Goal: Task Accomplishment & Management: Use online tool/utility

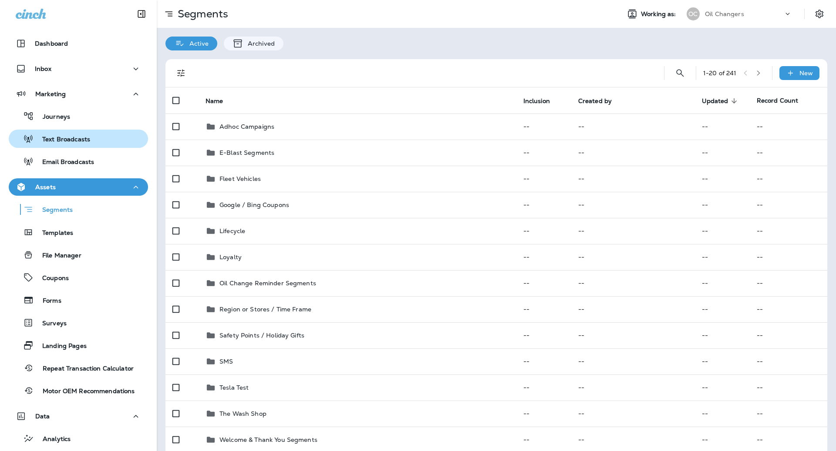
scroll to position [34, 0]
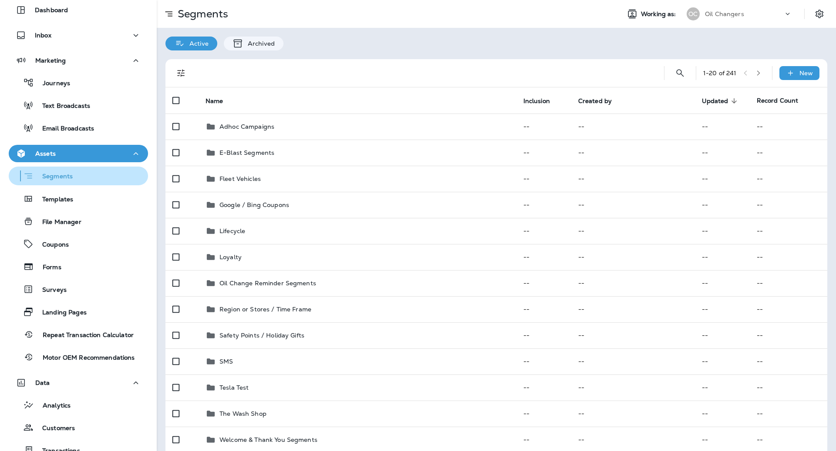
click at [81, 173] on div "Segments" at bounding box center [78, 175] width 132 height 13
click at [684, 73] on button "Search Segments" at bounding box center [679, 72] width 17 height 17
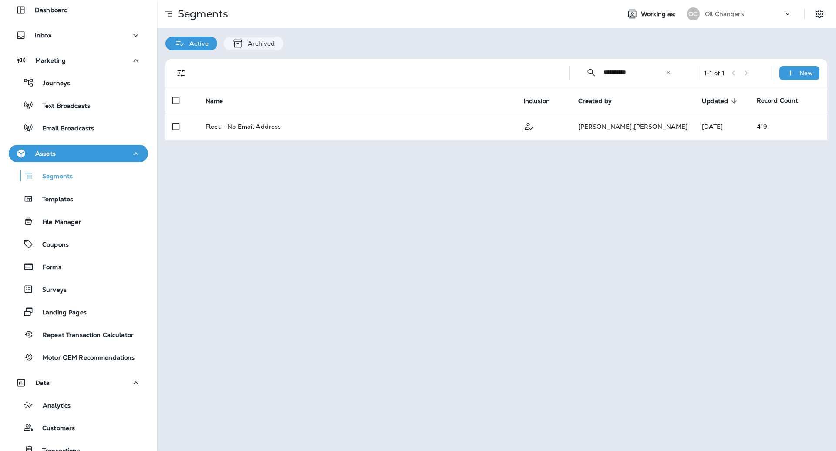
type input "**********"
click at [668, 71] on icon at bounding box center [668, 73] width 6 height 6
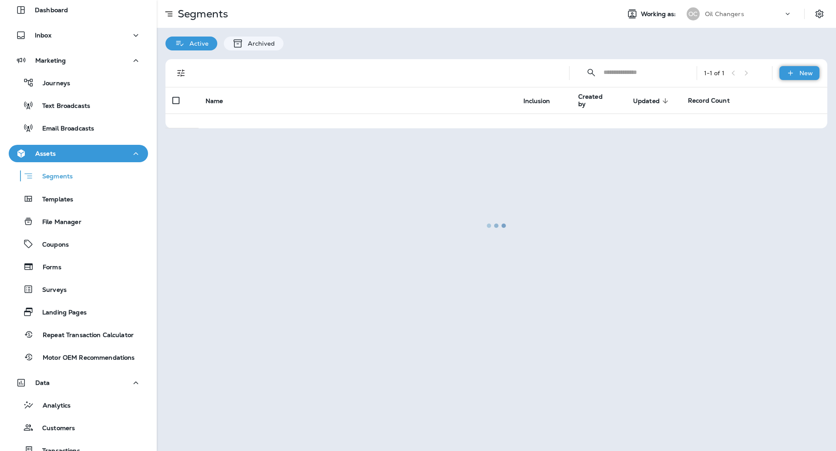
click at [788, 74] on icon at bounding box center [790, 73] width 9 height 9
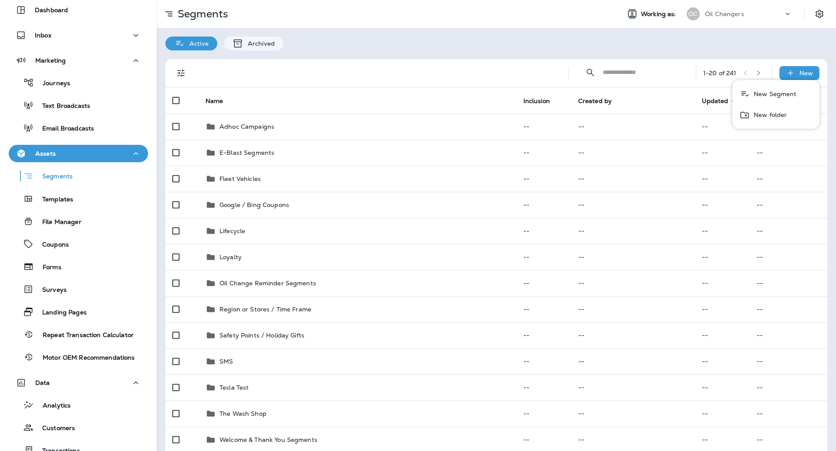
click at [766, 94] on p "New Segment" at bounding box center [773, 94] width 47 height 7
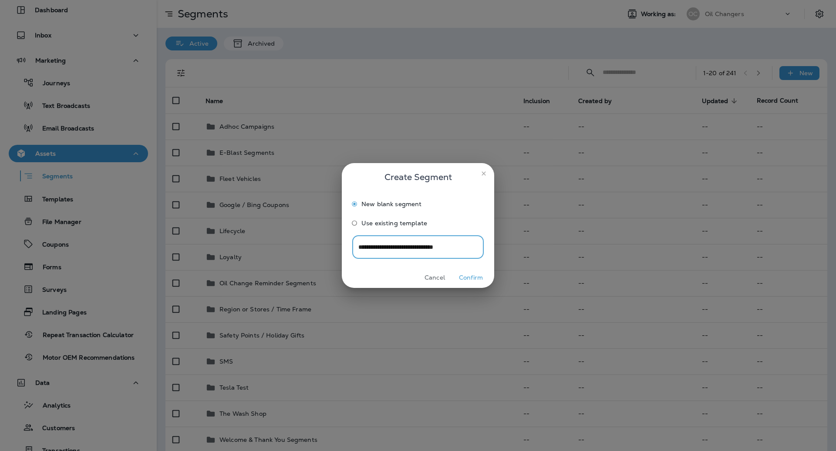
type input "**********"
click at [481, 274] on button "Confirm" at bounding box center [470, 277] width 33 height 13
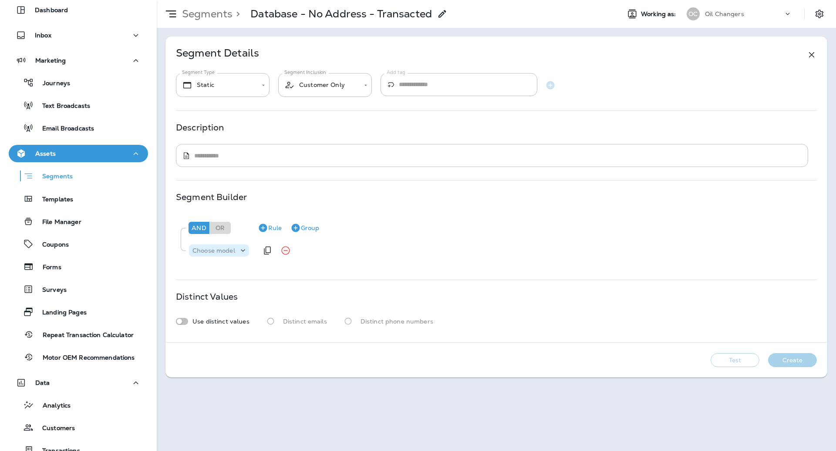
click at [226, 248] on p "Choose model" at bounding box center [213, 250] width 43 height 7
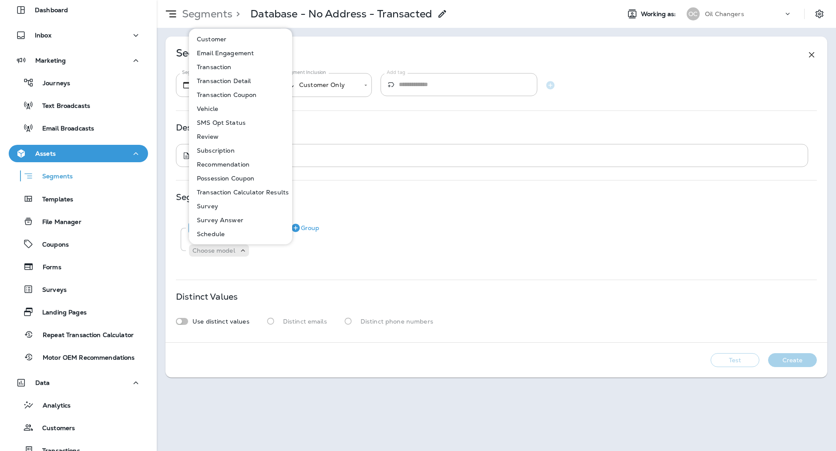
click at [238, 36] on button "Customer" at bounding box center [241, 39] width 102 height 14
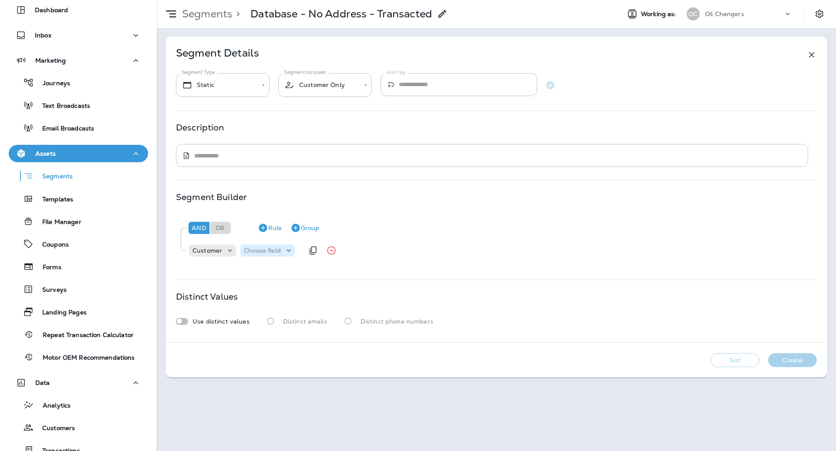
click at [258, 246] on div "Choose field" at bounding box center [267, 251] width 54 height 12
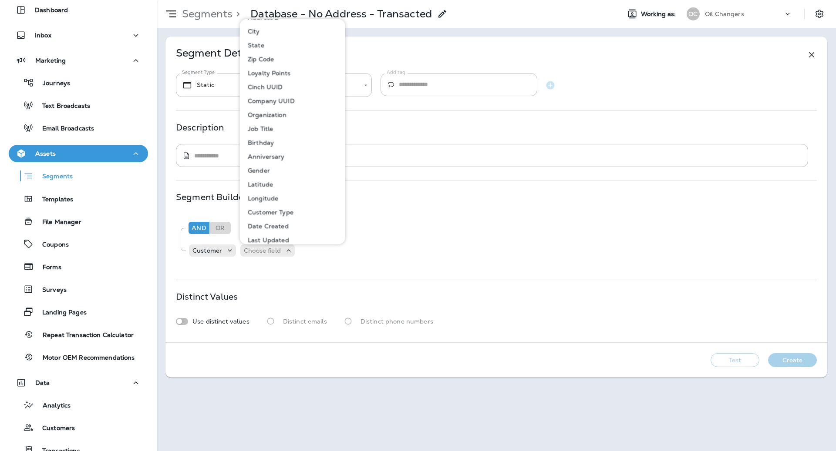
scroll to position [281, 0]
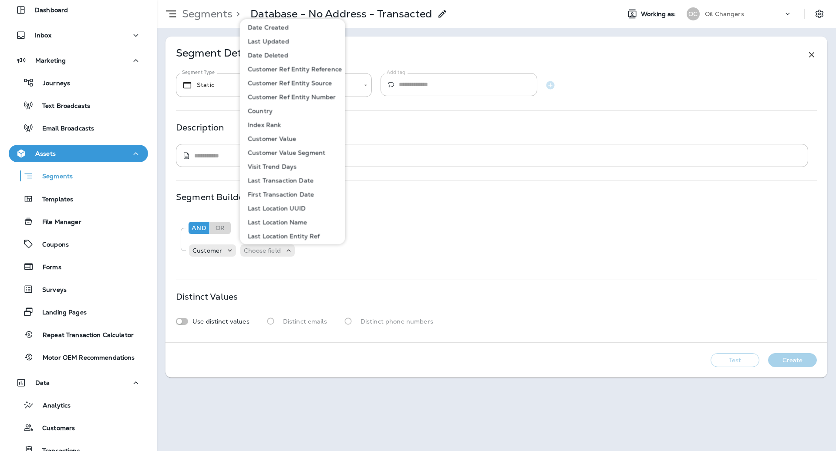
click at [283, 192] on p "First Transaction Date" at bounding box center [279, 194] width 70 height 7
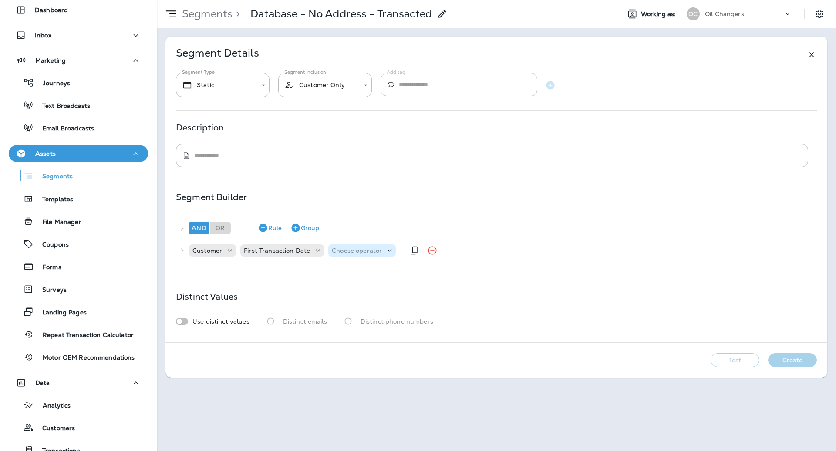
click at [339, 250] on p "Choose operator" at bounding box center [357, 250] width 50 height 7
click at [363, 368] on button "is not null" at bounding box center [358, 370] width 63 height 14
click at [389, 251] on icon "Duplicate Rule" at bounding box center [394, 251] width 10 height 10
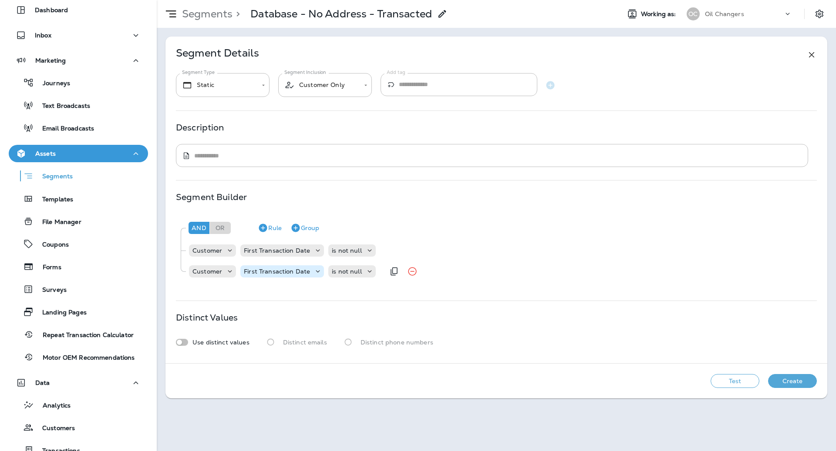
click at [259, 273] on p "First Transaction Date" at bounding box center [277, 271] width 66 height 7
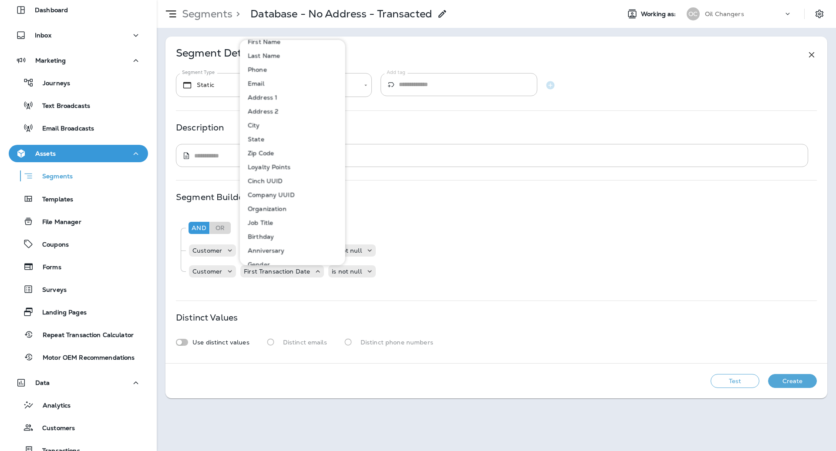
scroll to position [9, 0]
click at [283, 99] on button "Address 1" at bounding box center [293, 97] width 104 height 14
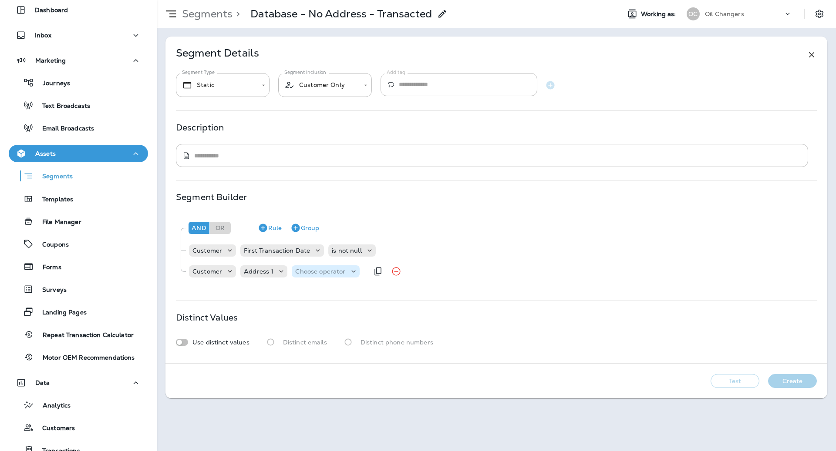
click at [335, 270] on p "Choose operator" at bounding box center [320, 271] width 50 height 7
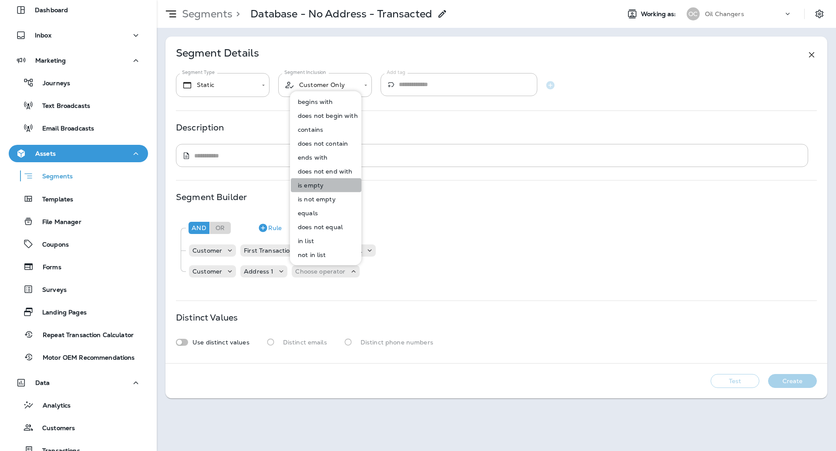
click at [326, 185] on button "is empty" at bounding box center [326, 185] width 71 height 14
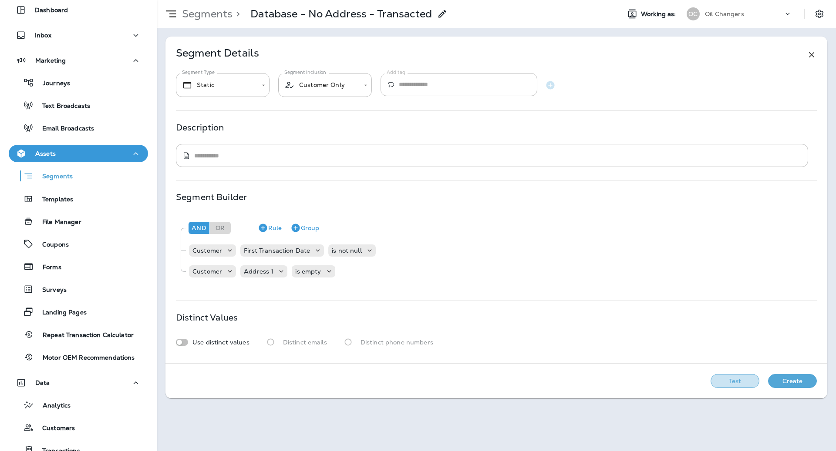
click at [751, 379] on button "Test" at bounding box center [734, 381] width 49 height 14
click at [389, 251] on icon "Duplicate Rule" at bounding box center [394, 251] width 10 height 10
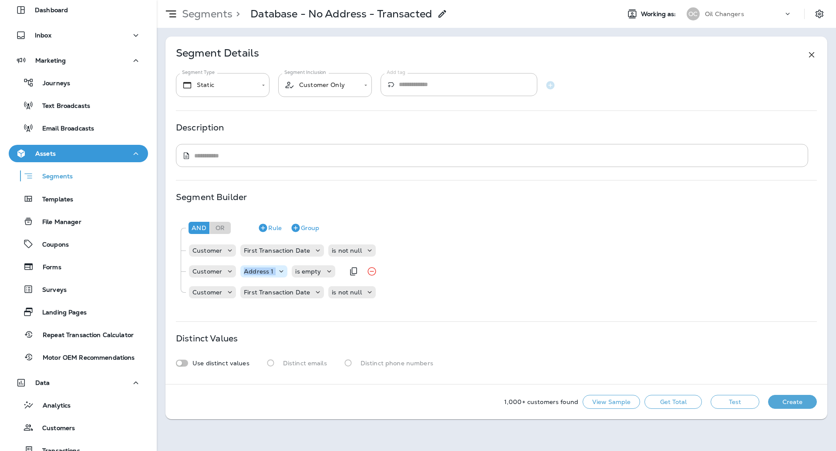
drag, startPoint x: 259, startPoint y: 266, endPoint x: 277, endPoint y: 268, distance: 17.9
click at [277, 268] on div "Address 1" at bounding box center [263, 271] width 47 height 9
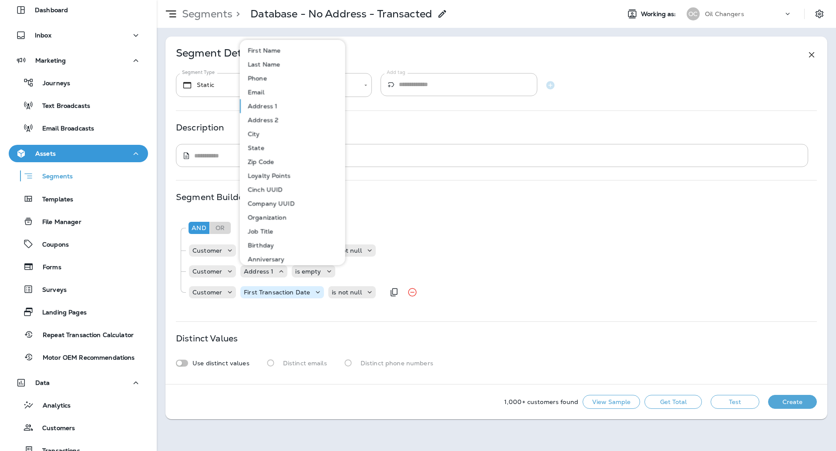
click at [281, 291] on p "First Transaction Date" at bounding box center [277, 292] width 66 height 7
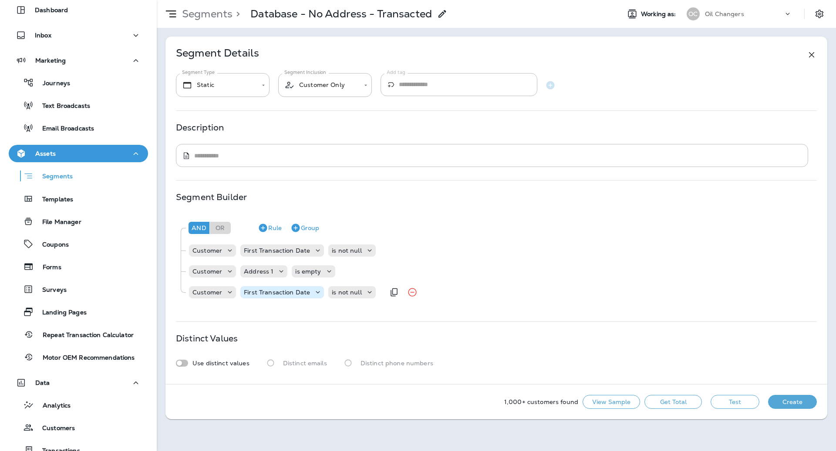
click at [281, 291] on p "First Transaction Date" at bounding box center [277, 292] width 66 height 7
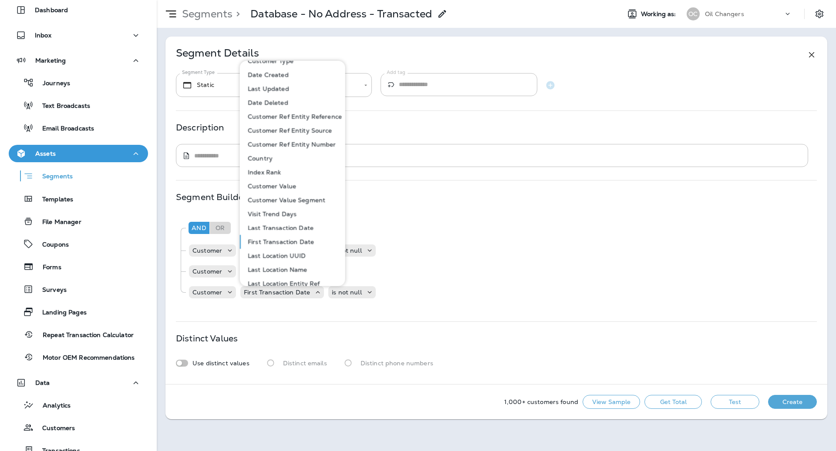
scroll to position [314, 0]
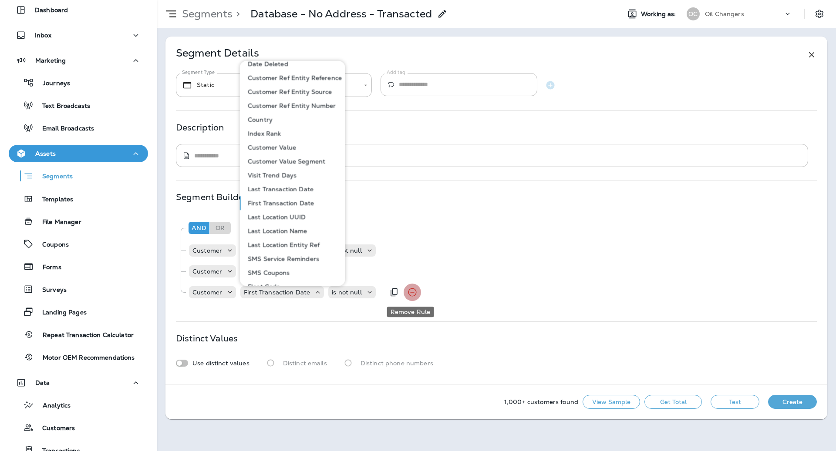
click at [408, 293] on icon "Remove Rule" at bounding box center [412, 292] width 10 height 10
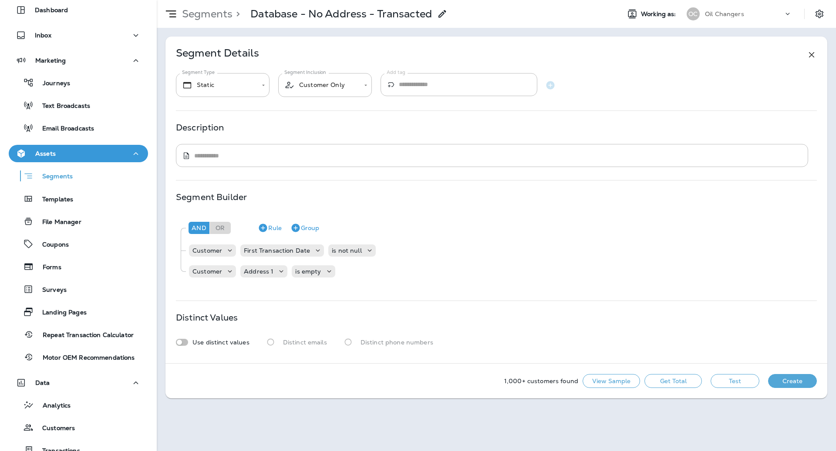
click at [686, 384] on button "Get Total" at bounding box center [672, 381] width 57 height 14
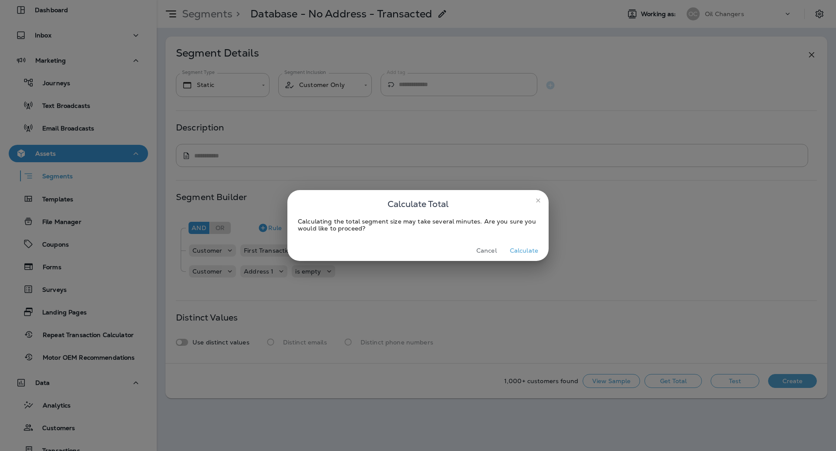
click at [490, 247] on button "Cancel" at bounding box center [486, 250] width 33 height 13
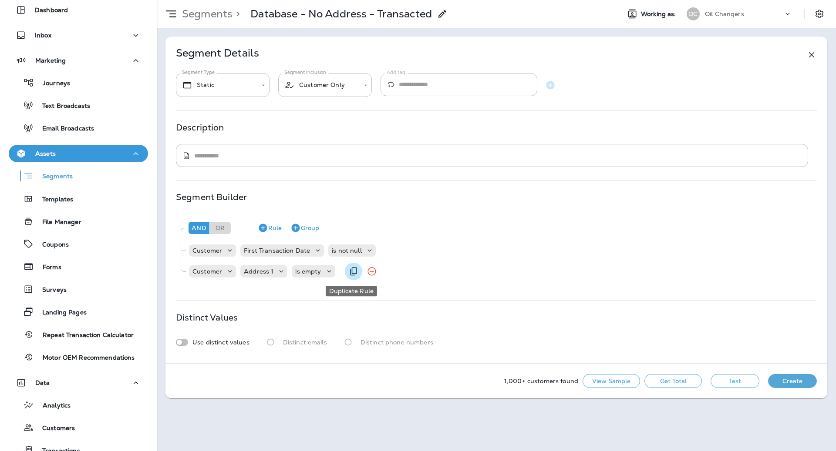
click at [349, 270] on icon "Duplicate Rule" at bounding box center [353, 271] width 10 height 10
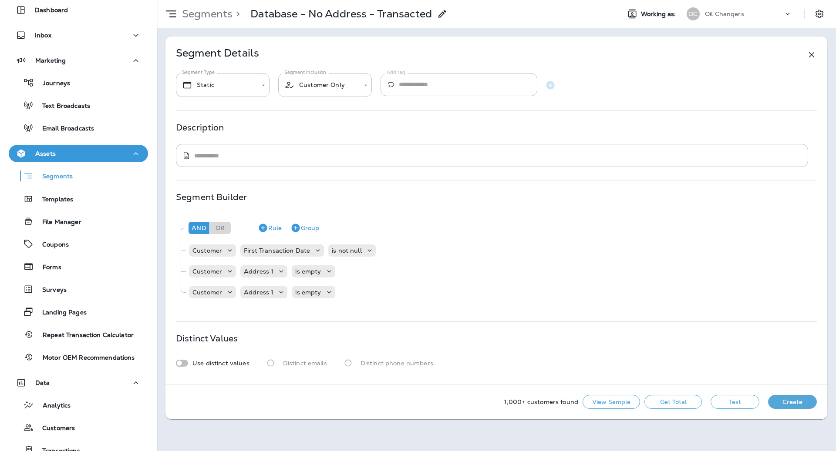
click at [266, 301] on div "And Or Rule Group Customer First Transaction Date is not null Customer Address …" at bounding box center [496, 259] width 640 height 91
click at [266, 291] on p "Address 1" at bounding box center [259, 292] width 30 height 7
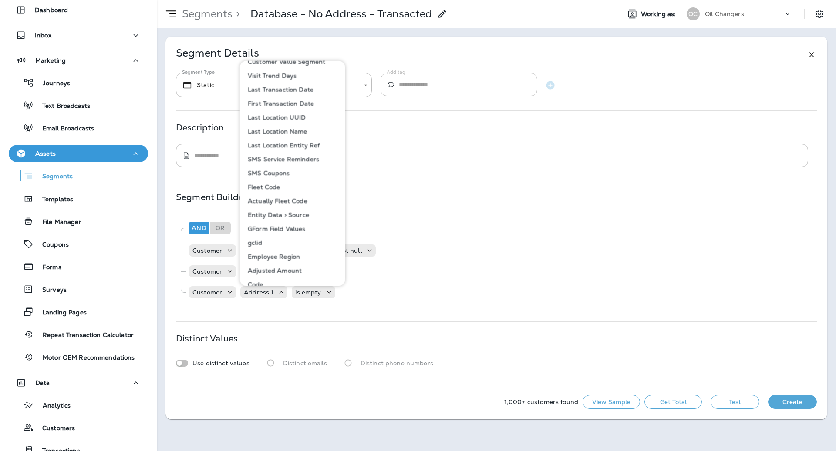
scroll to position [411, 0]
click at [279, 93] on p "Last Transaction Date" at bounding box center [278, 91] width 69 height 7
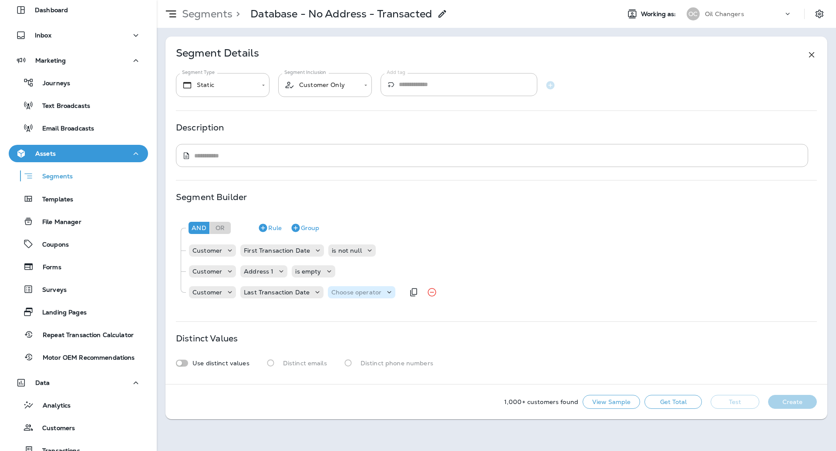
click at [350, 296] on div "Choose operator" at bounding box center [361, 292] width 67 height 9
click at [358, 342] on button "is after" at bounding box center [357, 342] width 63 height 14
click at [408, 297] on div "Choose query type" at bounding box center [407, 292] width 74 height 12
click at [397, 345] on p "Relative Time" at bounding box center [394, 341] width 44 height 7
type input "*"
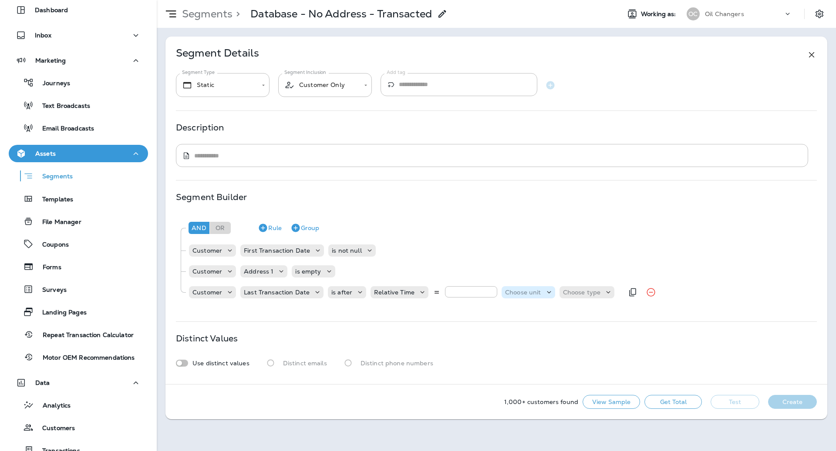
click at [516, 293] on p "Choose unit" at bounding box center [523, 292] width 36 height 7
click at [516, 354] on p "years" at bounding box center [512, 355] width 20 height 7
click at [569, 292] on p "Choose type" at bounding box center [562, 292] width 38 height 7
click at [561, 308] on button "ago" at bounding box center [555, 314] width 39 height 14
click at [558, 293] on icon at bounding box center [562, 292] width 9 height 9
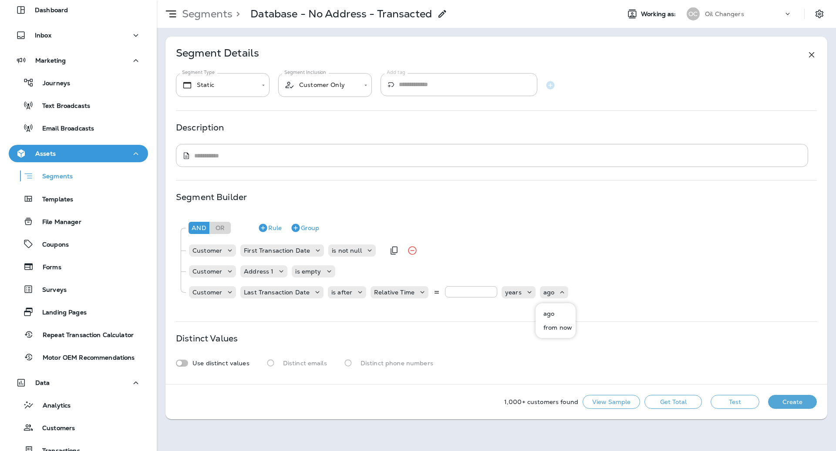
click at [572, 250] on div "Customer First Transaction Date is not null" at bounding box center [500, 250] width 624 height 17
click at [680, 400] on button "Get Total" at bounding box center [672, 402] width 57 height 14
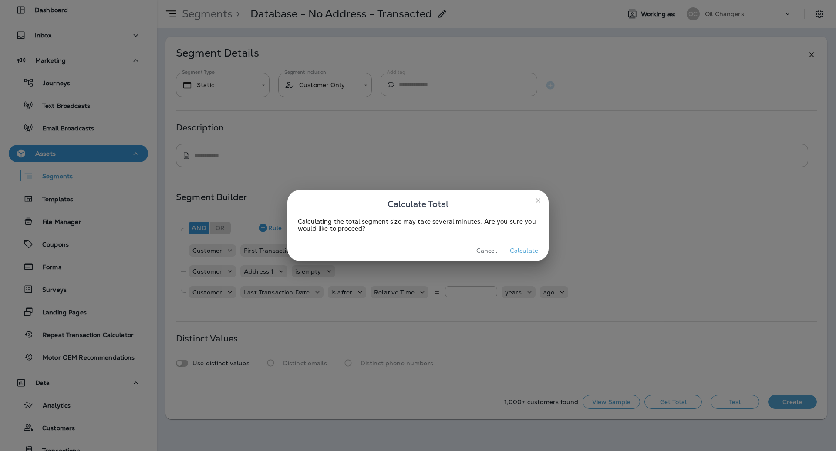
click at [528, 247] on button "Calculate" at bounding box center [523, 250] width 35 height 13
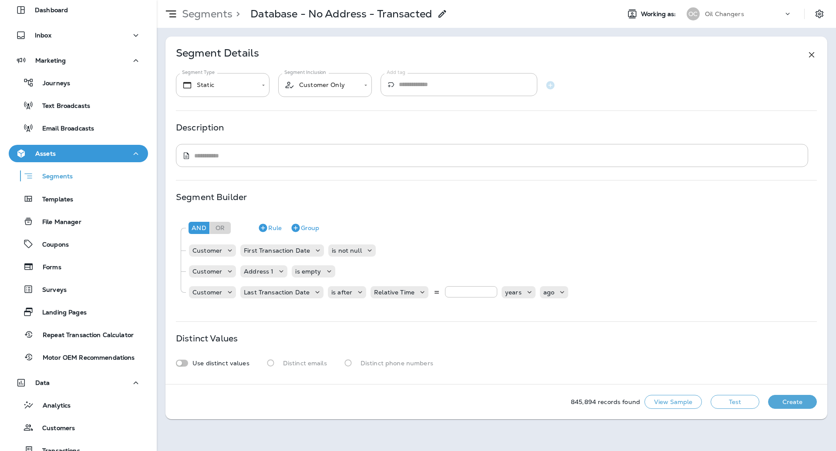
click at [686, 400] on button "View Sample" at bounding box center [672, 402] width 57 height 14
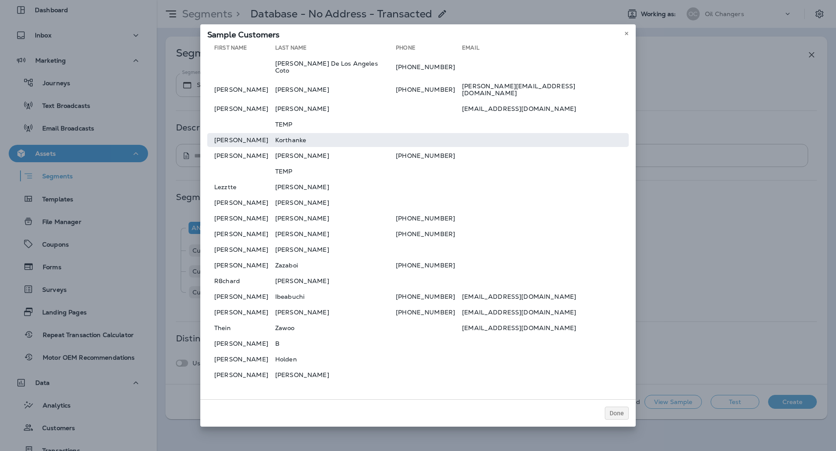
click at [440, 133] on td at bounding box center [429, 140] width 66 height 14
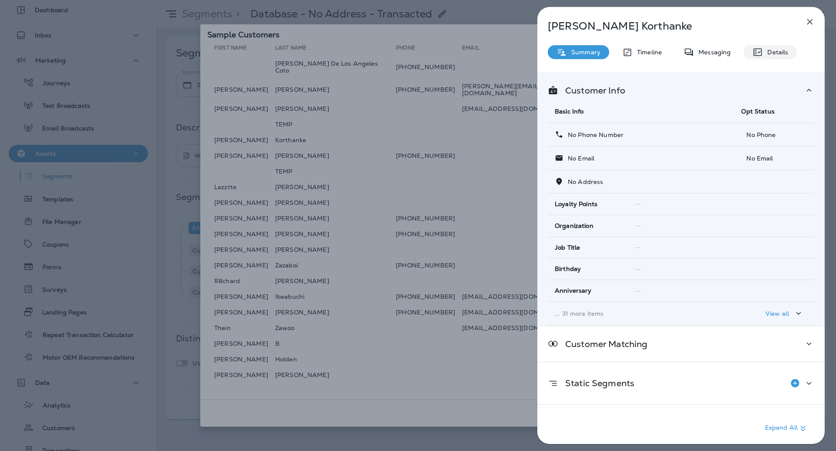
click at [758, 47] on icon at bounding box center [757, 52] width 10 height 10
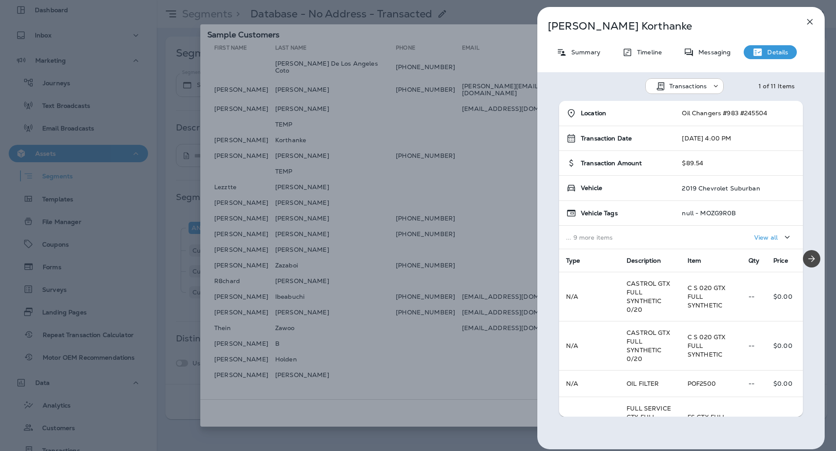
scroll to position [119, 0]
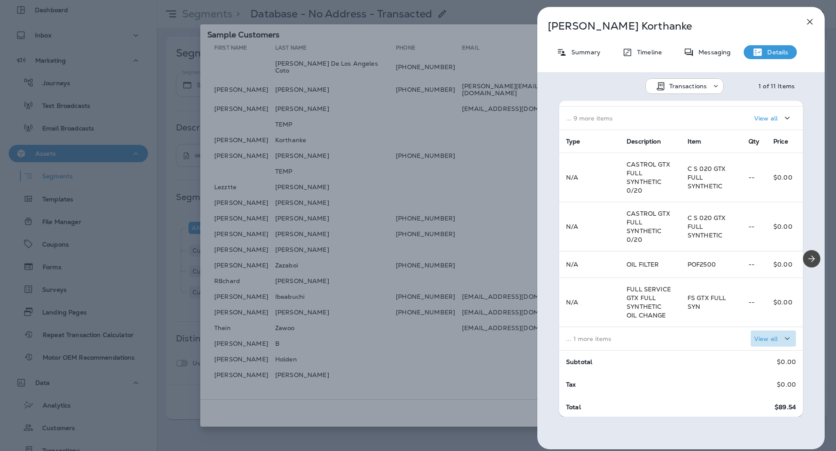
click at [773, 343] on button "View all" at bounding box center [772, 339] width 45 height 16
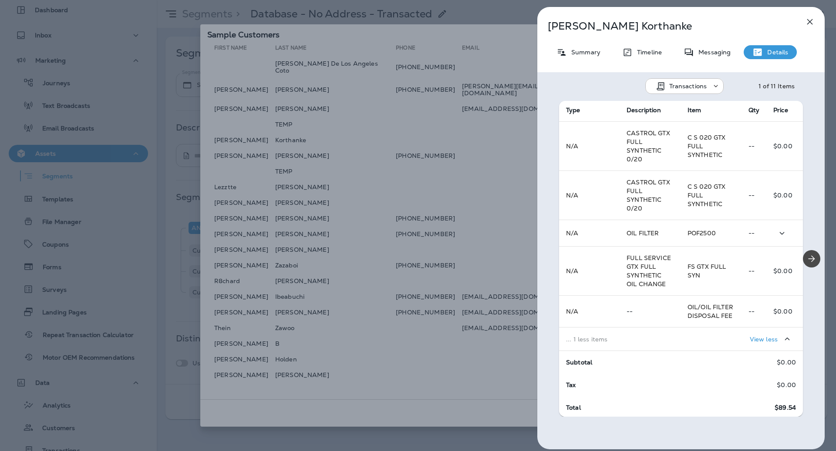
scroll to position [0, 0]
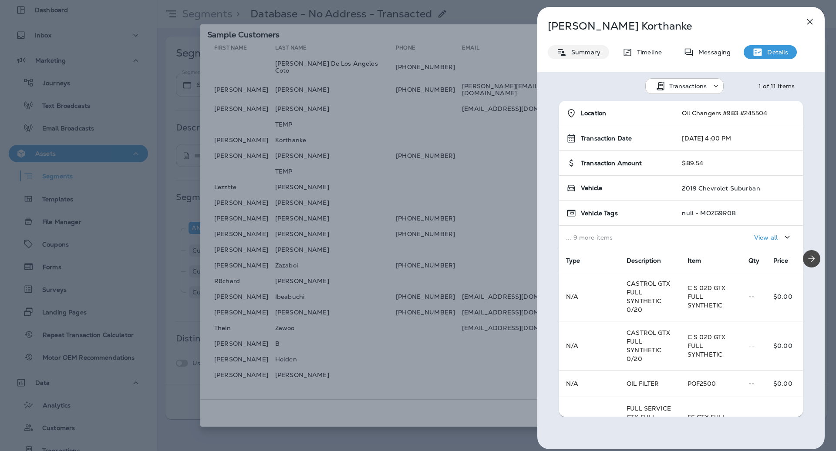
click at [586, 45] on div "Summary" at bounding box center [578, 52] width 61 height 14
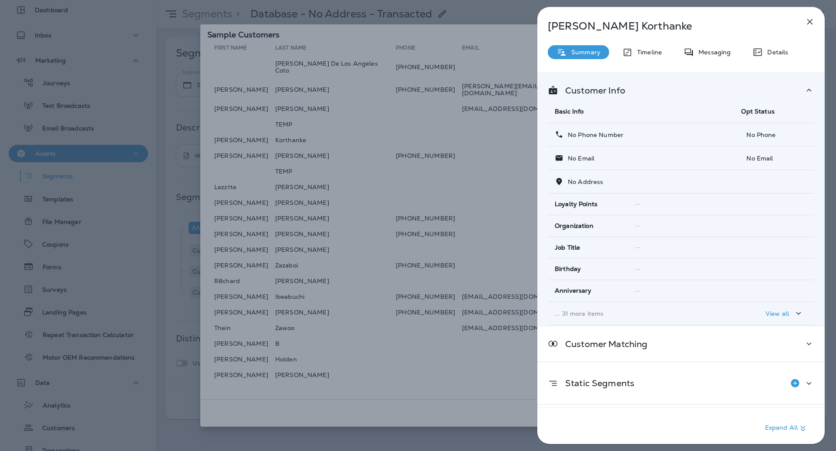
click at [793, 313] on icon "button" at bounding box center [798, 313] width 10 height 11
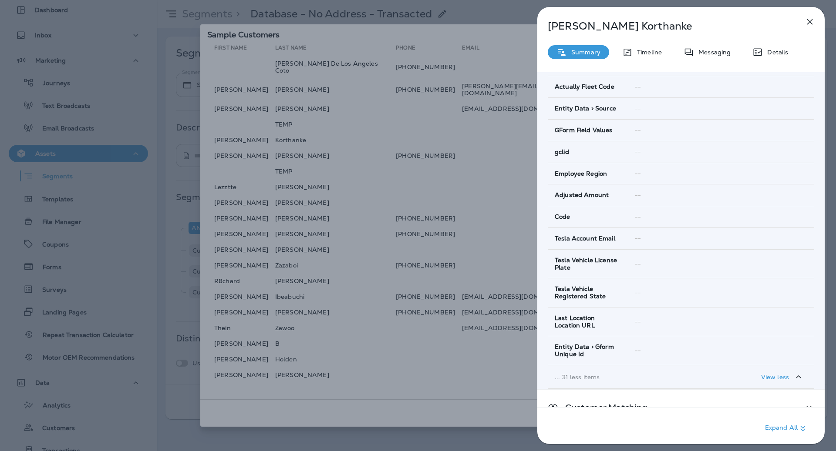
scroll to position [749, 0]
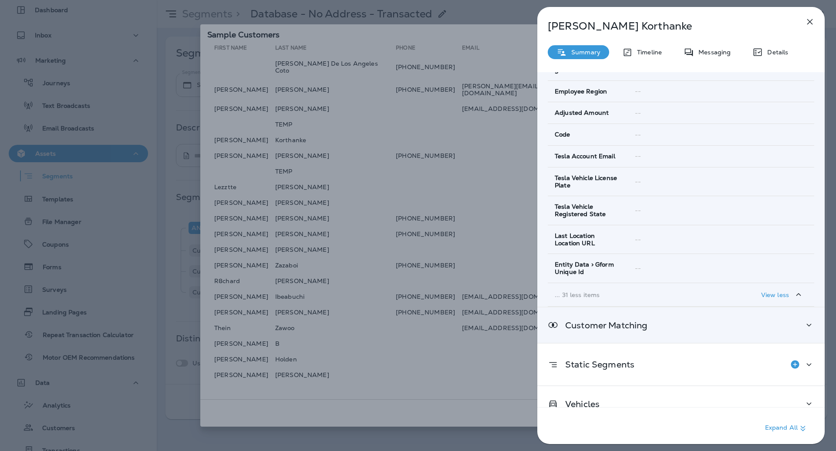
click at [724, 320] on div "Customer Matching" at bounding box center [681, 325] width 266 height 11
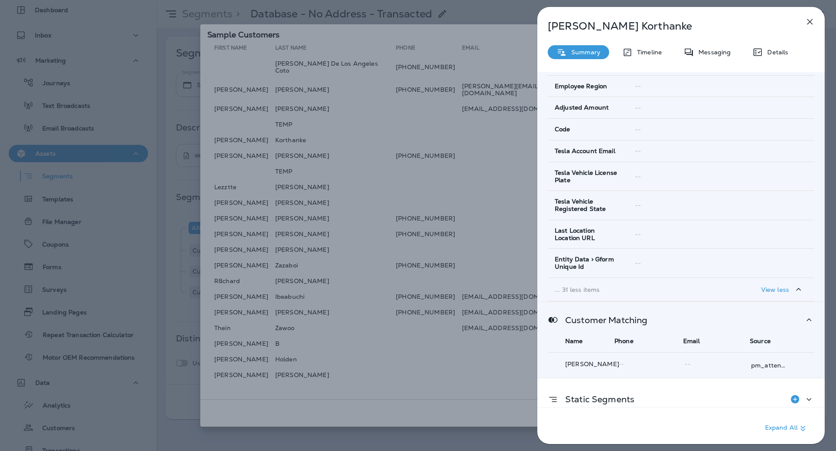
scroll to position [755, 0]
click at [768, 362] on p "pm_attendant" at bounding box center [768, 365] width 35 height 7
click at [780, 57] on div "Details" at bounding box center [769, 52] width 53 height 14
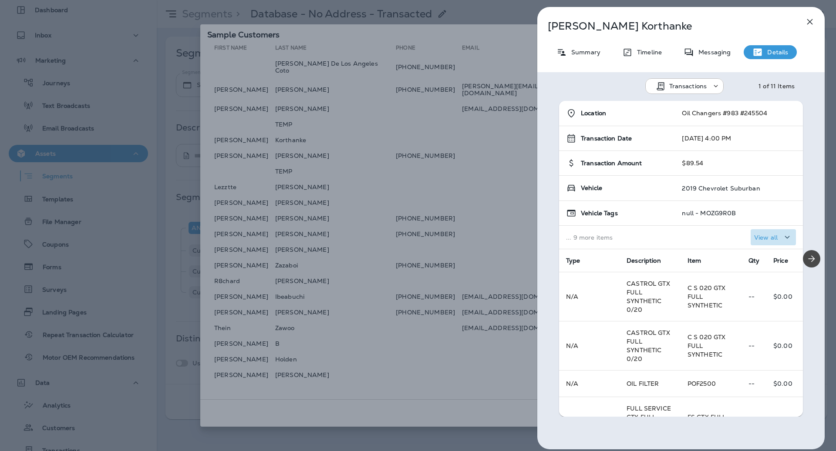
click at [782, 235] on icon "button" at bounding box center [787, 237] width 10 height 11
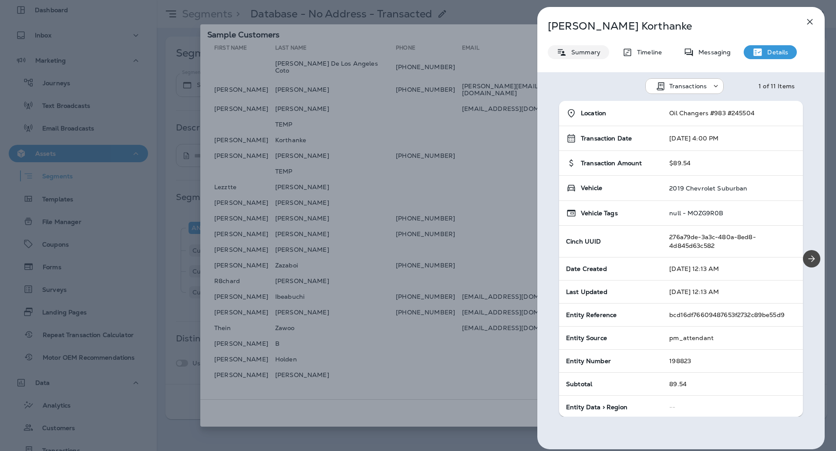
click at [583, 54] on p "Summary" at bounding box center [584, 52] width 34 height 7
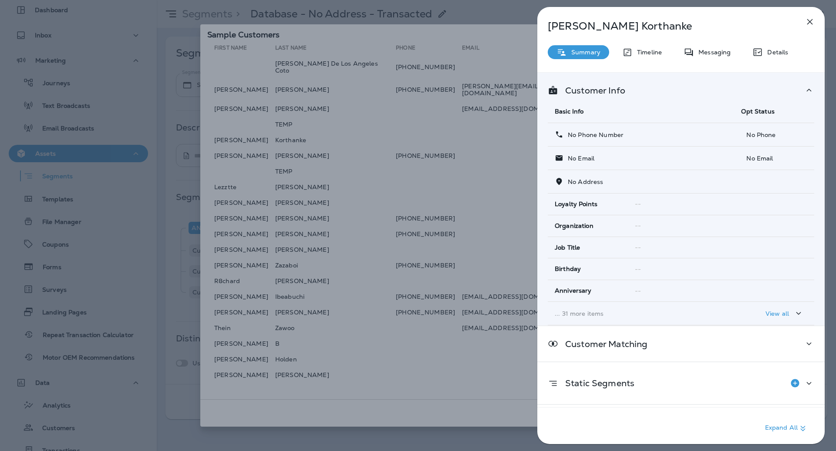
click at [592, 175] on td "No Address" at bounding box center [681, 182] width 266 height 24
click at [503, 159] on div "[PERSON_NAME] Summary Timeline Messaging Details Customer Info Basic Info Opt S…" at bounding box center [418, 225] width 836 height 451
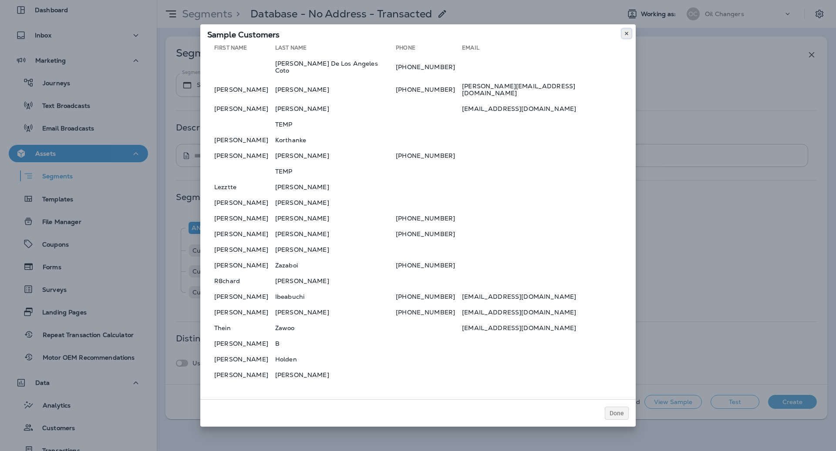
click at [627, 36] on icon at bounding box center [626, 33] width 5 height 5
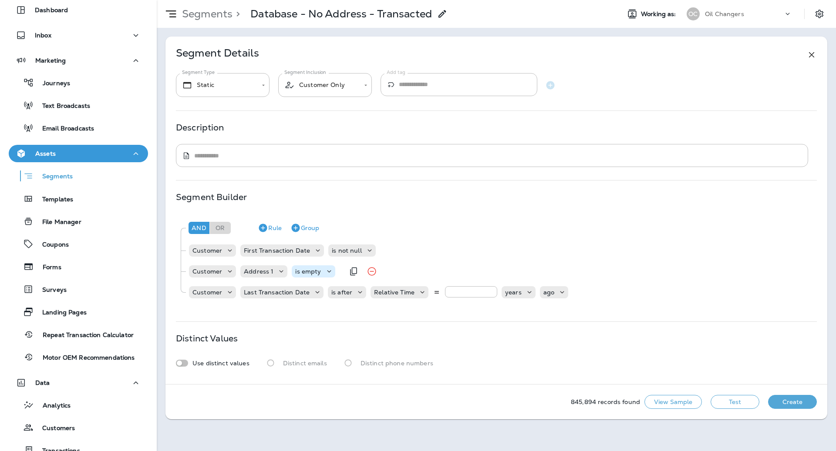
click at [306, 275] on div "is empty" at bounding box center [313, 271] width 43 height 9
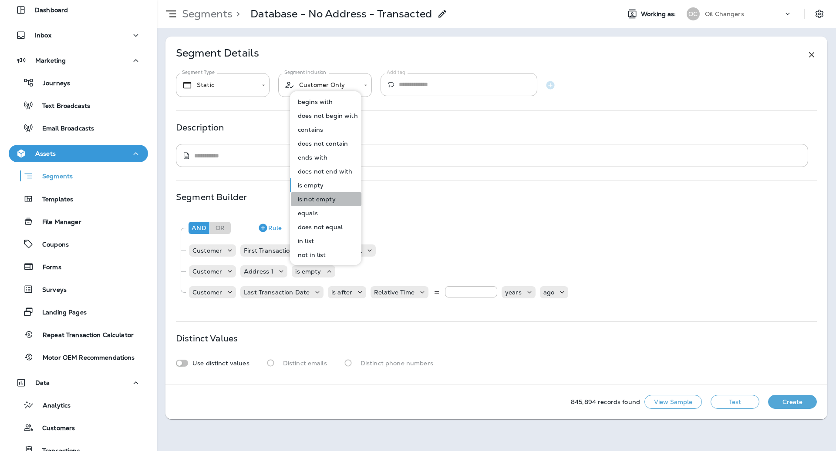
click at [330, 202] on p "is not empty" at bounding box center [314, 199] width 41 height 7
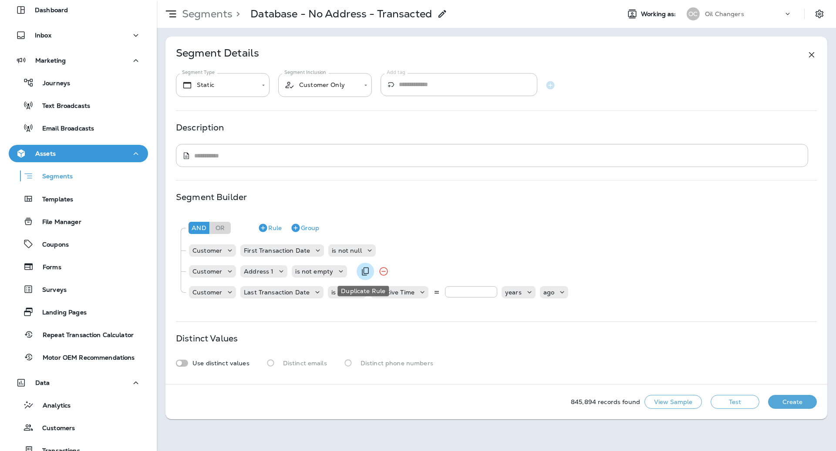
click at [362, 273] on icon "Duplicate Rule" at bounding box center [365, 272] width 7 height 8
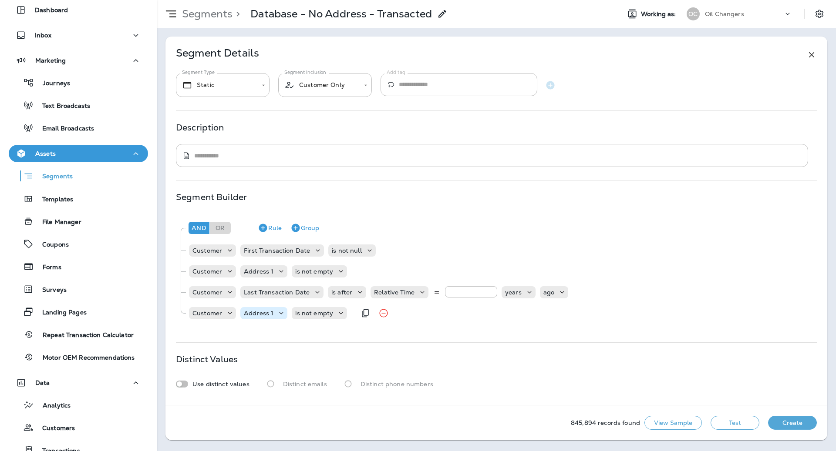
click at [270, 311] on p "Address 1" at bounding box center [259, 313] width 30 height 7
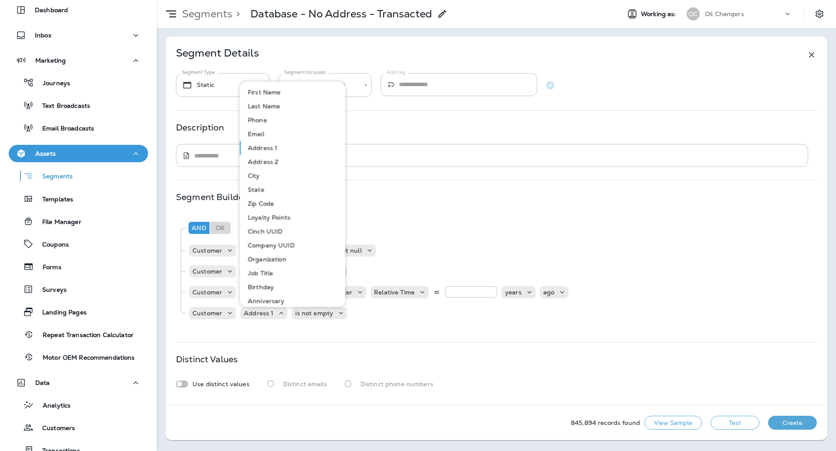
click at [266, 132] on button "Email" at bounding box center [293, 134] width 104 height 14
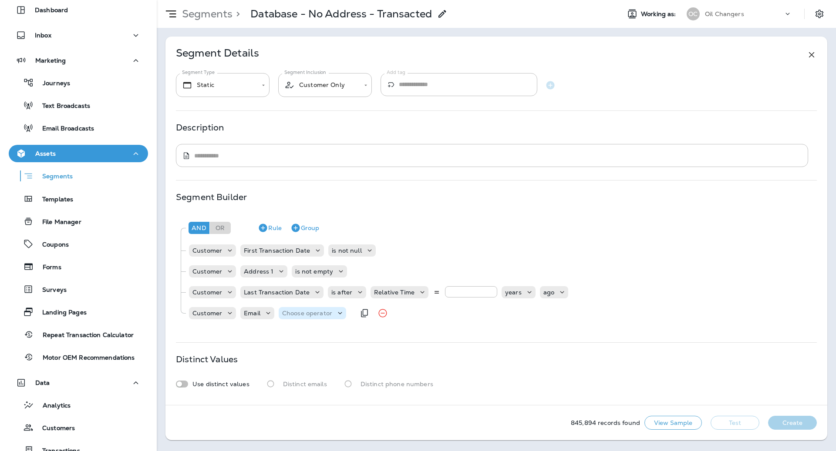
click at [307, 314] on p "Choose operator" at bounding box center [307, 313] width 50 height 7
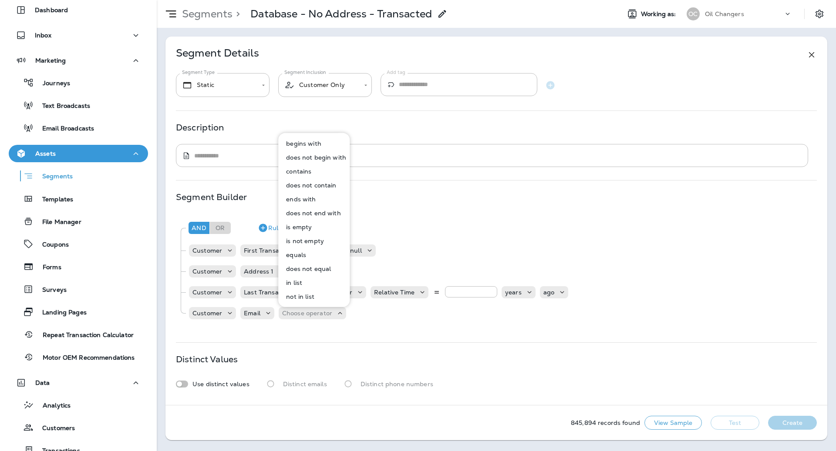
click at [315, 227] on button "is empty" at bounding box center [314, 227] width 71 height 14
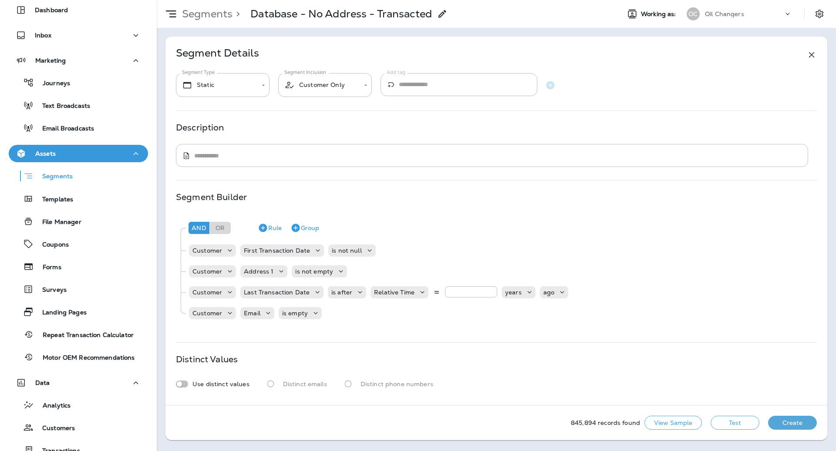
click at [748, 420] on button "Test" at bounding box center [734, 423] width 49 height 14
click at [690, 419] on button "Get Total" at bounding box center [672, 423] width 57 height 14
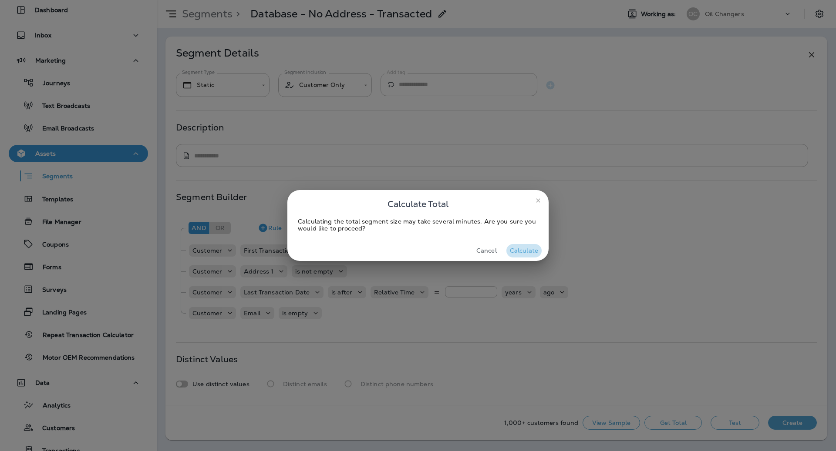
click at [529, 251] on button "Calculate" at bounding box center [523, 250] width 35 height 13
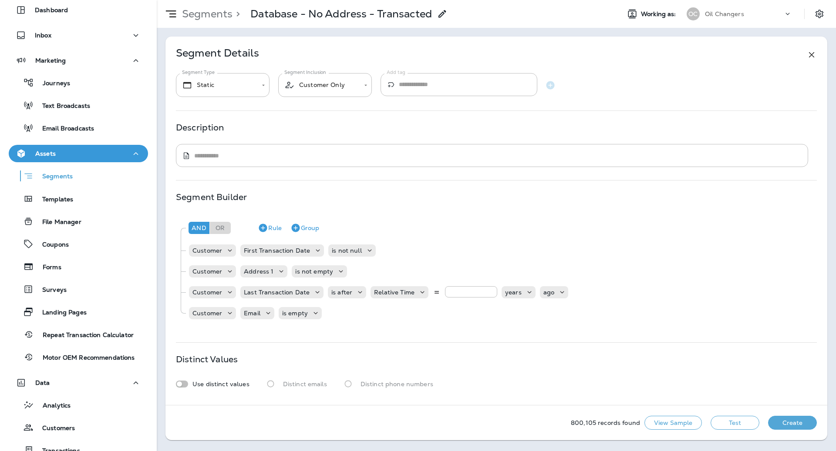
click at [680, 423] on button "View Sample" at bounding box center [672, 423] width 57 height 14
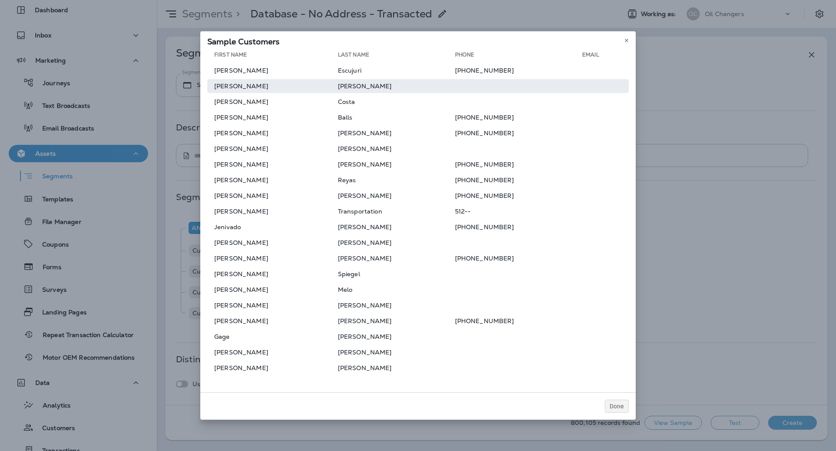
click at [455, 86] on td at bounding box center [518, 86] width 127 height 14
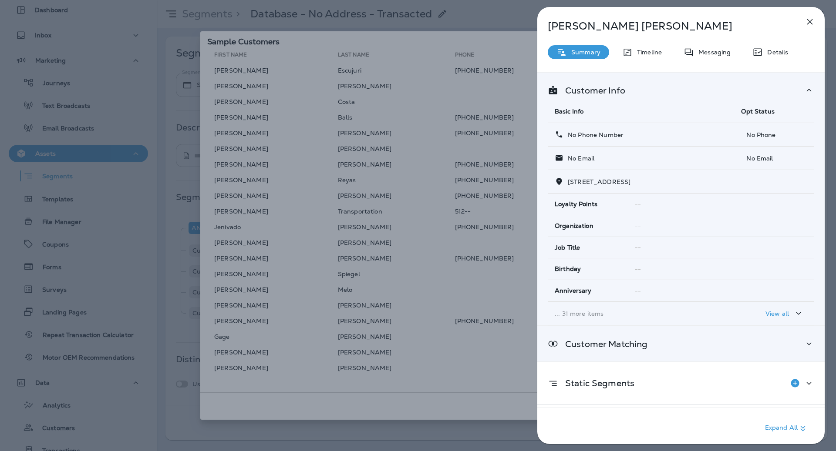
click at [749, 346] on div "Customer Matching" at bounding box center [681, 344] width 266 height 11
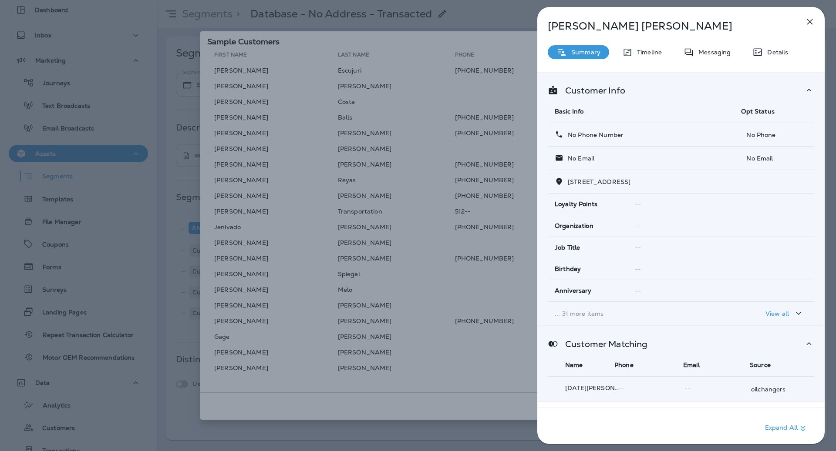
scroll to position [71, 0]
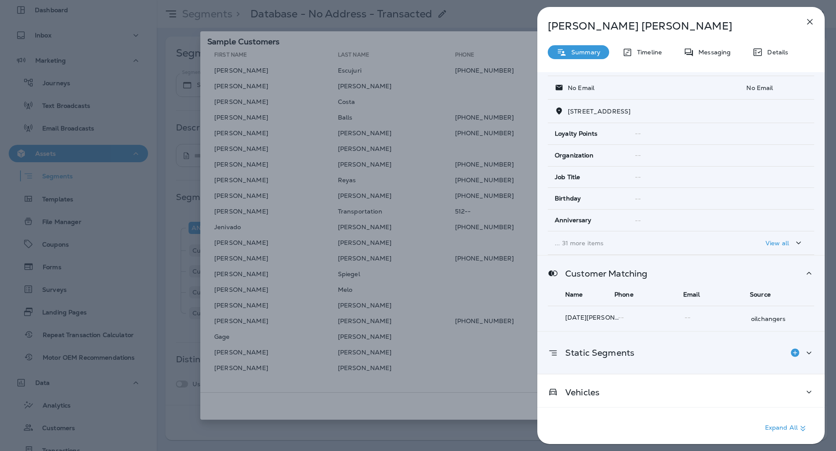
click at [745, 354] on div "Static Segments" at bounding box center [681, 352] width 266 height 17
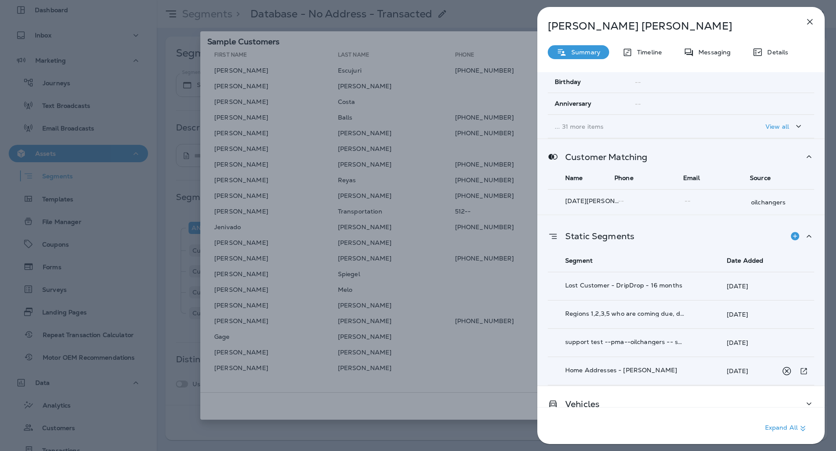
scroll to position [198, 0]
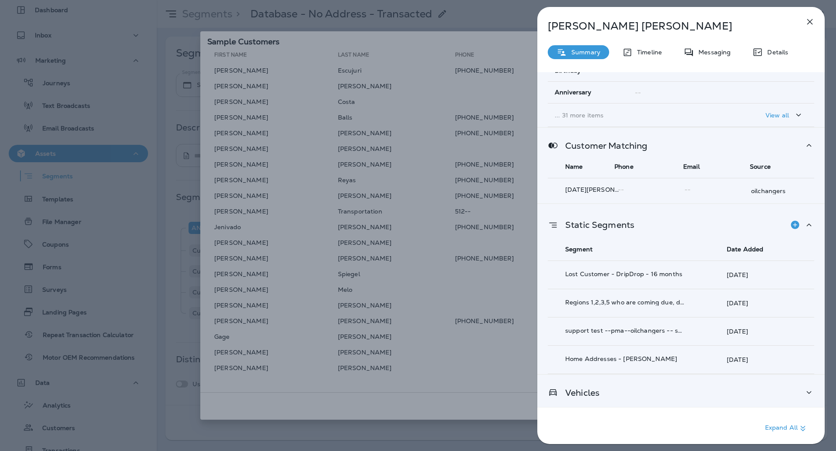
click at [721, 395] on div "Vehicles" at bounding box center [680, 392] width 287 height 35
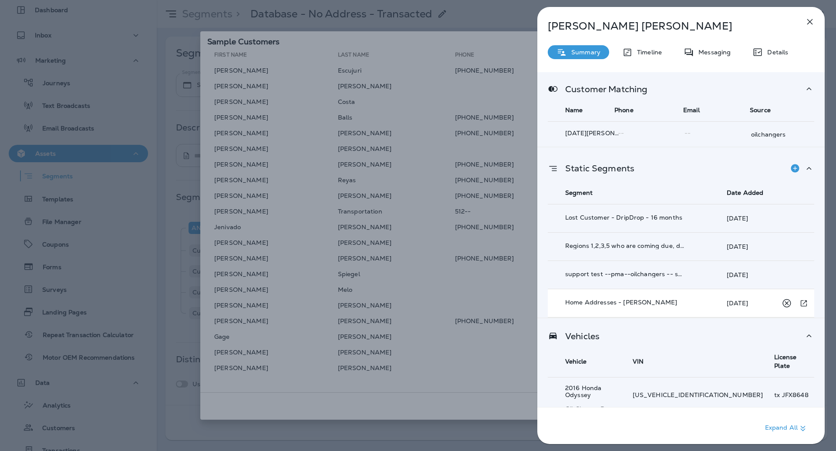
scroll to position [0, 0]
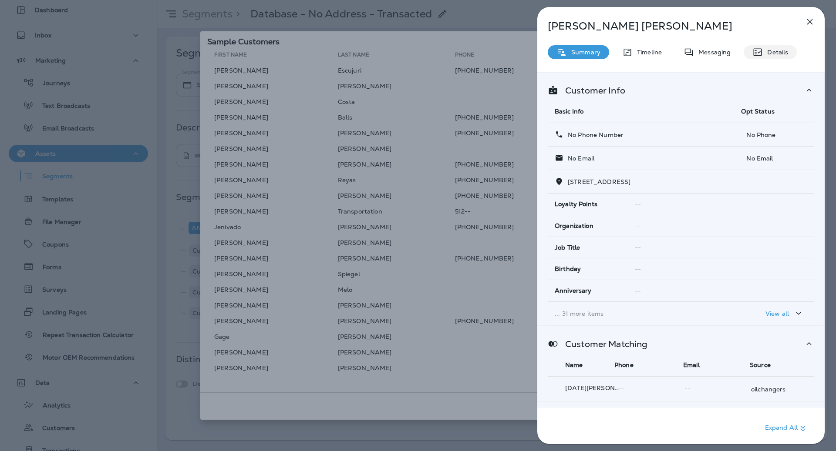
click at [773, 54] on p "Details" at bounding box center [775, 52] width 25 height 7
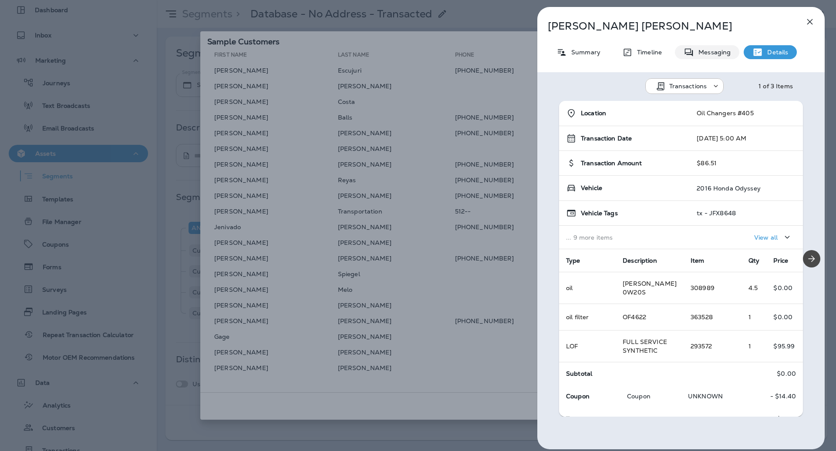
click at [714, 51] on p "Messaging" at bounding box center [712, 52] width 37 height 7
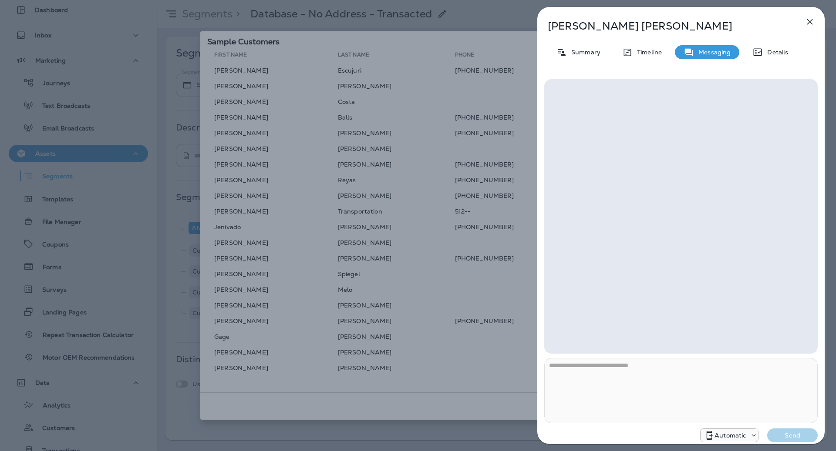
click at [811, 17] on icon "button" at bounding box center [809, 22] width 10 height 10
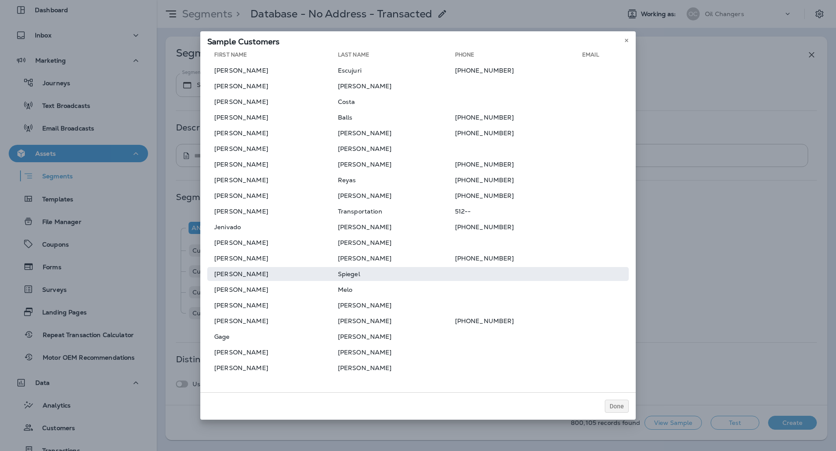
click at [468, 278] on td at bounding box center [518, 274] width 127 height 14
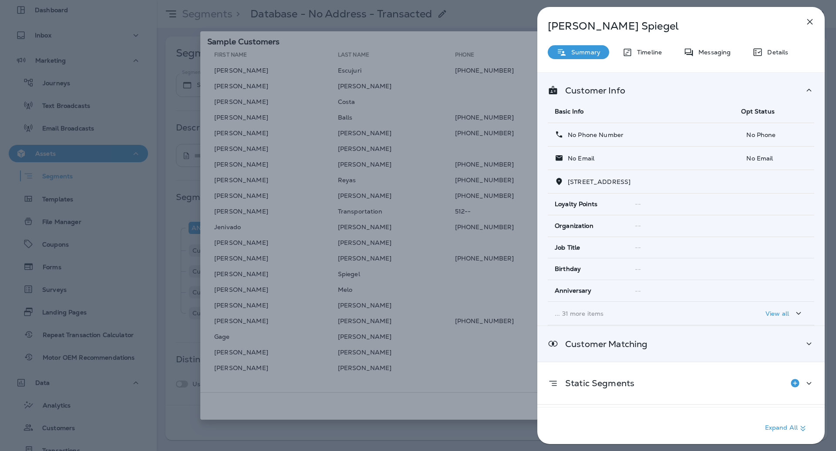
click at [627, 335] on div "Customer Matching" at bounding box center [680, 343] width 287 height 35
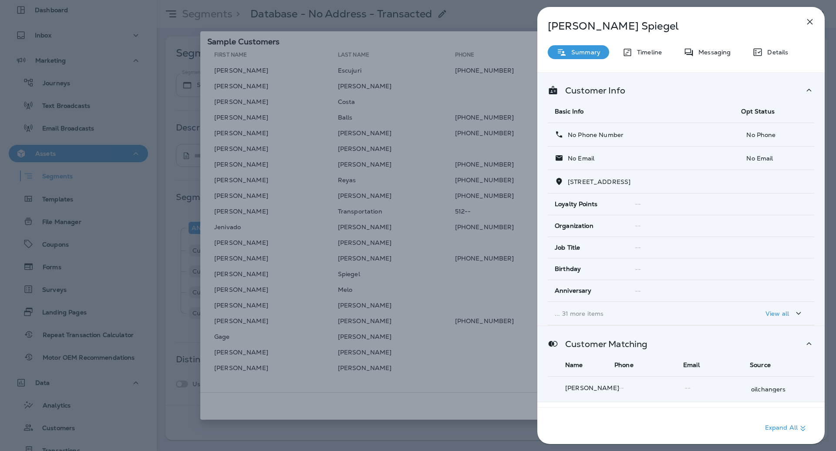
scroll to position [71, 0]
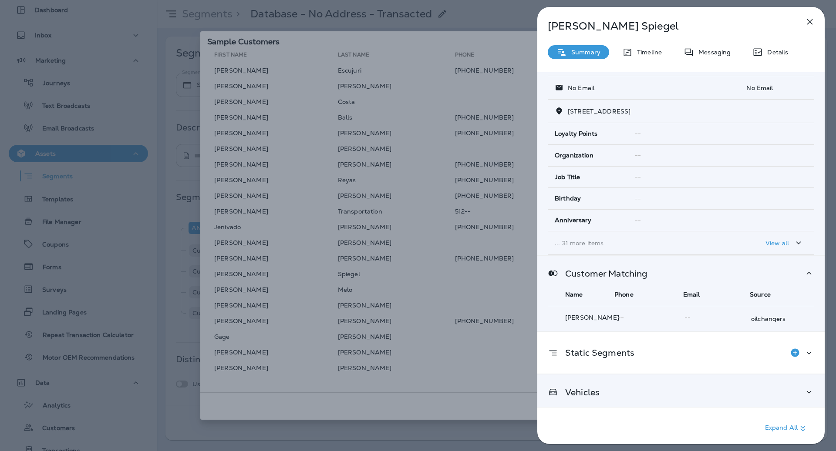
click at [642, 387] on div "Vehicles" at bounding box center [681, 392] width 266 height 11
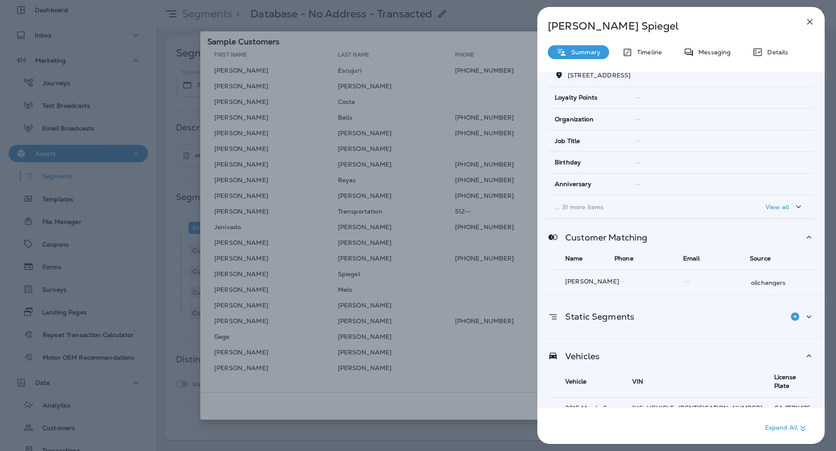
click at [668, 309] on div "Static Segments" at bounding box center [681, 316] width 266 height 17
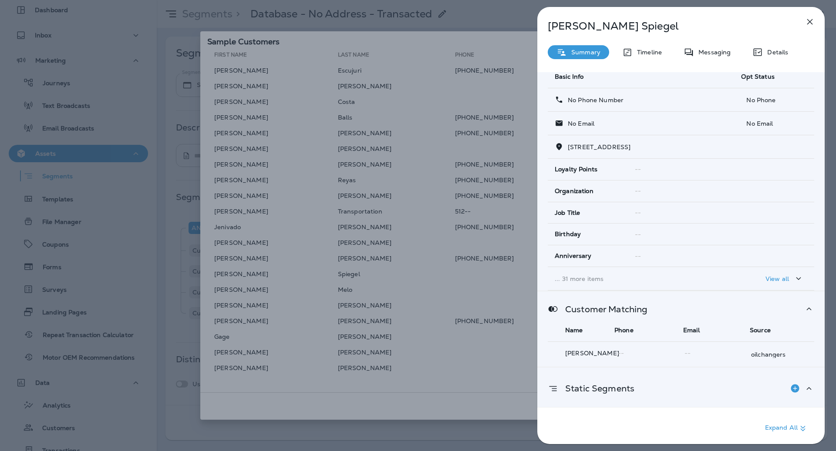
scroll to position [0, 0]
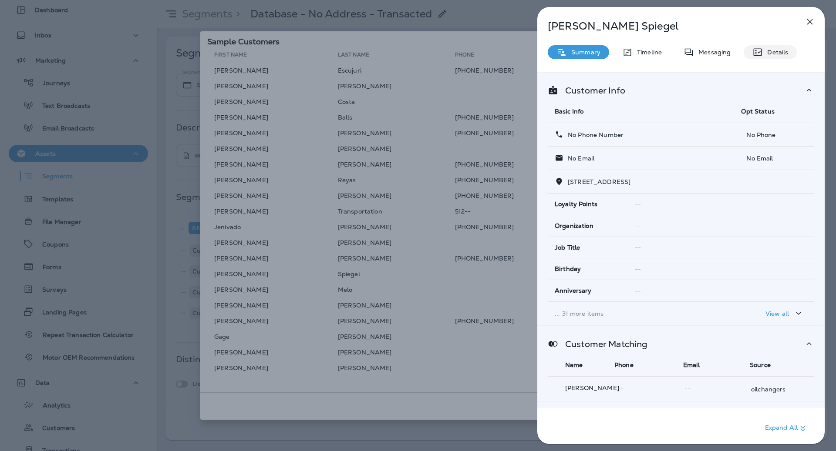
click at [776, 50] on p "Details" at bounding box center [775, 52] width 25 height 7
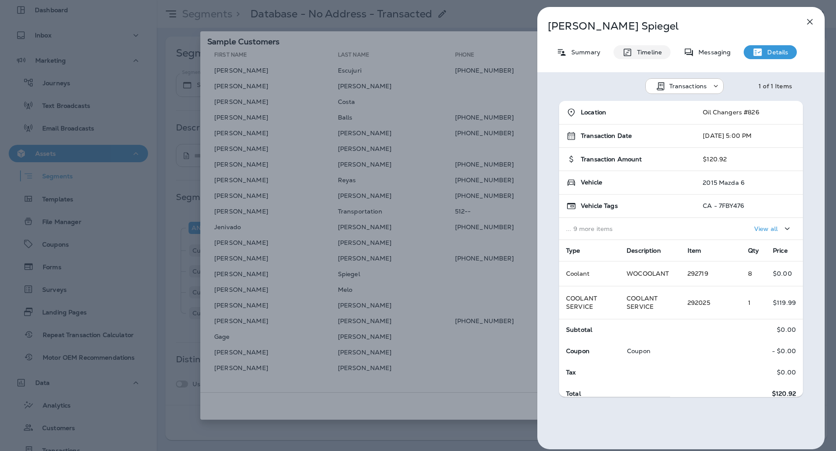
click at [643, 51] on p "Timeline" at bounding box center [646, 52] width 29 height 7
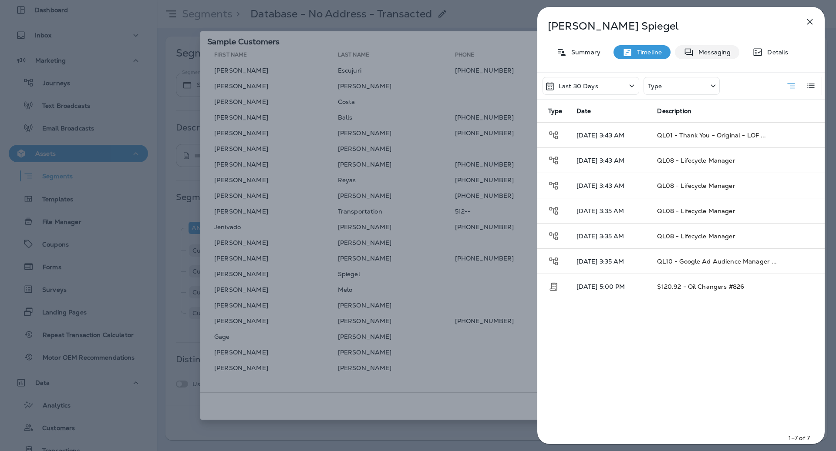
click at [720, 55] on p "Messaging" at bounding box center [712, 52] width 37 height 7
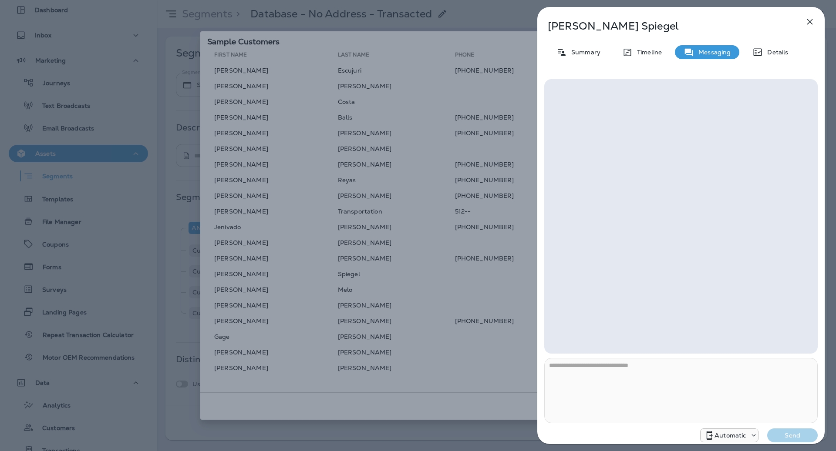
click at [777, 37] on div "**********" at bounding box center [680, 228] width 287 height 443
click at [777, 47] on div "Details" at bounding box center [769, 52] width 53 height 14
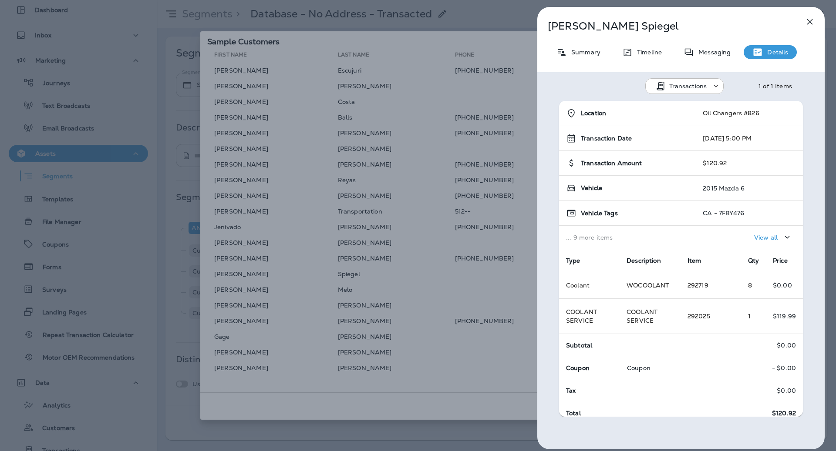
click at [814, 17] on icon "button" at bounding box center [809, 22] width 10 height 10
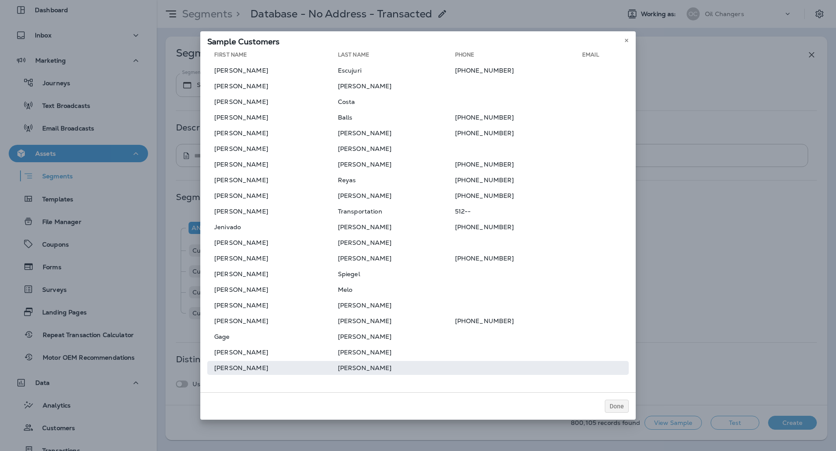
click at [373, 363] on td "[PERSON_NAME]" at bounding box center [396, 368] width 117 height 14
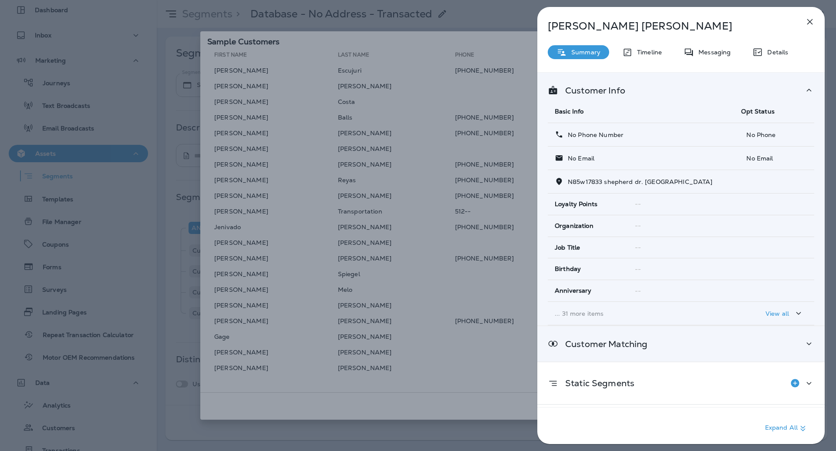
click at [665, 347] on div "Customer Matching" at bounding box center [681, 344] width 266 height 11
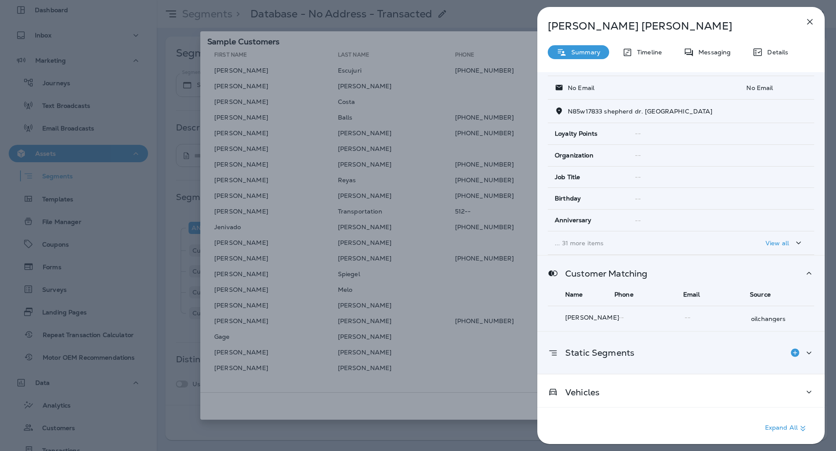
click at [665, 351] on div "Static Segments" at bounding box center [681, 352] width 266 height 17
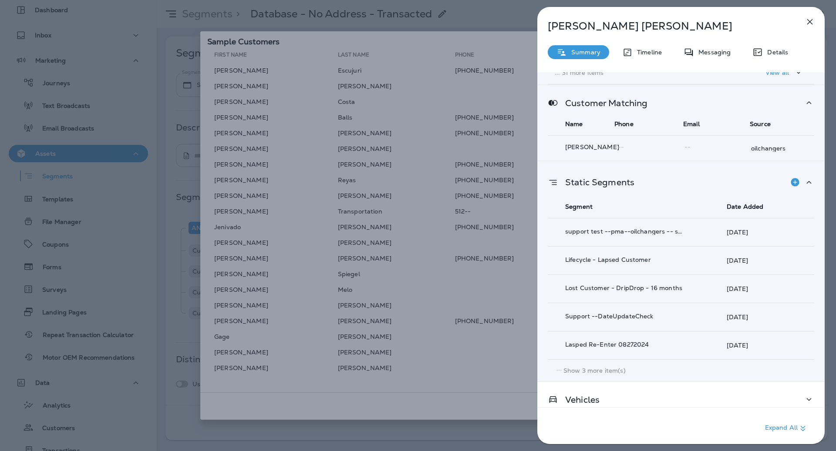
scroll to position [248, 0]
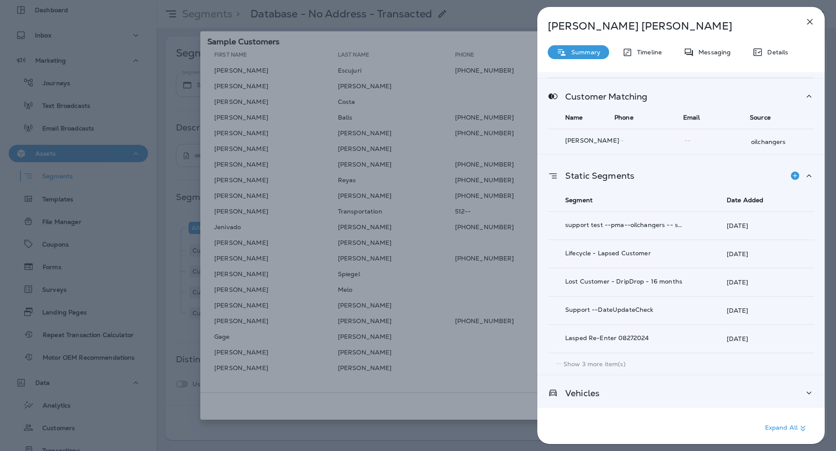
click at [661, 388] on div "Vehicles" at bounding box center [681, 393] width 266 height 11
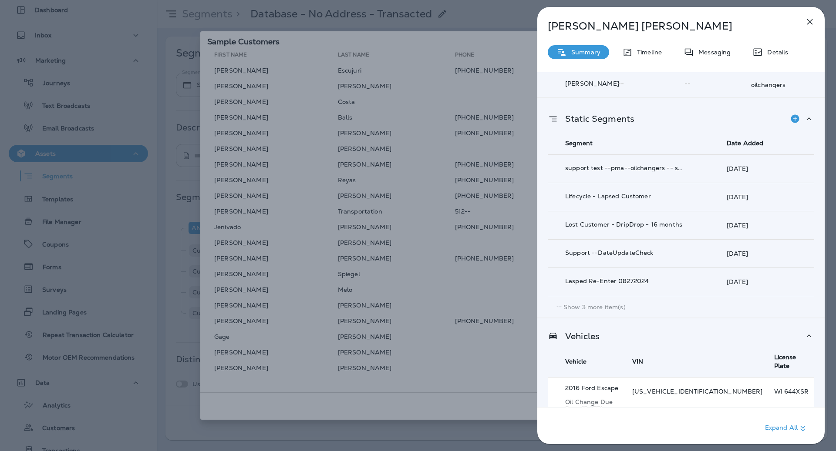
scroll to position [0, 0]
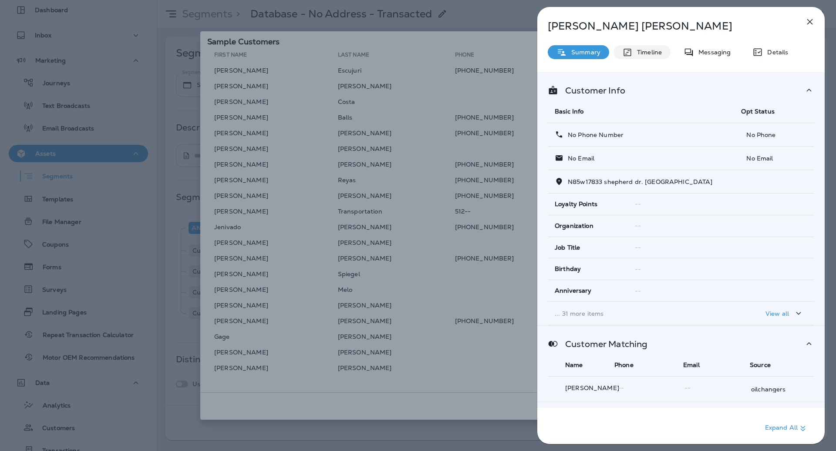
click at [662, 49] on div "Timeline" at bounding box center [641, 52] width 57 height 14
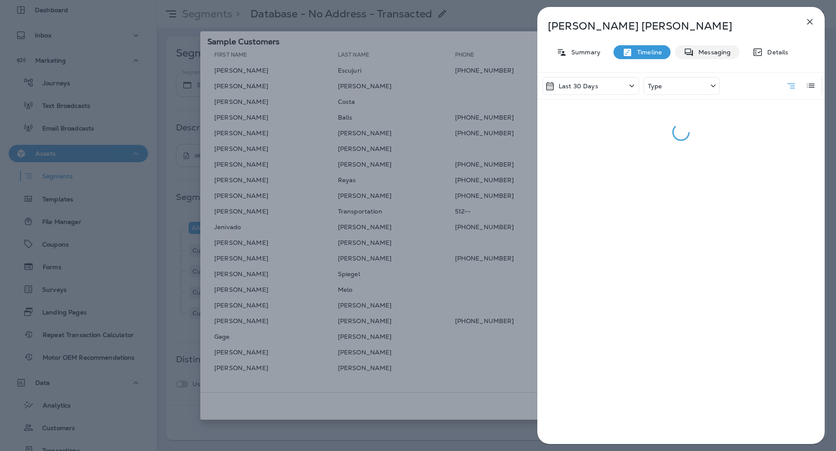
click at [702, 49] on p "Messaging" at bounding box center [712, 52] width 37 height 7
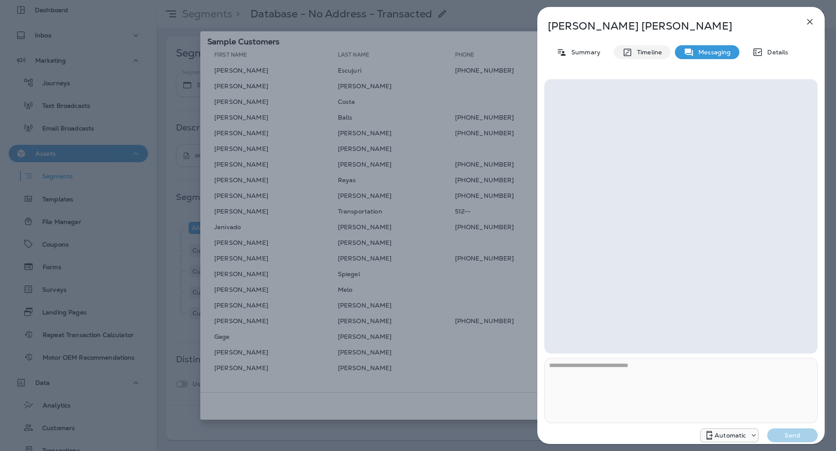
click at [649, 50] on p "Timeline" at bounding box center [646, 52] width 29 height 7
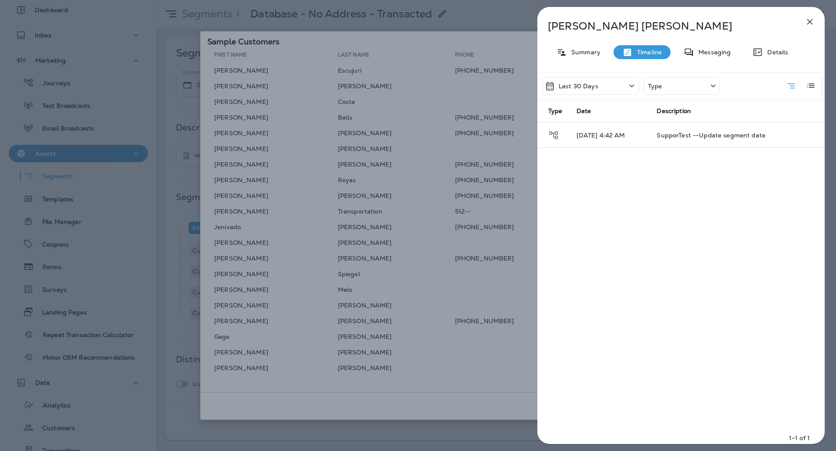
click at [597, 85] on div "Last 30 Days" at bounding box center [590, 86] width 97 height 18
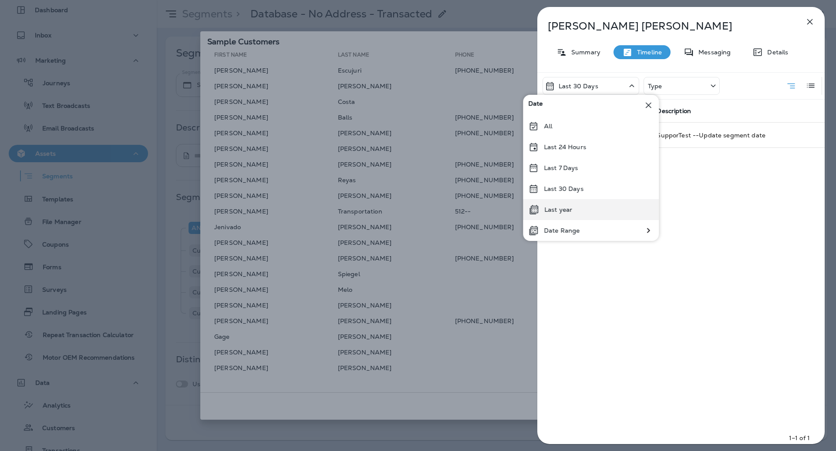
click at [579, 218] on div "Last year" at bounding box center [591, 209] width 136 height 21
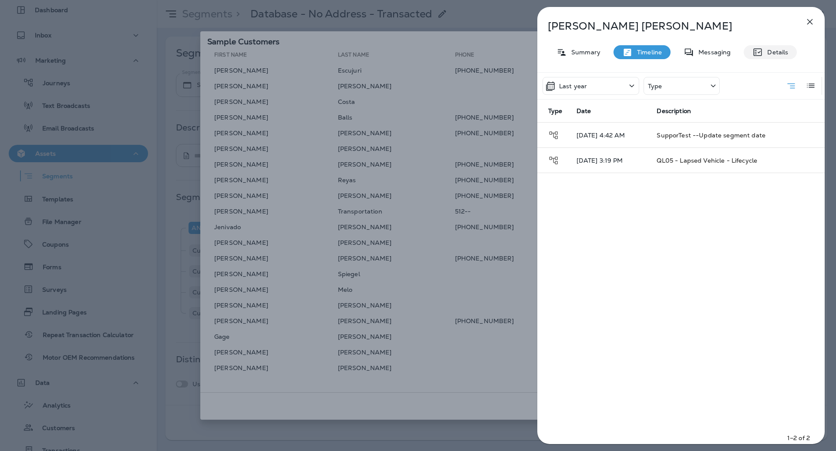
click at [786, 51] on p "Details" at bounding box center [775, 52] width 25 height 7
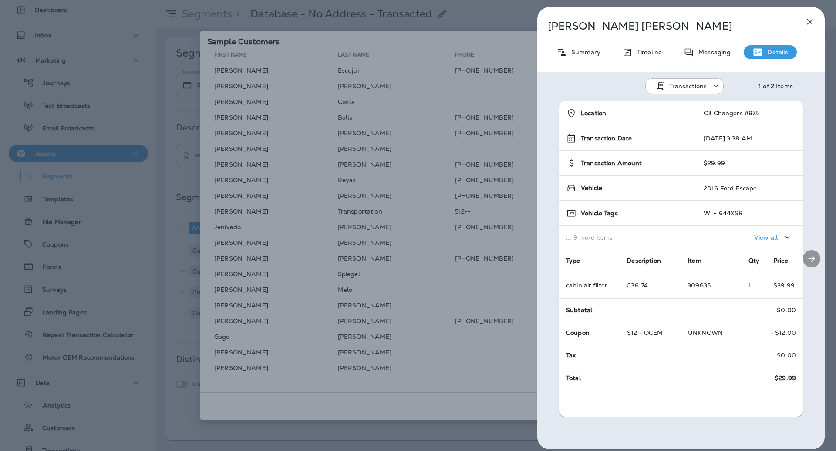
click at [809, 258] on icon "Next" at bounding box center [811, 259] width 10 height 10
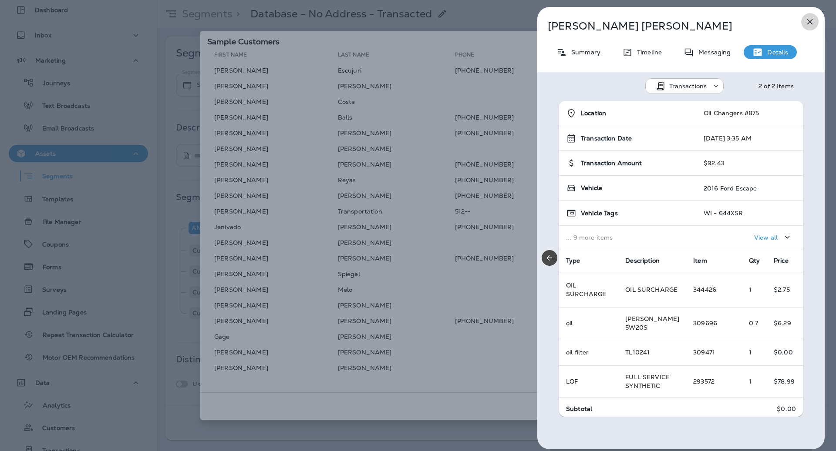
click at [813, 28] on button "button" at bounding box center [809, 21] width 17 height 17
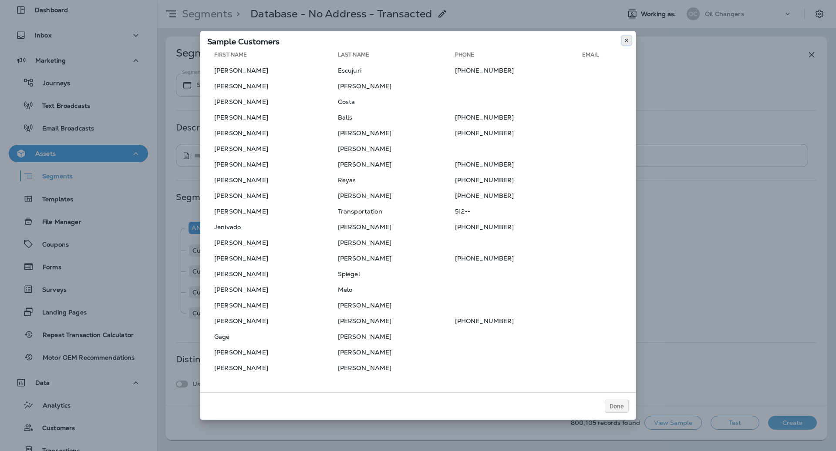
click at [624, 41] on icon at bounding box center [626, 40] width 5 height 5
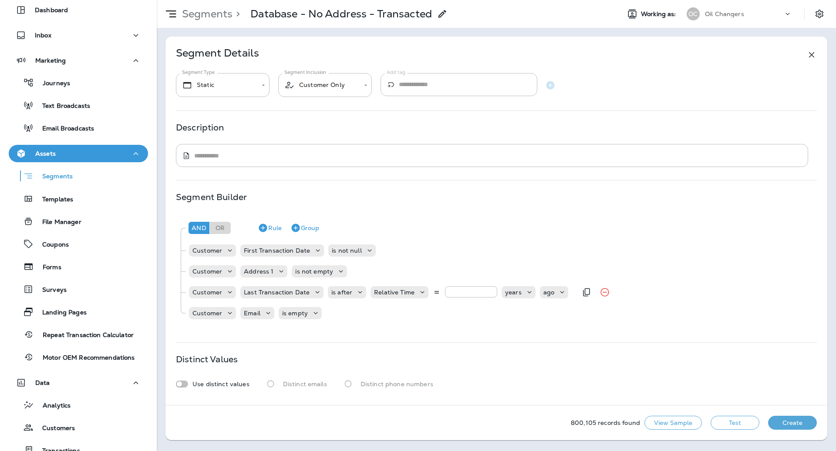
click at [454, 289] on input "*" at bounding box center [471, 291] width 52 height 11
type input "*"
click at [725, 419] on button "Test" at bounding box center [734, 423] width 49 height 14
click at [672, 419] on button "Get Total" at bounding box center [672, 423] width 57 height 14
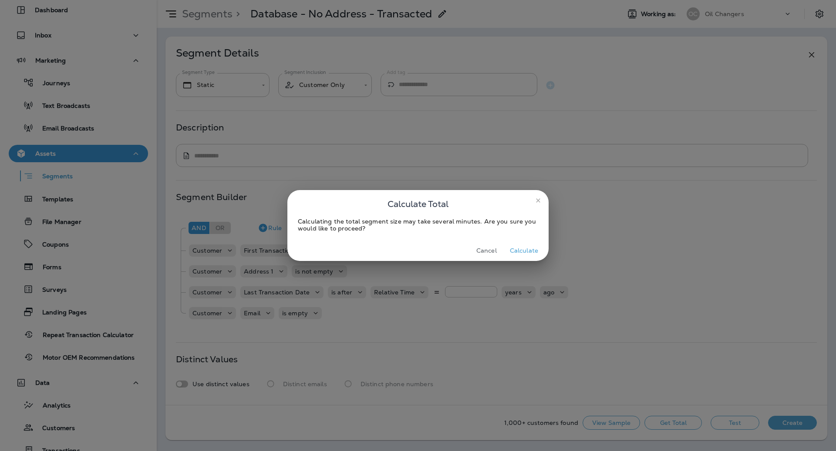
click at [535, 248] on button "Calculate" at bounding box center [523, 250] width 35 height 13
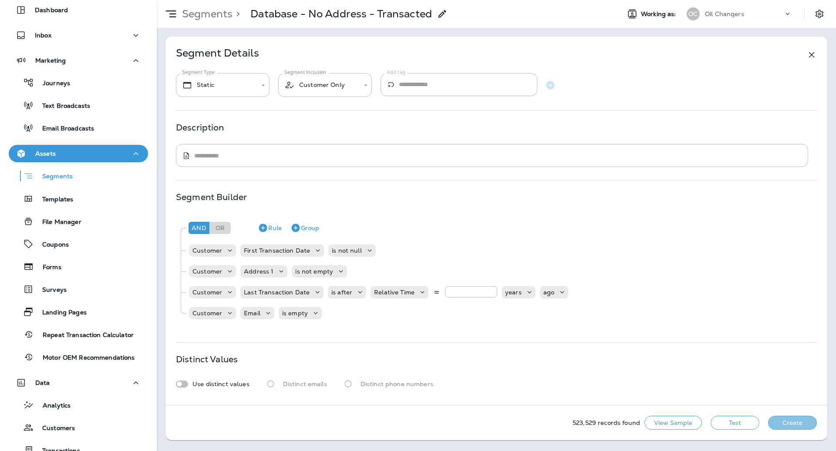
click at [793, 423] on button "Create" at bounding box center [792, 423] width 49 height 14
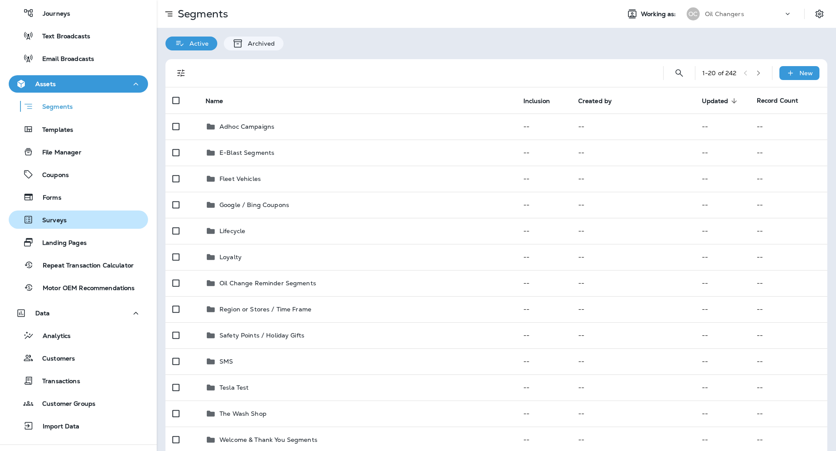
scroll to position [110, 0]
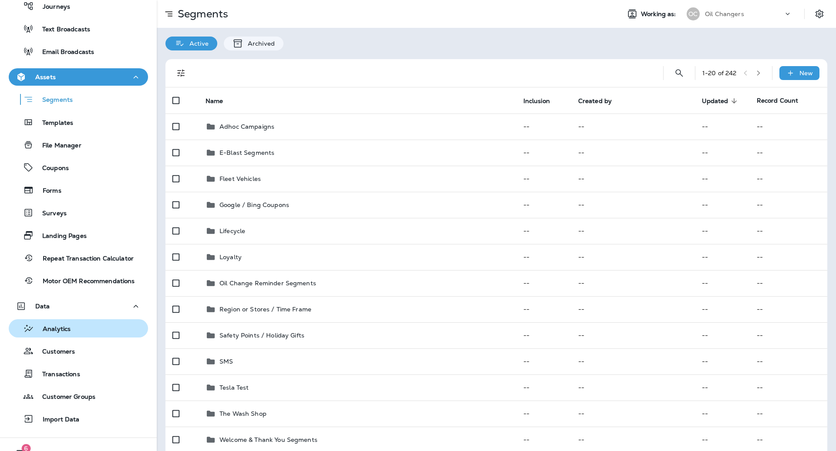
click at [77, 332] on div "Analytics" at bounding box center [78, 328] width 132 height 13
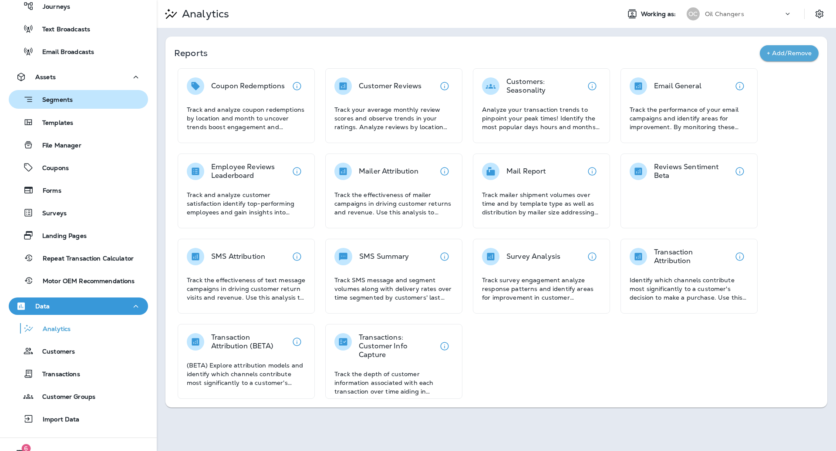
click at [94, 104] on div "Segments" at bounding box center [78, 99] width 132 height 13
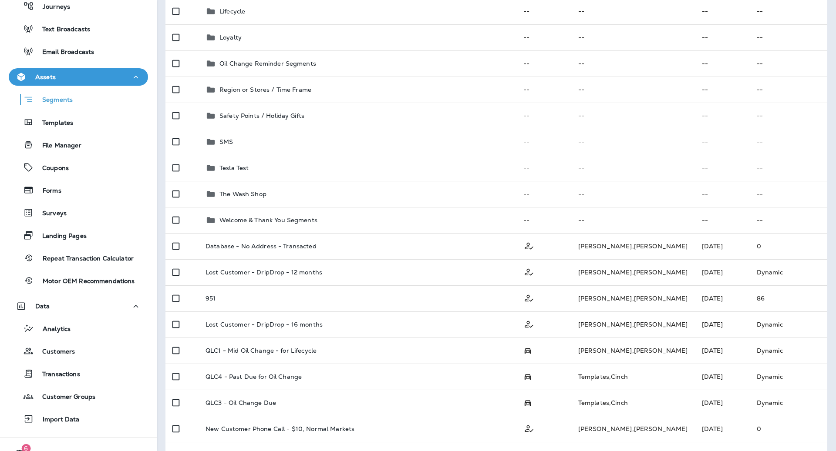
scroll to position [283, 0]
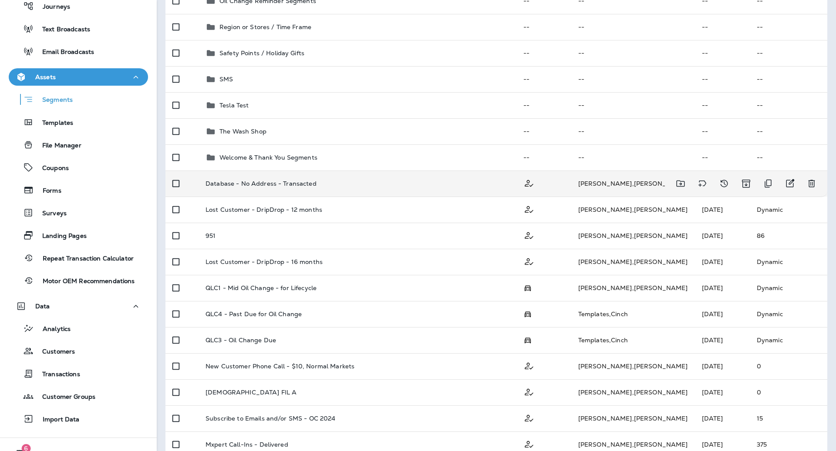
click at [594, 181] on td "[PERSON_NAME]" at bounding box center [633, 184] width 124 height 26
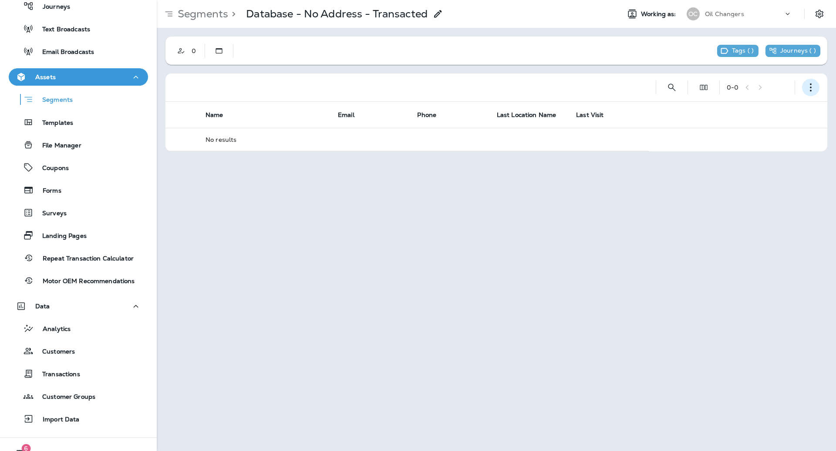
click at [807, 84] on icon "button" at bounding box center [810, 87] width 9 height 9
click at [763, 105] on button "Edit Segment" at bounding box center [767, 110] width 104 height 21
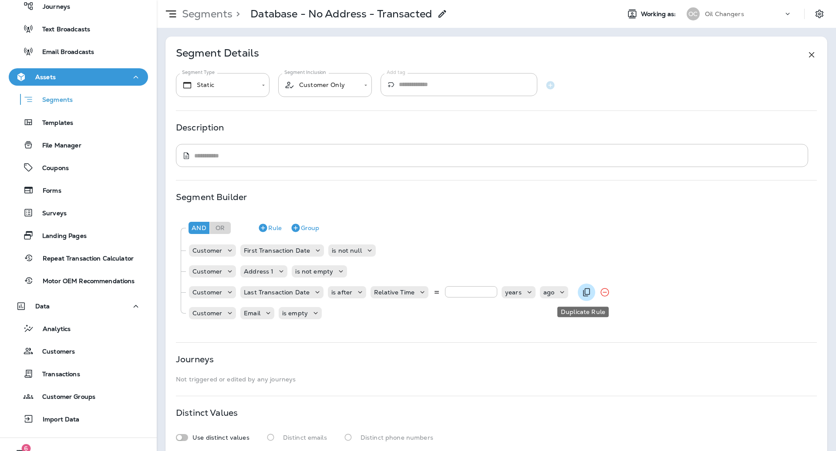
type input "*"
click at [585, 299] on button "Duplicate Rule" at bounding box center [586, 292] width 17 height 17
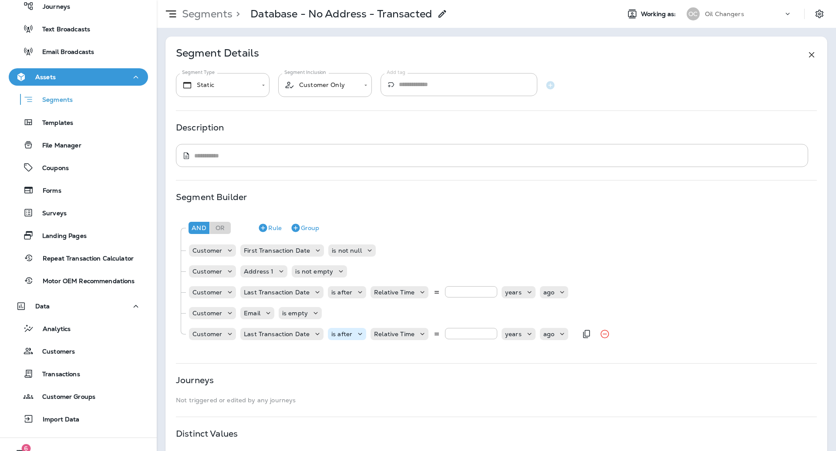
click at [338, 331] on p "is after" at bounding box center [341, 334] width 21 height 7
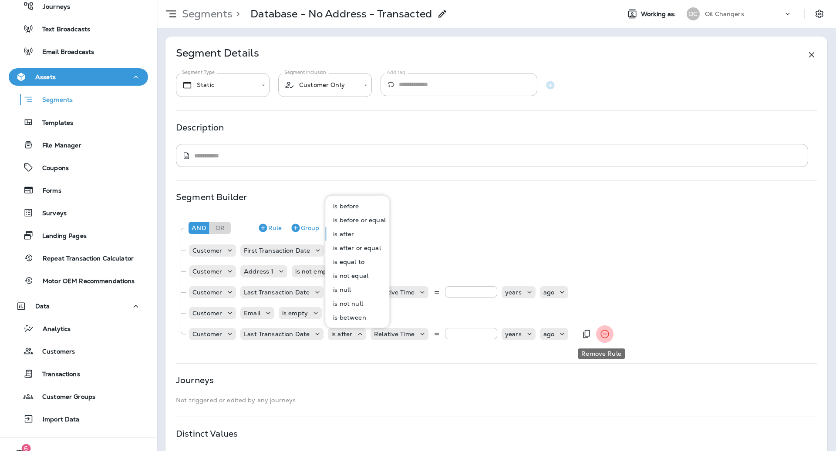
click at [603, 337] on icon "Remove Rule" at bounding box center [605, 334] width 8 height 8
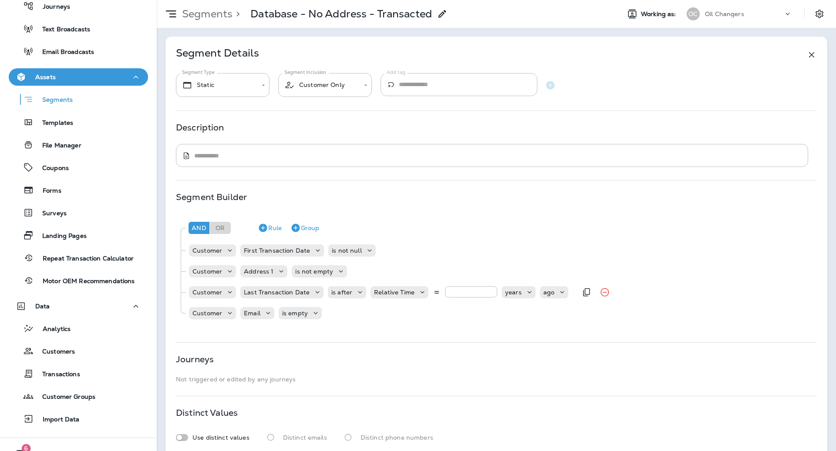
click at [469, 292] on input "*" at bounding box center [471, 291] width 52 height 11
click at [356, 289] on icon at bounding box center [360, 292] width 9 height 9
click at [359, 426] on p "is between" at bounding box center [348, 425] width 36 height 7
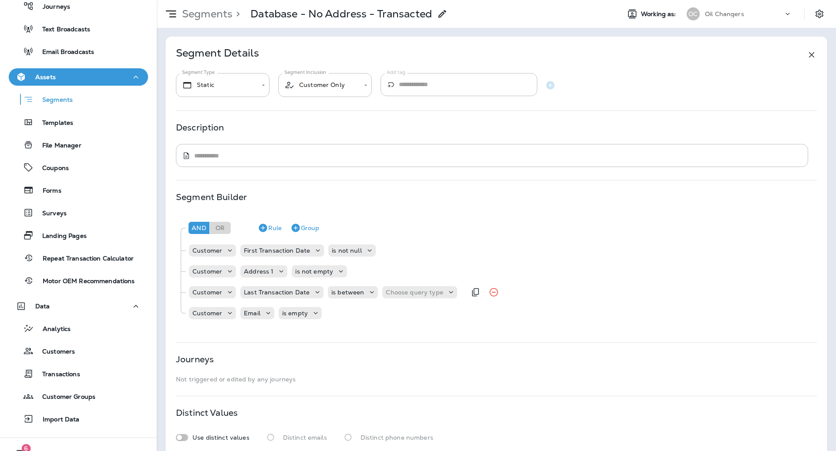
click at [397, 299] on div "Customer Last Transaction Date is between Choose query type" at bounding box center [327, 292] width 278 height 17
click at [397, 297] on div "Choose query type" at bounding box center [419, 292] width 74 height 12
click at [404, 316] on p "Relative Times" at bounding box center [406, 313] width 47 height 7
click at [460, 293] on input "number" at bounding box center [486, 291] width 52 height 11
type input "*"
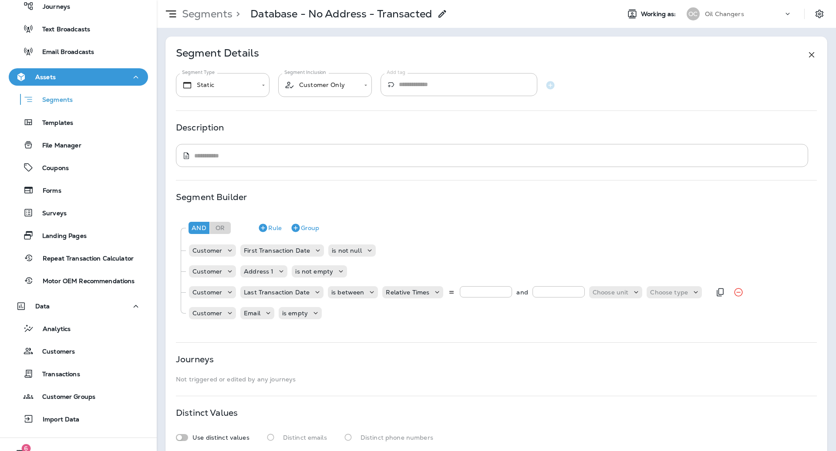
click at [546, 288] on input "number" at bounding box center [558, 291] width 52 height 11
type input "*"
click at [604, 297] on div "Choose unit" at bounding box center [616, 292] width 54 height 12
click at [604, 355] on p "years" at bounding box center [599, 355] width 20 height 7
click at [672, 293] on icon at bounding box center [676, 292] width 9 height 9
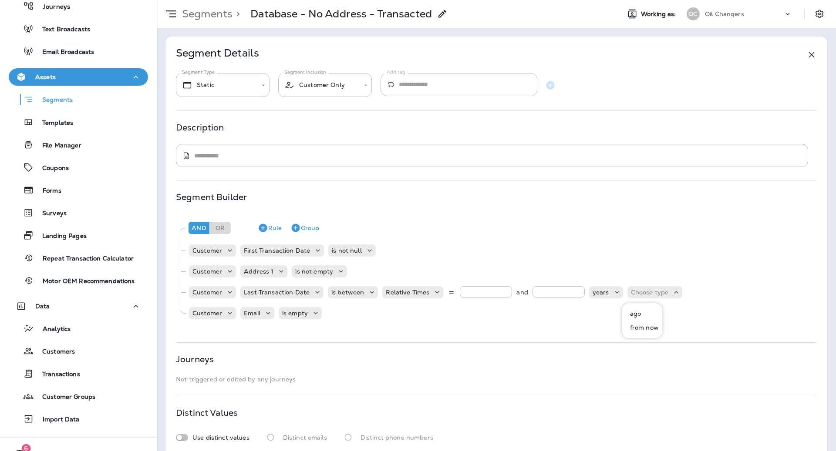
click at [641, 311] on button "ago" at bounding box center [642, 314] width 39 height 14
click at [654, 212] on div "Segment Builder And Or Rule Group Customer First Transaction Date is not null C…" at bounding box center [496, 262] width 641 height 136
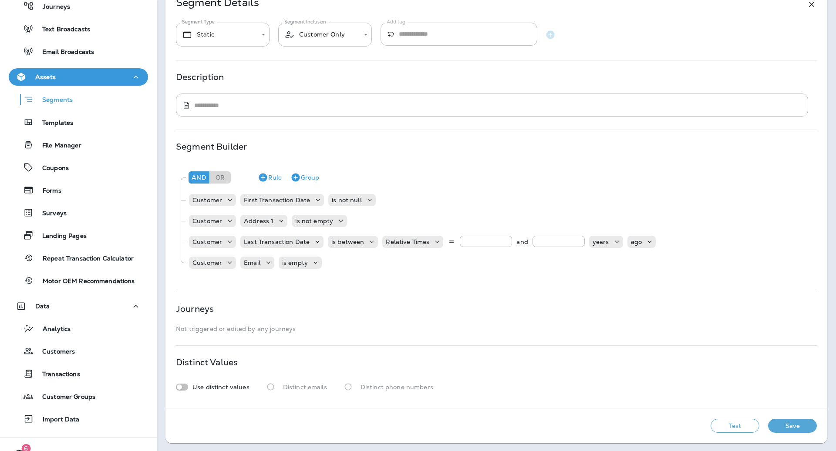
click at [737, 430] on button "Test" at bounding box center [734, 426] width 49 height 14
click at [664, 421] on button "Get Total" at bounding box center [672, 426] width 57 height 14
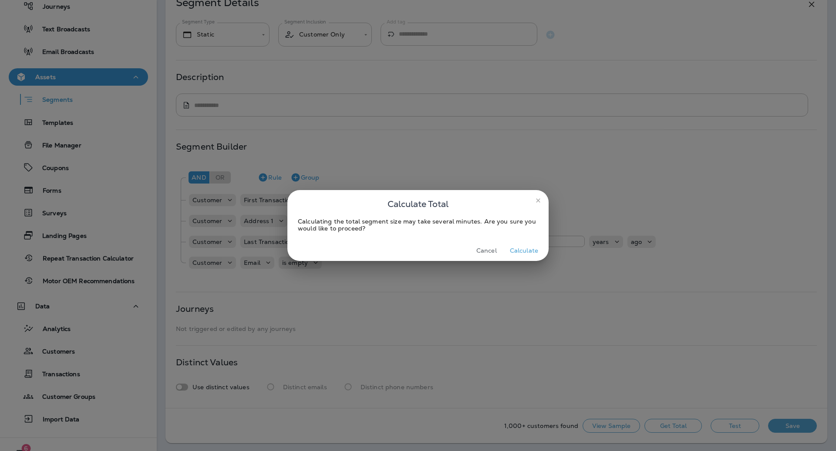
click at [536, 252] on button "Calculate" at bounding box center [523, 250] width 35 height 13
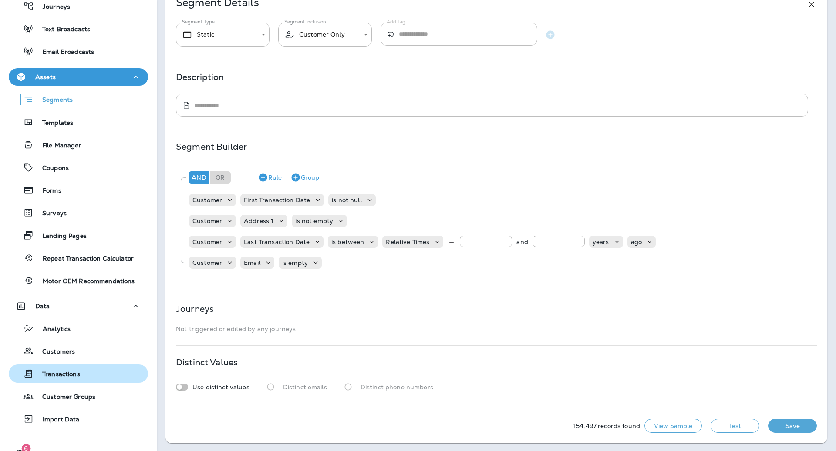
scroll to position [147, 0]
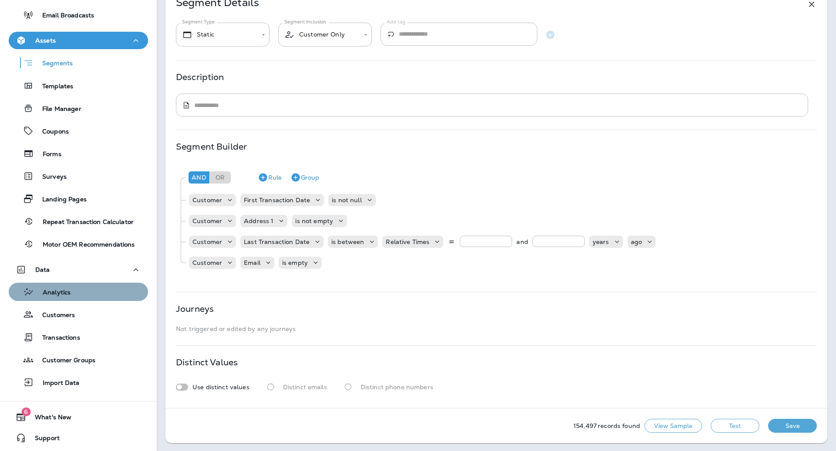
click at [101, 293] on div "Analytics" at bounding box center [78, 292] width 132 height 13
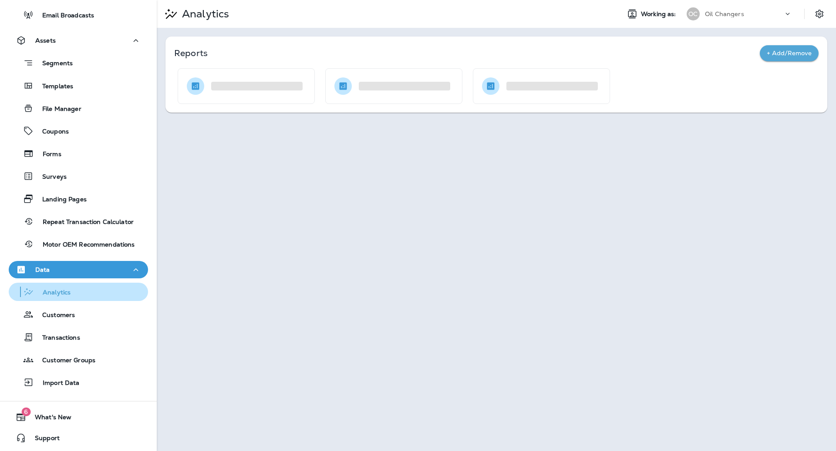
click at [52, 296] on p "Analytics" at bounding box center [52, 293] width 37 height 8
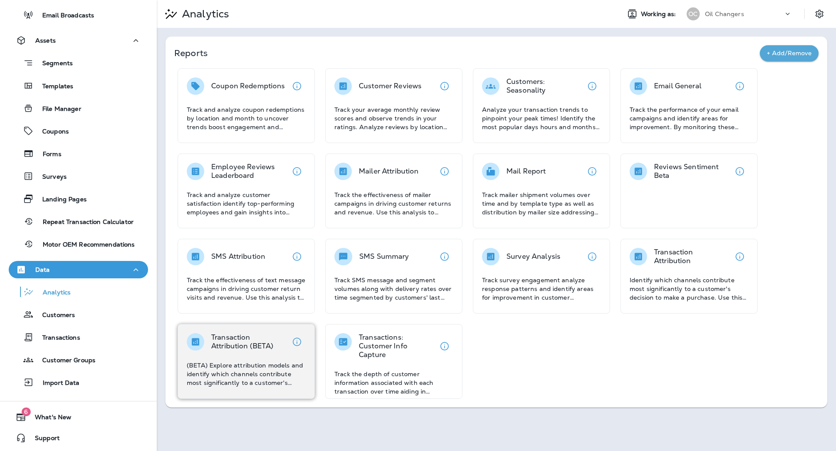
click at [233, 386] on p "(BETA) Explore attribution models and identify which channels contribute most s…" at bounding box center [246, 374] width 119 height 26
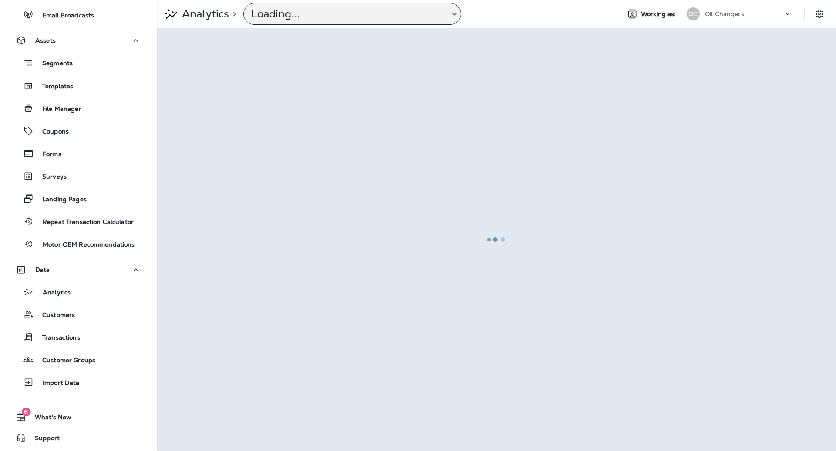
click at [403, 17] on p "Loading..." at bounding box center [347, 13] width 192 height 13
click at [69, 85] on p "Templates" at bounding box center [54, 87] width 40 height 8
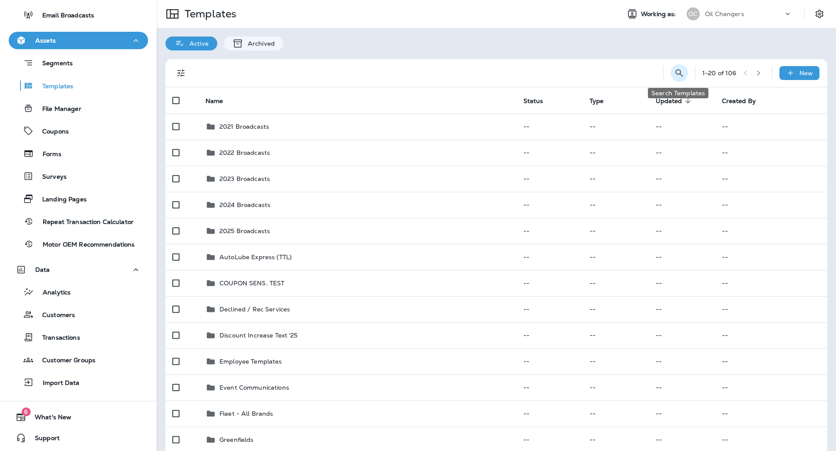
click at [679, 71] on icon "Search Templates" at bounding box center [679, 73] width 10 height 10
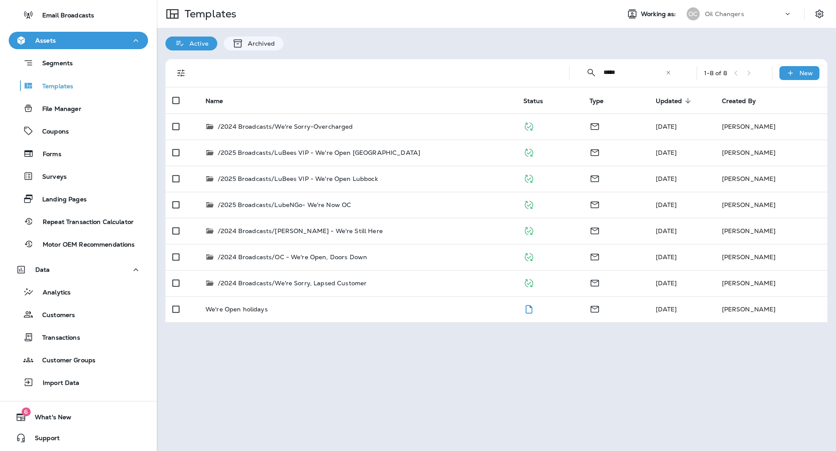
click at [612, 67] on input "*****" at bounding box center [634, 72] width 62 height 23
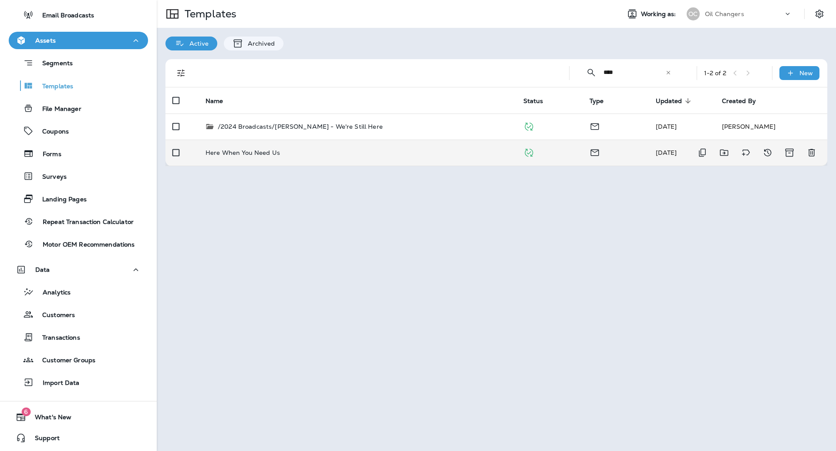
type input "****"
click at [380, 153] on div "Here When You Need Us" at bounding box center [357, 152] width 304 height 7
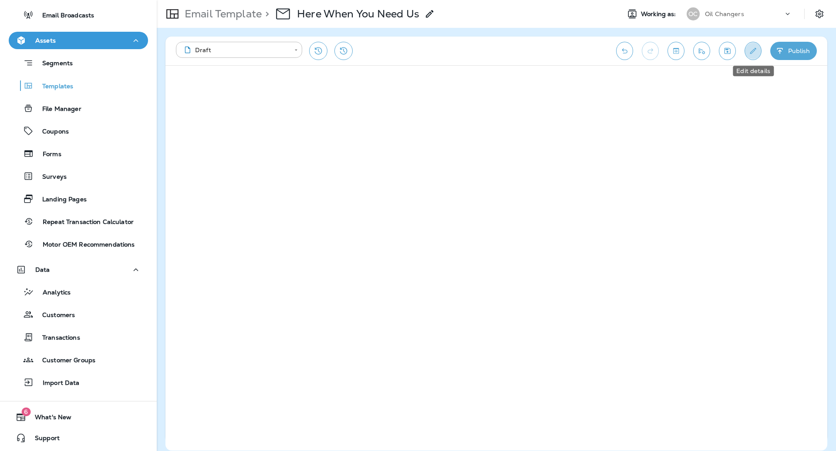
click at [753, 55] on icon "Edit details" at bounding box center [752, 51] width 9 height 9
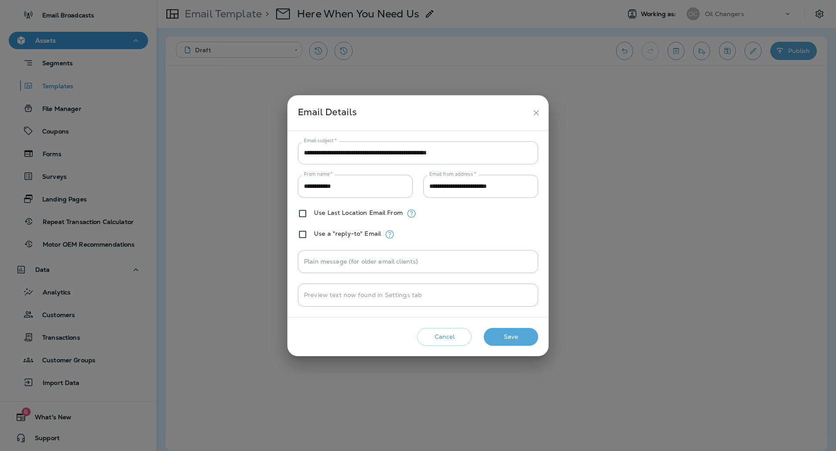
click at [494, 335] on button "Save" at bounding box center [511, 337] width 54 height 18
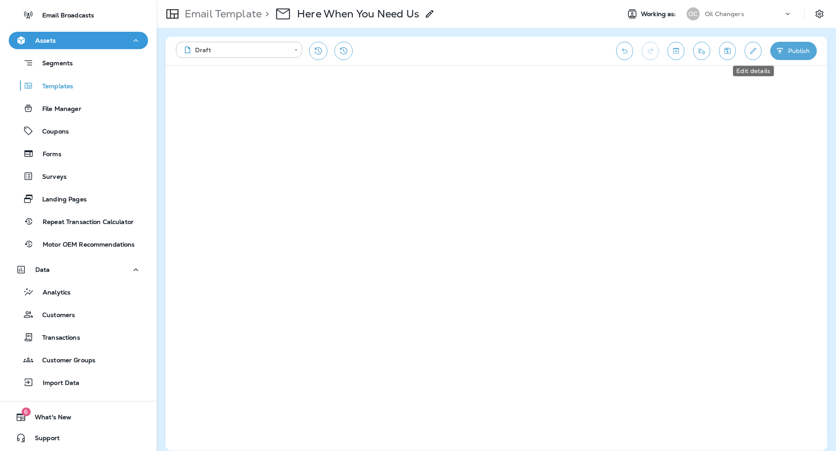
click at [746, 50] on button "Edit details" at bounding box center [752, 51] width 17 height 18
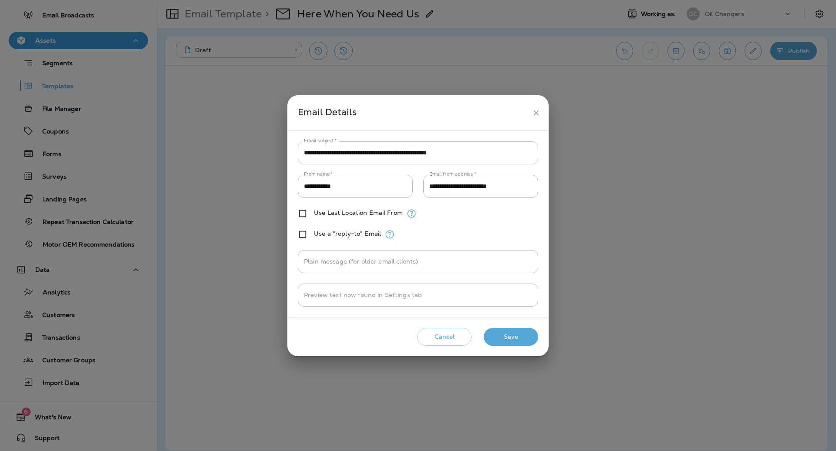
click at [306, 149] on input "**********" at bounding box center [418, 152] width 240 height 23
drag, startPoint x: 353, startPoint y: 152, endPoint x: 340, endPoint y: 152, distance: 13.1
click at [340, 152] on input "**********" at bounding box center [418, 152] width 240 height 23
click at [417, 152] on input "**********" at bounding box center [418, 152] width 240 height 23
type input "**********"
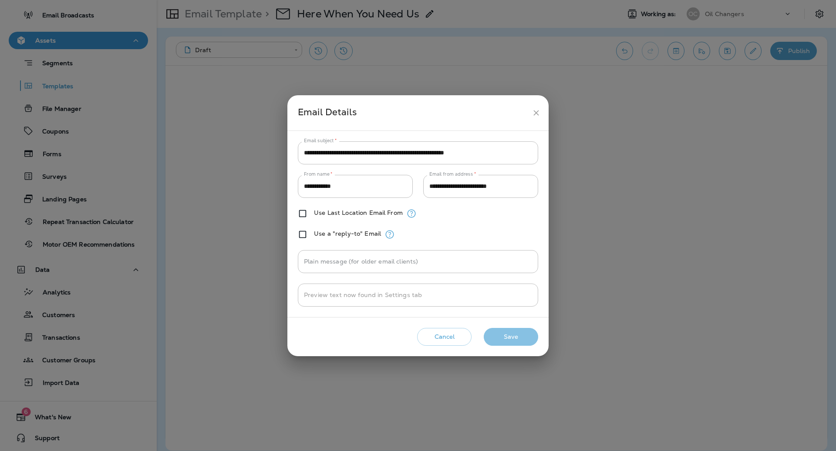
click at [522, 331] on button "Save" at bounding box center [511, 337] width 54 height 18
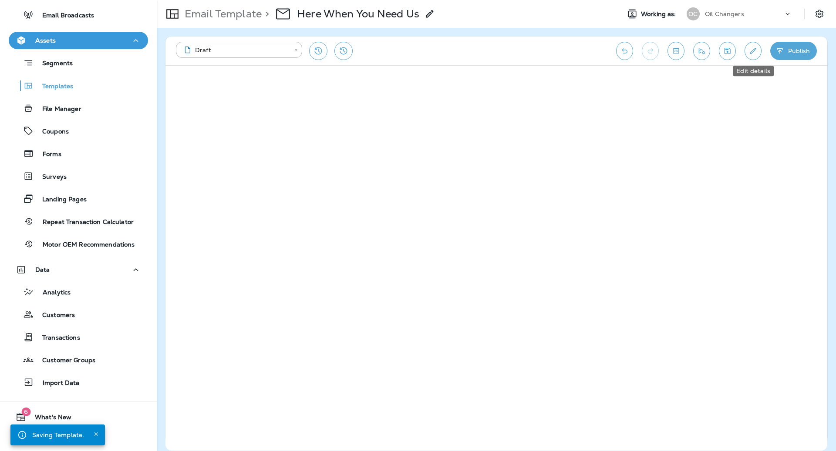
click at [753, 54] on icon "Edit details" at bounding box center [752, 51] width 9 height 9
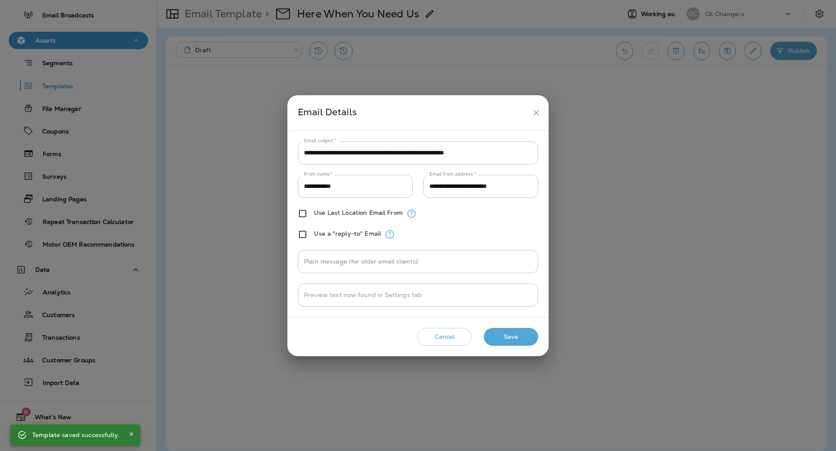
click at [511, 330] on button "Save" at bounding box center [511, 337] width 54 height 18
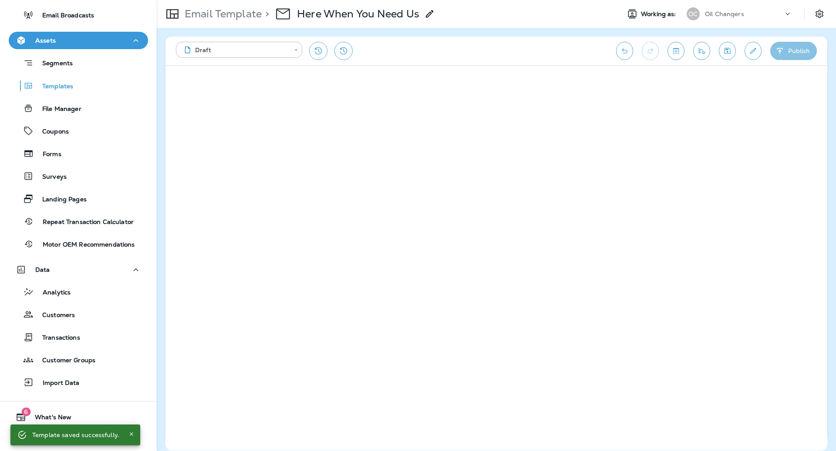
click at [776, 50] on icon "button" at bounding box center [779, 51] width 9 height 9
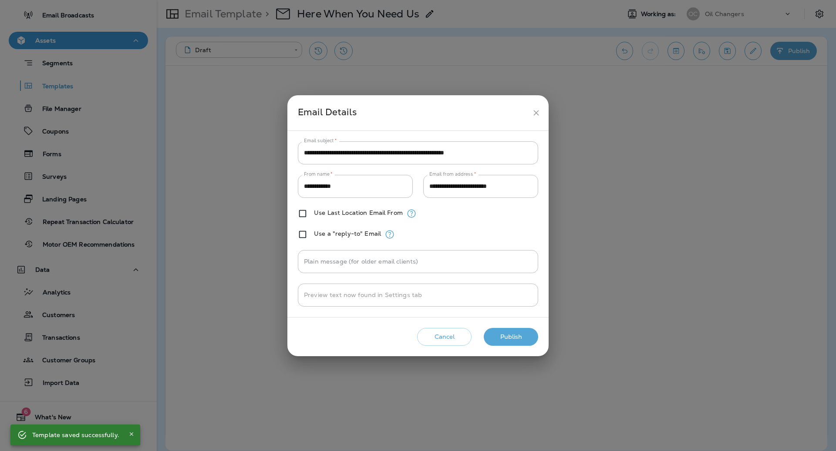
click at [526, 335] on button "Publish" at bounding box center [511, 337] width 54 height 18
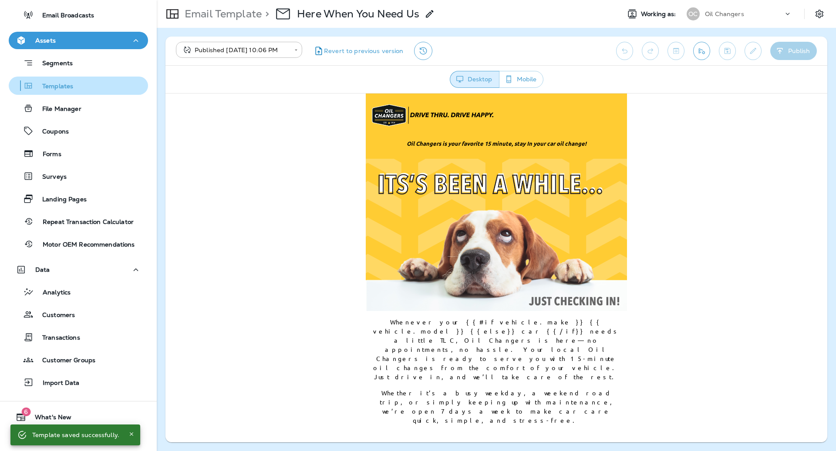
click at [76, 82] on div "Templates" at bounding box center [78, 85] width 132 height 13
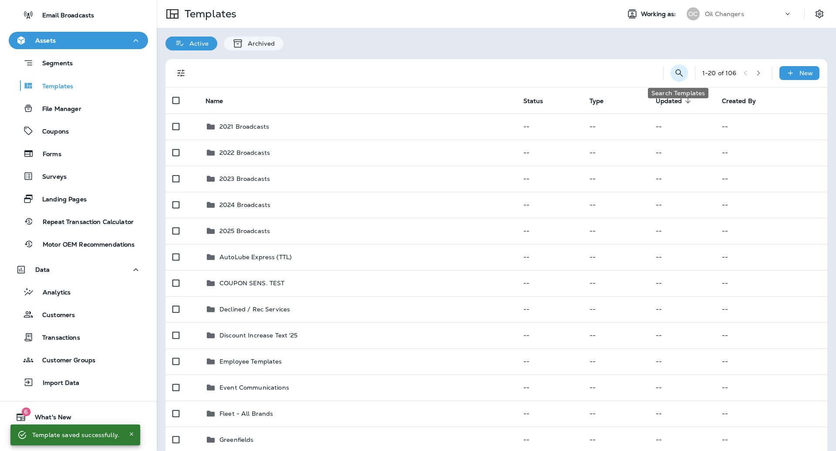
click at [679, 71] on icon "Search Templates" at bounding box center [679, 73] width 10 height 10
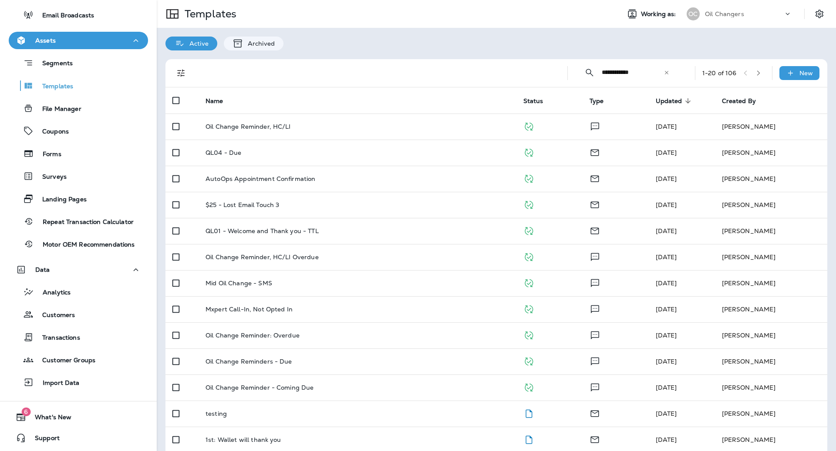
type input "**********"
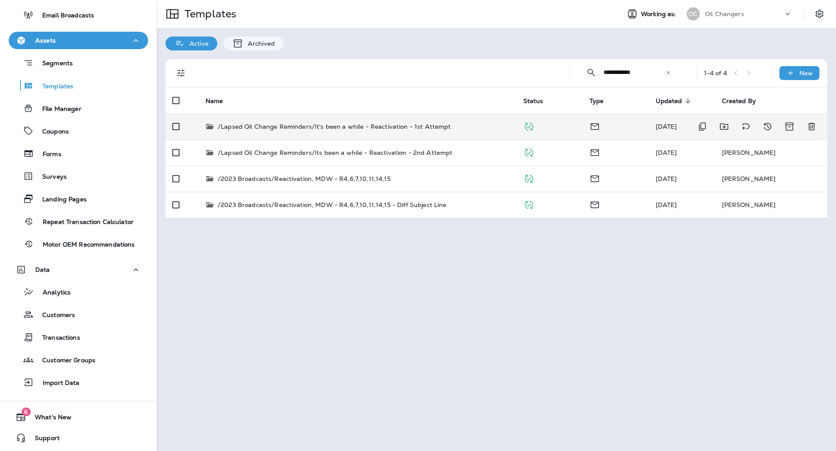
click at [449, 122] on div "/Lapsed Oil Change Reminders/It's been a while - Reactivation - 1st Attempt" at bounding box center [357, 126] width 304 height 9
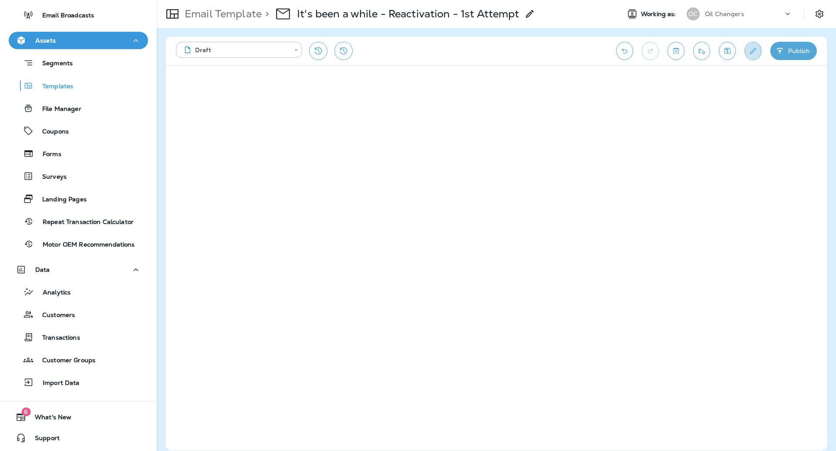
click at [753, 52] on icon "Edit details" at bounding box center [752, 51] width 9 height 9
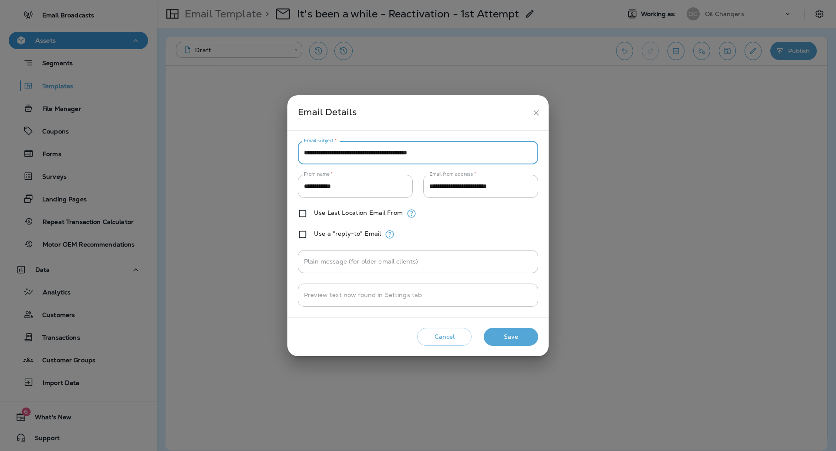
drag, startPoint x: 363, startPoint y: 154, endPoint x: 328, endPoint y: 150, distance: 35.0
click at [328, 150] on input "**********" at bounding box center [418, 152] width 240 height 23
type input "**********"
click at [522, 333] on button "Save" at bounding box center [511, 337] width 54 height 18
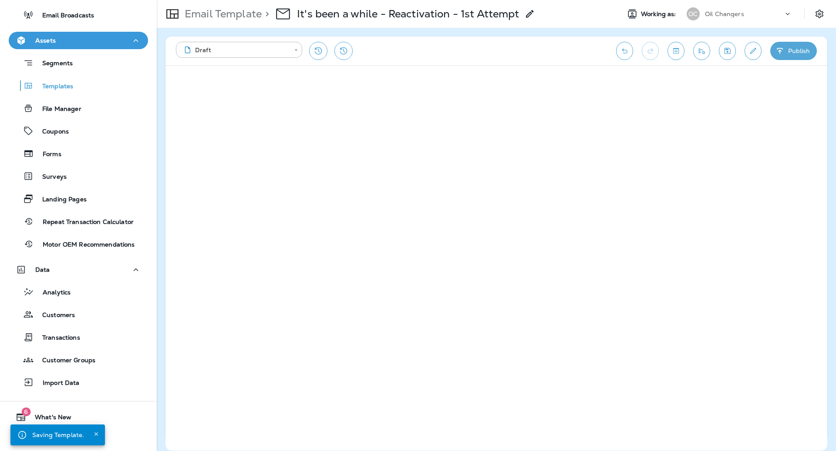
click at [810, 53] on button "Publish" at bounding box center [793, 51] width 47 height 18
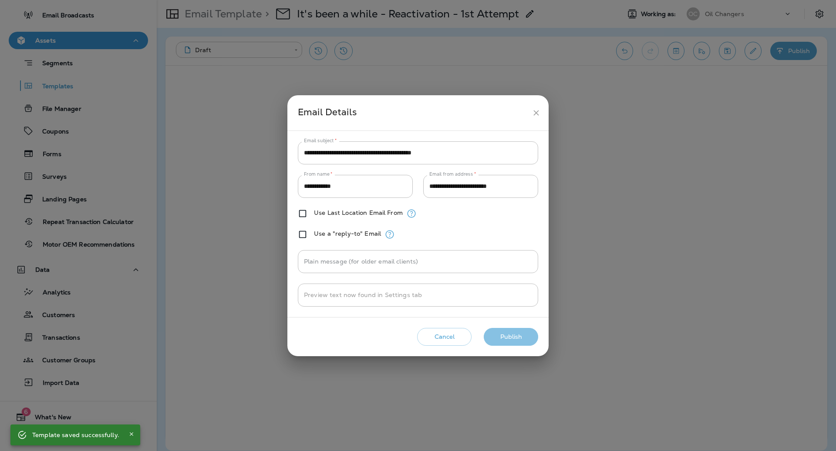
click at [510, 338] on button "Publish" at bounding box center [511, 337] width 54 height 18
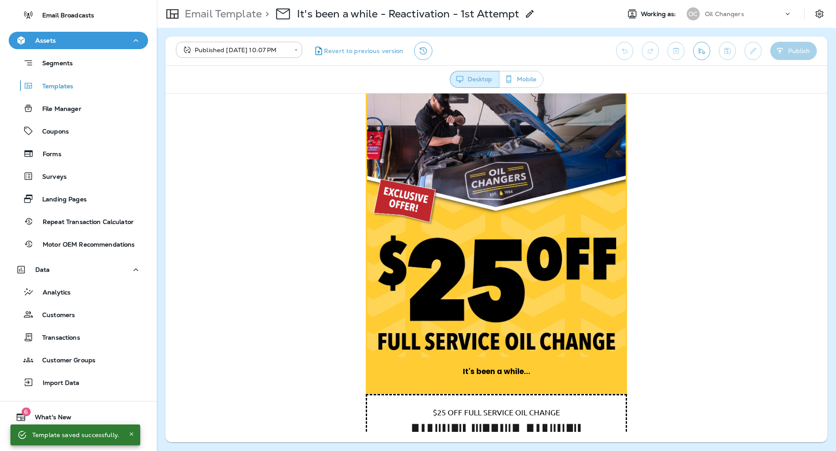
scroll to position [298, 0]
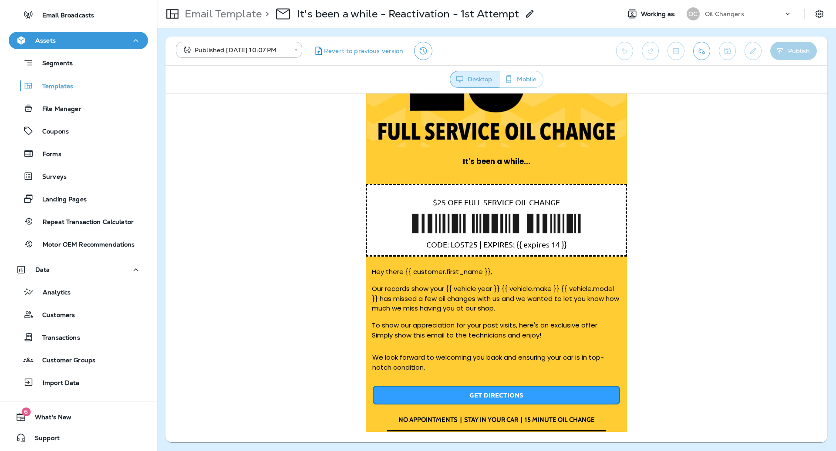
click at [498, 391] on span "GET DIRECTIONS" at bounding box center [496, 394] width 54 height 9
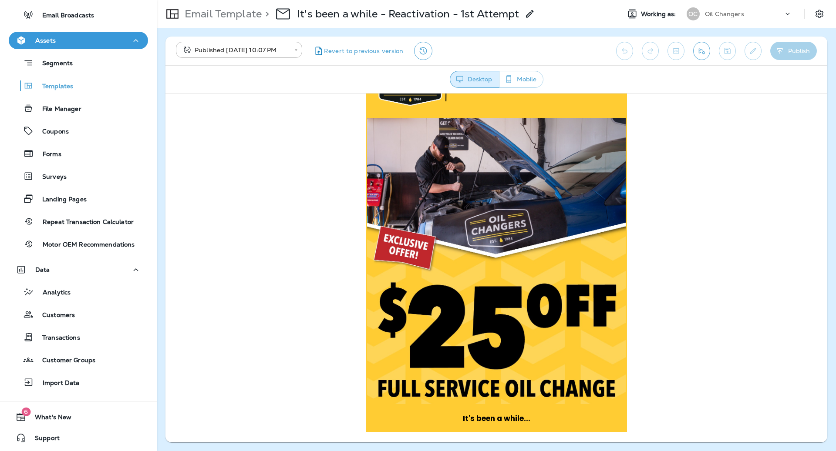
scroll to position [0, 0]
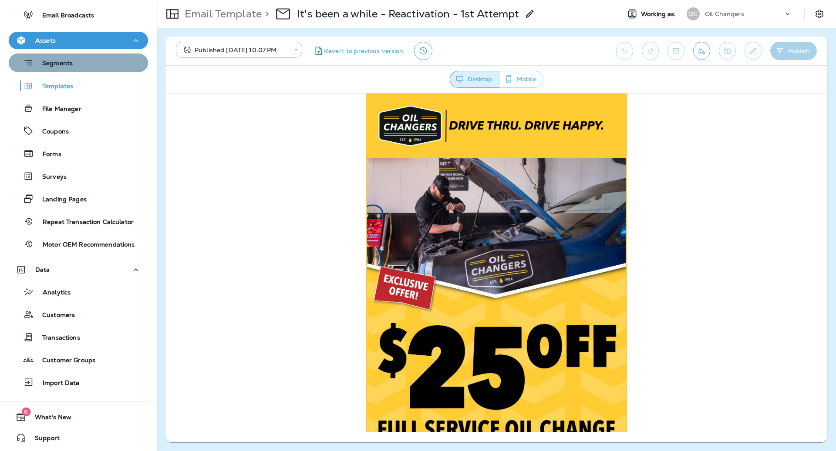
click at [109, 67] on div "Segments" at bounding box center [78, 62] width 132 height 13
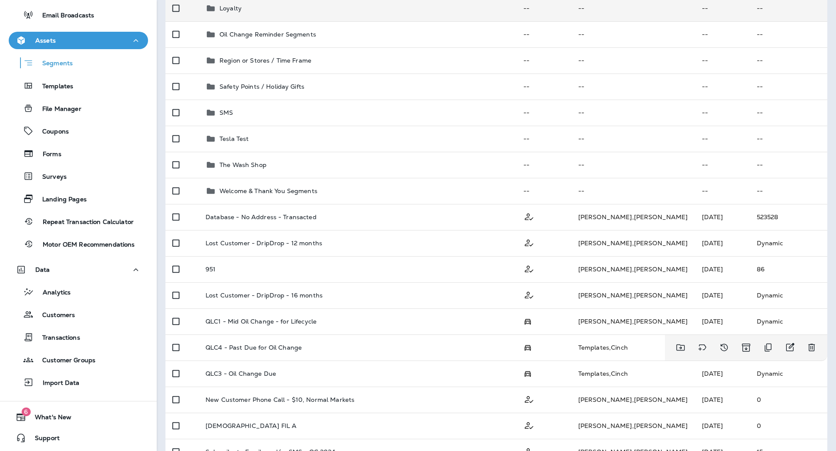
scroll to position [249, 0]
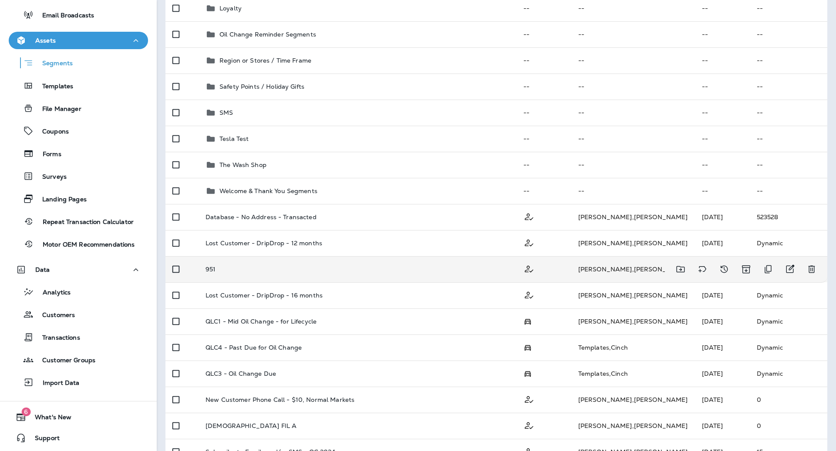
click at [512, 266] on td "951" at bounding box center [357, 269] width 318 height 26
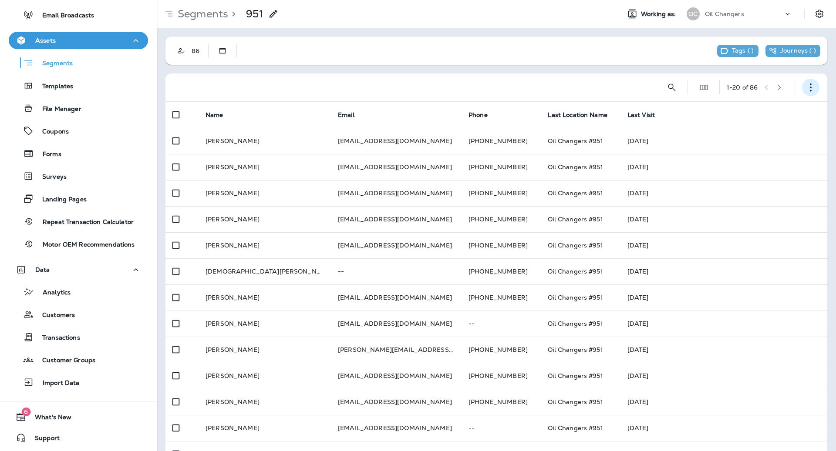
click at [804, 86] on button "button" at bounding box center [810, 87] width 17 height 17
click at [754, 108] on p "Edit Segment" at bounding box center [752, 110] width 45 height 7
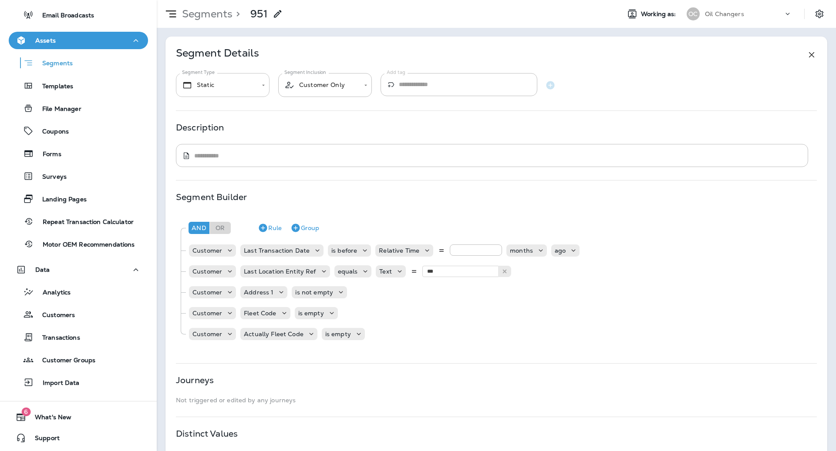
click at [218, 0] on body "**********" at bounding box center [418, 0] width 836 height 0
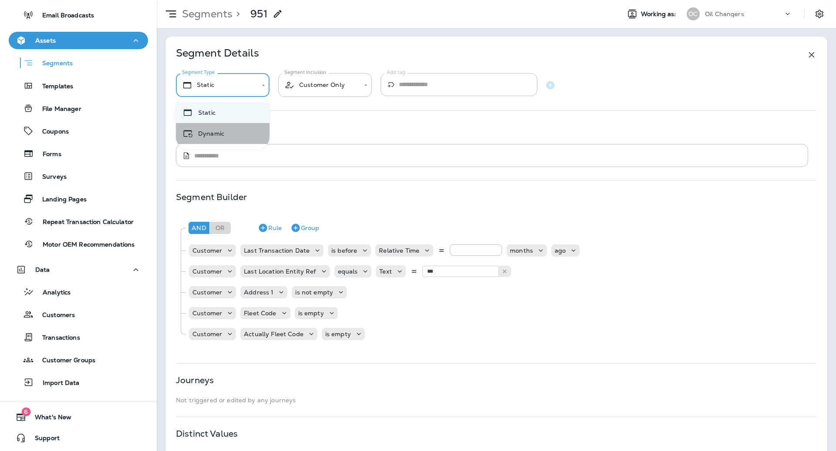
click at [226, 130] on li "Dynamic" at bounding box center [223, 133] width 94 height 21
type input "*******"
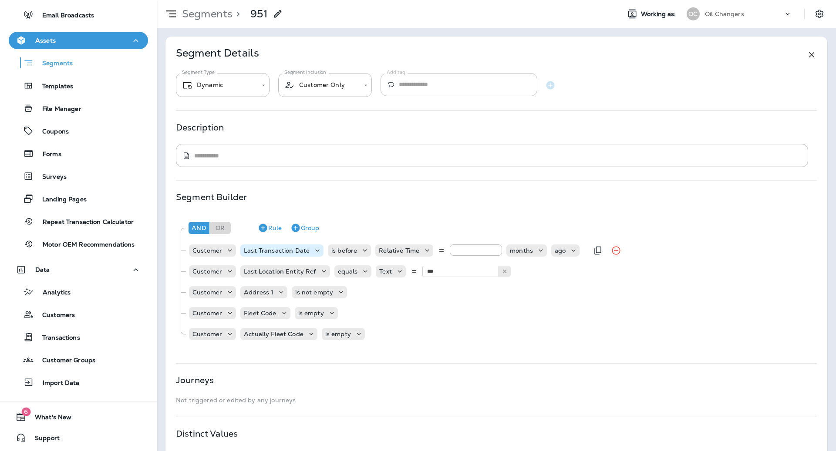
click at [320, 245] on div "Last Transaction Date" at bounding box center [281, 251] width 83 height 12
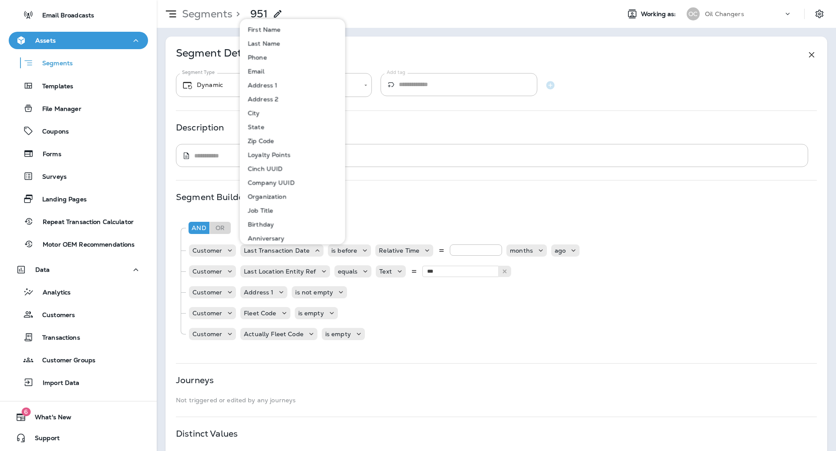
click at [302, 10] on div "Segments > 951" at bounding box center [385, 14] width 456 height 22
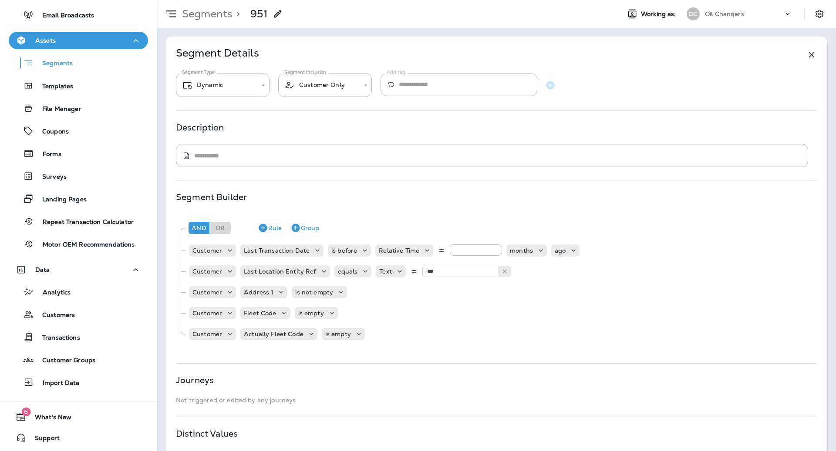
click at [276, 10] on icon at bounding box center [277, 14] width 10 height 10
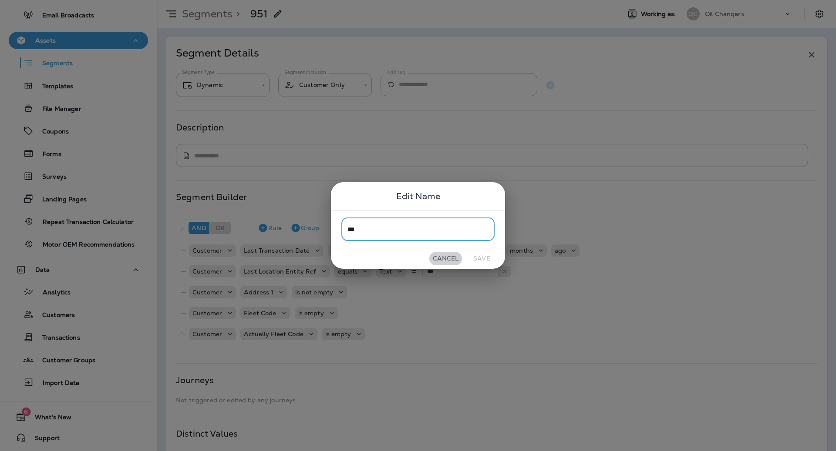
click at [448, 254] on button "Cancel" at bounding box center [445, 258] width 33 height 13
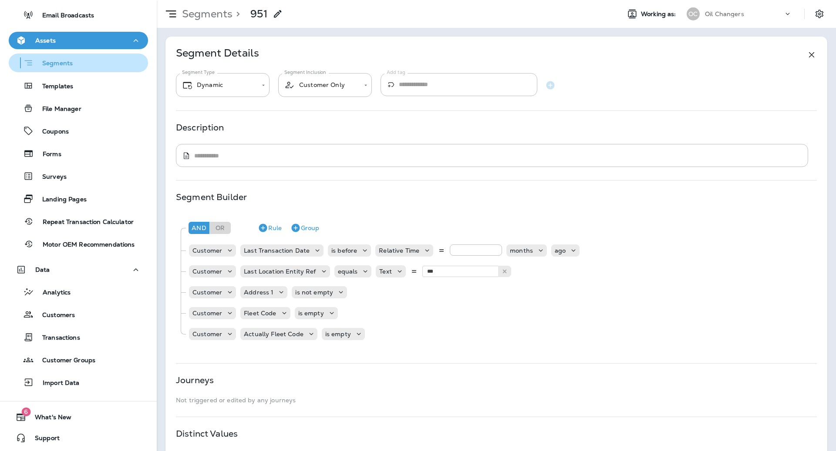
click at [77, 64] on div "Segments" at bounding box center [78, 62] width 132 height 13
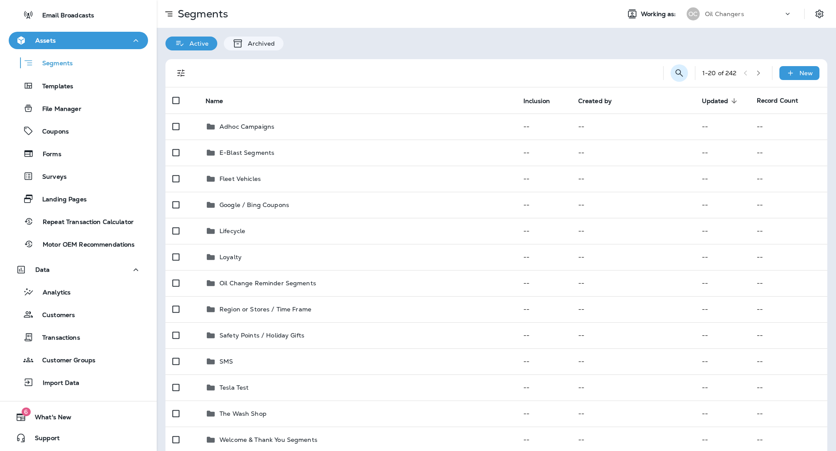
click at [681, 74] on icon "Search Segments" at bounding box center [679, 73] width 10 height 10
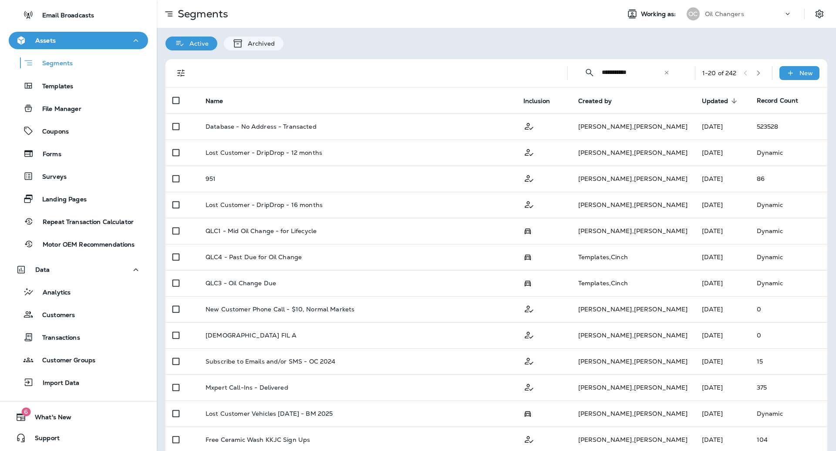
type input "**********"
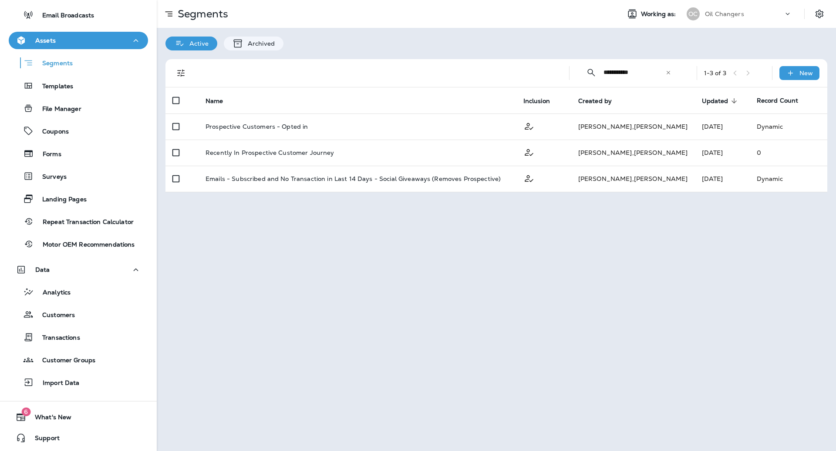
click at [565, 61] on div "**********" at bounding box center [497, 73] width 651 height 28
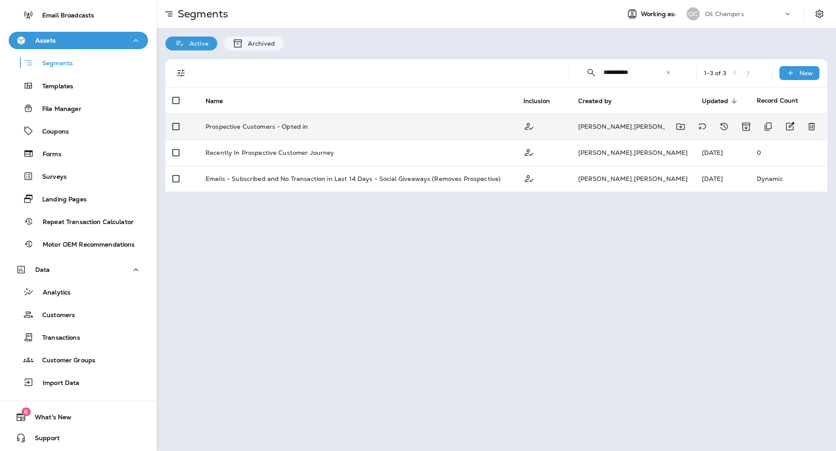
click at [616, 124] on td "[PERSON_NAME]" at bounding box center [633, 127] width 124 height 26
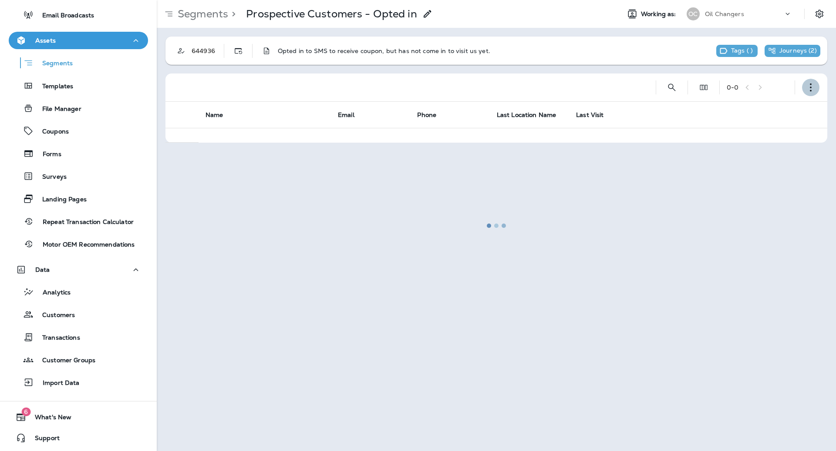
click at [809, 87] on icon "button" at bounding box center [810, 87] width 9 height 9
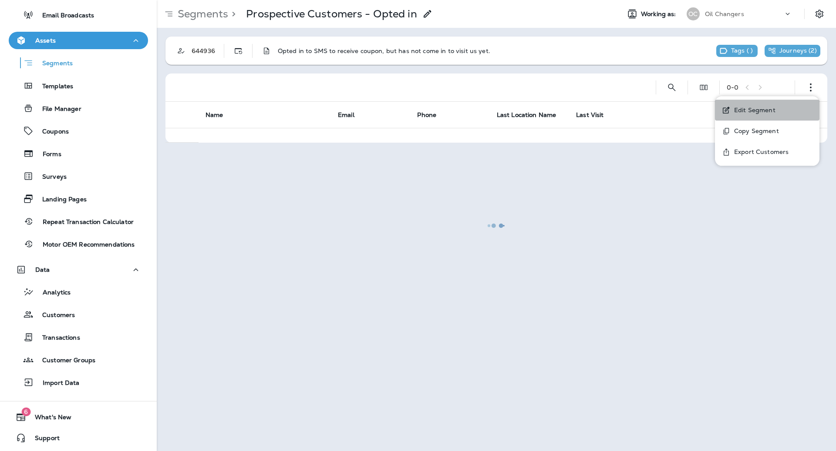
click at [757, 103] on button "Edit Segment" at bounding box center [767, 110] width 104 height 21
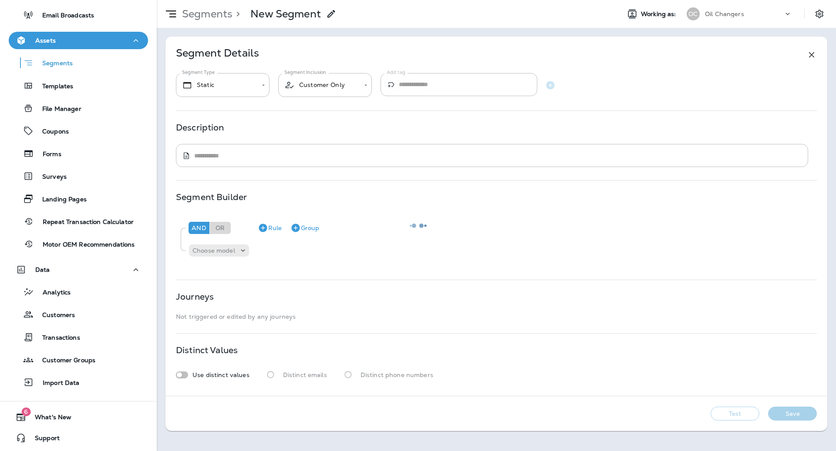
type input "*******"
type textarea "**********"
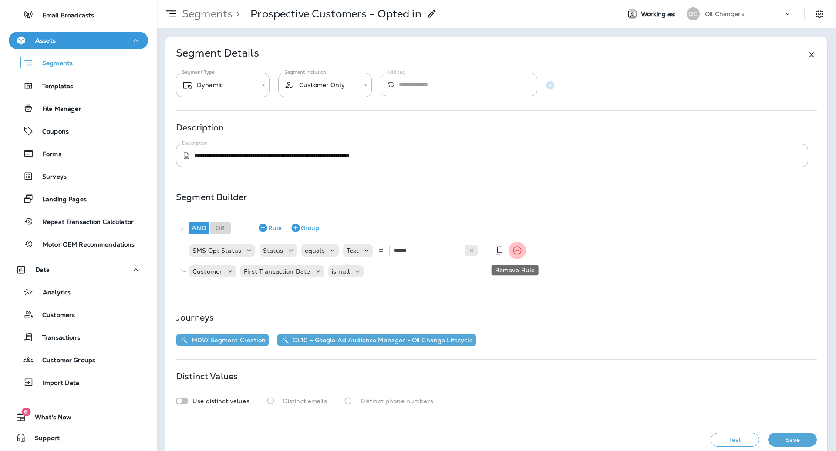
click at [518, 249] on icon "Remove Rule" at bounding box center [517, 251] width 10 height 10
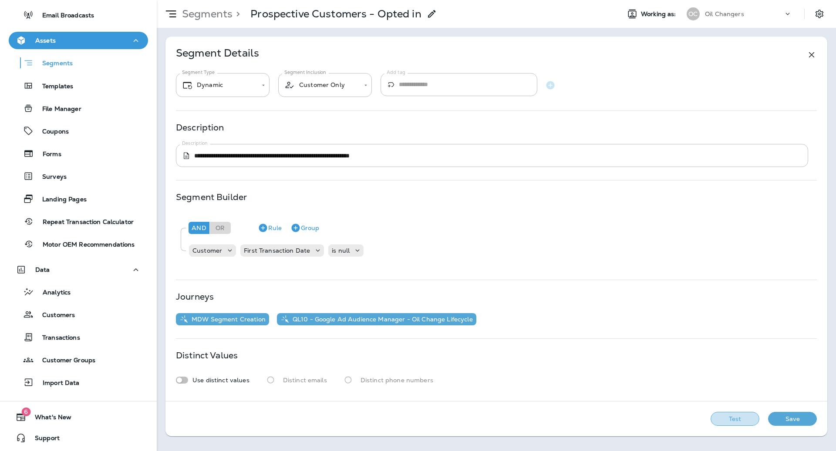
click at [735, 416] on button "Test" at bounding box center [734, 419] width 49 height 14
click at [622, 418] on button "View Sample" at bounding box center [610, 419] width 57 height 14
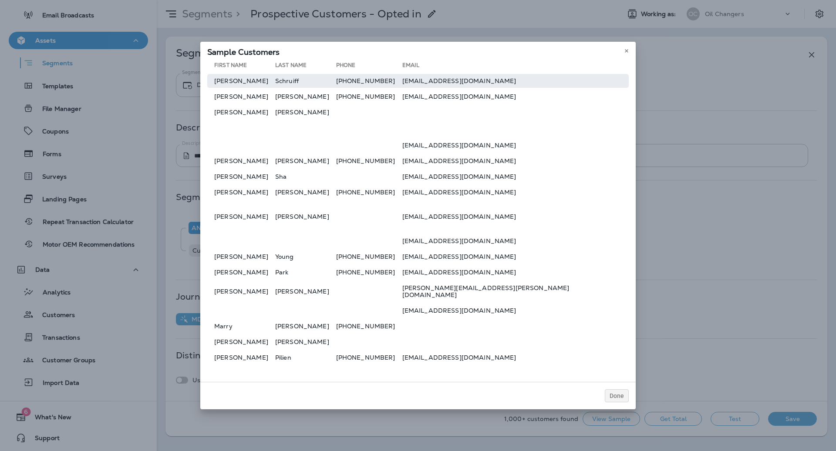
click at [402, 81] on td "[PHONE_NUMBER]" at bounding box center [369, 81] width 66 height 14
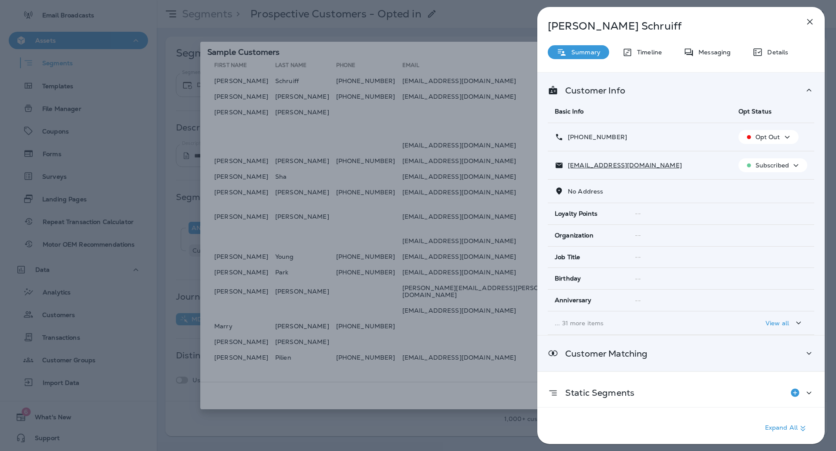
click at [680, 355] on div "Customer Matching" at bounding box center [681, 353] width 266 height 11
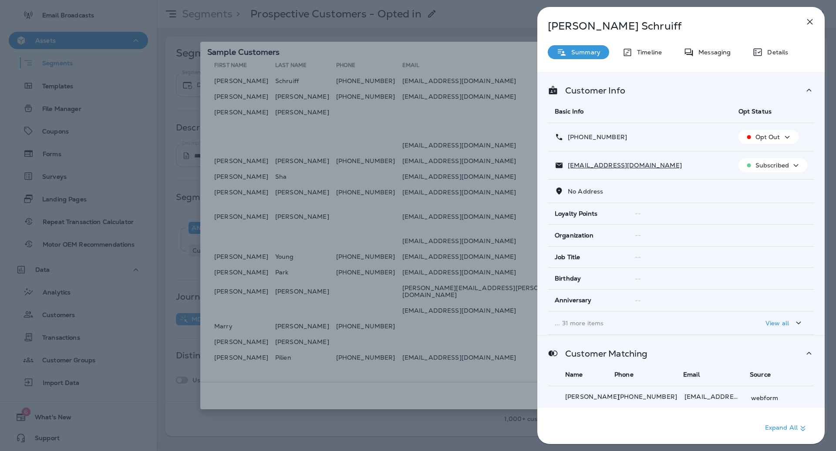
scroll to position [43, 0]
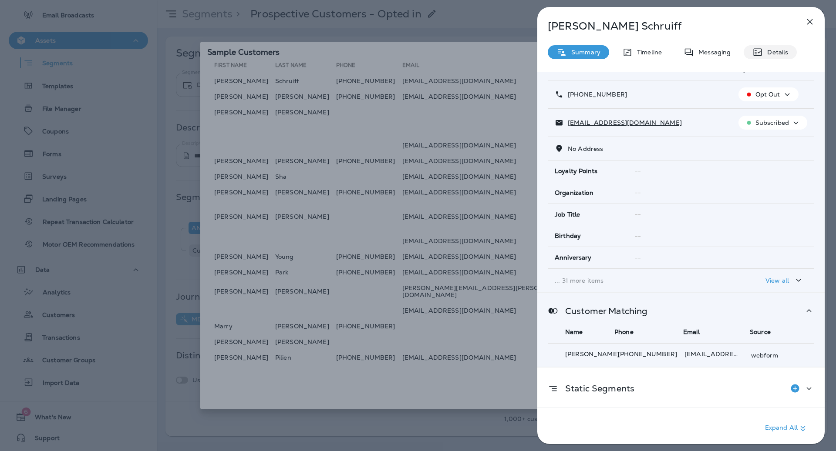
click at [768, 51] on p "Details" at bounding box center [775, 52] width 25 height 7
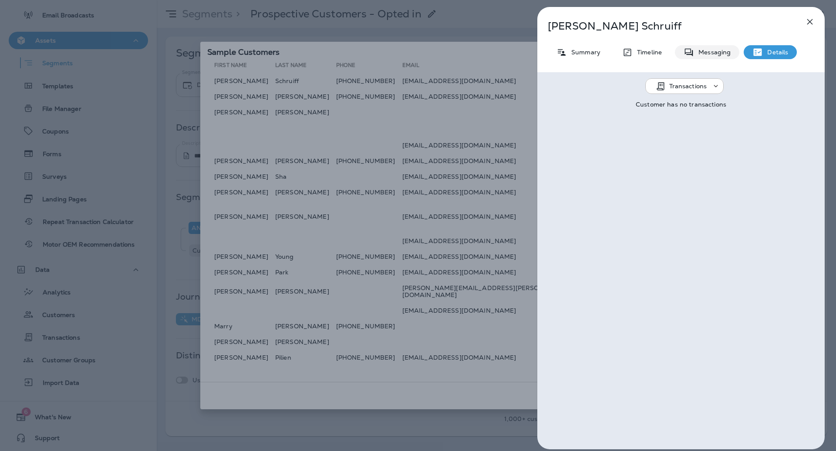
click at [710, 52] on p "Messaging" at bounding box center [712, 52] width 37 height 7
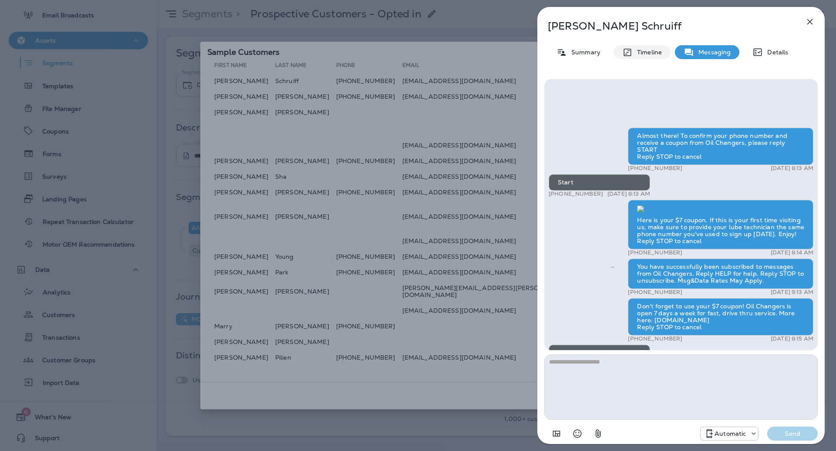
click at [636, 50] on p "Timeline" at bounding box center [646, 52] width 29 height 7
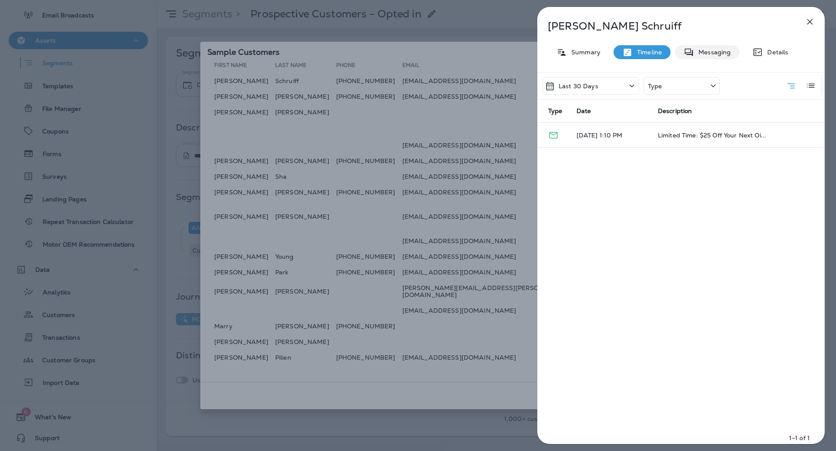
click at [706, 50] on p "Messaging" at bounding box center [712, 52] width 37 height 7
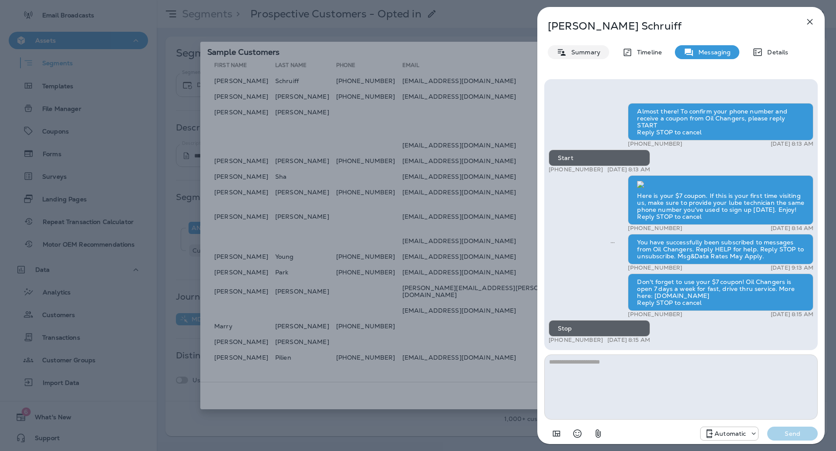
click at [567, 49] on p "Summary" at bounding box center [584, 52] width 34 height 7
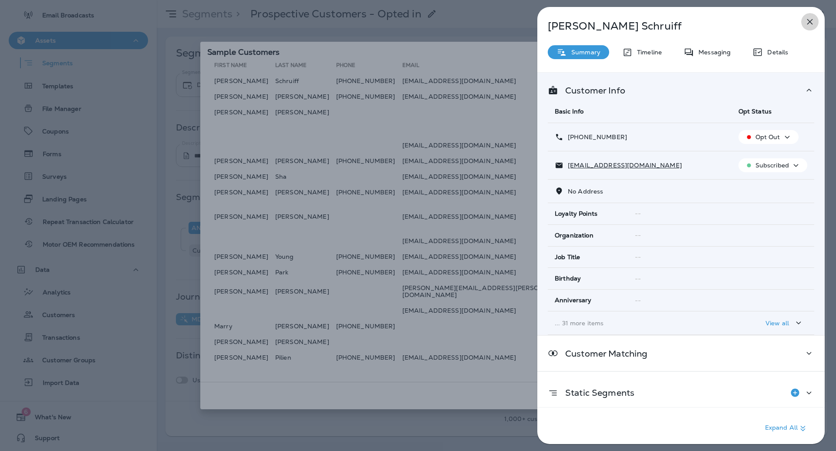
click at [808, 27] on button "button" at bounding box center [809, 21] width 17 height 17
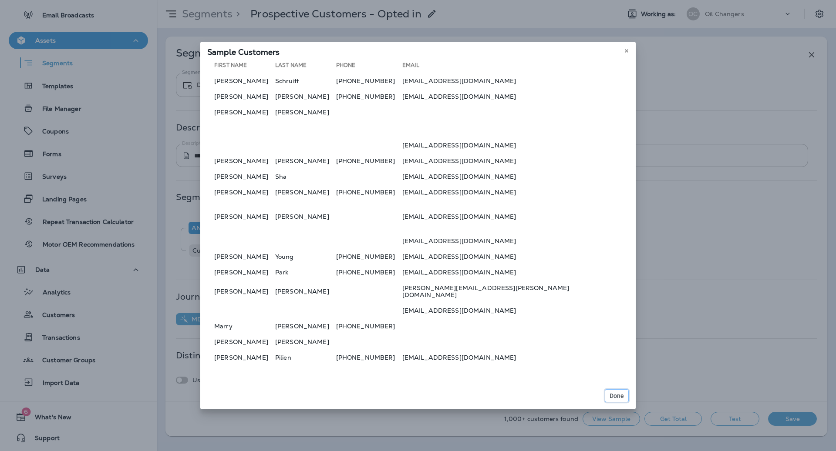
click at [616, 393] on span "Done" at bounding box center [616, 396] width 14 height 6
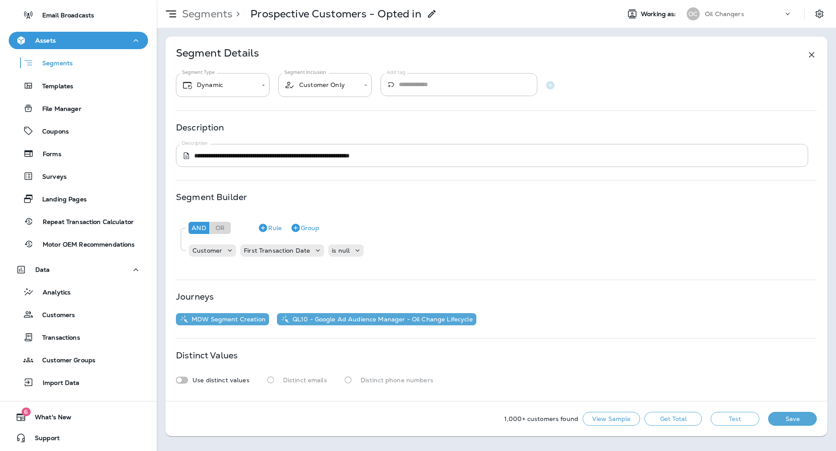
click at [689, 420] on button "Get Total" at bounding box center [672, 419] width 57 height 14
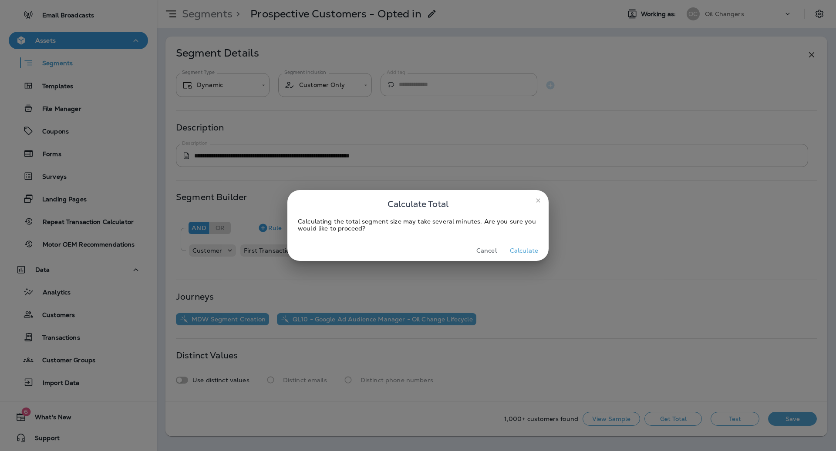
click at [532, 249] on button "Calculate" at bounding box center [523, 250] width 35 height 13
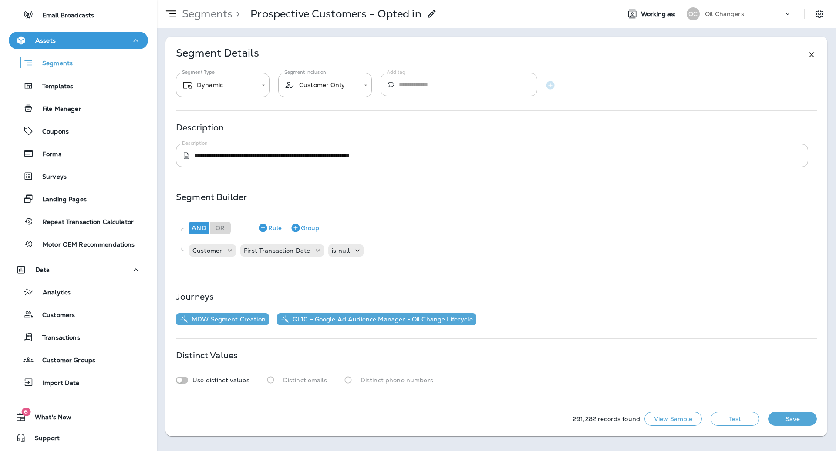
click at [681, 417] on button "View Sample" at bounding box center [672, 419] width 57 height 14
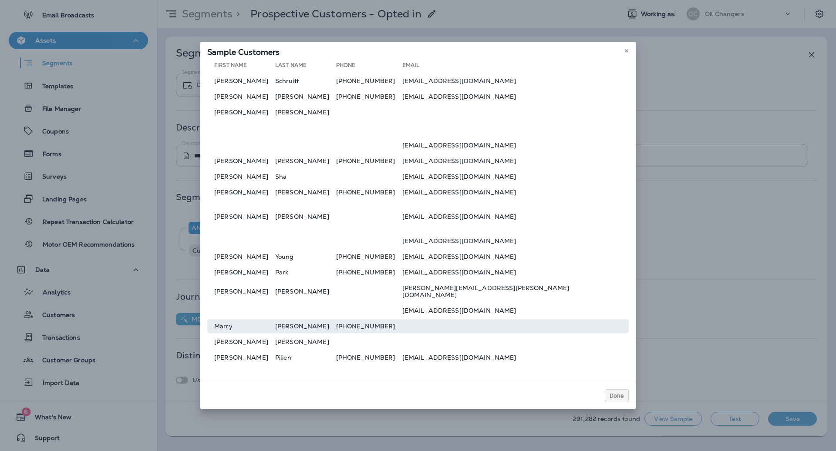
click at [480, 326] on td at bounding box center [515, 327] width 226 height 14
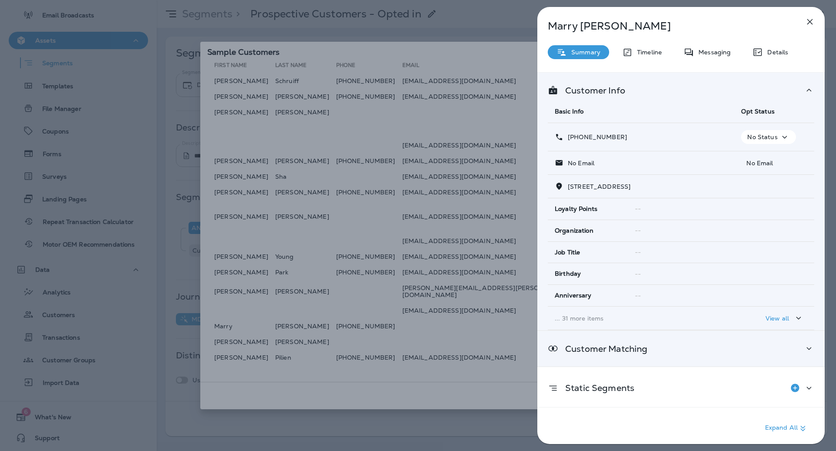
click at [674, 340] on div "Customer Matching" at bounding box center [680, 348] width 287 height 35
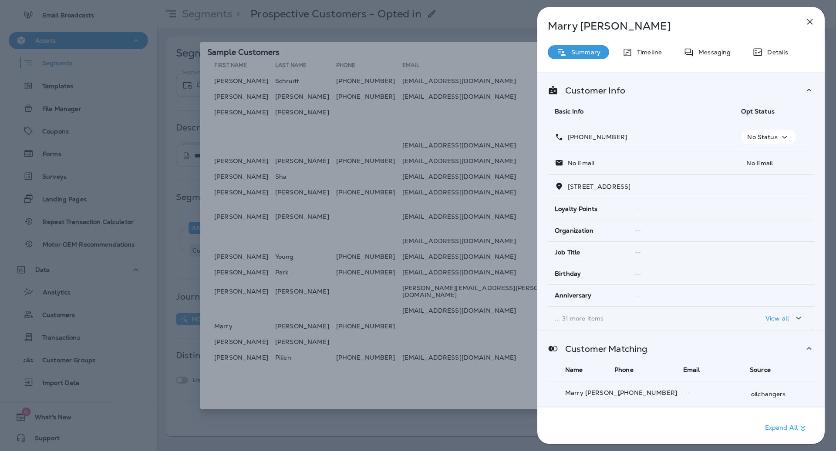
scroll to position [75, 0]
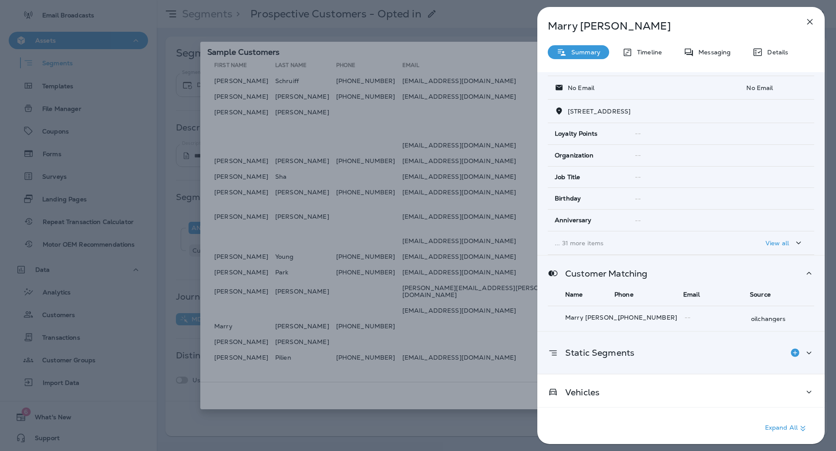
click at [671, 360] on div "Static Segments" at bounding box center [680, 353] width 287 height 42
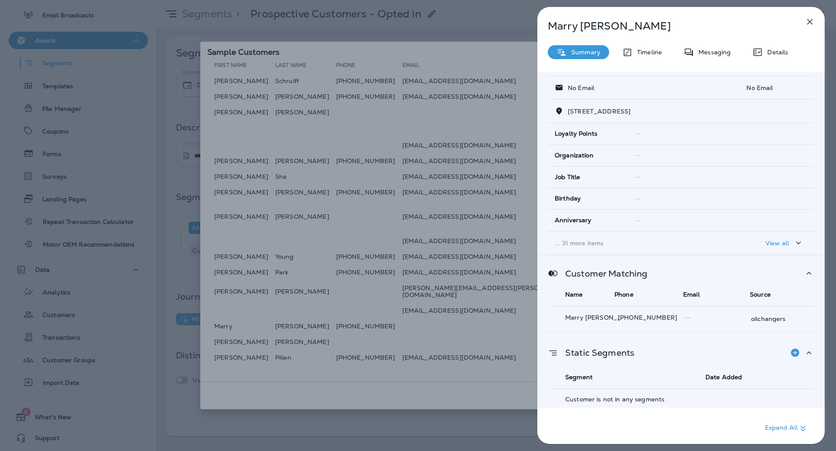
scroll to position [111, 0]
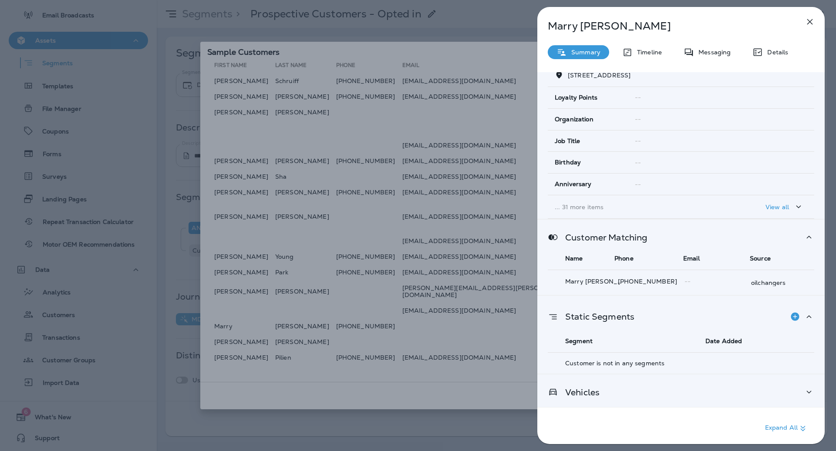
click at [668, 395] on div "Vehicles" at bounding box center [680, 392] width 287 height 35
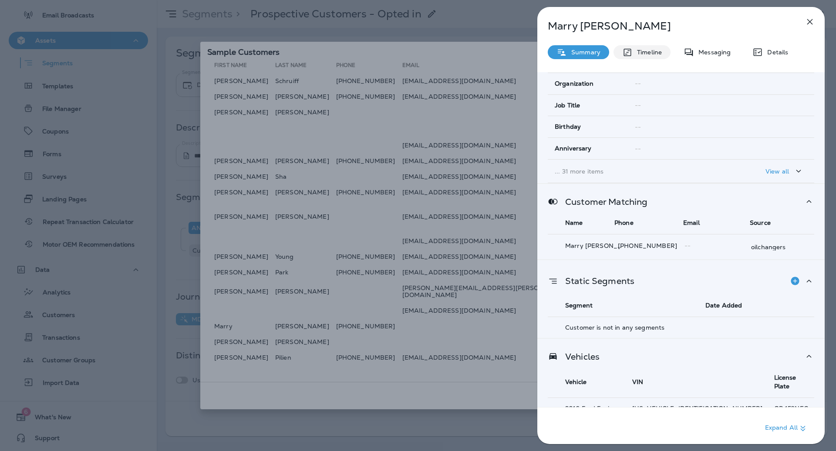
click at [646, 54] on p "Timeline" at bounding box center [646, 52] width 29 height 7
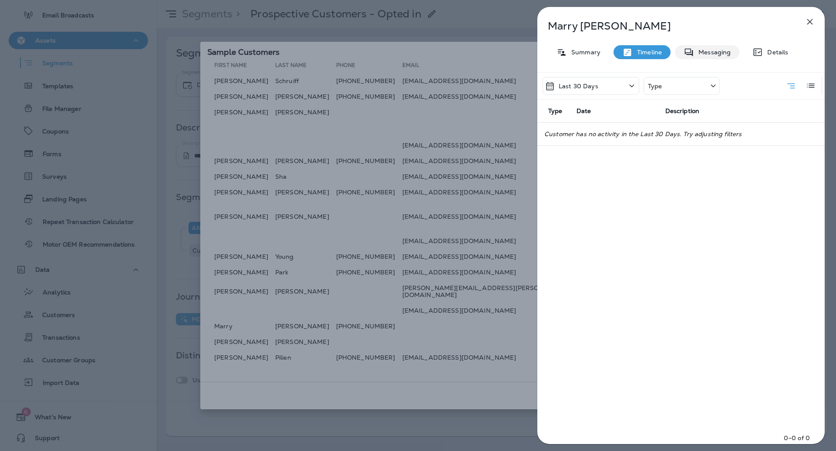
click at [699, 54] on p "Messaging" at bounding box center [712, 52] width 37 height 7
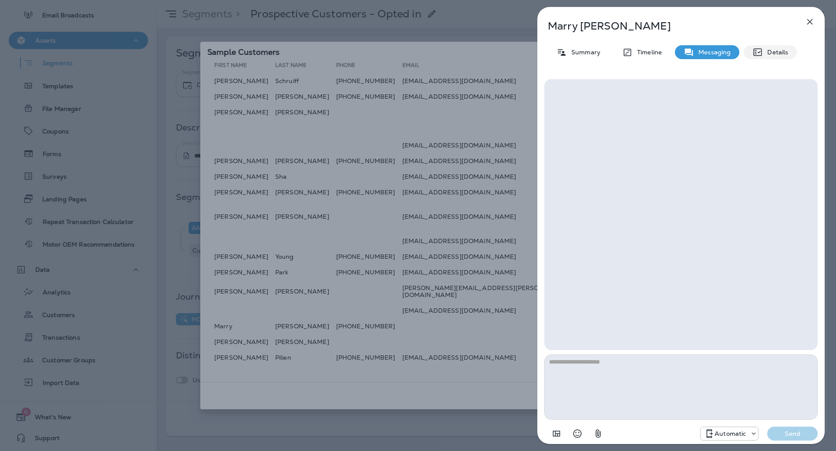
click at [759, 49] on icon at bounding box center [757, 52] width 8 height 7
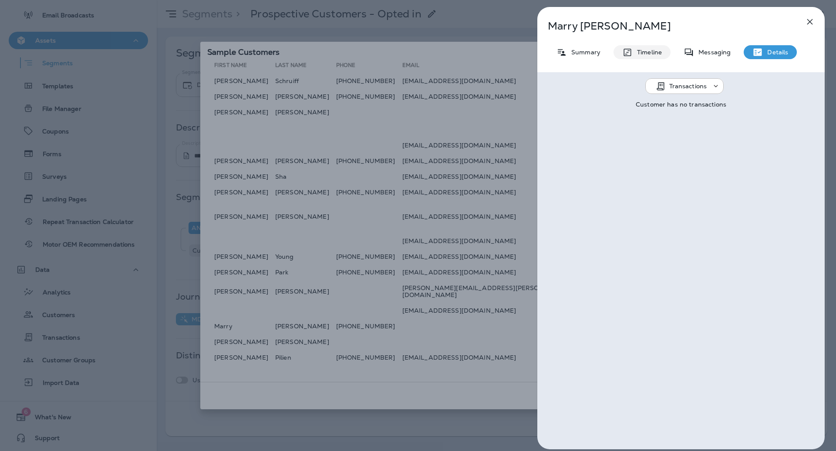
click at [630, 57] on icon at bounding box center [627, 52] width 10 height 11
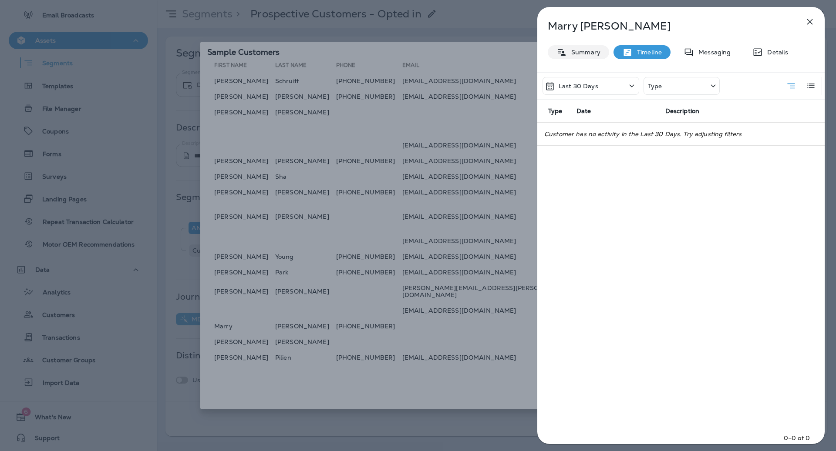
click at [579, 56] on div "Summary" at bounding box center [578, 52] width 61 height 14
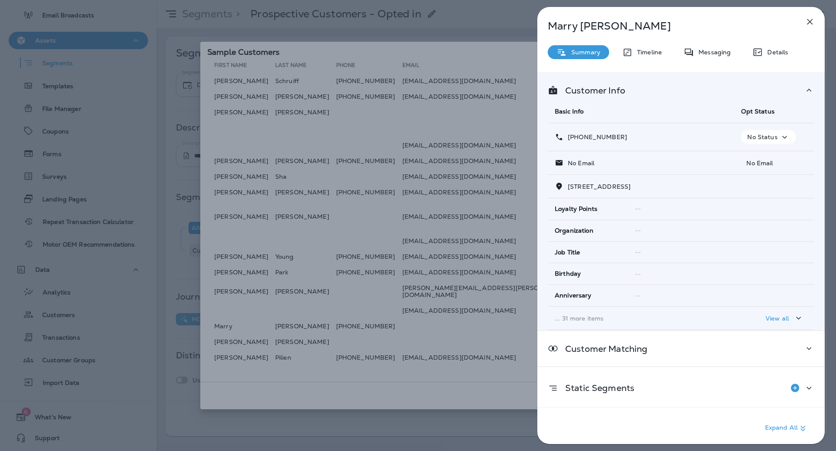
scroll to position [35, 0]
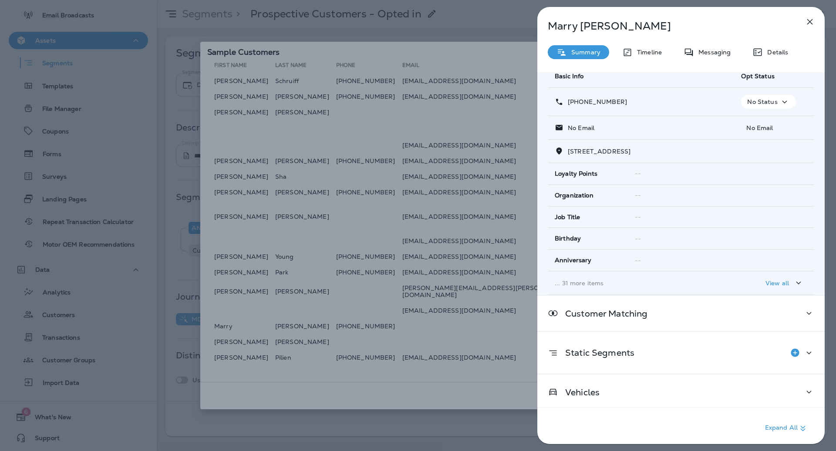
click at [811, 21] on icon "button" at bounding box center [809, 22] width 10 height 10
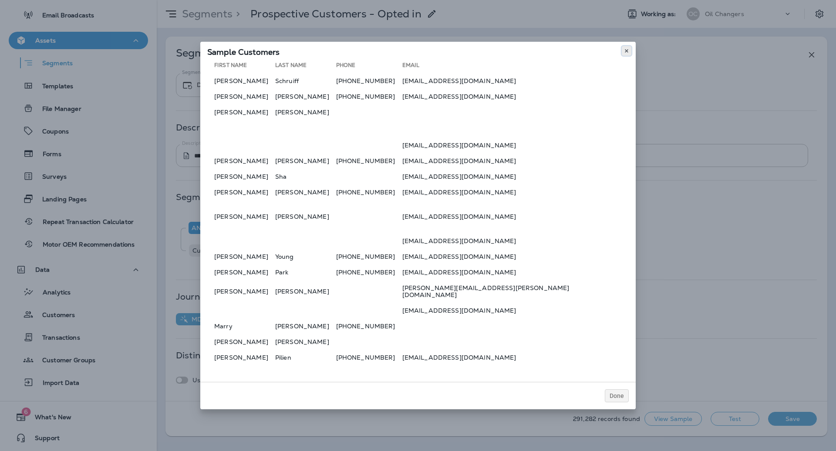
click at [628, 53] on icon at bounding box center [626, 50] width 5 height 5
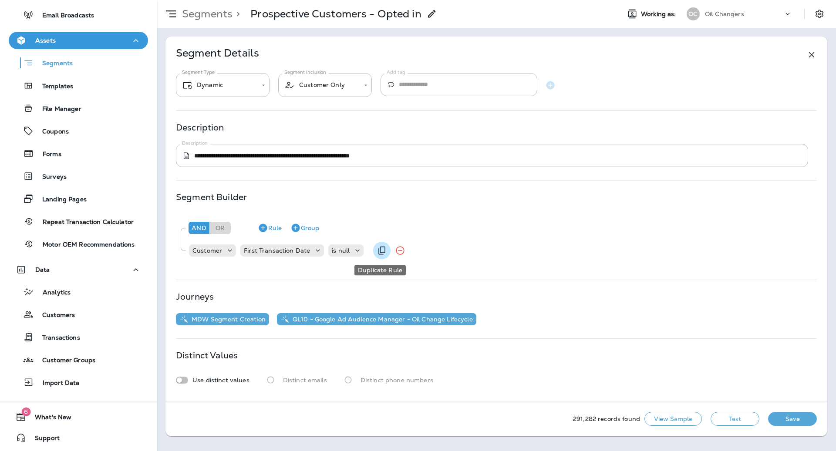
click at [383, 251] on icon "Duplicate Rule" at bounding box center [382, 251] width 10 height 10
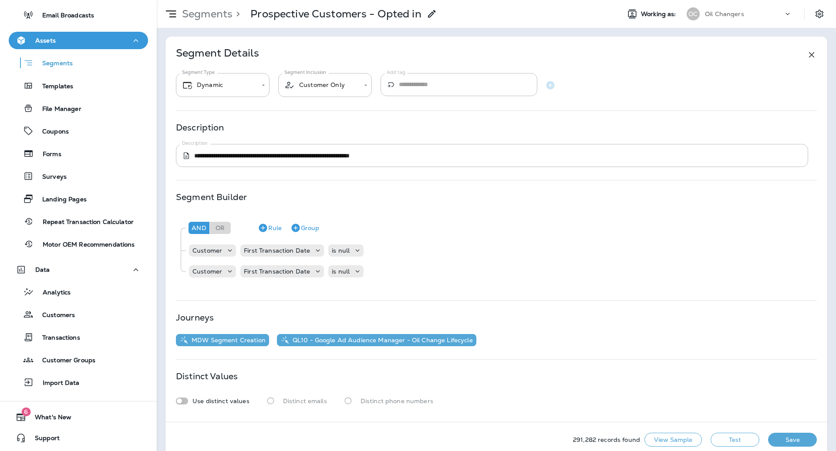
click at [286, 284] on div "And Or Rule Group Customer First Transaction Date is null Customer First Transa…" at bounding box center [496, 251] width 641 height 74
click at [286, 277] on div "First Transaction Date" at bounding box center [282, 272] width 84 height 12
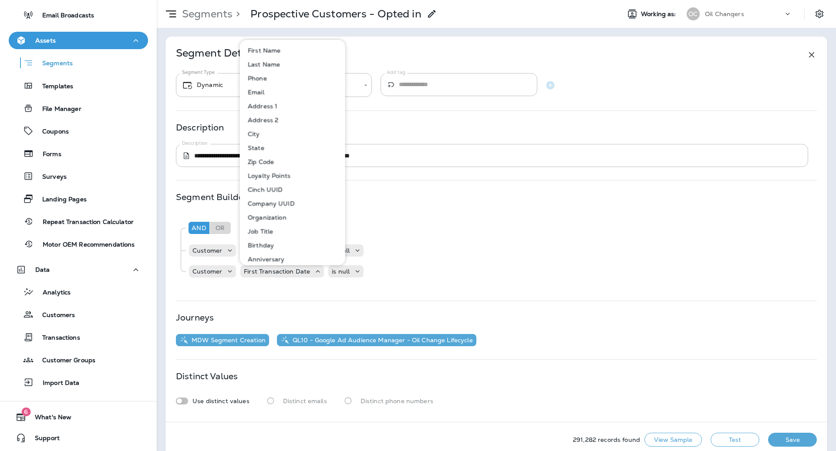
click at [266, 91] on button "Email" at bounding box center [293, 92] width 104 height 14
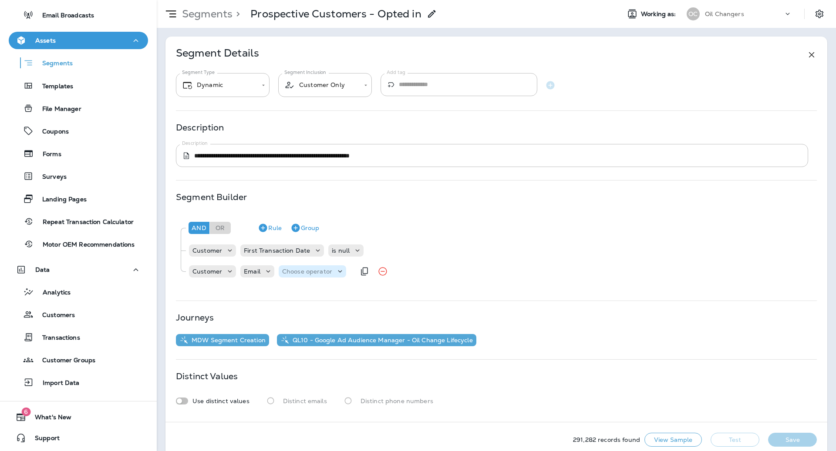
click at [326, 276] on div "Choose operator" at bounding box center [312, 272] width 67 height 12
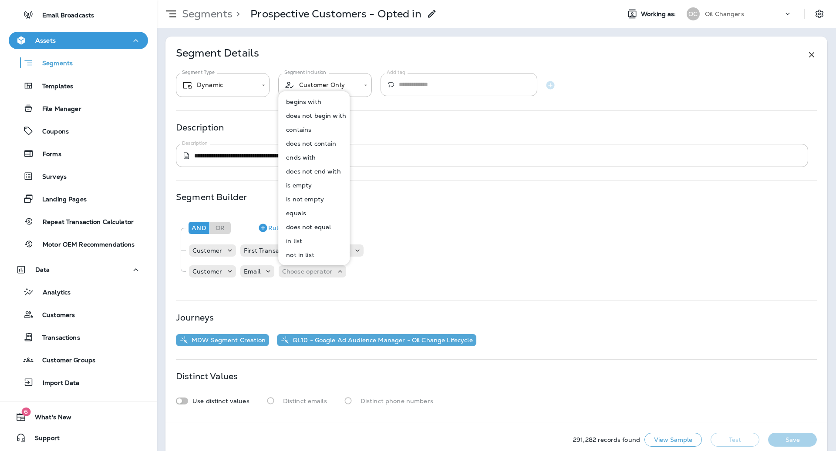
click at [315, 196] on p "is not empty" at bounding box center [303, 199] width 41 height 7
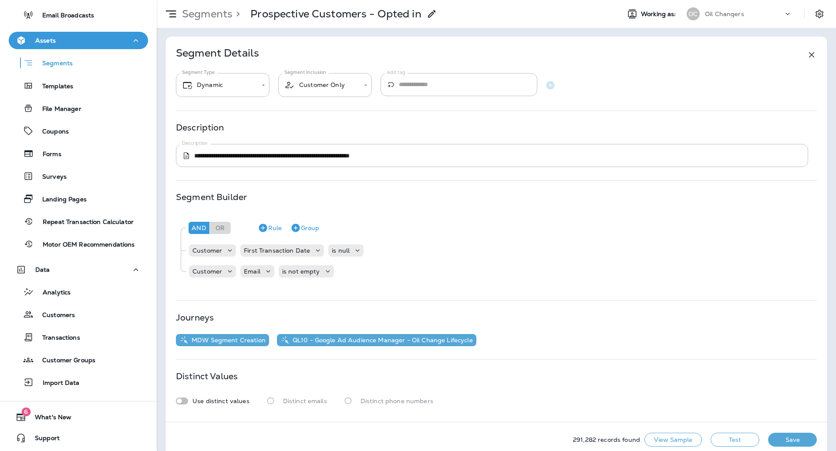
click at [745, 437] on button "Test" at bounding box center [734, 440] width 49 height 14
click at [669, 444] on button "Get Total" at bounding box center [672, 440] width 57 height 14
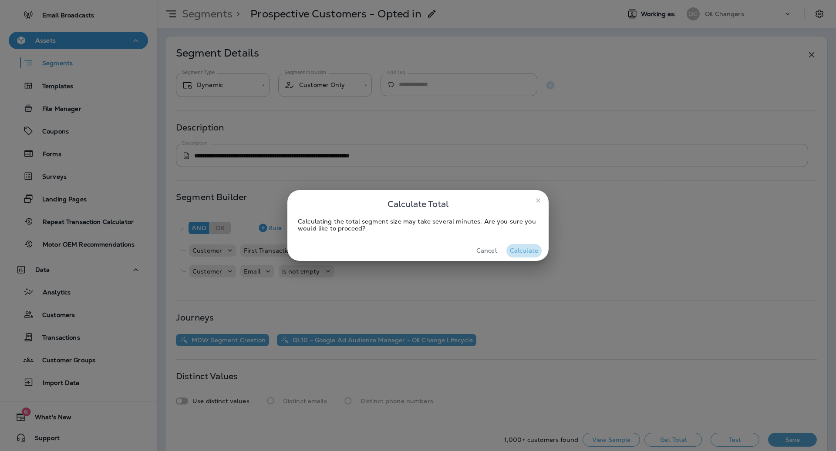
click at [525, 252] on button "Calculate" at bounding box center [523, 250] width 35 height 13
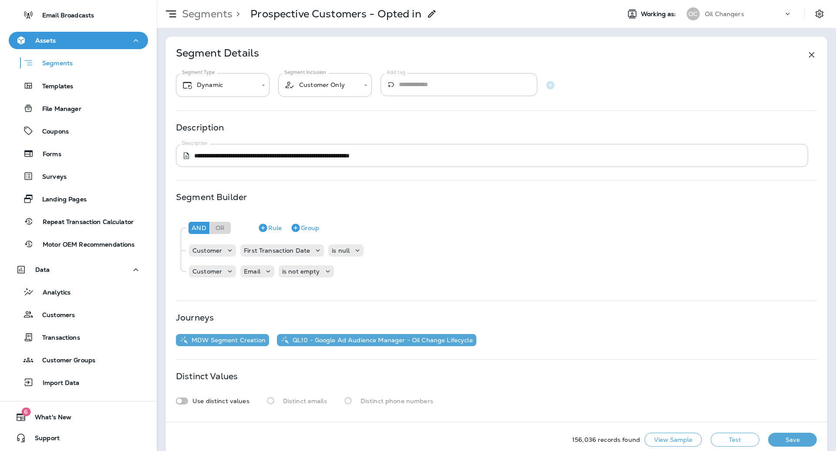
scroll to position [14, 0]
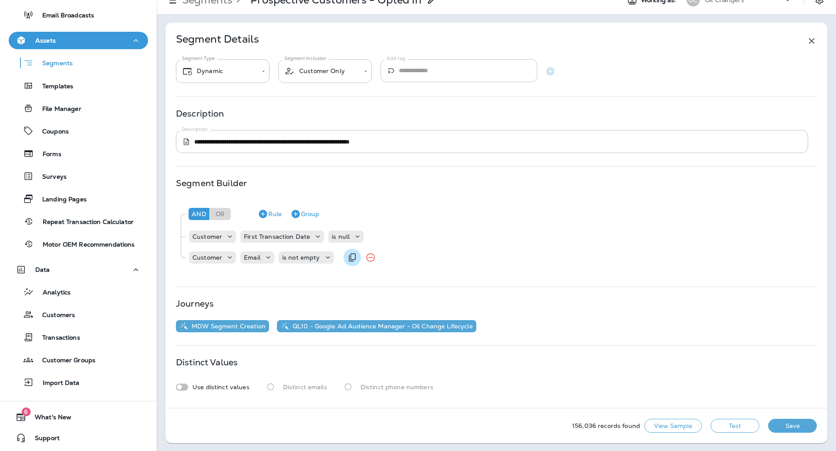
click at [349, 256] on icon "Duplicate Rule" at bounding box center [352, 258] width 7 height 8
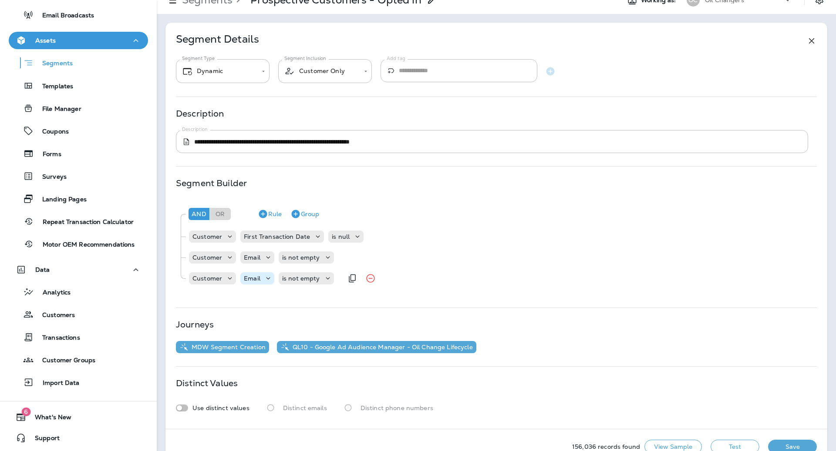
click at [258, 283] on div "Email" at bounding box center [257, 278] width 34 height 12
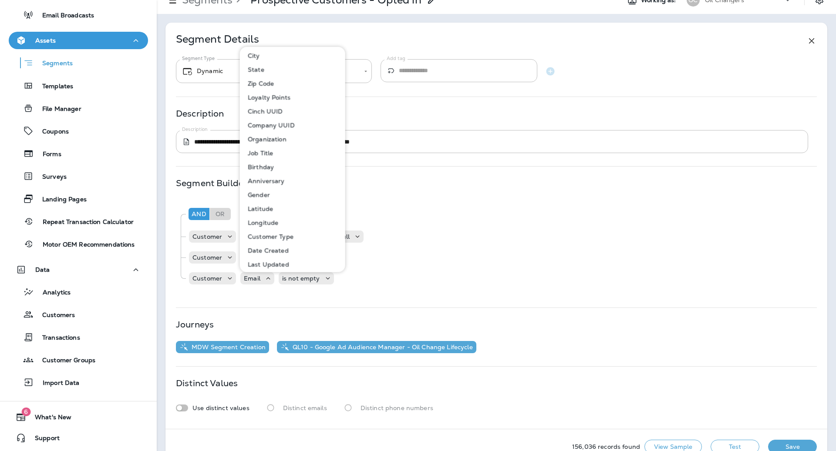
scroll to position [98, 0]
click at [208, 272] on div "Customer" at bounding box center [212, 278] width 47 height 12
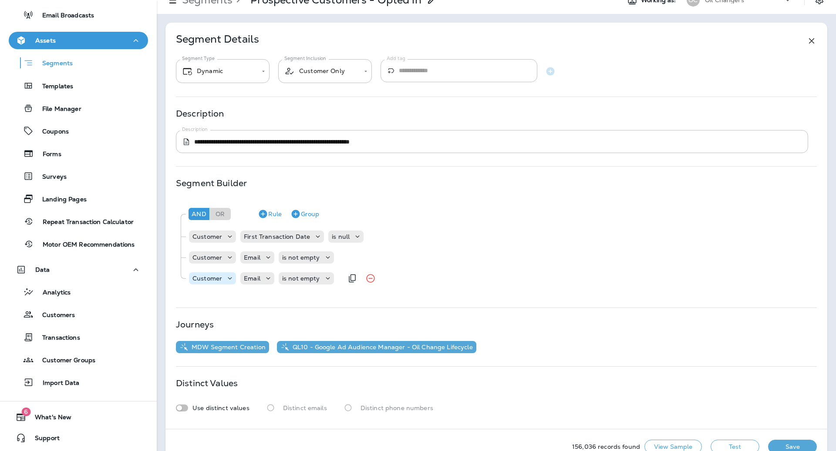
click at [208, 272] on div "Customer" at bounding box center [212, 278] width 47 height 12
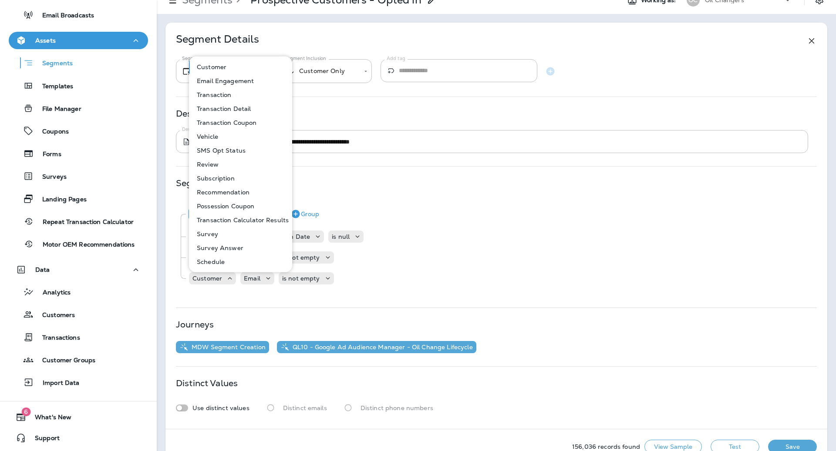
click at [251, 84] on p "Email Engagement" at bounding box center [223, 80] width 61 height 7
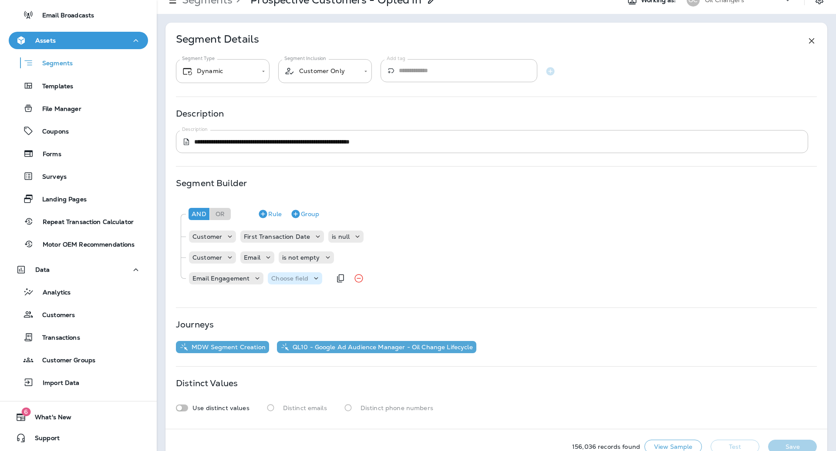
click at [289, 272] on div "Choose field" at bounding box center [295, 278] width 54 height 12
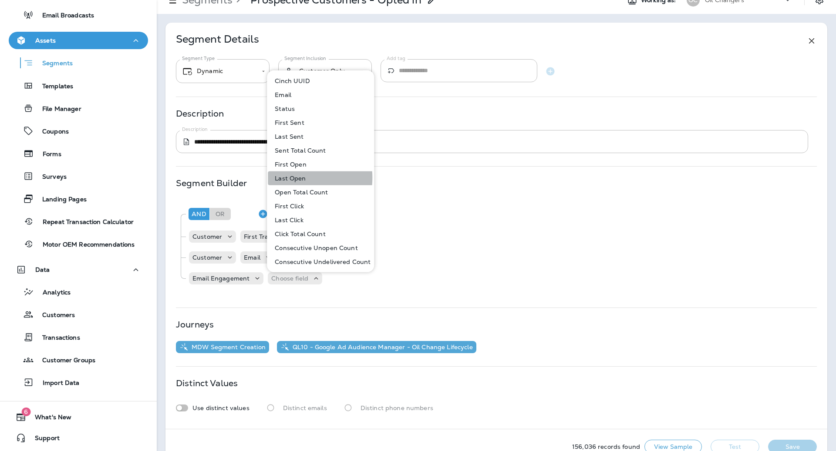
click at [291, 178] on p "Last Open" at bounding box center [288, 178] width 34 height 7
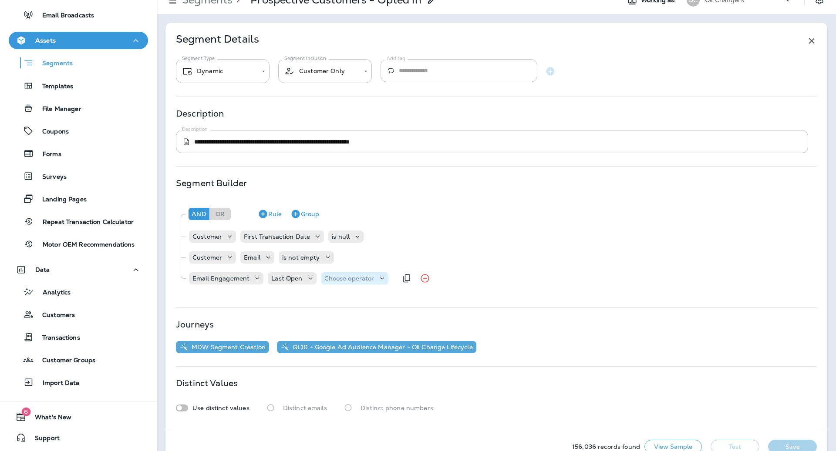
click at [338, 278] on p "Choose operator" at bounding box center [349, 278] width 50 height 7
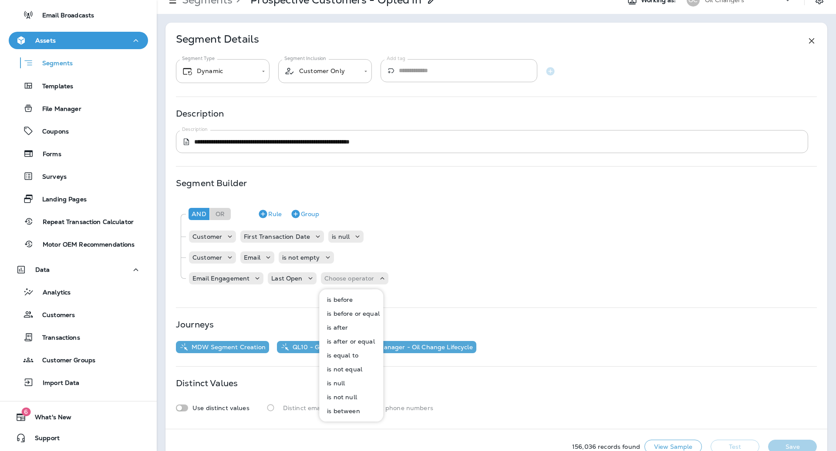
click at [355, 300] on button "is before" at bounding box center [351, 300] width 63 height 14
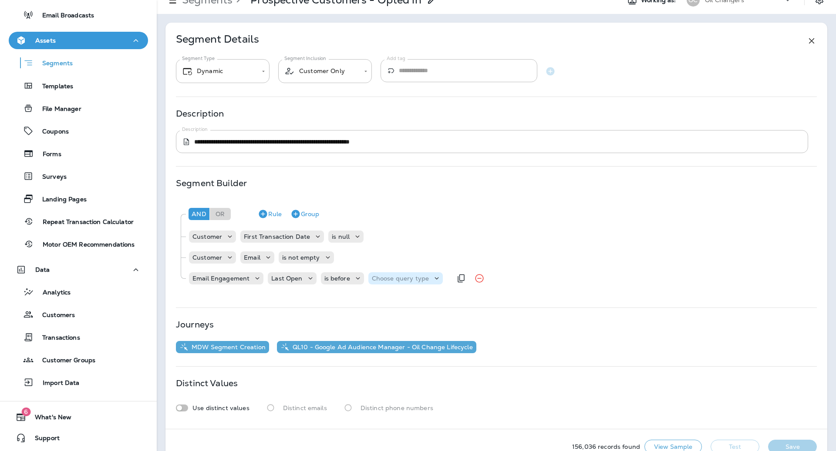
click at [382, 280] on p "Choose query type" at bounding box center [400, 278] width 57 height 7
click at [398, 327] on p "Relative Time" at bounding box center [393, 327] width 44 height 7
click at [523, 277] on p "Choose unit" at bounding box center [521, 278] width 36 height 7
click at [518, 303] on button "days" at bounding box center [515, 300] width 34 height 14
click at [566, 279] on p "Choose type" at bounding box center [557, 278] width 38 height 7
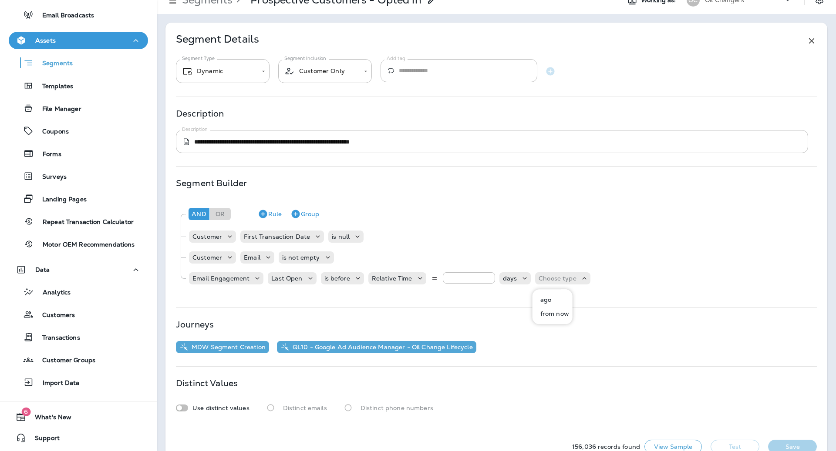
click at [564, 297] on button "ago" at bounding box center [552, 300] width 39 height 14
click at [718, 443] on button "Test" at bounding box center [734, 447] width 49 height 14
click at [678, 443] on button "Get Total" at bounding box center [672, 447] width 57 height 14
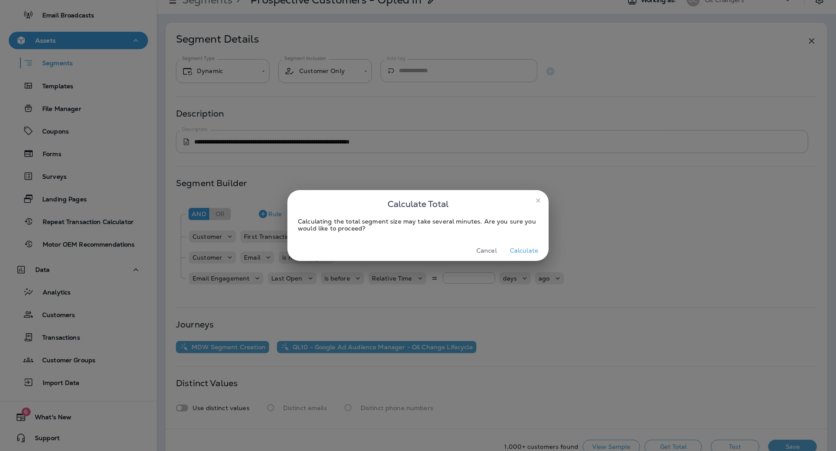
click at [515, 253] on button "Calculate" at bounding box center [523, 250] width 35 height 13
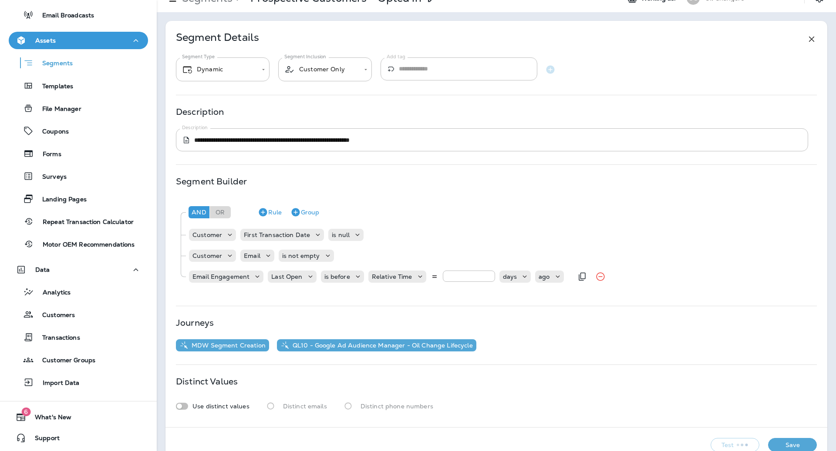
scroll to position [35, 0]
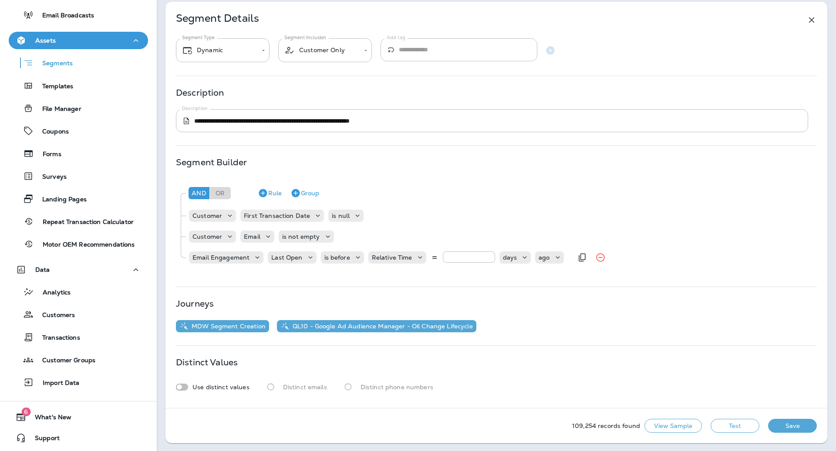
click at [488, 255] on input "*" at bounding box center [469, 257] width 52 height 11
type input "*"
click at [488, 255] on input "*" at bounding box center [469, 257] width 52 height 11
click at [743, 428] on button "Test" at bounding box center [734, 426] width 49 height 14
click at [688, 427] on button "Get Total" at bounding box center [672, 426] width 57 height 14
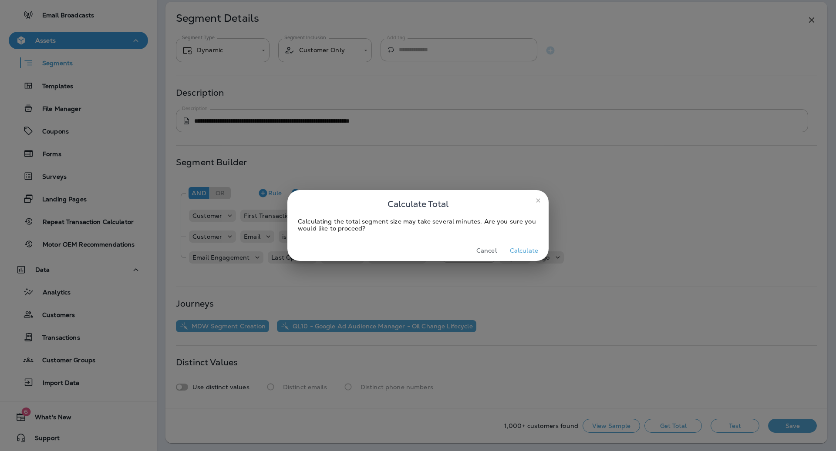
click at [528, 252] on button "Calculate" at bounding box center [523, 250] width 35 height 13
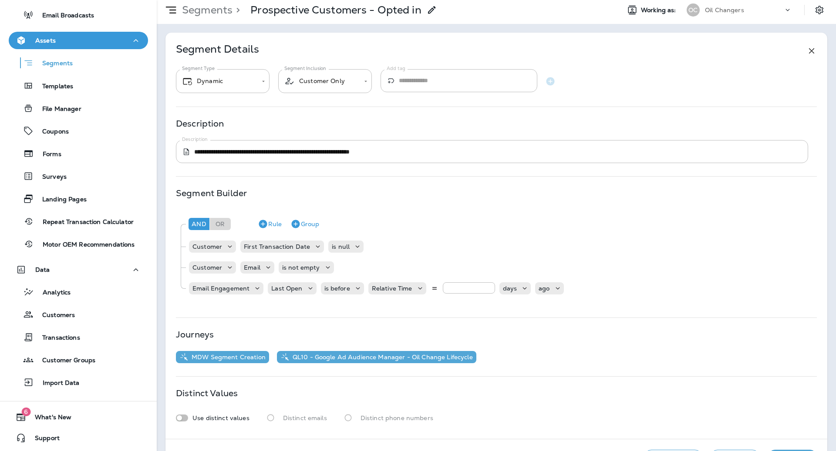
scroll to position [0, 0]
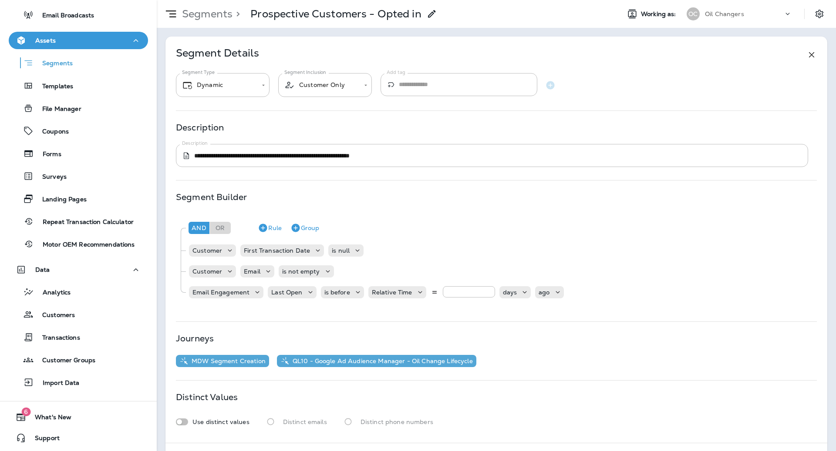
click at [433, 18] on icon at bounding box center [432, 14] width 10 height 10
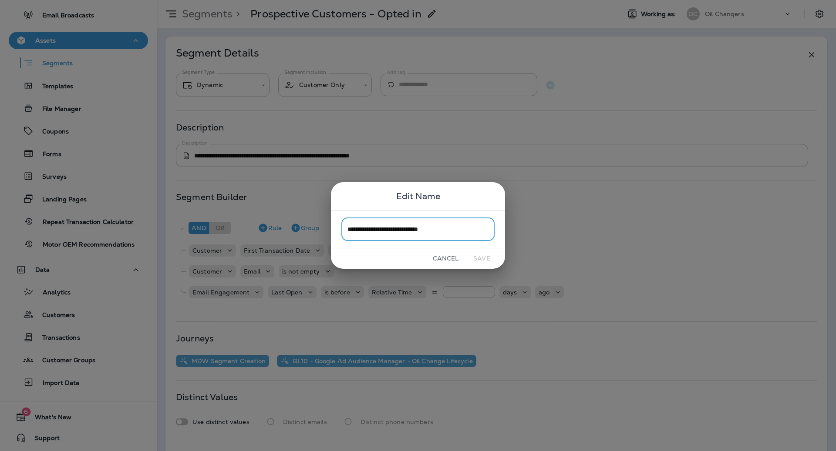
click at [444, 230] on input "**********" at bounding box center [417, 229] width 153 height 23
drag, startPoint x: 420, startPoint y: 229, endPoint x: 483, endPoint y: 232, distance: 62.8
click at [483, 232] on input "**********" at bounding box center [417, 229] width 153 height 23
click at [416, 229] on input "**********" at bounding box center [417, 229] width 153 height 23
click at [488, 232] on input "**********" at bounding box center [417, 229] width 153 height 23
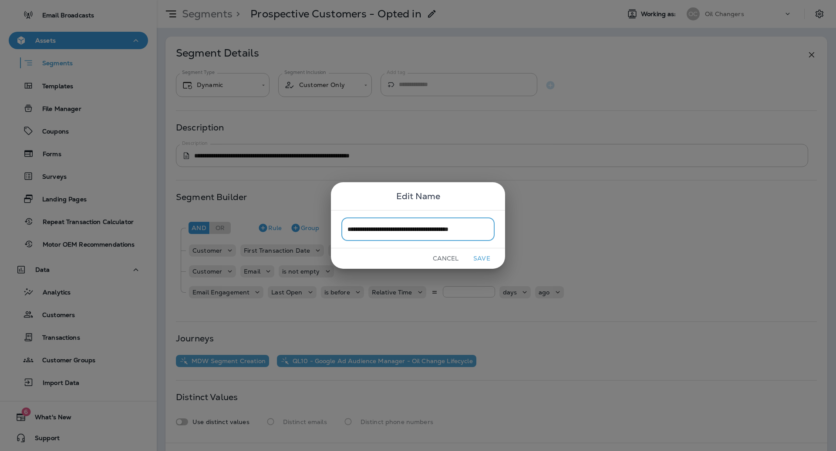
type input "**********"
click at [479, 253] on button "Save" at bounding box center [481, 258] width 33 height 13
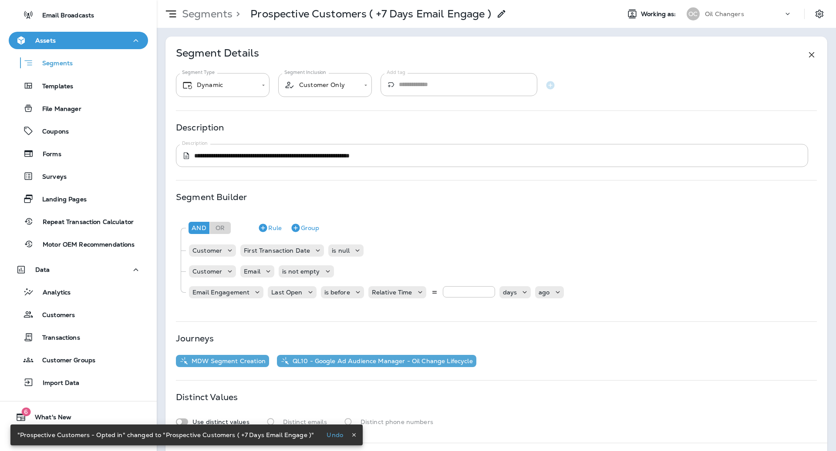
scroll to position [35, 0]
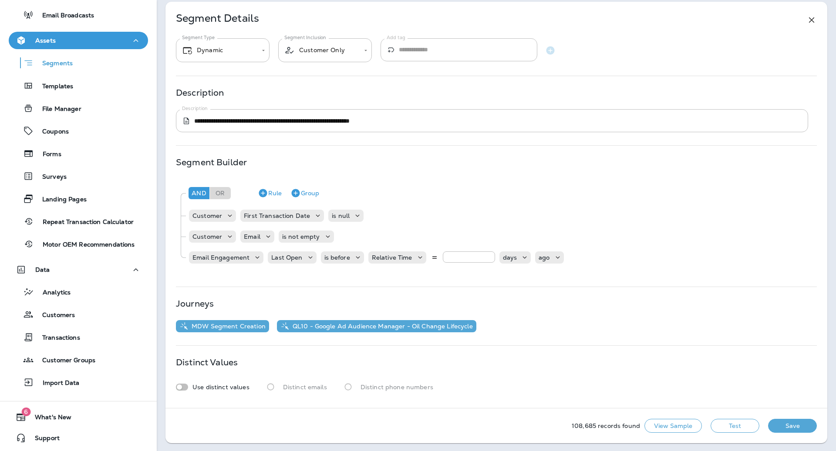
click at [798, 427] on button "Save" at bounding box center [792, 426] width 49 height 14
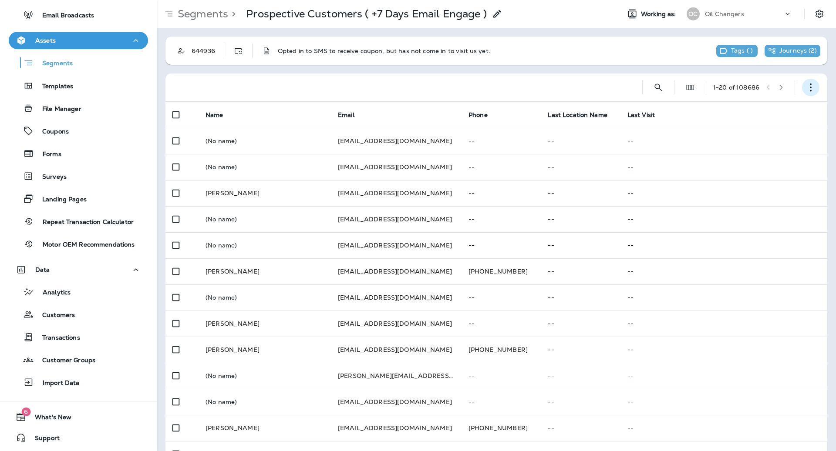
click at [811, 88] on icon "button" at bounding box center [810, 87] width 9 height 9
click at [762, 108] on p "Edit Segment" at bounding box center [752, 110] width 45 height 7
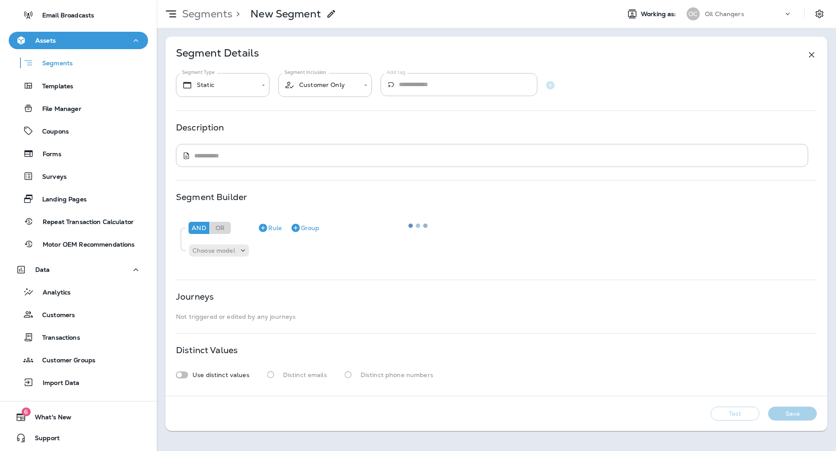
type input "*******"
type textarea "**********"
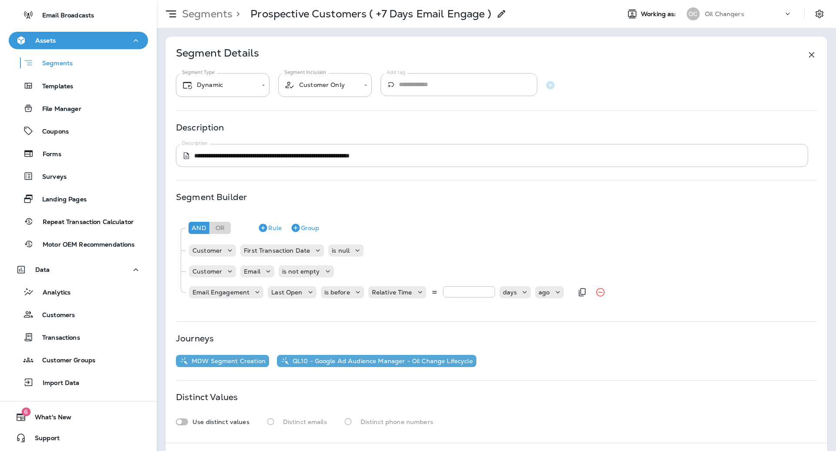
click at [487, 292] on input "*" at bounding box center [469, 291] width 52 height 11
click at [487, 289] on input "*" at bounding box center [469, 291] width 52 height 11
click at [487, 296] on input "*" at bounding box center [469, 291] width 52 height 11
type input "*"
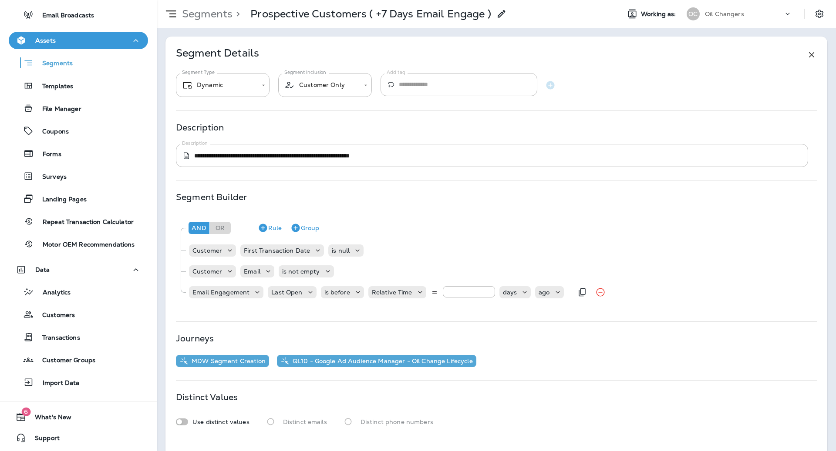
click at [488, 292] on input "*" at bounding box center [469, 291] width 52 height 11
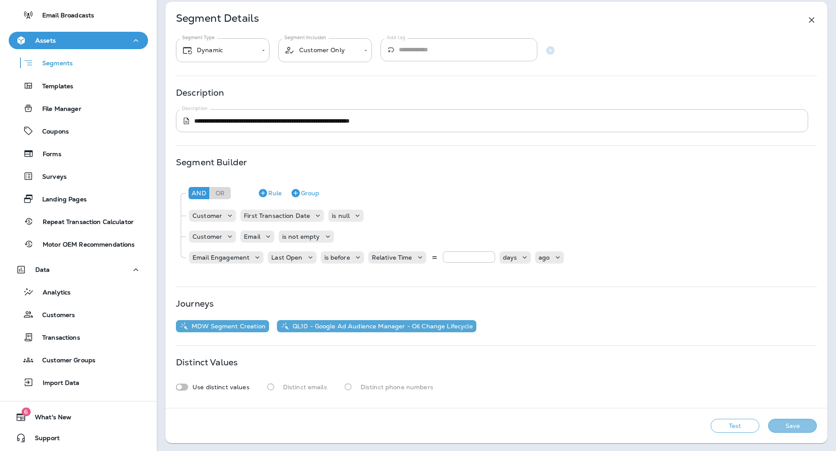
click at [791, 431] on button "Save" at bounding box center [792, 426] width 49 height 14
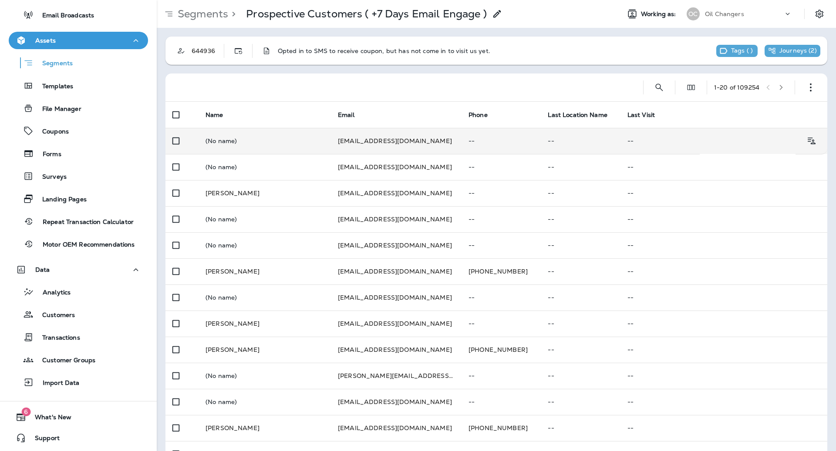
click at [715, 138] on tr "(No name) [EMAIL_ADDRESS][DOMAIN_NAME] -- -- --" at bounding box center [496, 141] width 662 height 26
click at [587, 138] on p "--" at bounding box center [580, 141] width 65 height 7
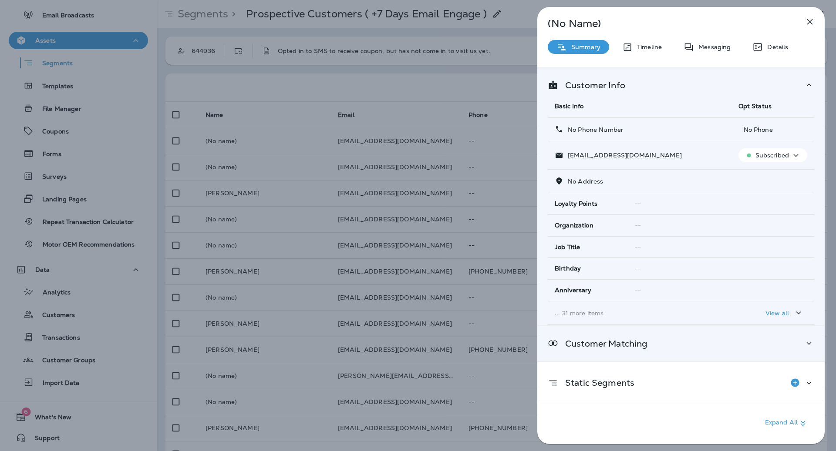
click at [687, 345] on div "Customer Matching" at bounding box center [681, 343] width 266 height 11
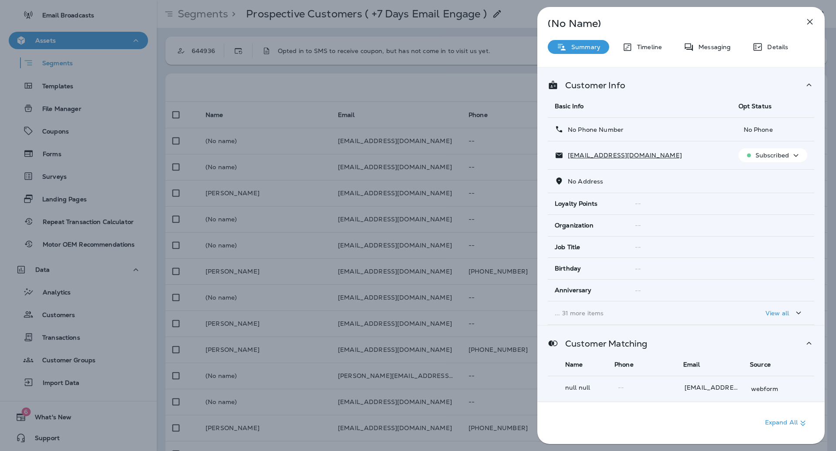
scroll to position [40, 0]
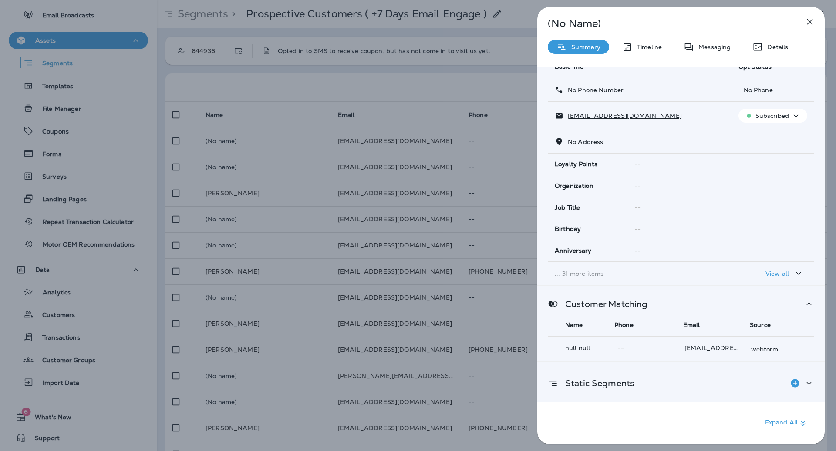
click at [680, 383] on div "Static Segments" at bounding box center [681, 383] width 266 height 17
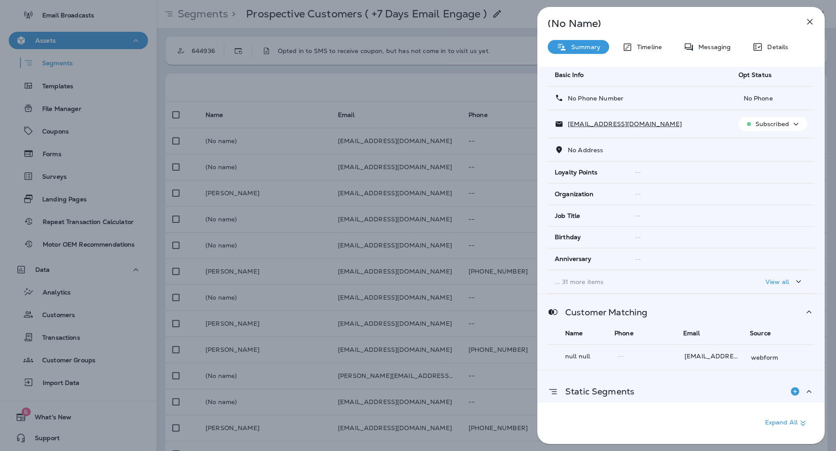
scroll to position [0, 0]
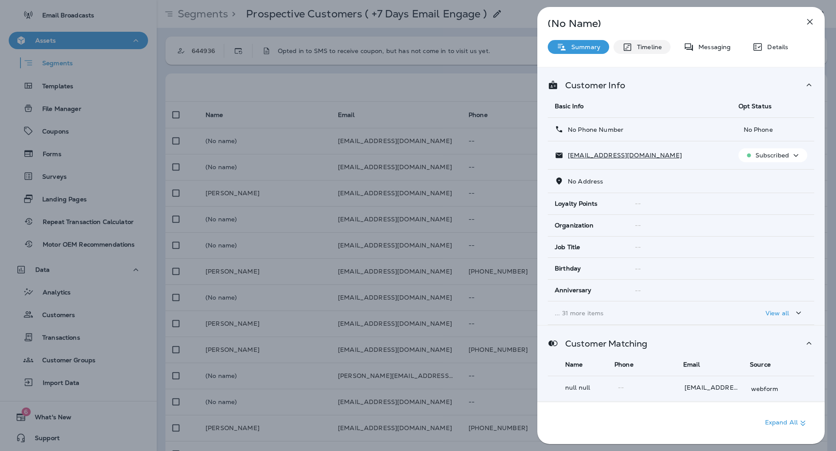
click at [641, 49] on p "Timeline" at bounding box center [646, 47] width 29 height 7
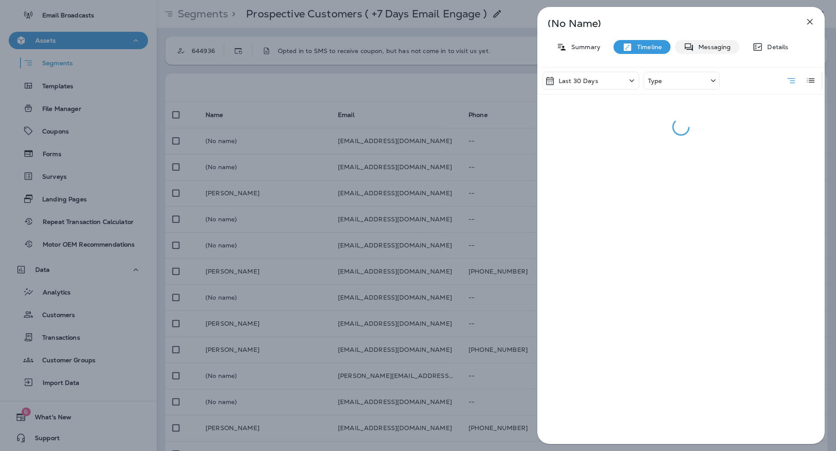
click at [685, 49] on icon at bounding box center [688, 47] width 10 height 11
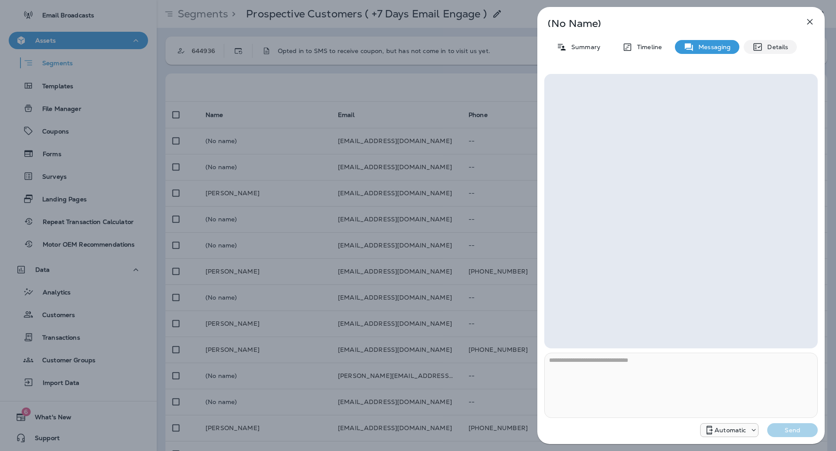
click at [770, 45] on p "Details" at bounding box center [775, 47] width 25 height 7
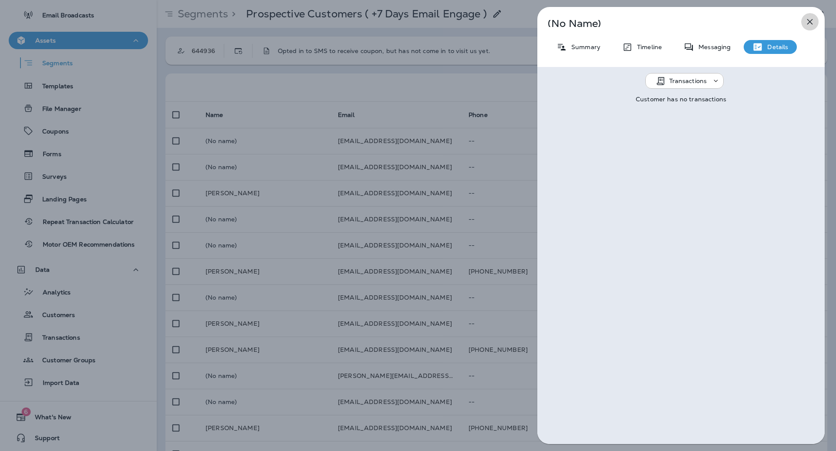
click at [809, 20] on icon "button" at bounding box center [809, 22] width 10 height 10
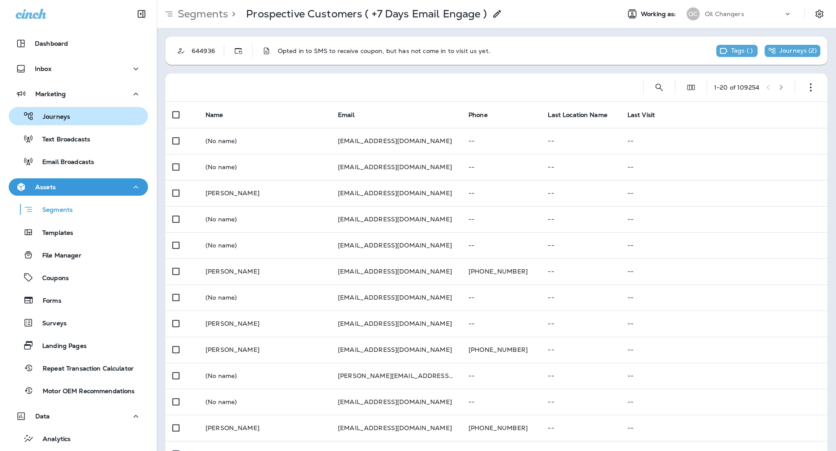
click at [61, 111] on div "Journeys" at bounding box center [41, 116] width 58 height 13
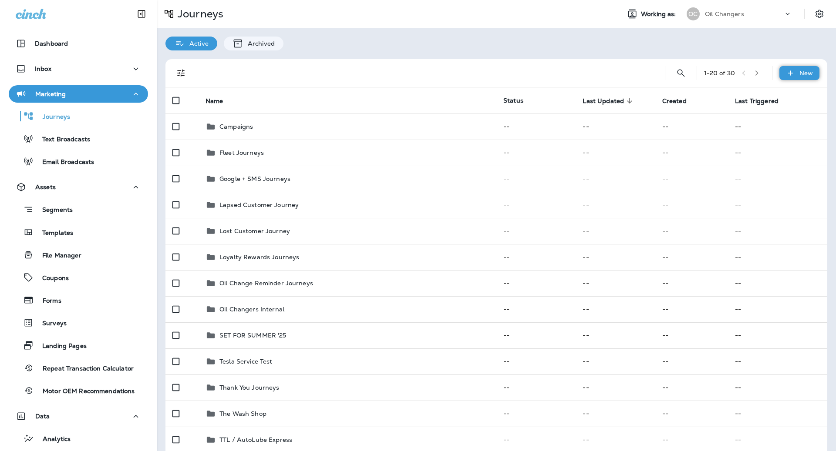
click at [787, 69] on icon at bounding box center [790, 73] width 9 height 9
click at [798, 96] on p "New Journey" at bounding box center [791, 94] width 44 height 7
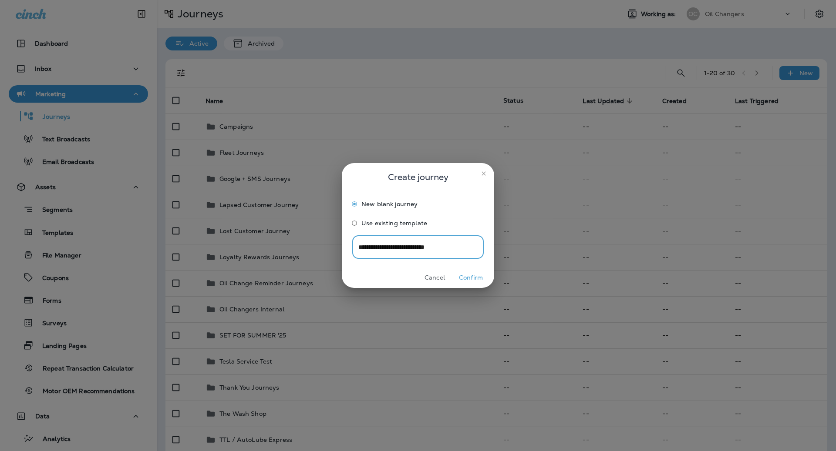
type input "**********"
click at [479, 280] on button "Confirm" at bounding box center [470, 277] width 33 height 13
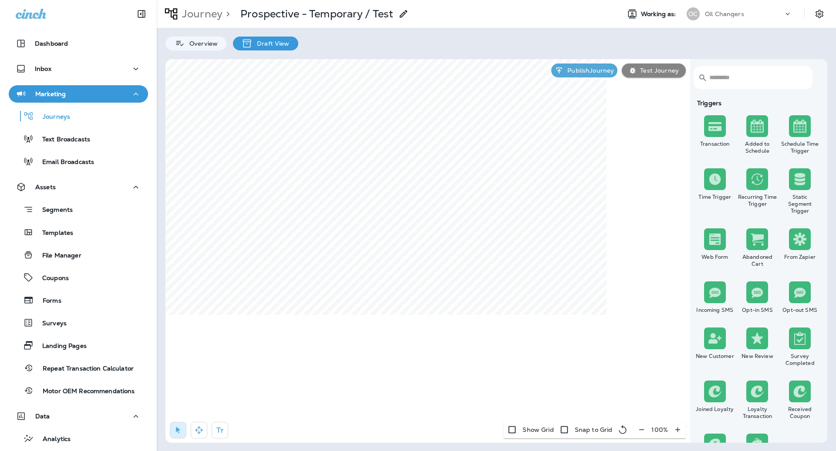
click at [724, 76] on input "text" at bounding box center [756, 77] width 94 height 23
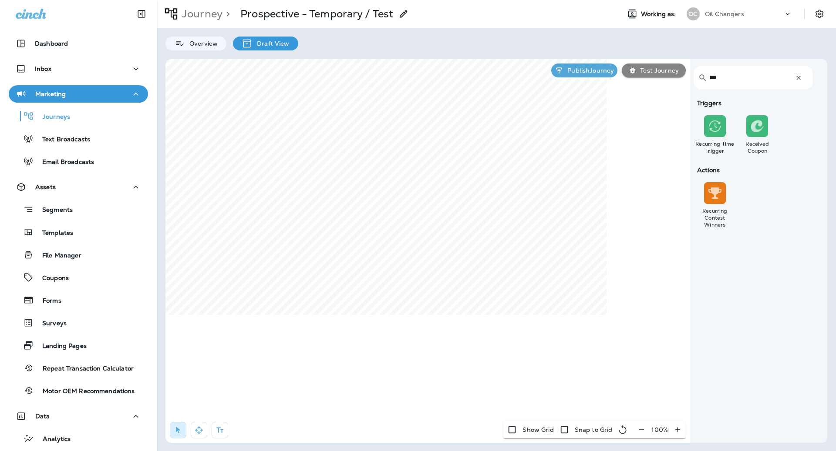
type input "***"
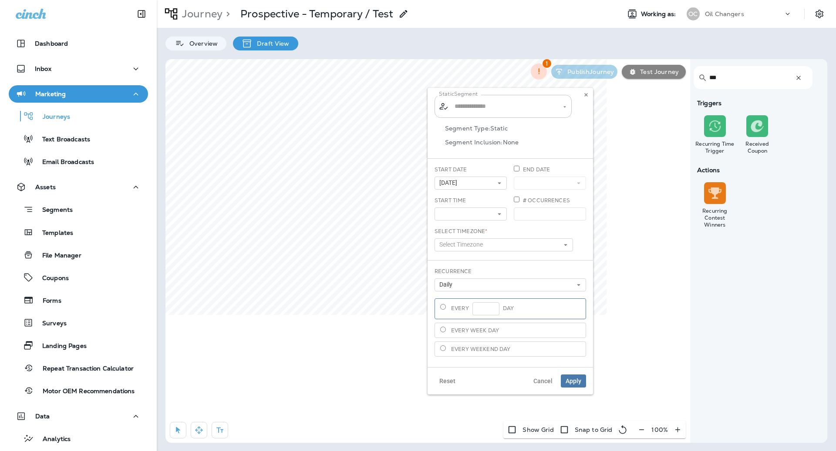
click at [503, 105] on input "text" at bounding box center [503, 106] width 102 height 15
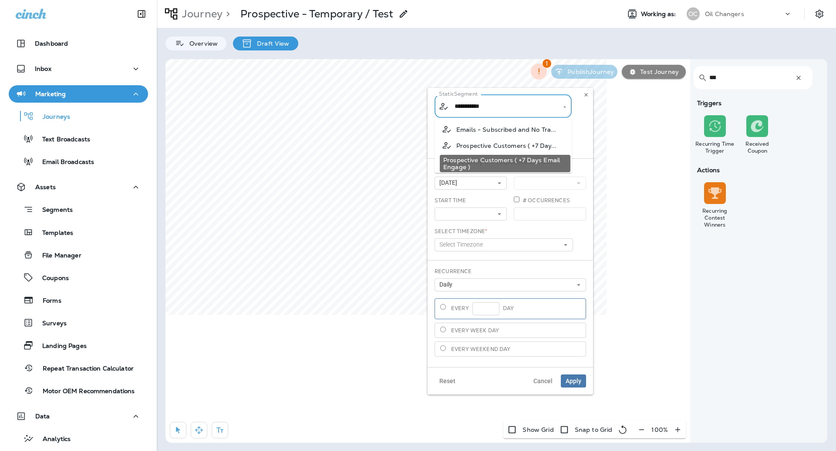
click at [533, 145] on span "Prospective Customers ( +7 Day..." at bounding box center [506, 145] width 101 height 7
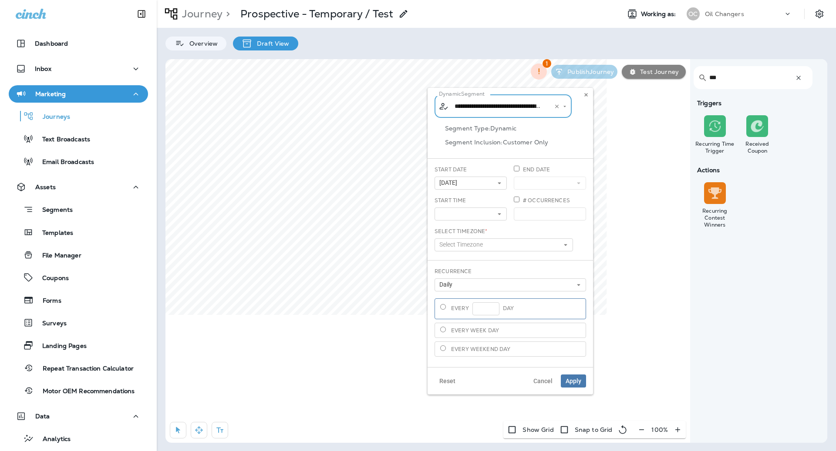
type input "**********"
click at [481, 184] on button "[DATE]" at bounding box center [470, 183] width 72 height 13
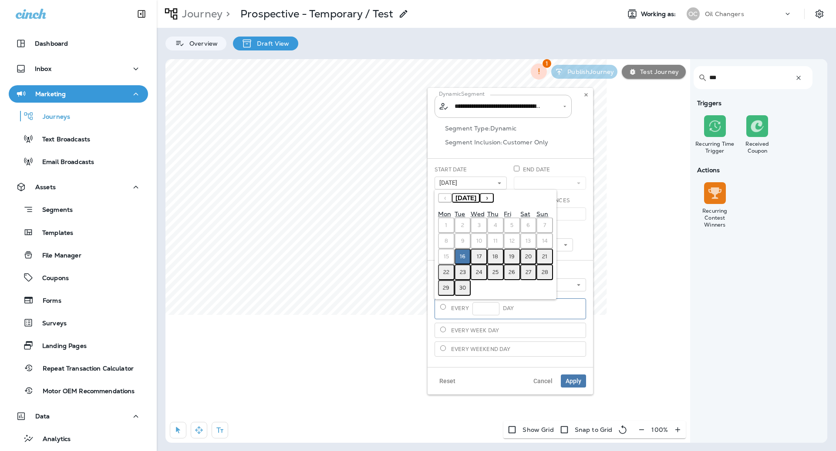
click at [481, 255] on abbr "17" at bounding box center [479, 256] width 5 height 7
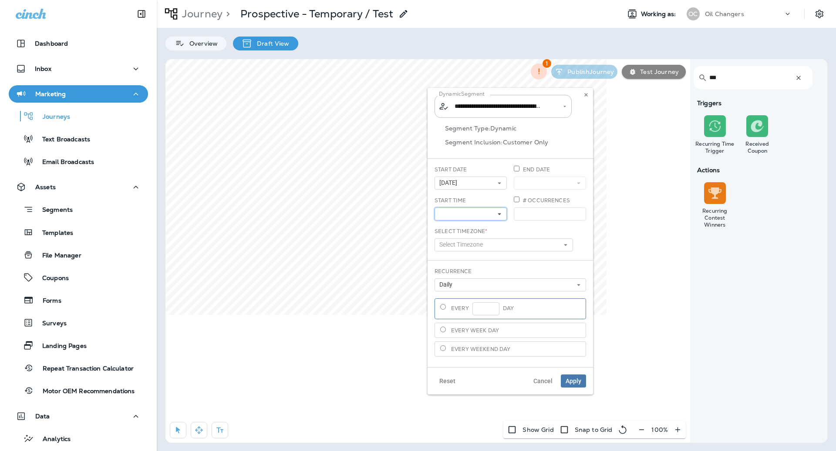
click at [494, 214] on button at bounding box center [470, 214] width 72 height 13
click at [471, 295] on link "9:30 am" at bounding box center [470, 295] width 72 height 10
click at [549, 195] on div "End Date" at bounding box center [549, 181] width 79 height 31
click at [499, 245] on button "Select Timezone" at bounding box center [503, 245] width 138 height 13
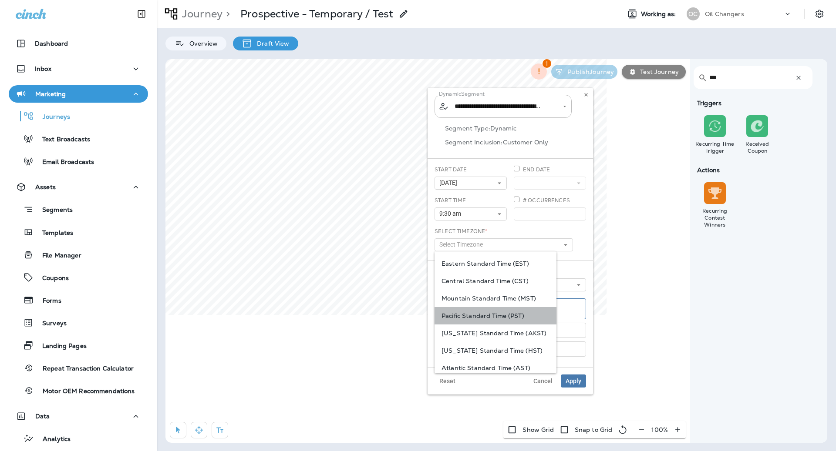
click at [485, 311] on div "Pacific Standard Time (PST)" at bounding box center [495, 315] width 122 height 17
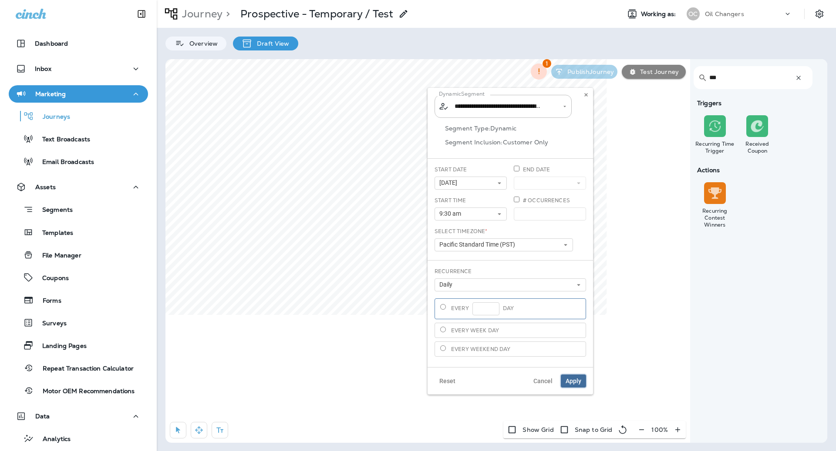
click at [568, 378] on span "Apply" at bounding box center [573, 381] width 16 height 6
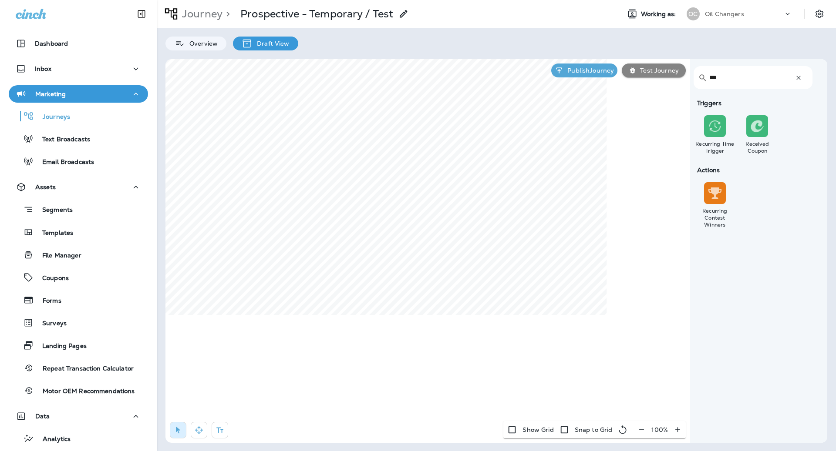
click at [736, 83] on input "***" at bounding box center [748, 77] width 78 height 23
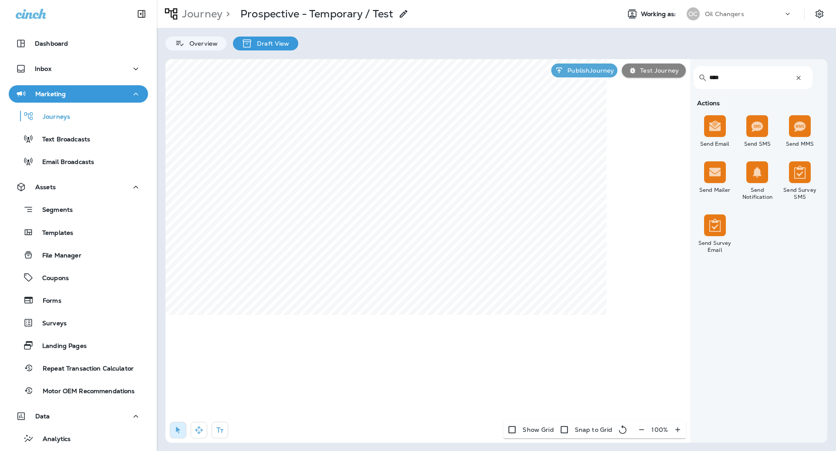
type input "****"
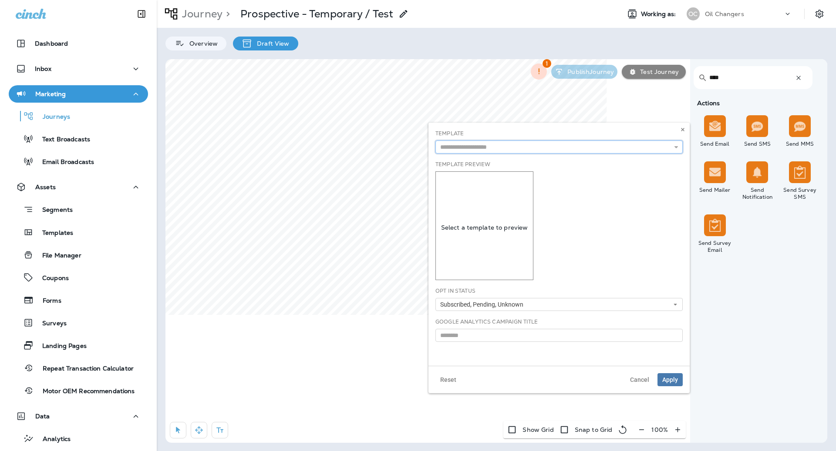
click at [474, 143] on input "text" at bounding box center [558, 147] width 247 height 13
type input "**********"
click at [489, 157] on div "**********" at bounding box center [558, 244] width 261 height 243
click at [494, 305] on span "Subscribed, Pending, Unknown" at bounding box center [483, 304] width 87 height 7
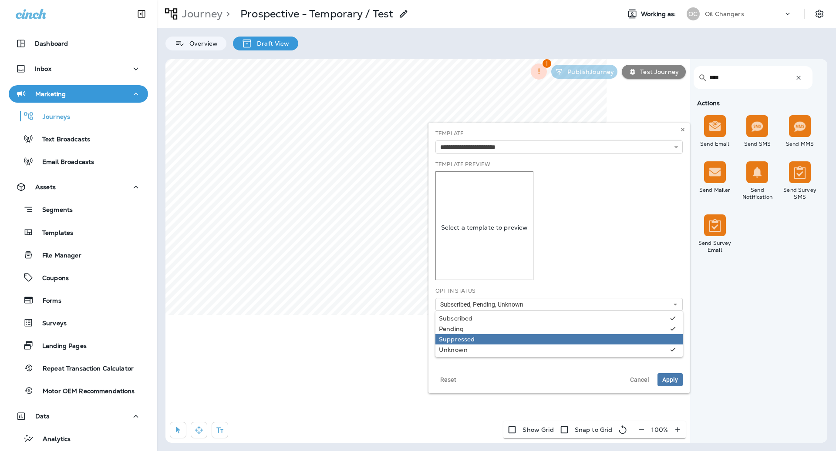
click at [493, 335] on link "Suppressed" at bounding box center [558, 339] width 247 height 10
click at [650, 256] on div "Template Preview Select a template to preview" at bounding box center [558, 221] width 247 height 120
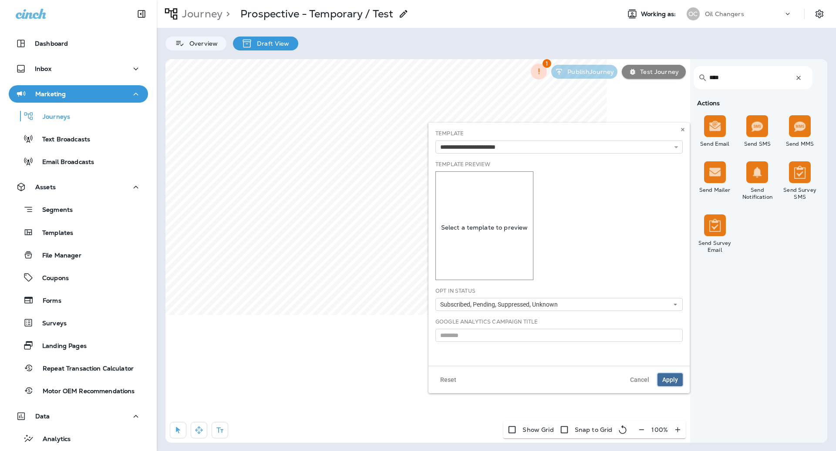
click at [668, 379] on span "Apply" at bounding box center [670, 380] width 16 height 6
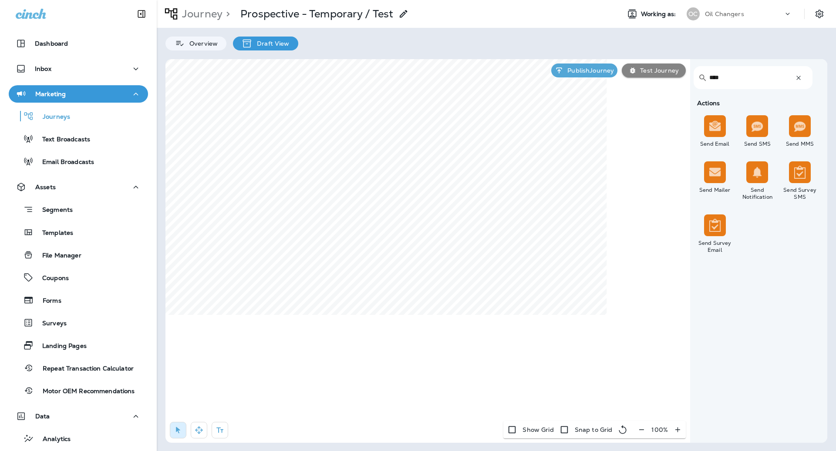
click at [811, 77] on div "​ **** ​" at bounding box center [752, 77] width 119 height 23
click at [798, 77] on icon "button" at bounding box center [798, 78] width 9 height 9
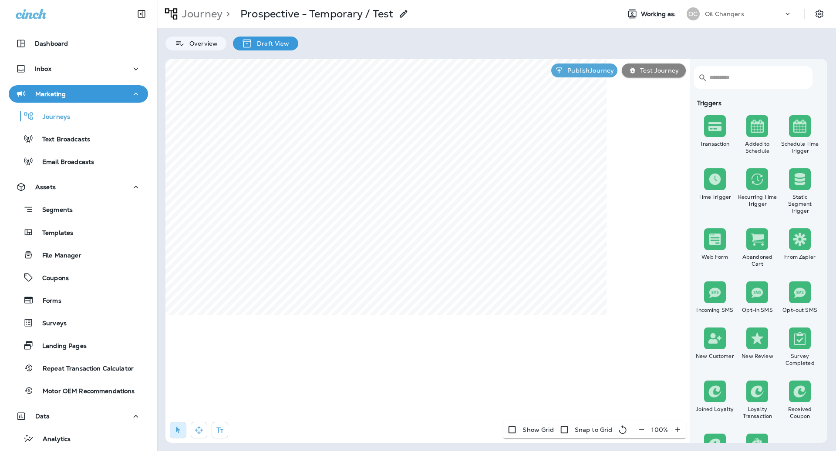
click at [761, 77] on input "text" at bounding box center [756, 77] width 94 height 23
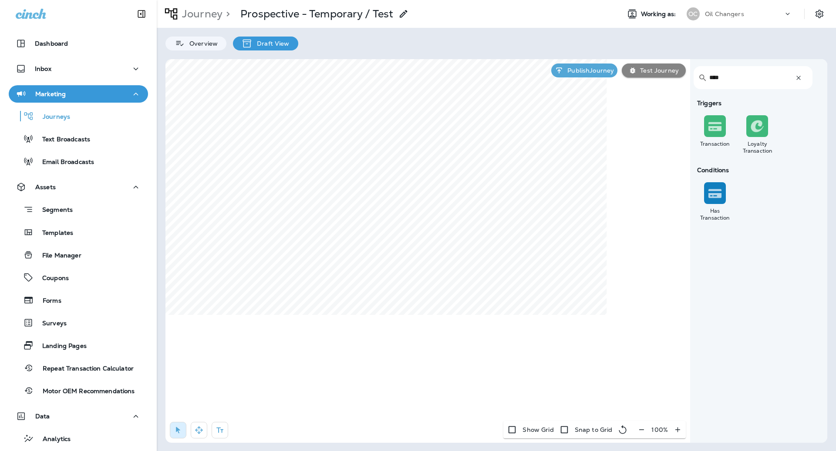
click at [728, 78] on input "****" at bounding box center [748, 77] width 78 height 23
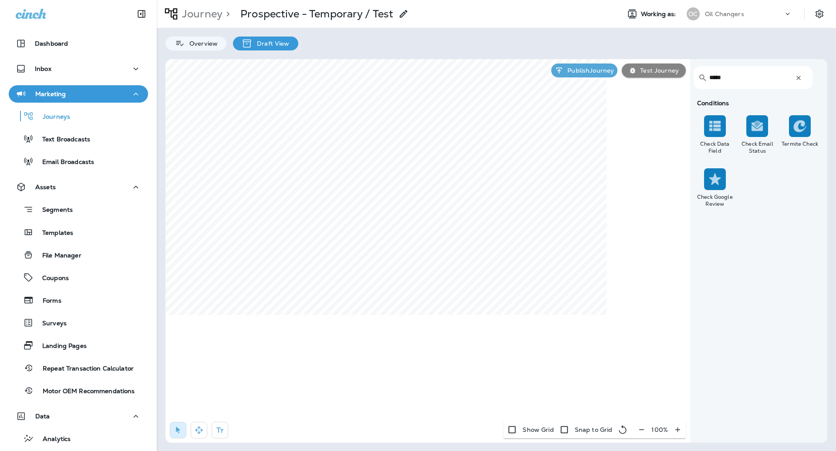
type input "*****"
click at [787, 80] on div "​ ***** ​" at bounding box center [752, 77] width 119 height 23
click at [798, 78] on icon "button" at bounding box center [798, 78] width 4 height 4
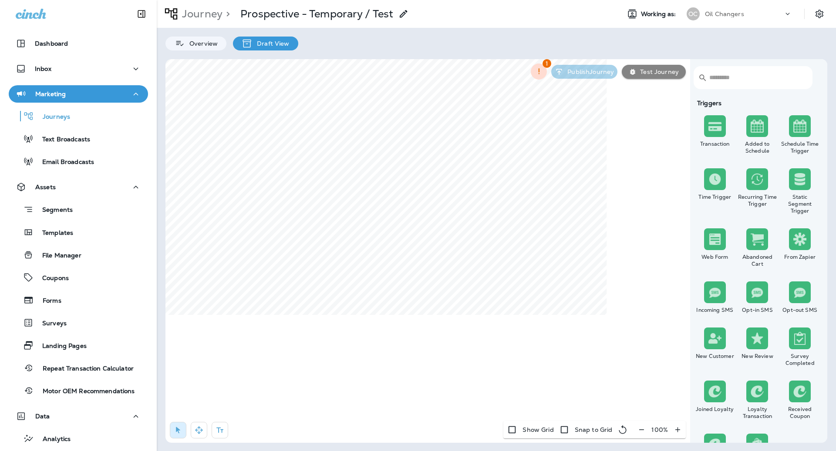
click at [796, 79] on input "text" at bounding box center [756, 77] width 94 height 23
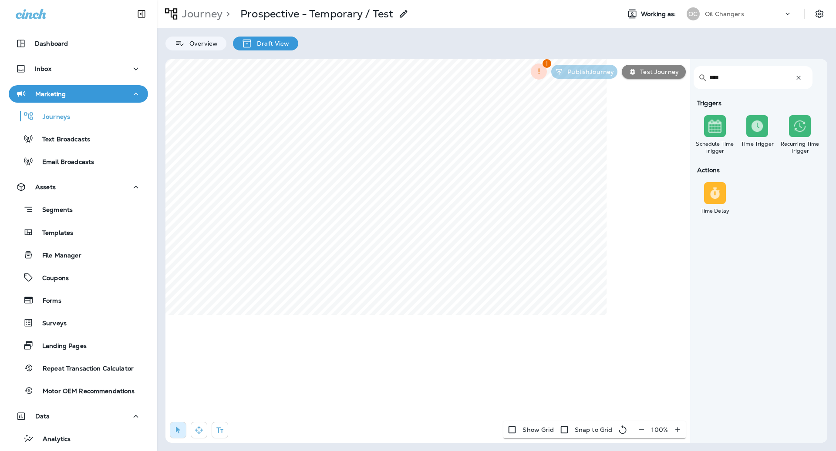
type input "****"
click at [799, 77] on icon "button" at bounding box center [798, 78] width 9 height 9
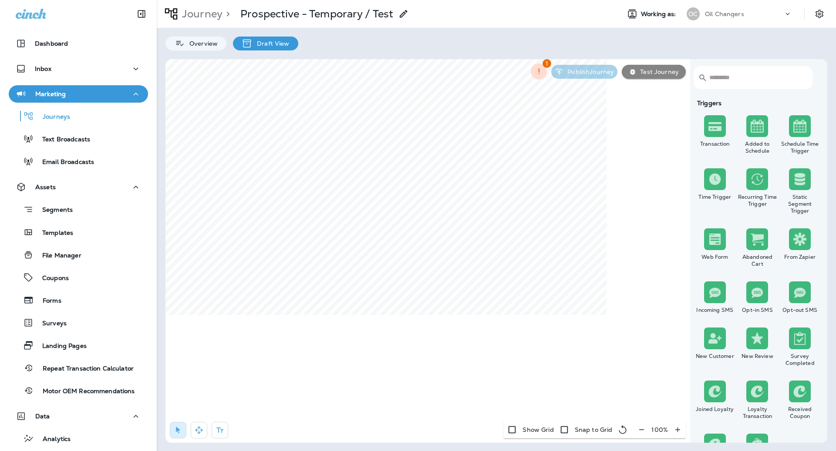
click at [761, 77] on input "text" at bounding box center [756, 77] width 94 height 23
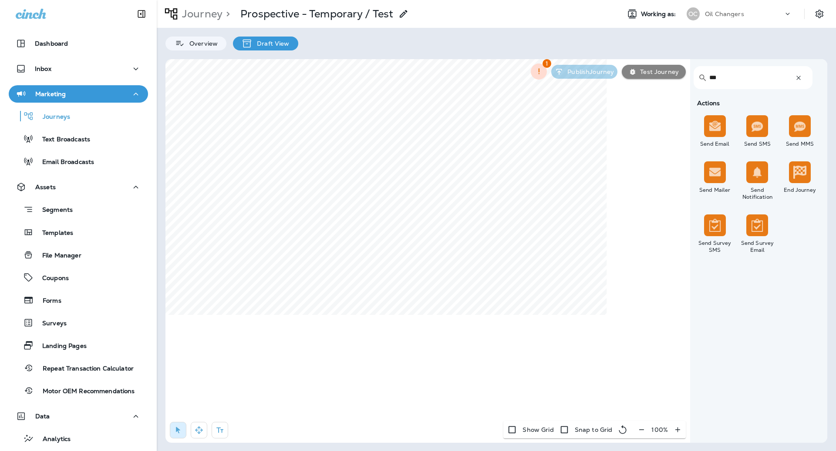
type input "***"
click at [470, 150] on label "Delivered" at bounding box center [489, 151] width 108 height 7
click at [533, 236] on span "Apply" at bounding box center [530, 237] width 16 height 6
click at [510, 230] on select "**********" at bounding box center [533, 227] width 112 height 13
select select "*****"
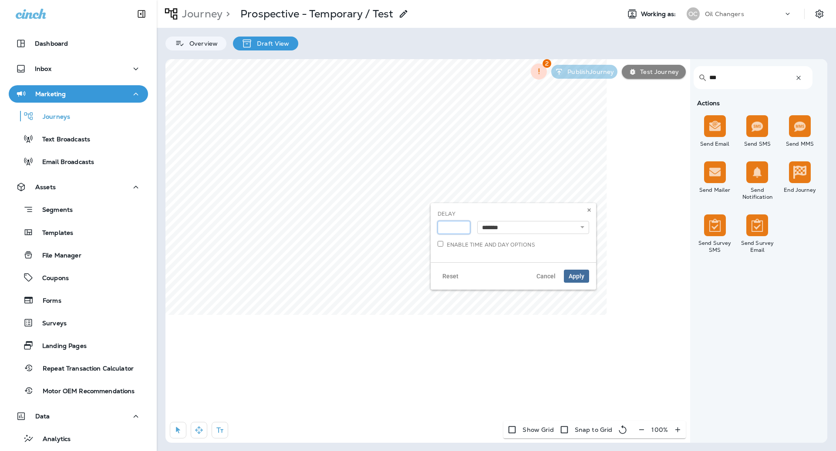
type input "*"
click at [463, 225] on input "*" at bounding box center [453, 227] width 33 height 13
click at [573, 277] on span "Apply" at bounding box center [576, 276] width 16 height 6
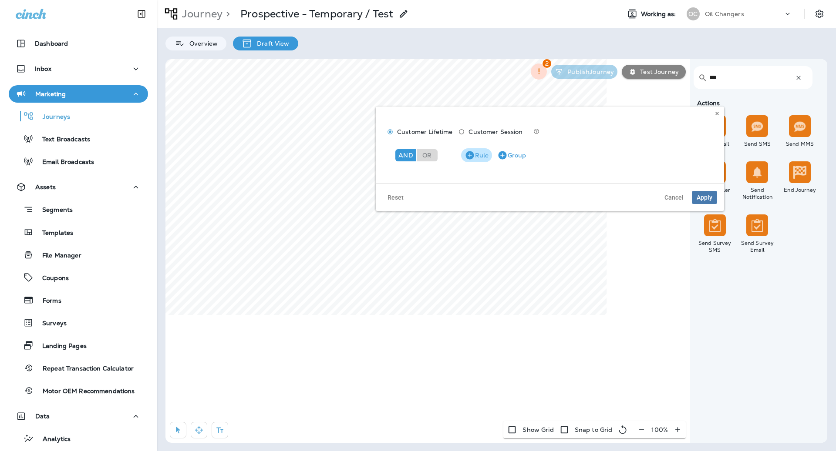
click at [477, 156] on button "Rule" at bounding box center [476, 155] width 31 height 14
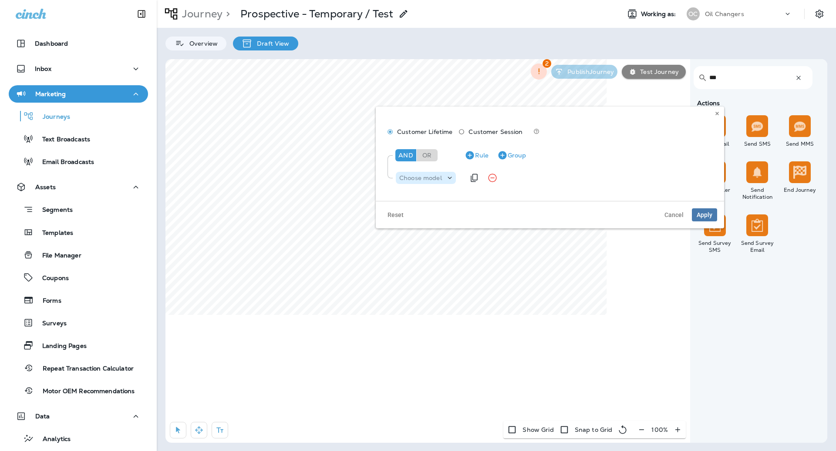
click at [437, 172] on div "Choose model" at bounding box center [426, 178] width 60 height 12
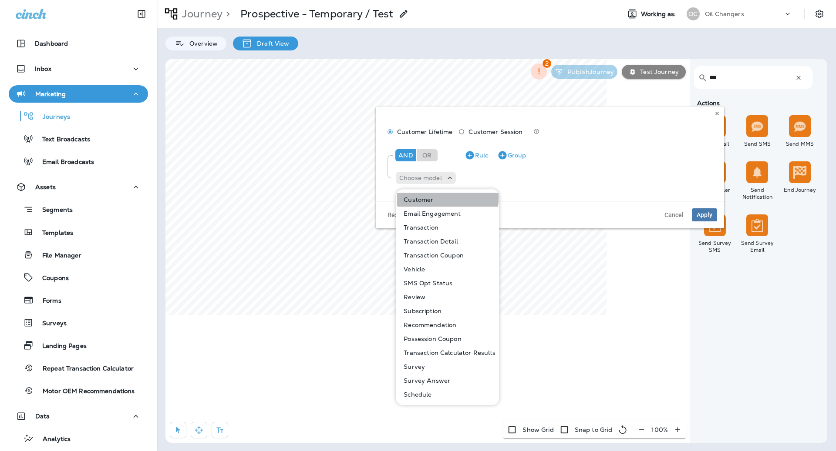
click at [432, 198] on p "Customer" at bounding box center [416, 199] width 33 height 7
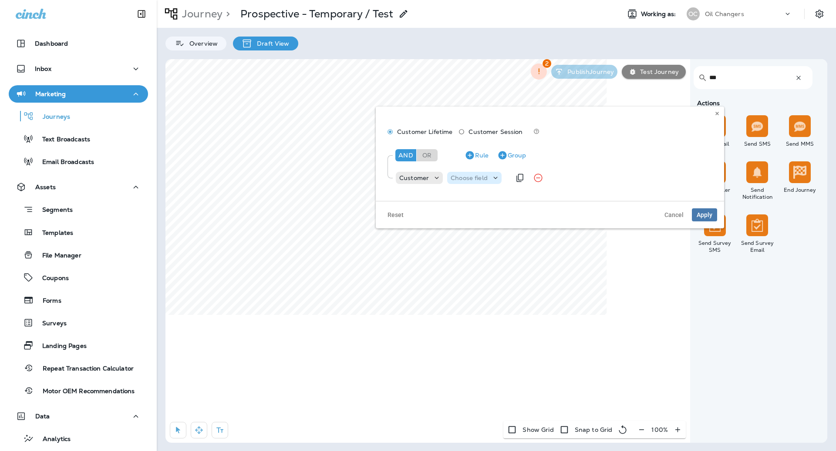
click at [477, 182] on div "Choose field" at bounding box center [474, 178] width 54 height 12
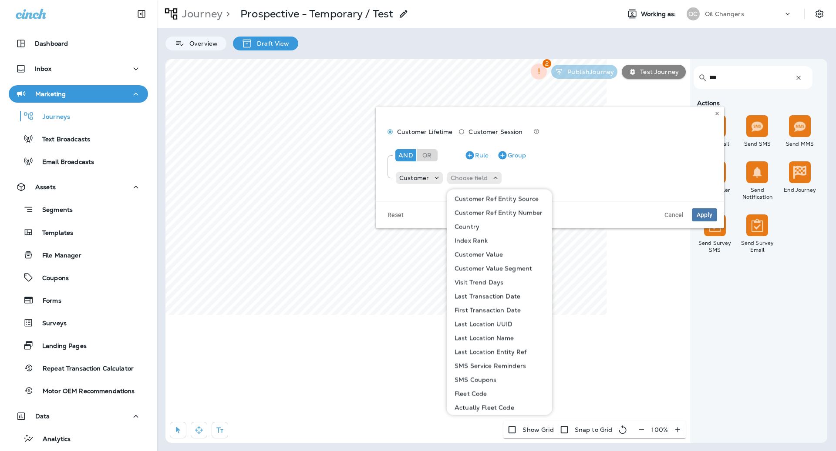
scroll to position [345, 0]
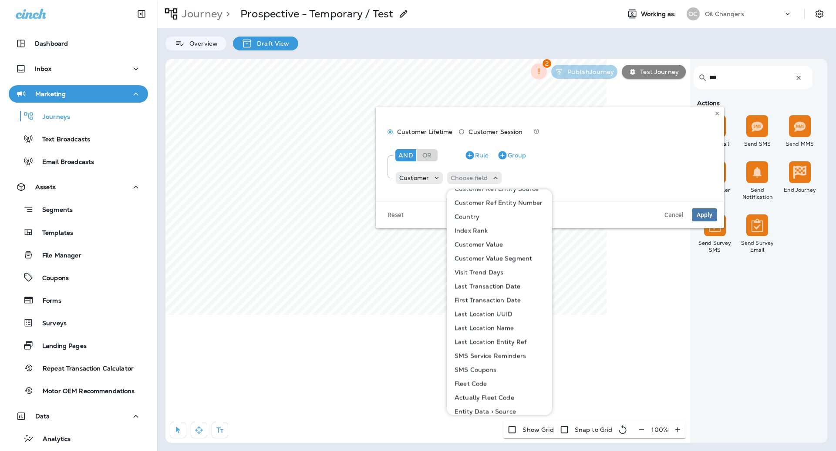
click at [494, 298] on p "First Transaction Date" at bounding box center [486, 300] width 70 height 7
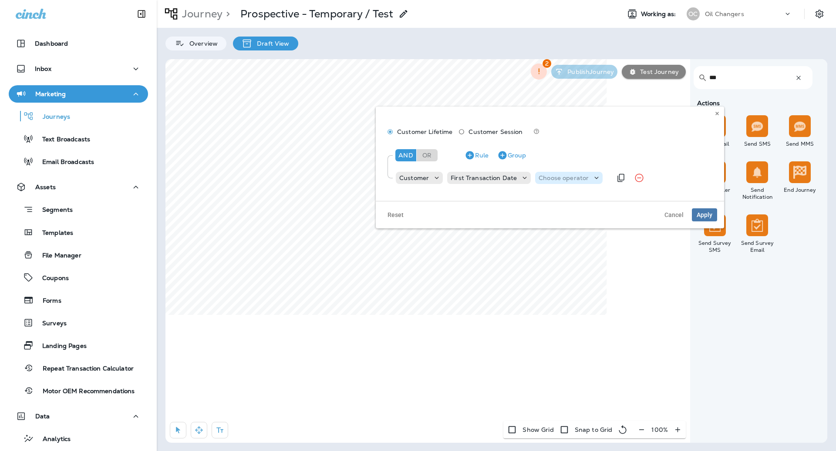
click at [543, 178] on p "Choose operator" at bounding box center [563, 178] width 50 height 7
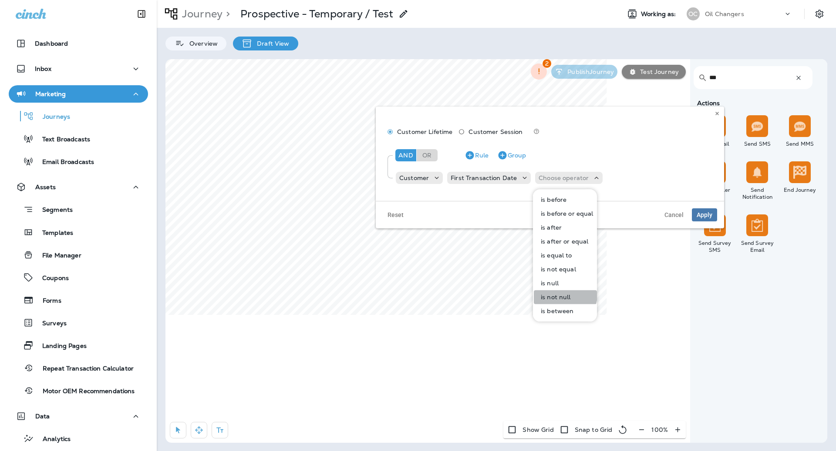
click at [561, 295] on p "is not null" at bounding box center [554, 297] width 34 height 7
click at [707, 212] on span "Apply" at bounding box center [704, 215] width 16 height 6
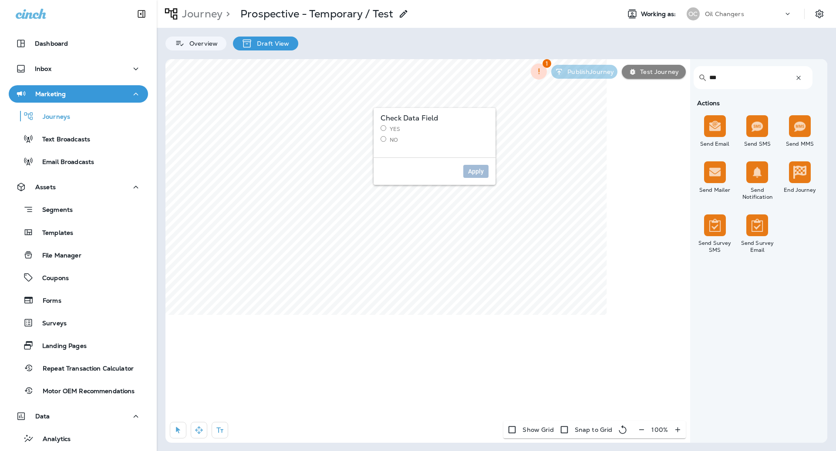
click at [393, 129] on label "Yes" at bounding box center [434, 128] width 108 height 7
click at [474, 170] on span "Apply" at bounding box center [476, 171] width 16 height 6
click at [479, 307] on div "**********" at bounding box center [516, 309] width 151 height 24
click at [479, 315] on select "**********" at bounding box center [516, 314] width 151 height 13
select select "*******"
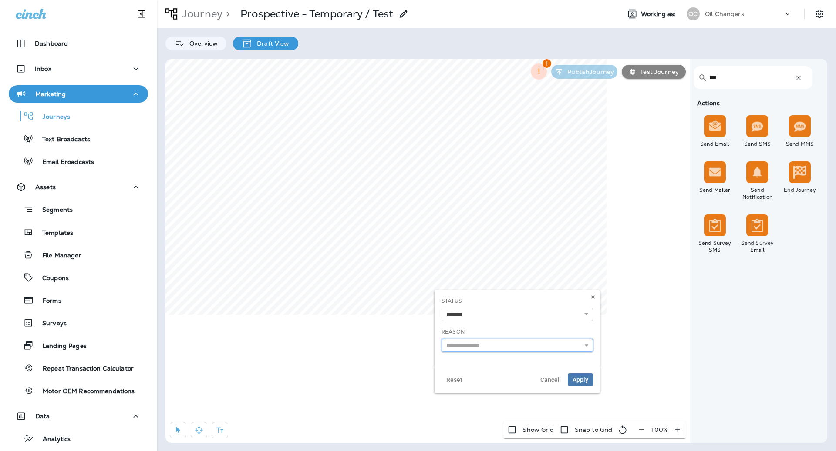
click at [518, 341] on input "text" at bounding box center [516, 345] width 151 height 13
type input "**********"
click at [490, 322] on div "**********" at bounding box center [516, 324] width 151 height 55
click at [571, 383] on button "Apply" at bounding box center [580, 379] width 25 height 13
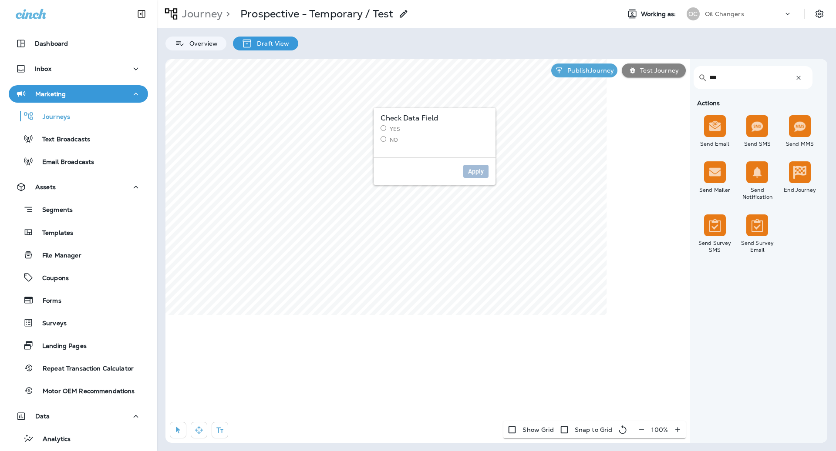
click at [394, 142] on label "No" at bounding box center [434, 139] width 108 height 7
click at [475, 167] on button "Apply" at bounding box center [475, 171] width 25 height 13
click at [322, 311] on select "**********" at bounding box center [348, 314] width 151 height 13
select select "*******"
click at [394, 343] on input "**********" at bounding box center [348, 345] width 151 height 13
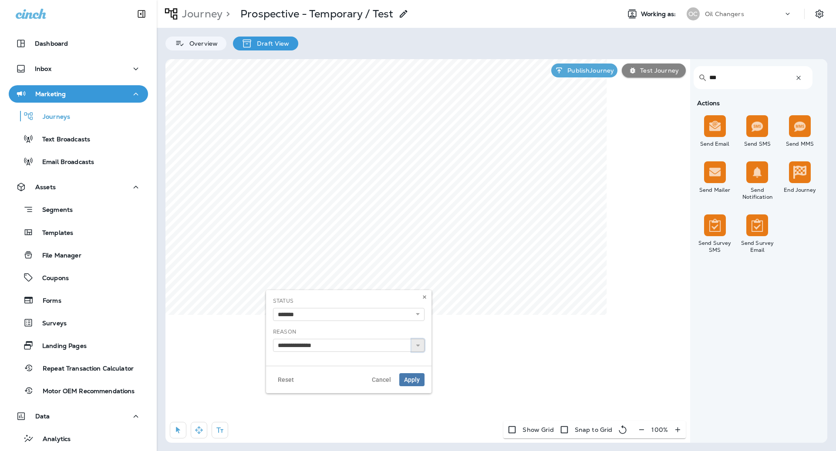
click at [420, 347] on icon at bounding box center [418, 346] width 6 height 6
click at [383, 347] on input "**********" at bounding box center [348, 345] width 151 height 13
type input "*"
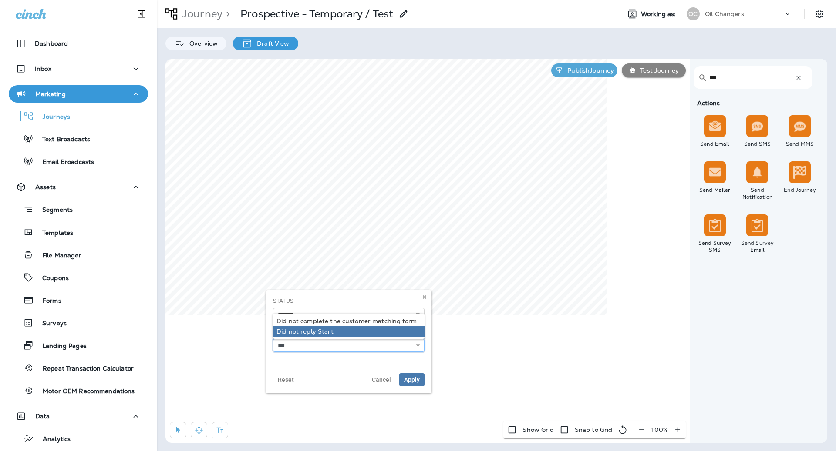
click at [290, 345] on input "***" at bounding box center [348, 345] width 151 height 13
type input "**********"
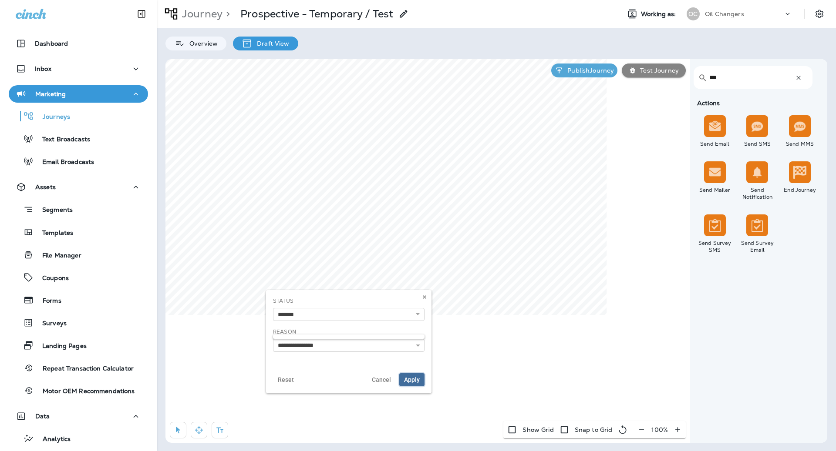
click at [410, 383] on button "Apply" at bounding box center [411, 379] width 25 height 13
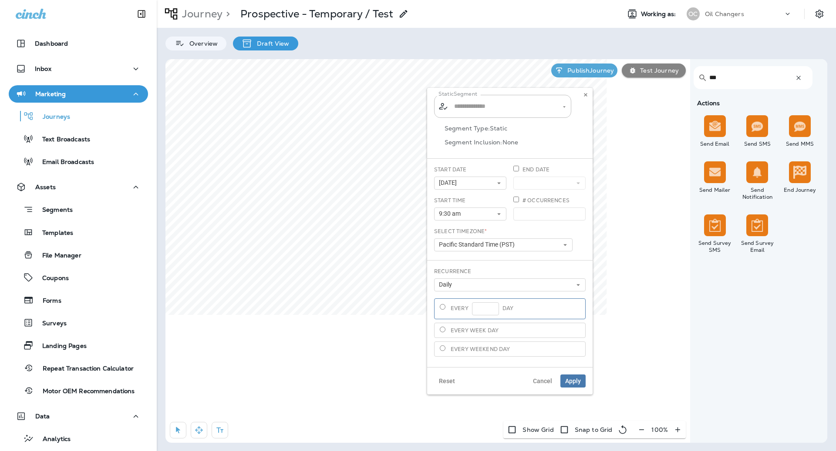
type input "**********"
click at [586, 96] on icon at bounding box center [585, 94] width 5 height 5
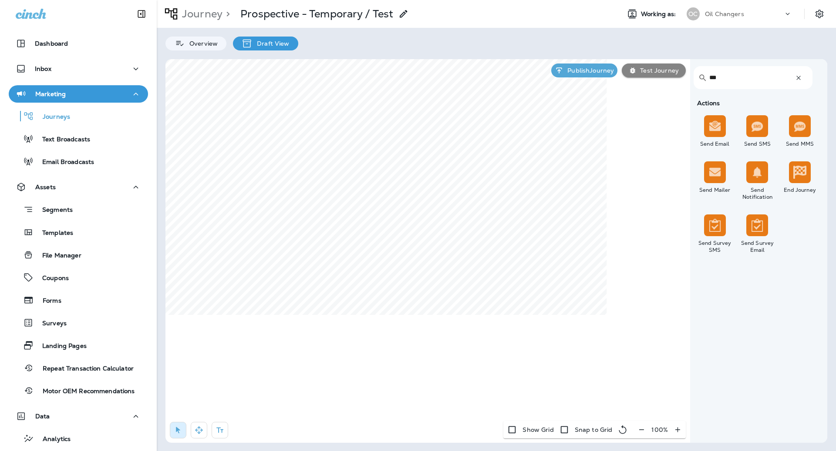
click at [735, 76] on input "***" at bounding box center [748, 77] width 78 height 23
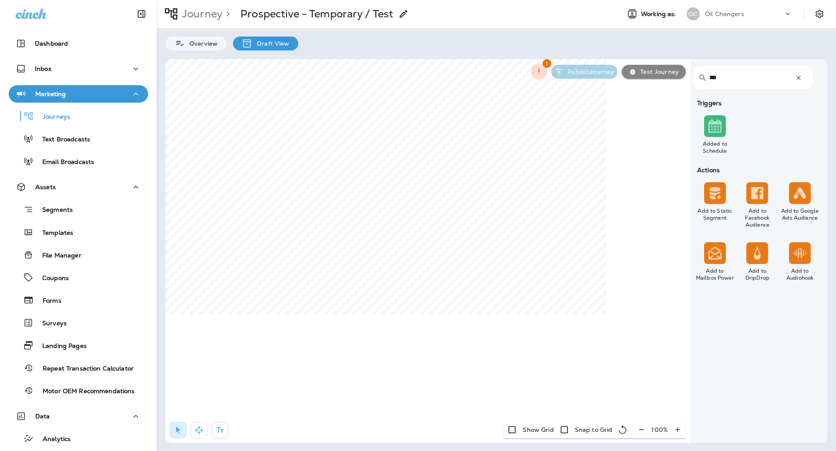
click at [737, 81] on input "***" at bounding box center [748, 77] width 78 height 23
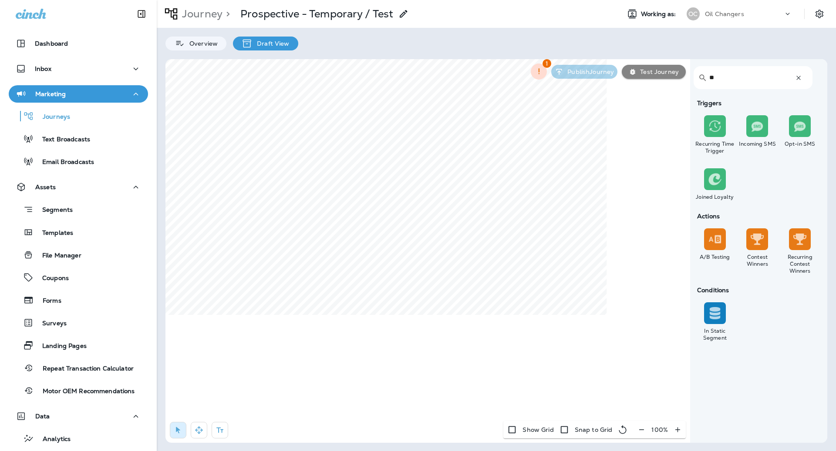
type input "**"
click at [549, 293] on span "Cancel" at bounding box center [544, 296] width 19 height 6
click at [348, 334] on div "Segment Type: Static Segment Inclusion: None" at bounding box center [368, 325] width 151 height 27
click at [348, 337] on div "Segment Type: Static Segment Inclusion: None" at bounding box center [368, 325] width 151 height 27
click at [364, 341] on label "Create New Static Segment" at bounding box center [335, 338] width 84 height 7
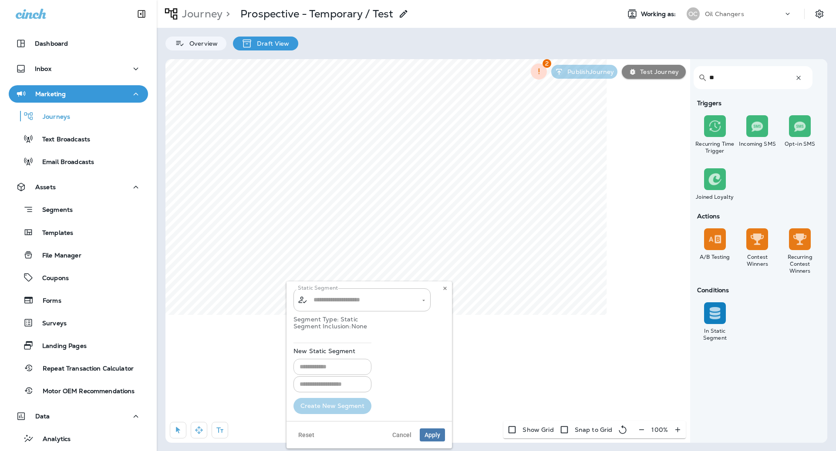
click at [330, 366] on input "text" at bounding box center [332, 367] width 78 height 16
type input "****"
click at [444, 289] on icon at bounding box center [444, 288] width 5 height 5
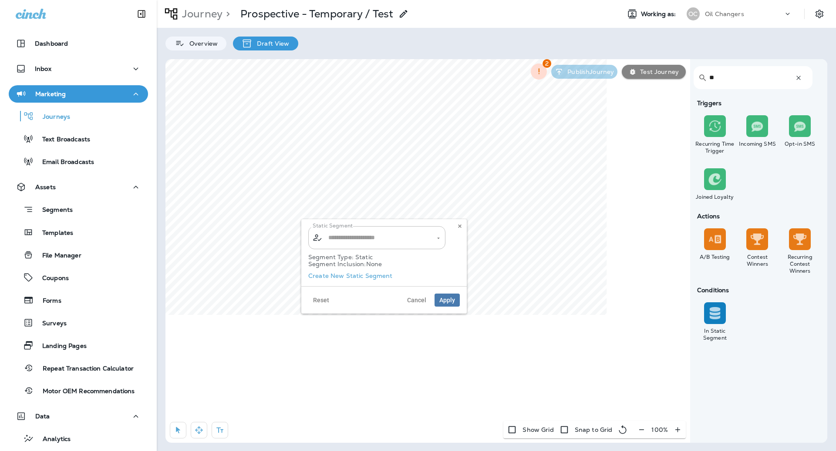
click at [376, 280] on div "Static Segment ​ ​ Segment Type: Static Segment Inclusion: None Create New Stat…" at bounding box center [383, 252] width 165 height 67
click at [376, 277] on label "Create New Static Segment" at bounding box center [350, 275] width 84 height 7
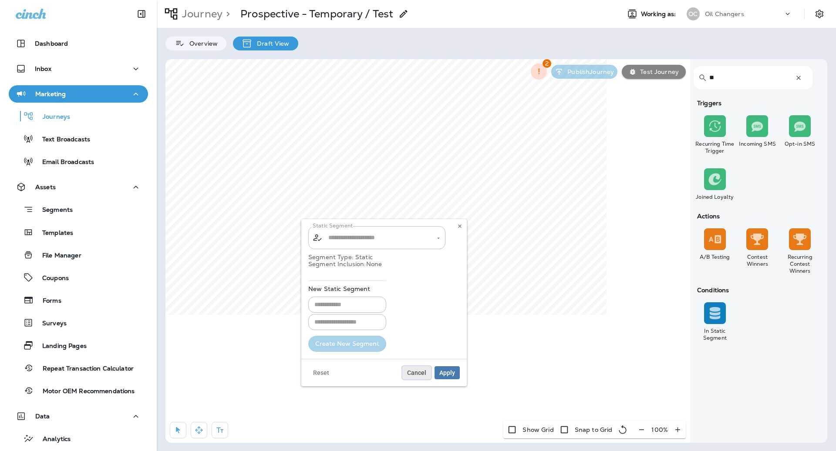
click at [418, 367] on button "Cancel" at bounding box center [416, 373] width 29 height 13
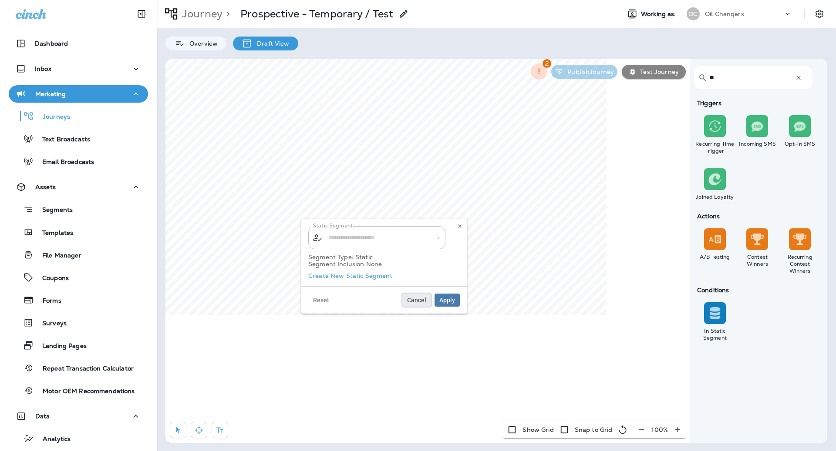
click at [416, 298] on span "Cancel" at bounding box center [416, 300] width 19 height 6
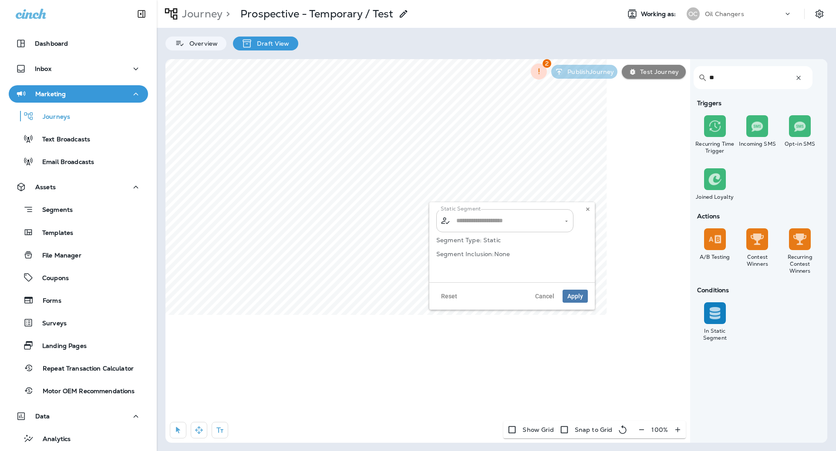
click at [460, 228] on input "text" at bounding box center [505, 220] width 102 height 15
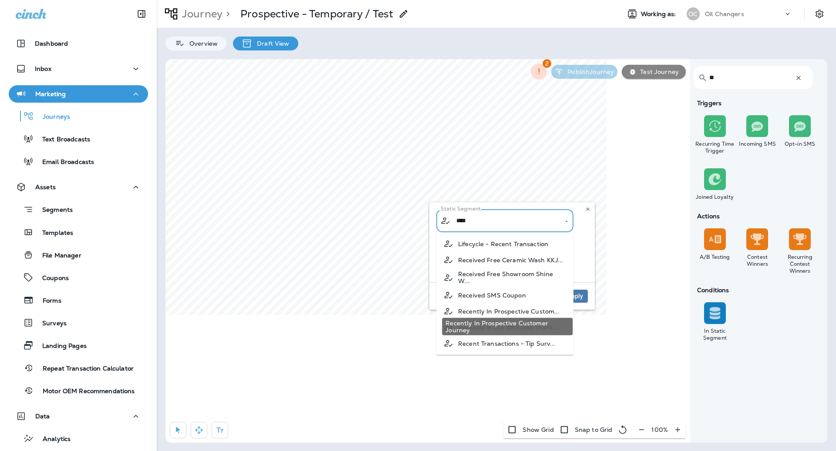
click at [508, 308] on span "Recently In Prospective Custom..." at bounding box center [509, 311] width 102 height 7
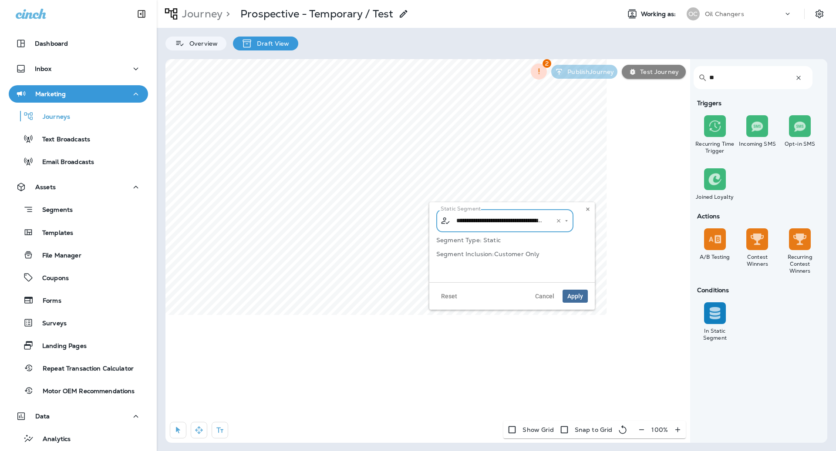
type input "**********"
click at [571, 296] on span "Apply" at bounding box center [575, 296] width 16 height 6
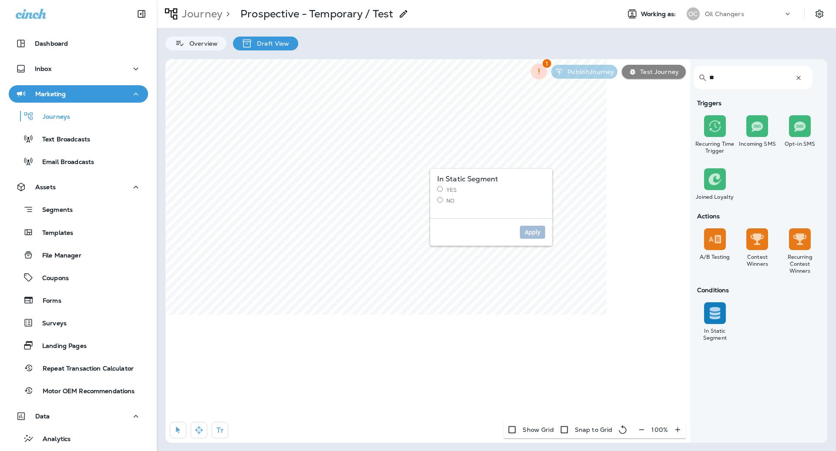
click at [449, 201] on label "No" at bounding box center [491, 200] width 108 height 7
click at [525, 230] on span "Apply" at bounding box center [533, 232] width 16 height 6
click at [513, 272] on input "text" at bounding box center [505, 268] width 102 height 15
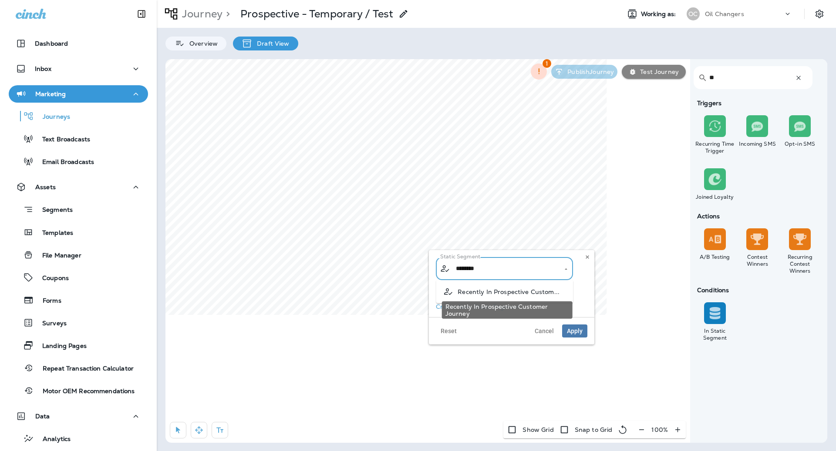
click at [517, 292] on span "Recently In Prospective Custom..." at bounding box center [508, 292] width 102 height 7
type input "**********"
click at [578, 333] on span "Apply" at bounding box center [575, 331] width 16 height 6
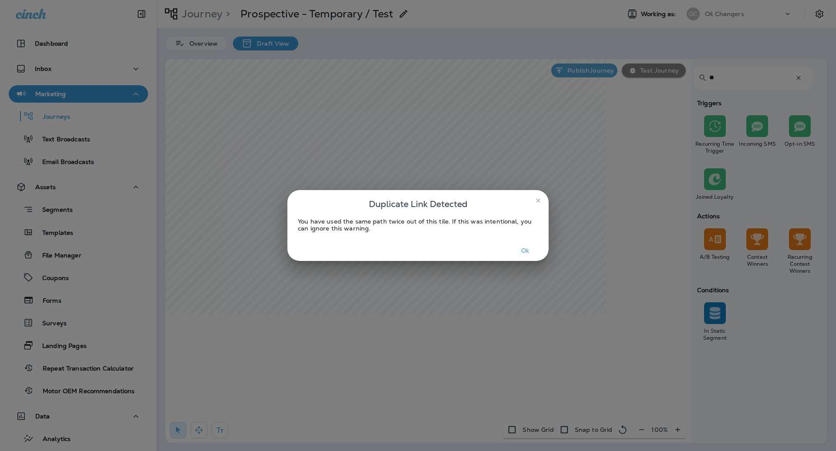
click at [521, 250] on button "Ok" at bounding box center [525, 250] width 33 height 13
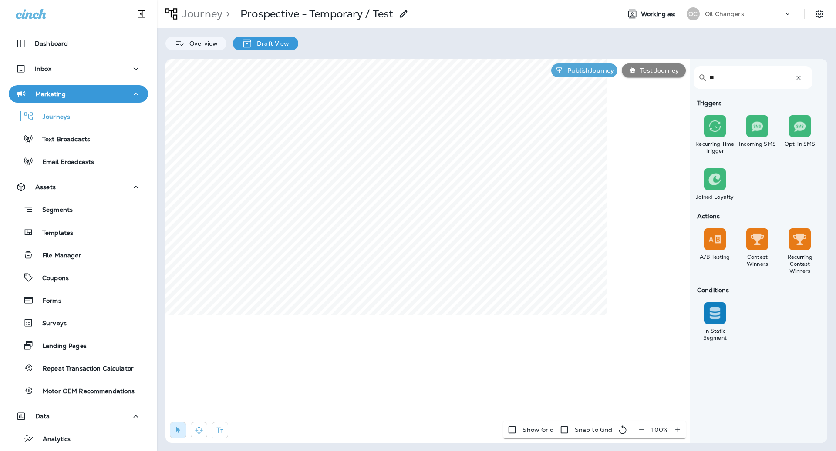
click at [771, 78] on input "**" at bounding box center [748, 77] width 78 height 23
click at [782, 77] on input "**" at bounding box center [748, 77] width 78 height 23
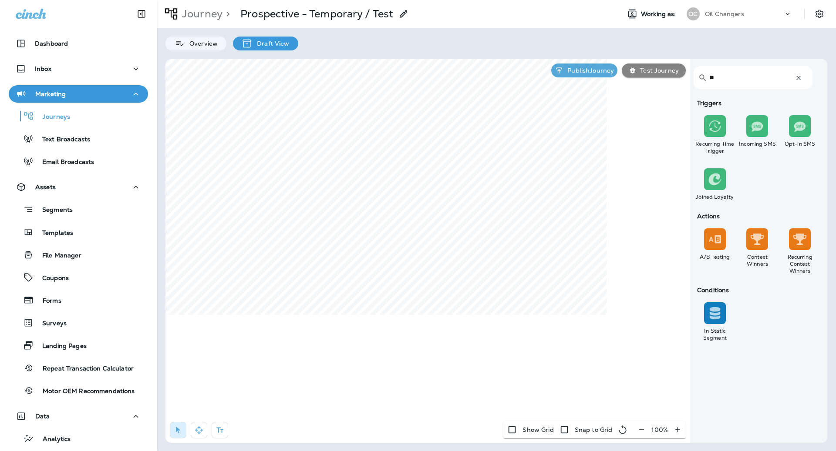
click at [782, 77] on input "**" at bounding box center [748, 77] width 78 height 23
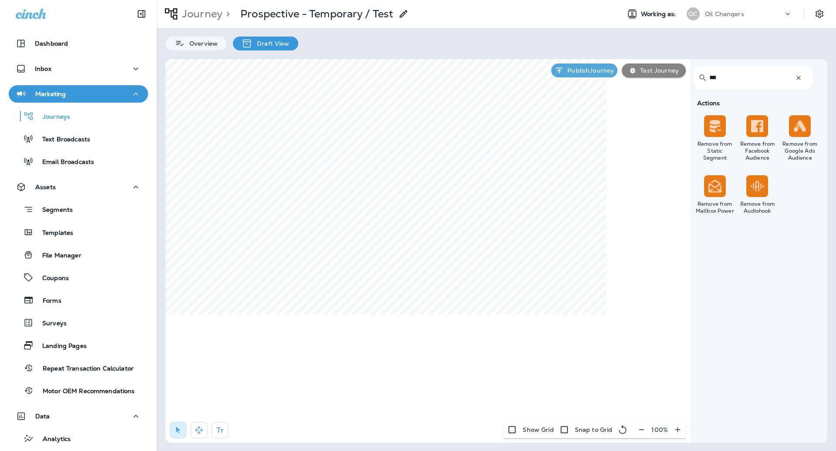
type input "***"
select select "*****"
click at [526, 233] on button "Apply" at bounding box center [521, 227] width 25 height 13
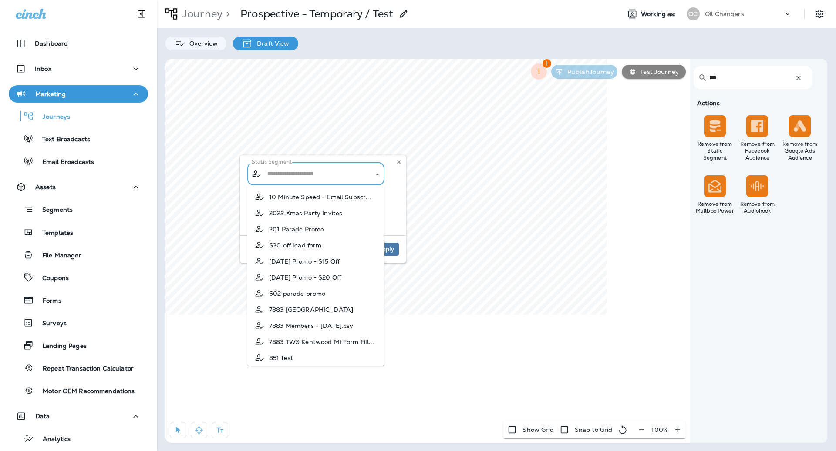
click at [297, 176] on input "text" at bounding box center [316, 173] width 102 height 15
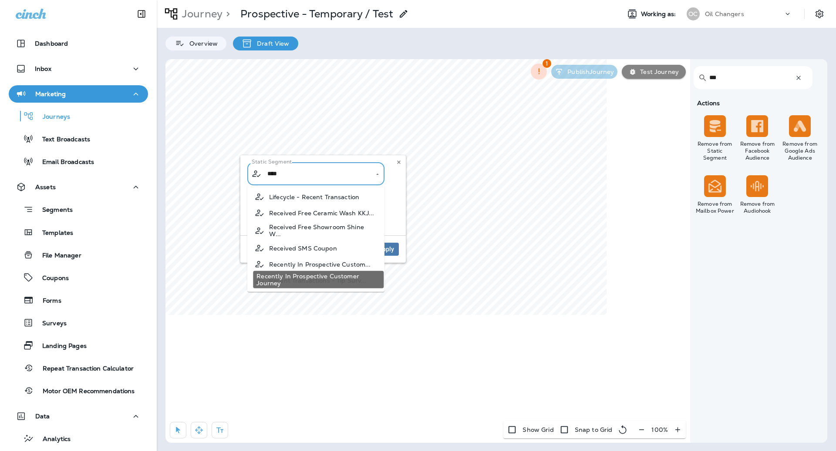
click at [339, 261] on span "Recently In Prospective Custom..." at bounding box center [320, 264] width 102 height 7
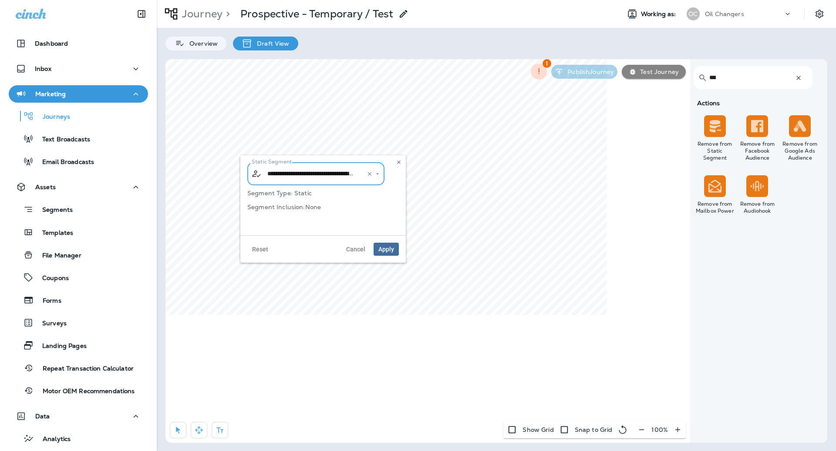
type input "**********"
click at [379, 251] on span "Apply" at bounding box center [386, 249] width 16 height 6
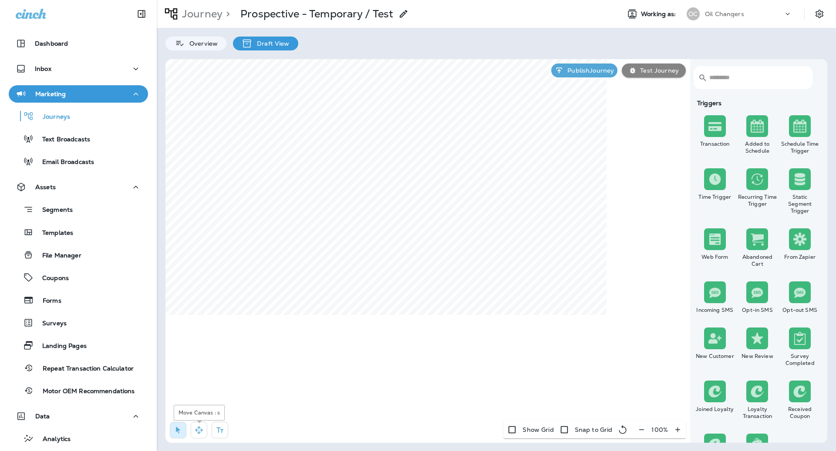
click at [199, 433] on icon "button" at bounding box center [199, 430] width 9 height 9
click at [182, 426] on icon "button" at bounding box center [178, 430] width 9 height 9
select select "*****"
click at [268, 238] on input "*" at bounding box center [257, 240] width 33 height 13
type input "*"
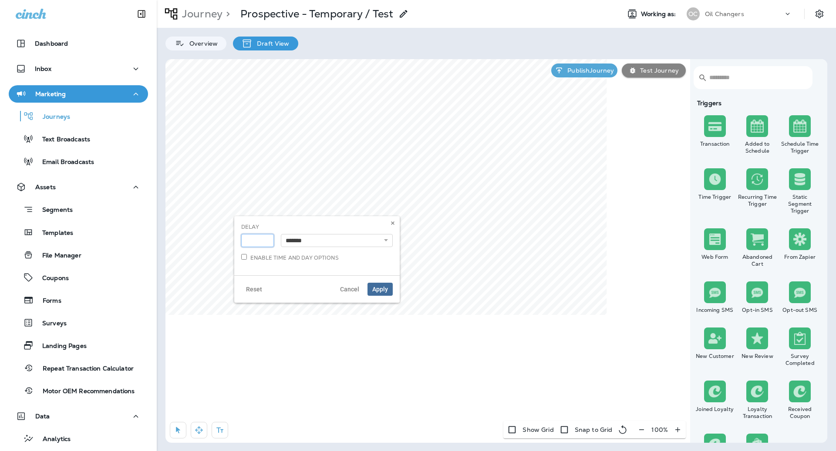
click at [268, 238] on input "*" at bounding box center [257, 240] width 33 height 13
click at [379, 287] on span "Apply" at bounding box center [380, 289] width 16 height 6
click at [574, 76] on button "Publish Journey" at bounding box center [584, 71] width 66 height 14
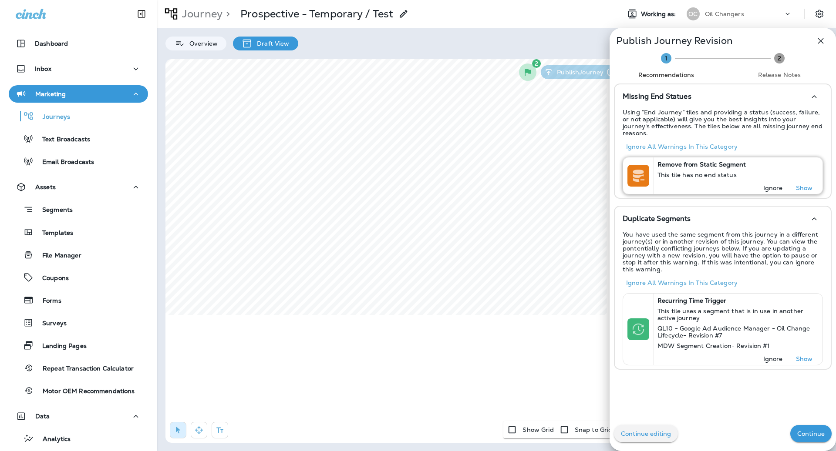
click at [771, 185] on p "Ignore" at bounding box center [773, 188] width 20 height 7
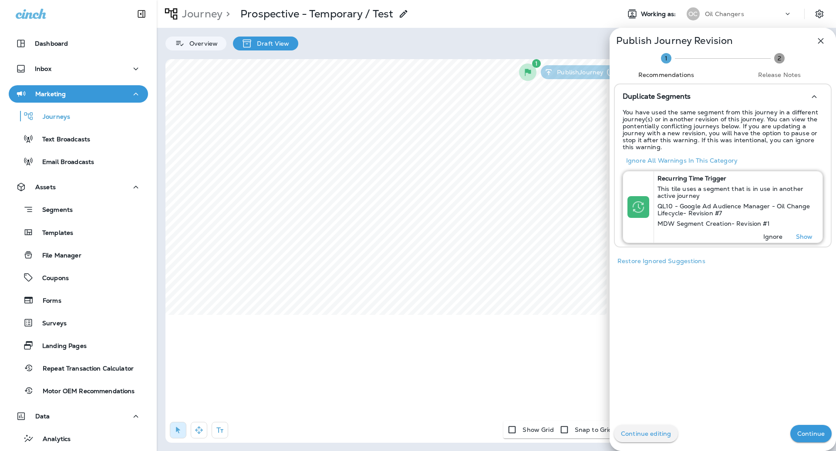
click at [771, 236] on p "Ignore" at bounding box center [773, 236] width 20 height 7
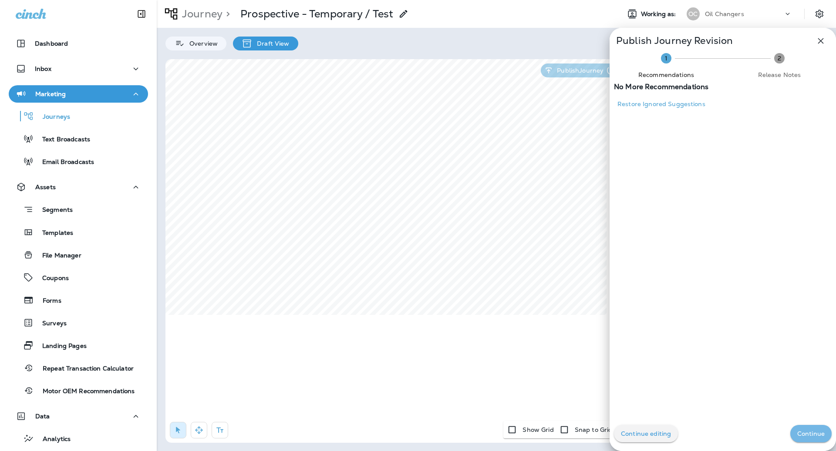
click at [804, 436] on p "Continue" at bounding box center [810, 434] width 27 height 7
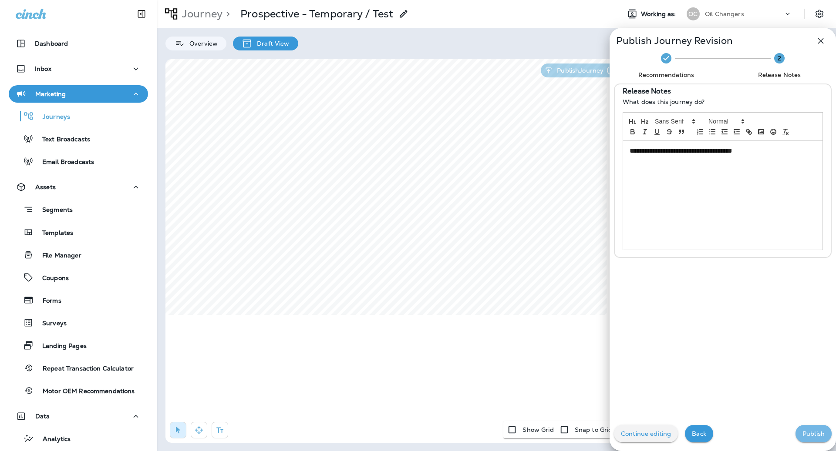
click at [796, 438] on button "Publish" at bounding box center [813, 433] width 36 height 17
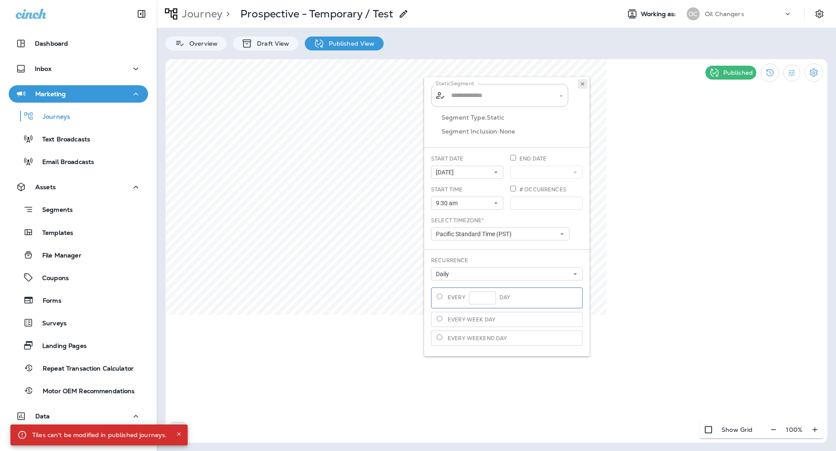
type input "**********"
click at [581, 85] on use at bounding box center [582, 83] width 3 height 3
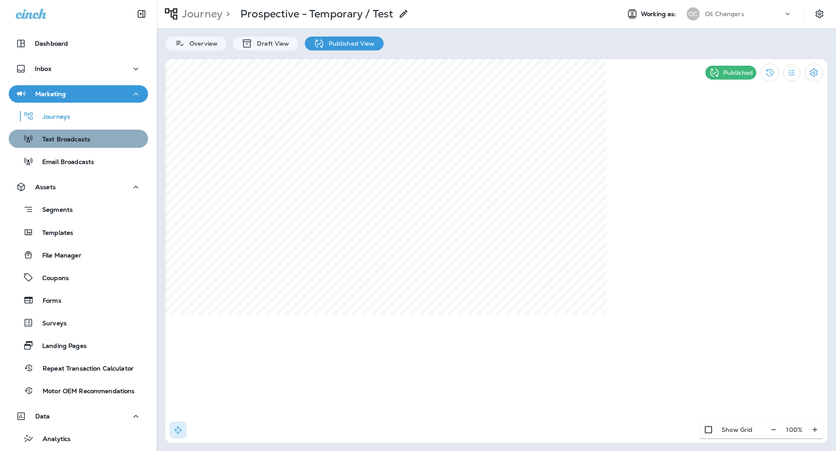
click at [79, 131] on button "Text Broadcasts" at bounding box center [78, 139] width 139 height 18
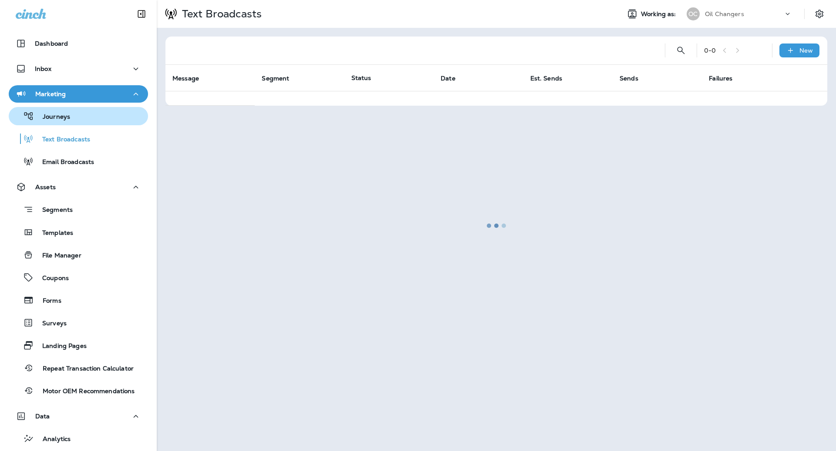
click at [82, 123] on button "Journeys" at bounding box center [78, 116] width 139 height 18
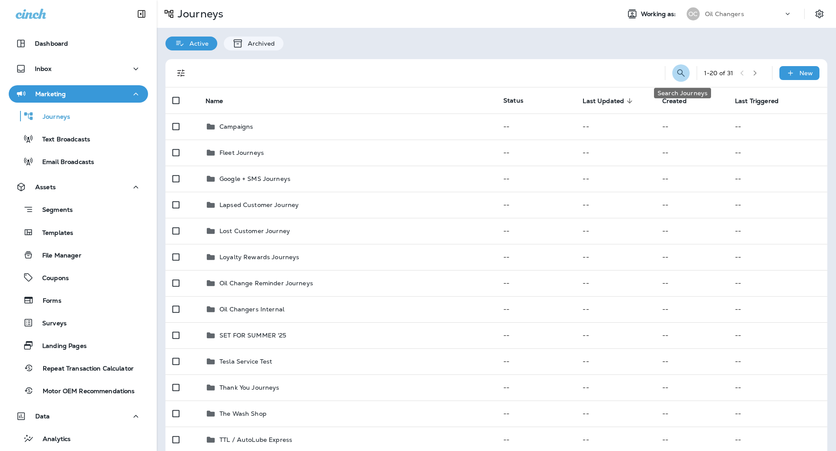
click at [678, 74] on icon "Search Journeys" at bounding box center [681, 73] width 10 height 10
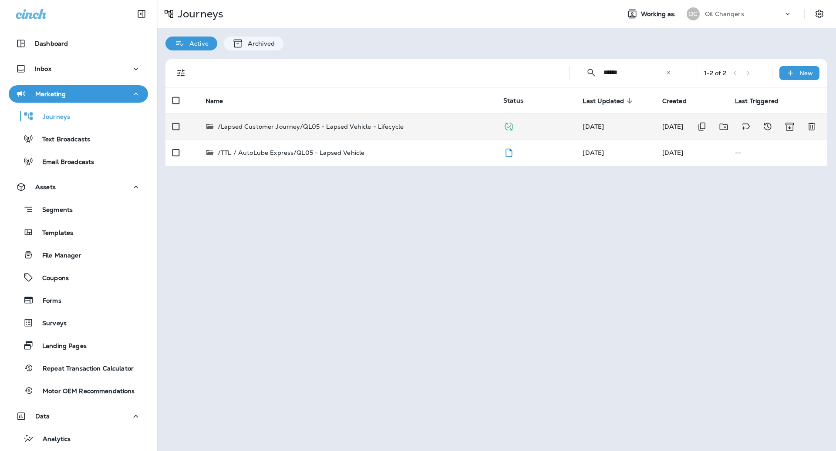
type input "******"
click at [411, 118] on td "/Lapsed Customer Journey/QL05 - Lapsed Vehicle - Lifecycle" at bounding box center [347, 127] width 298 height 26
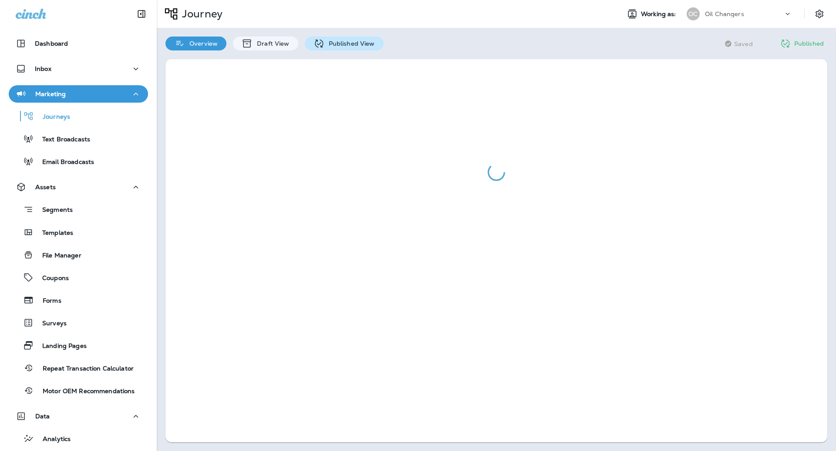
click at [361, 47] on div "Published View" at bounding box center [344, 44] width 79 height 14
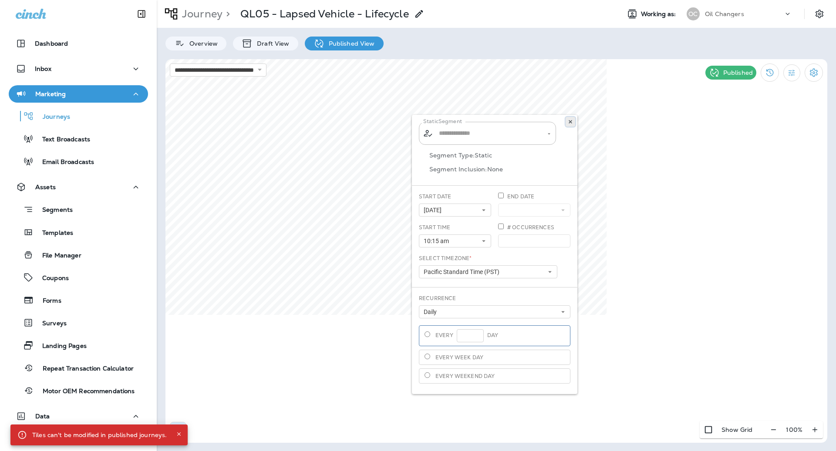
click at [570, 121] on icon at bounding box center [570, 121] width 5 height 5
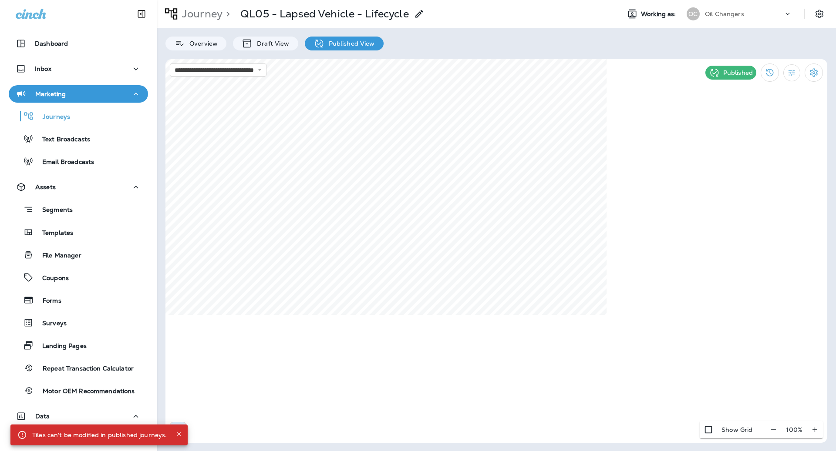
click at [448, 18] on div "**********" at bounding box center [496, 225] width 679 height 451
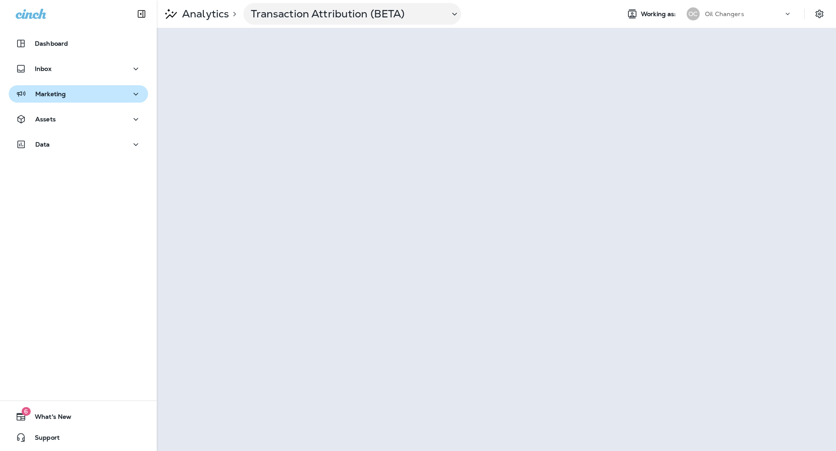
click at [72, 96] on div "Marketing" at bounding box center [78, 94] width 125 height 11
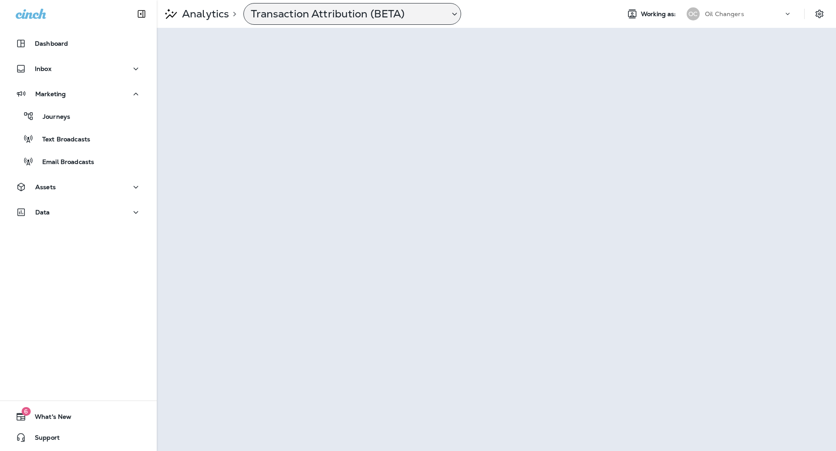
click at [340, 9] on p "Transaction Attribution (BETA)" at bounding box center [347, 13] width 192 height 13
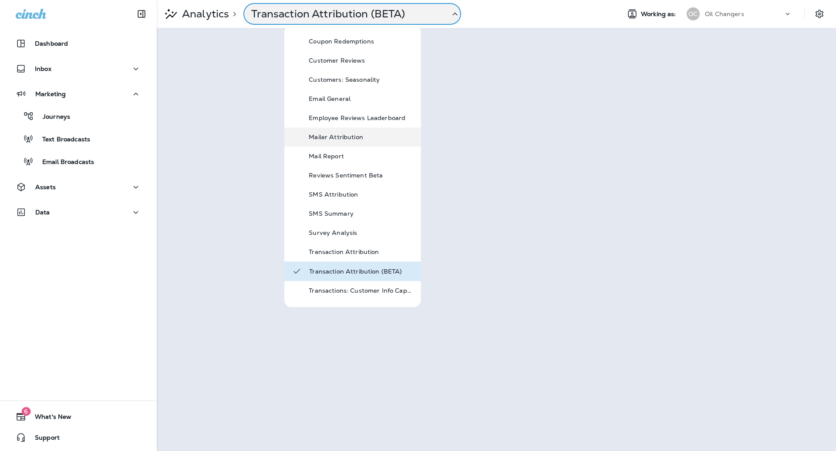
click at [359, 141] on div "Mailer Attribution" at bounding box center [361, 137] width 104 height 10
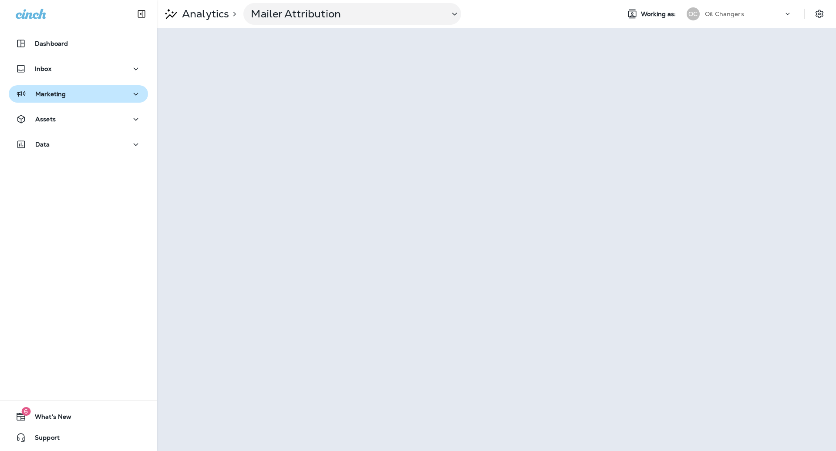
click at [65, 98] on div "Marketing" at bounding box center [78, 94] width 125 height 11
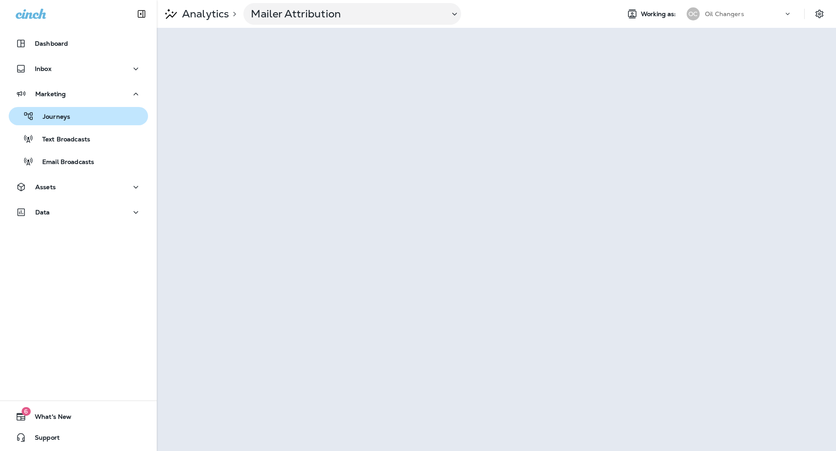
click at [69, 122] on div "Journeys" at bounding box center [78, 116] width 132 height 13
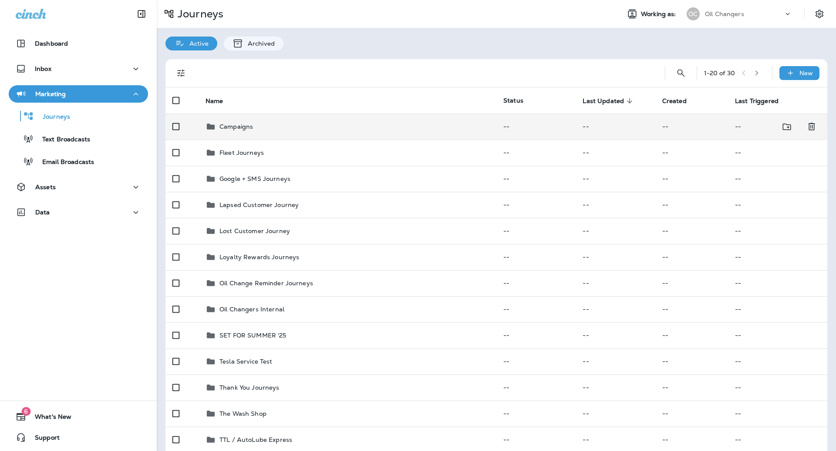
click at [394, 131] on div "Campaigns" at bounding box center [347, 126] width 284 height 10
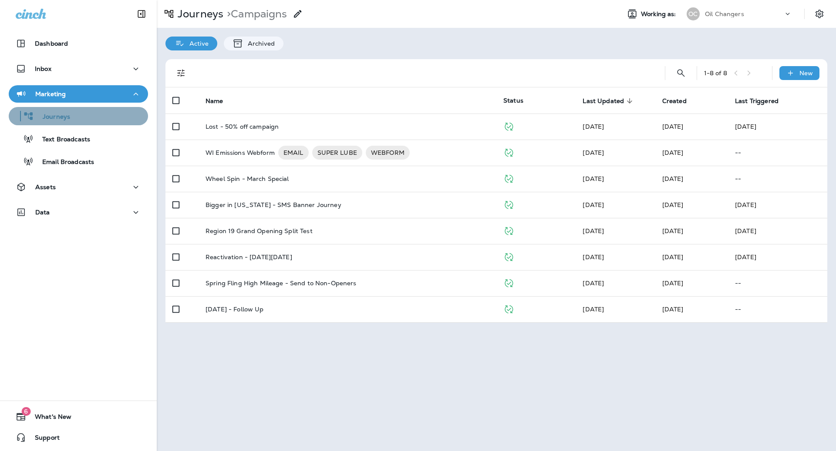
click at [97, 120] on div "Journeys" at bounding box center [78, 116] width 132 height 13
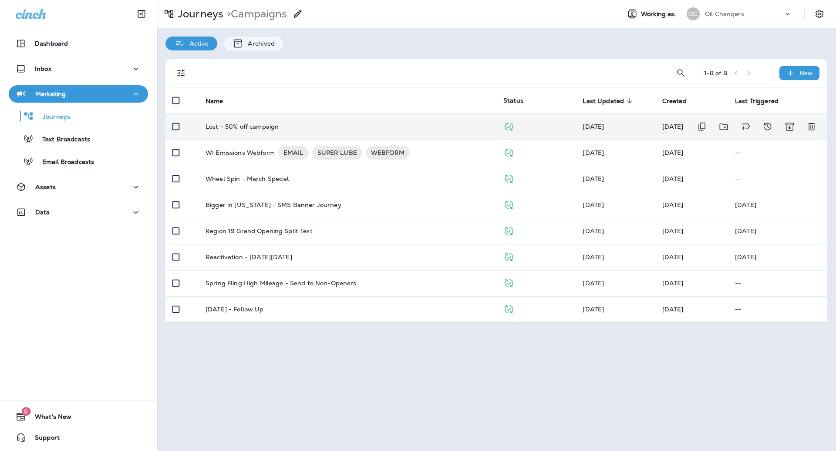
click at [272, 125] on p "Lost - 50% off campaign" at bounding box center [241, 126] width 73 height 7
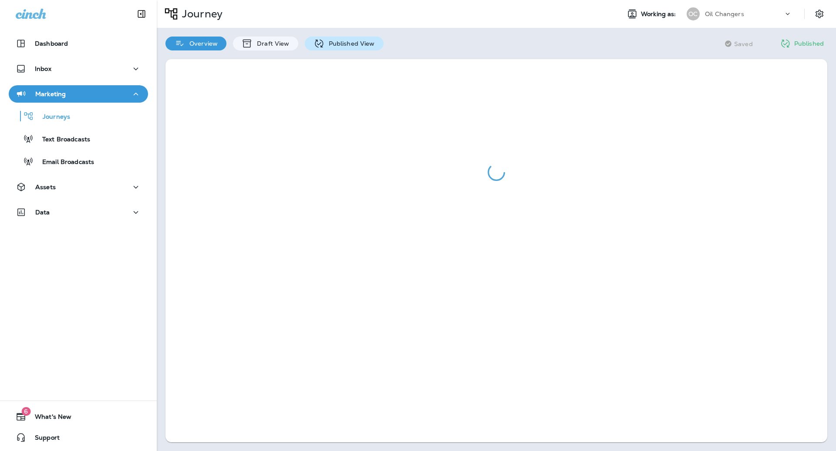
click at [343, 45] on p "Published View" at bounding box center [349, 43] width 50 height 7
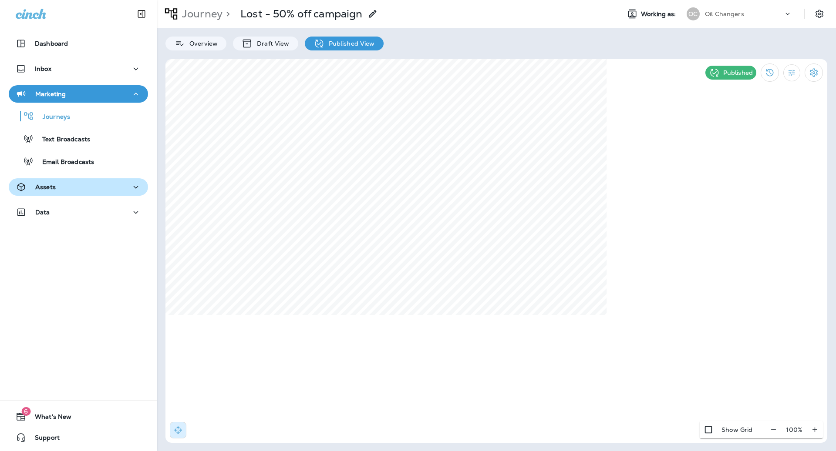
click at [81, 192] on div "Assets" at bounding box center [78, 187] width 125 height 11
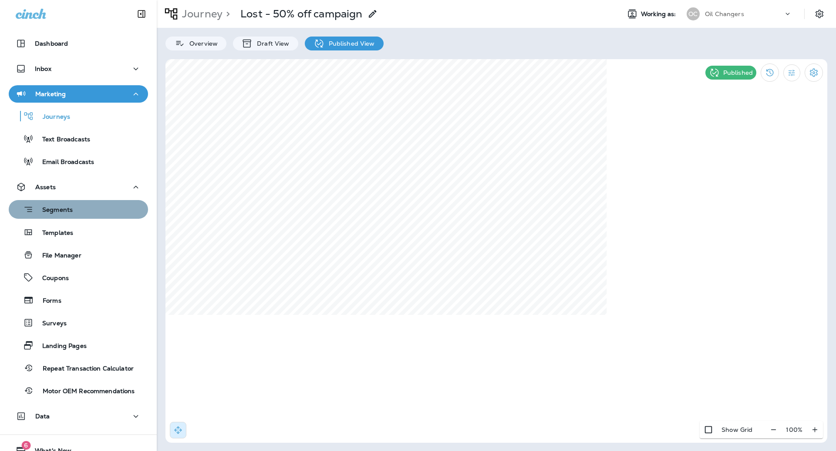
click at [80, 210] on div "Segments" at bounding box center [78, 209] width 132 height 13
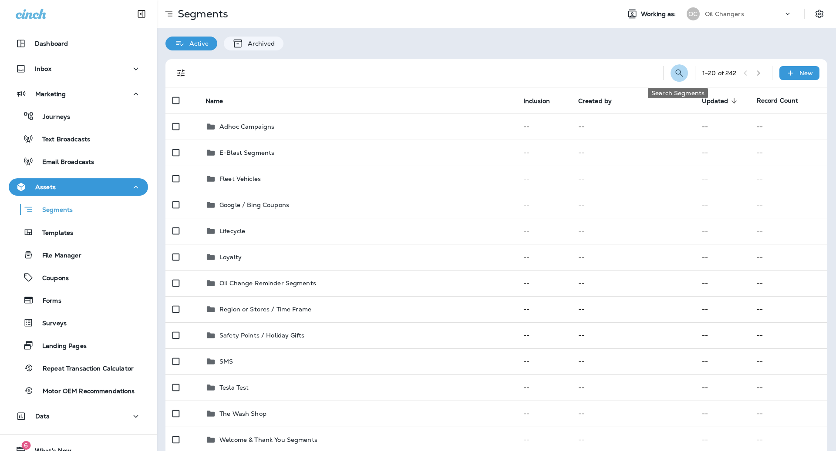
click at [670, 70] on button "Search Segments" at bounding box center [678, 72] width 17 height 17
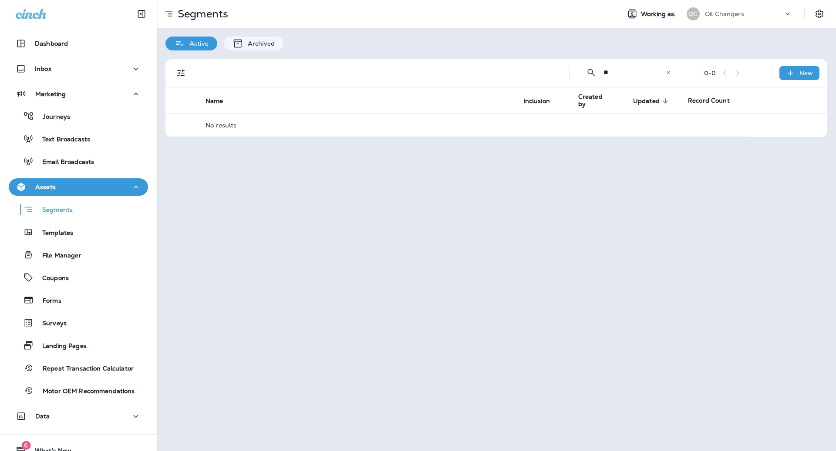
type input "*"
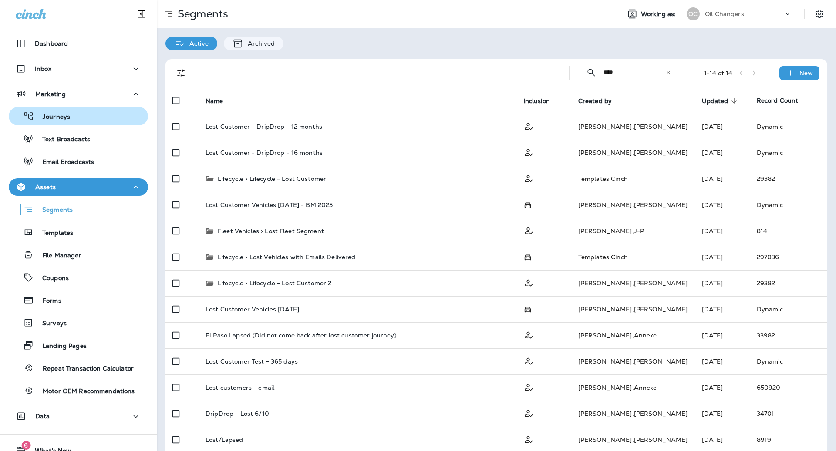
type input "****"
click at [69, 112] on div "Journeys" at bounding box center [78, 116] width 132 height 13
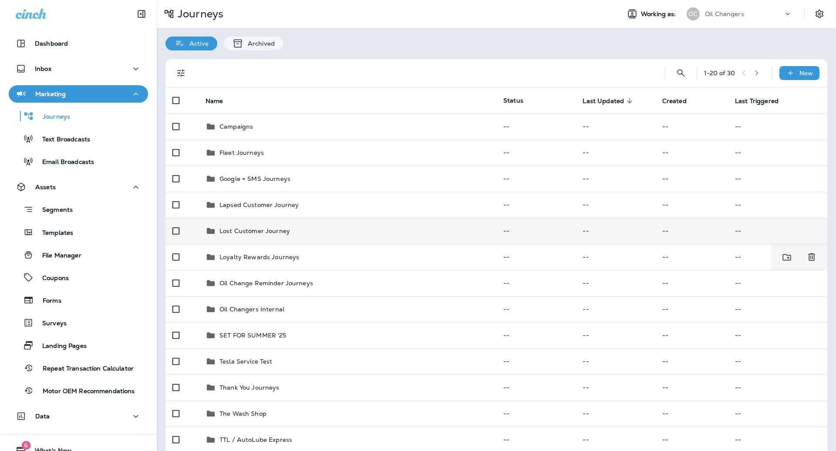
click at [336, 237] on td "Lost Customer Journey" at bounding box center [347, 231] width 298 height 26
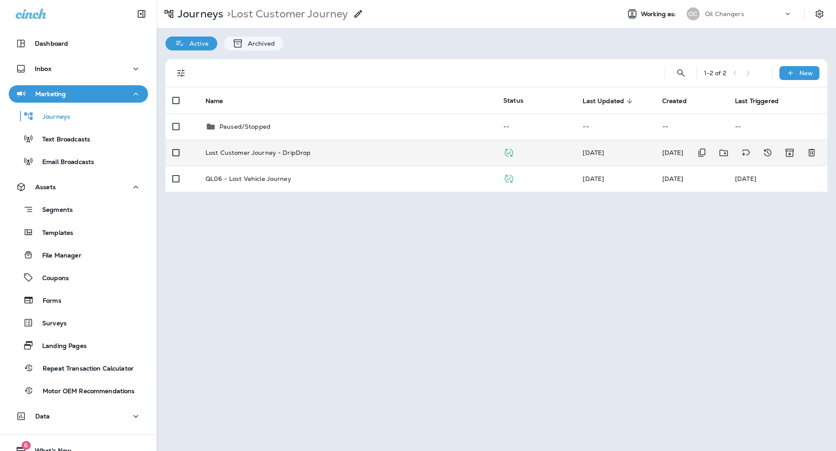
click at [320, 157] on td "Lost Customer Journey - DripDrop" at bounding box center [347, 153] width 298 height 26
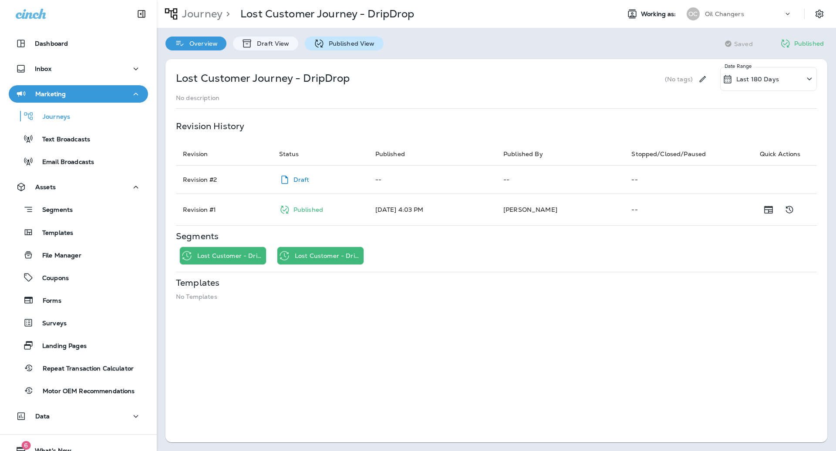
click at [339, 43] on p "Published View" at bounding box center [349, 43] width 50 height 7
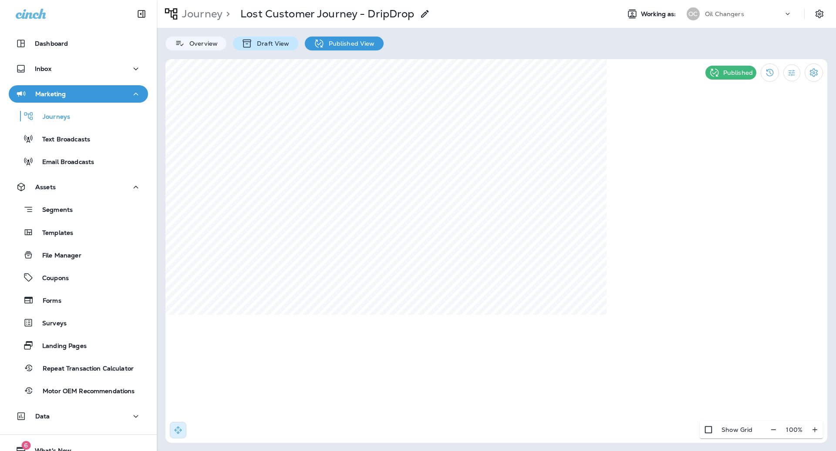
click at [276, 44] on p "Draft View" at bounding box center [270, 43] width 37 height 7
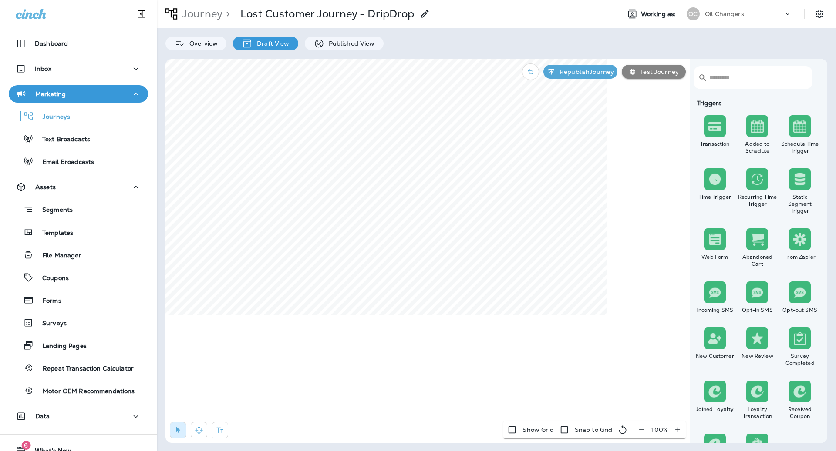
click at [756, 77] on input "text" at bounding box center [756, 77] width 94 height 23
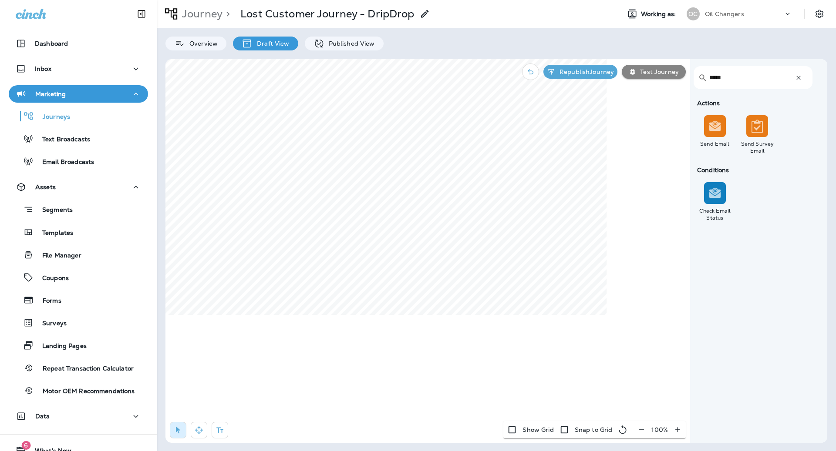
type input "*****"
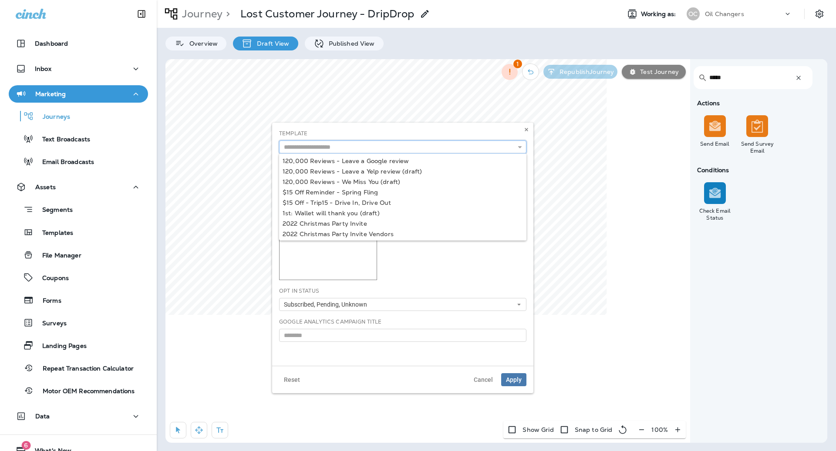
click at [330, 147] on input "text" at bounding box center [402, 147] width 247 height 13
click at [323, 148] on input "****" at bounding box center [402, 147] width 247 height 13
type input "*"
type input "**********"
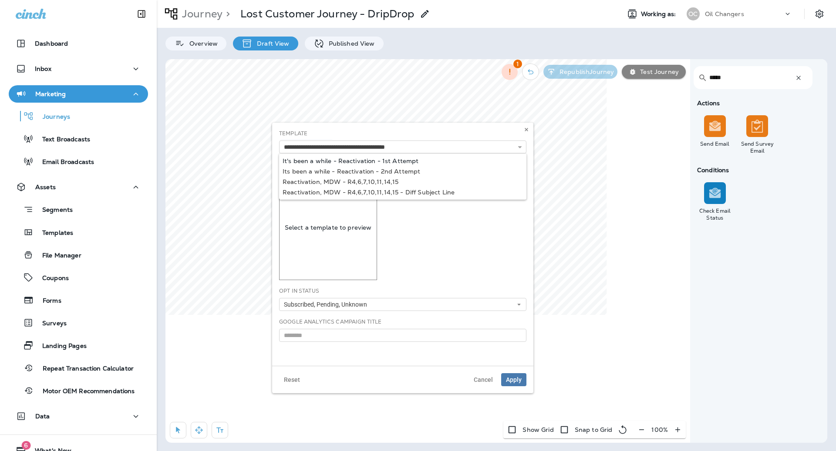
click at [358, 158] on div "**********" at bounding box center [402, 244] width 261 height 243
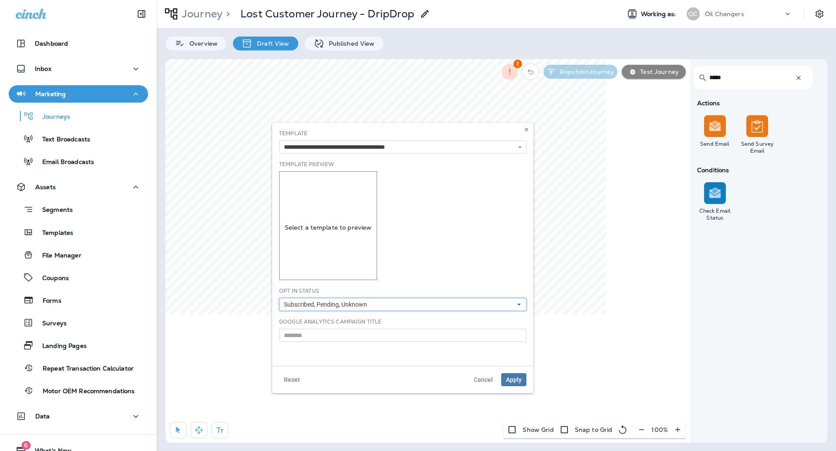
click at [363, 305] on span "Subscribed, Pending, Unknown" at bounding box center [327, 304] width 87 height 7
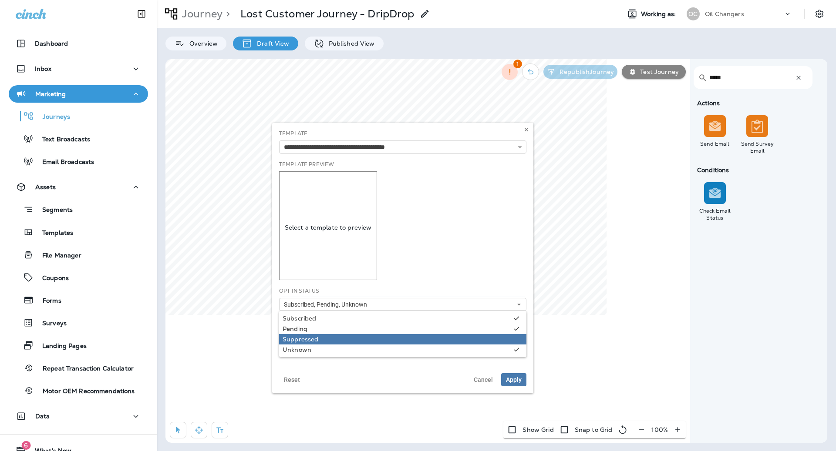
click at [360, 335] on link "Suppressed" at bounding box center [402, 339] width 247 height 10
click at [515, 379] on span "Apply" at bounding box center [514, 380] width 16 height 6
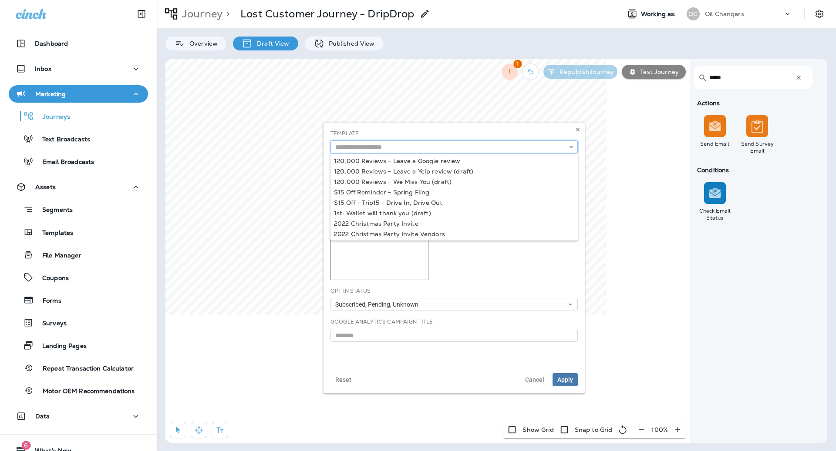
click at [390, 143] on input "text" at bounding box center [453, 147] width 247 height 13
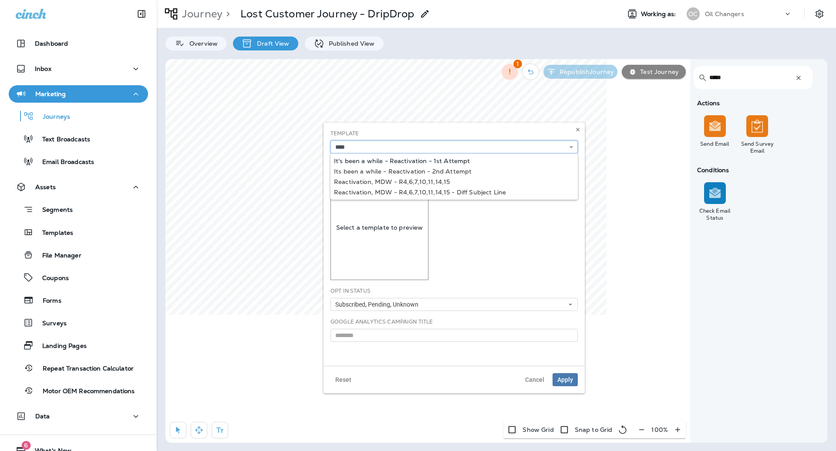
type input "**********"
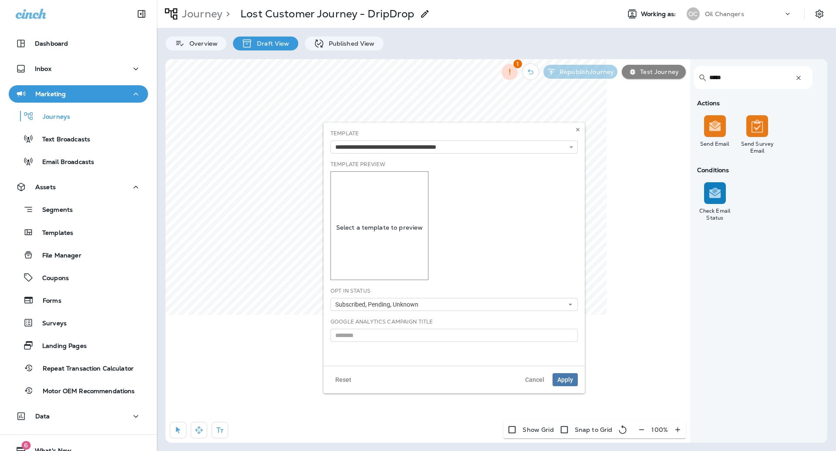
click at [485, 160] on div "**********" at bounding box center [453, 244] width 261 height 243
click at [420, 298] on button "Subscribed, Pending, Unknown" at bounding box center [453, 304] width 247 height 13
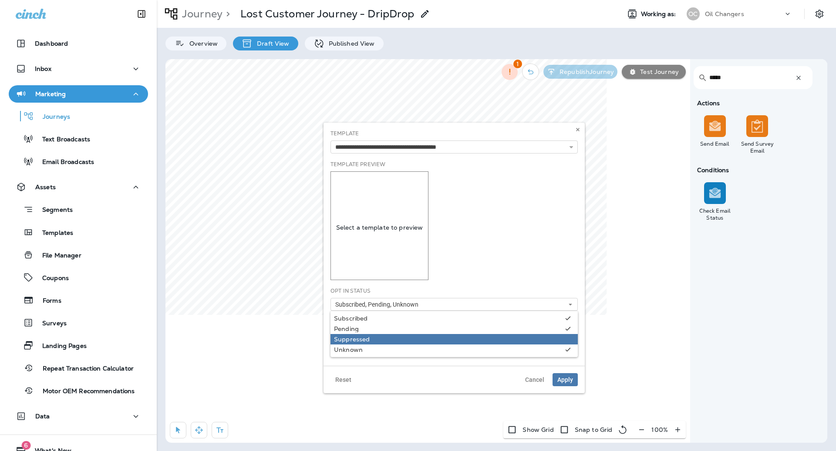
click at [404, 334] on link "Suppressed" at bounding box center [453, 339] width 247 height 10
click at [571, 373] on button "Apply" at bounding box center [564, 379] width 25 height 13
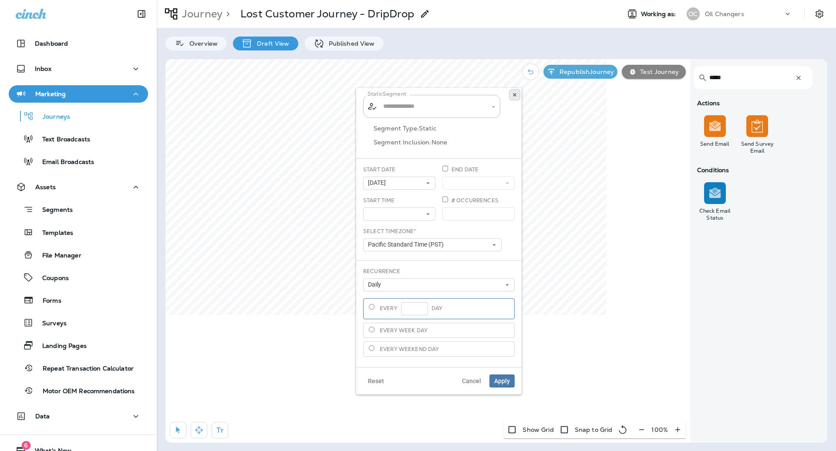
click at [511, 93] on button at bounding box center [515, 95] width 10 height 10
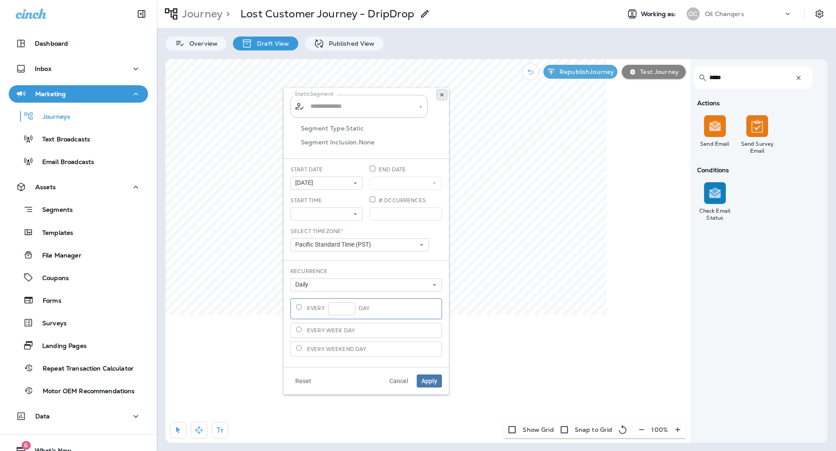
click at [443, 94] on icon at bounding box center [441, 94] width 5 height 5
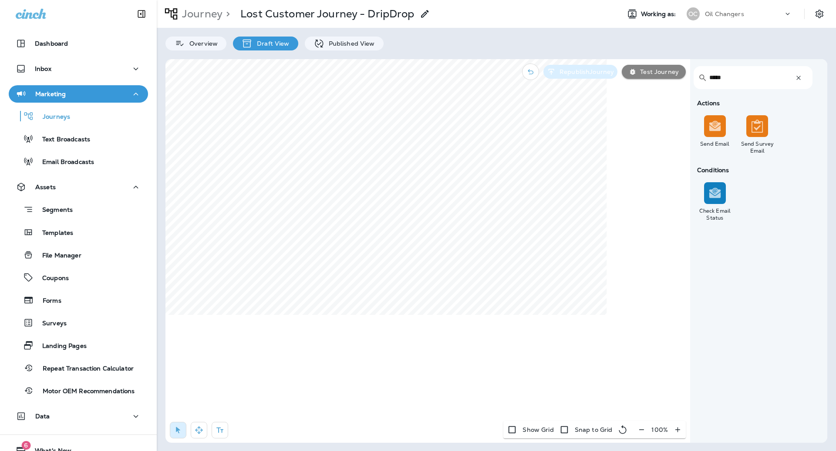
click at [602, 72] on p "Republish Journey" at bounding box center [585, 71] width 58 height 7
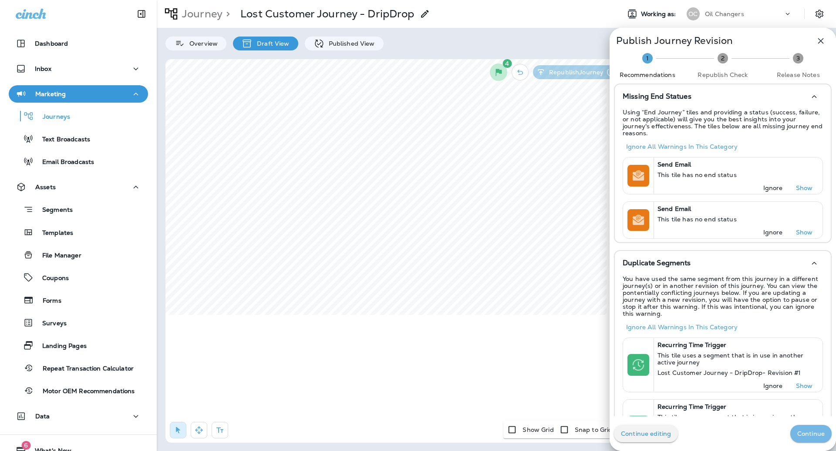
click at [800, 435] on p "Continue" at bounding box center [810, 434] width 27 height 7
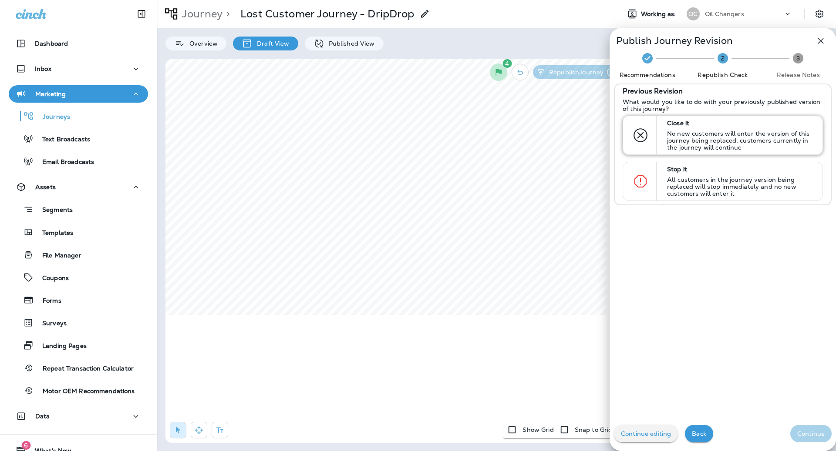
click at [744, 140] on p "No new customers will enter the version of this journey being replaced, custome…" at bounding box center [741, 140] width 148 height 21
click at [806, 434] on p "Continue" at bounding box center [810, 434] width 27 height 7
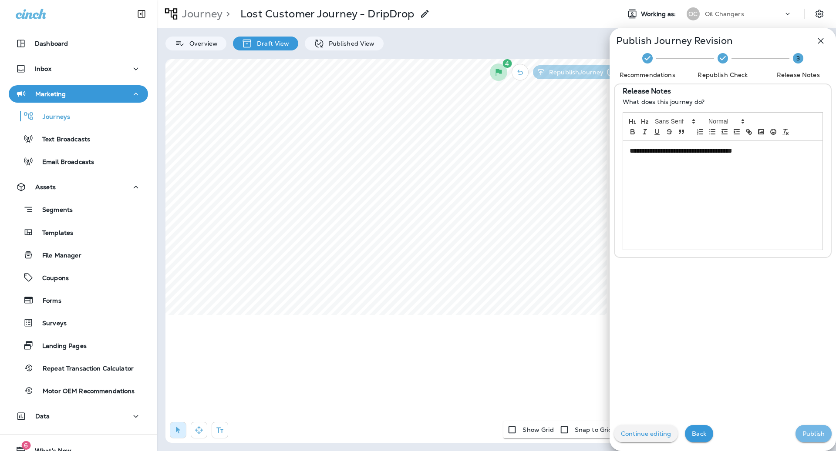
click at [807, 437] on p "Publish" at bounding box center [813, 434] width 22 height 7
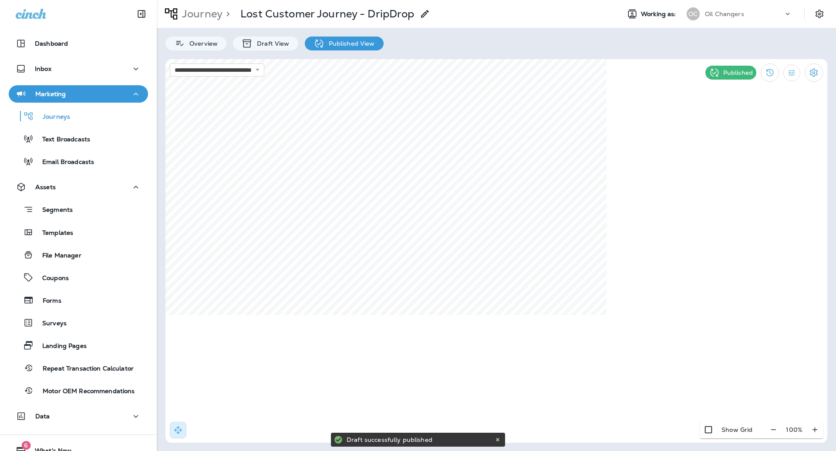
click at [427, 10] on icon at bounding box center [425, 14] width 10 height 10
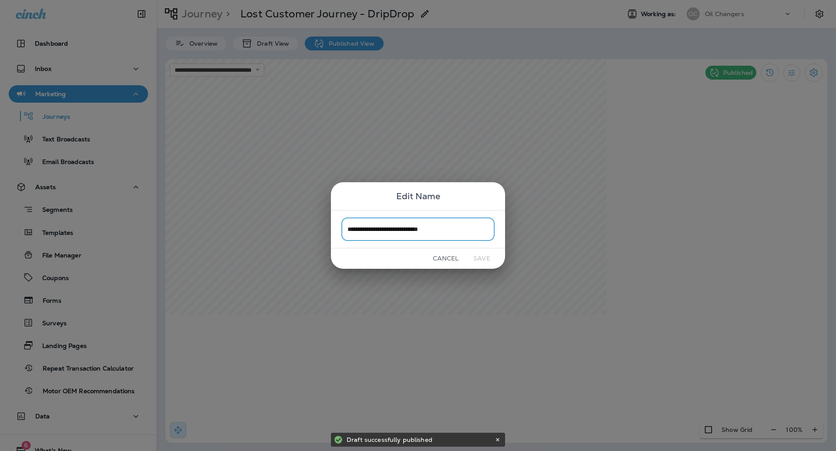
click at [464, 224] on input "**********" at bounding box center [417, 229] width 153 height 23
click at [464, 234] on input "**********" at bounding box center [417, 229] width 153 height 23
type input "**********"
click at [481, 260] on button "Save" at bounding box center [481, 258] width 33 height 13
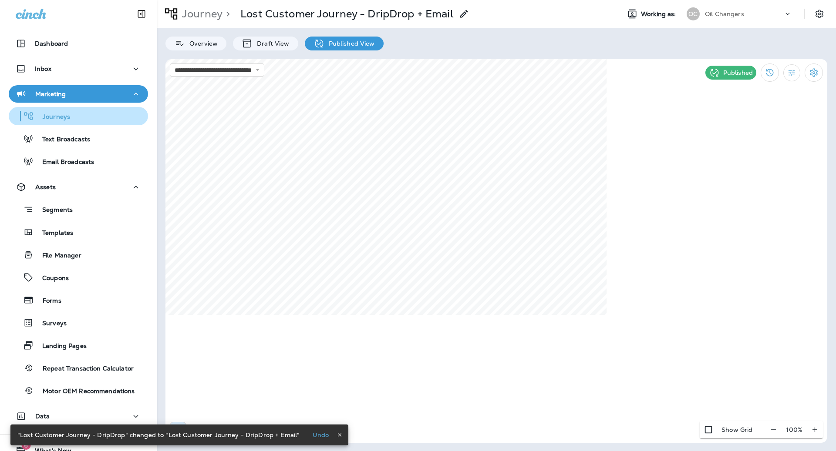
click at [85, 123] on button "Journeys" at bounding box center [78, 116] width 139 height 18
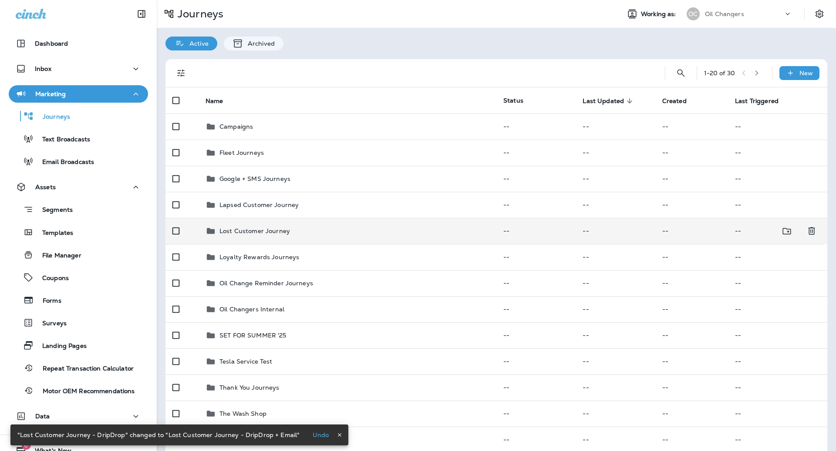
click at [343, 235] on div "Lost Customer Journey" at bounding box center [347, 231] width 284 height 10
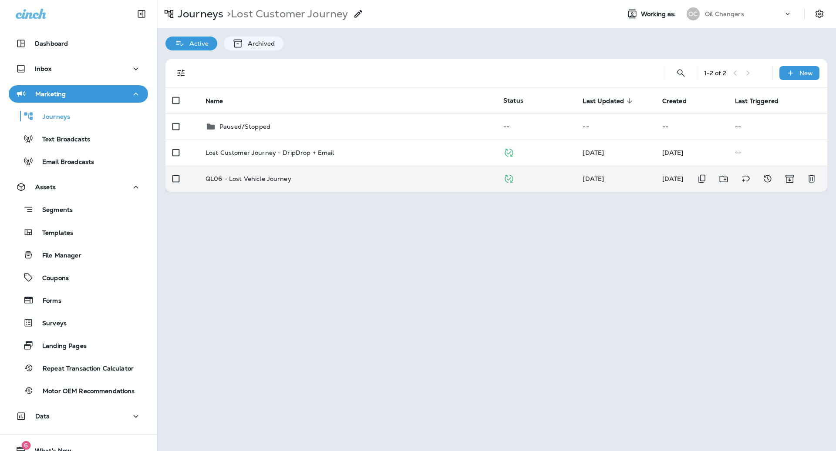
click at [355, 174] on td "QL06 - Lost Vehicle Journey" at bounding box center [347, 179] width 298 height 26
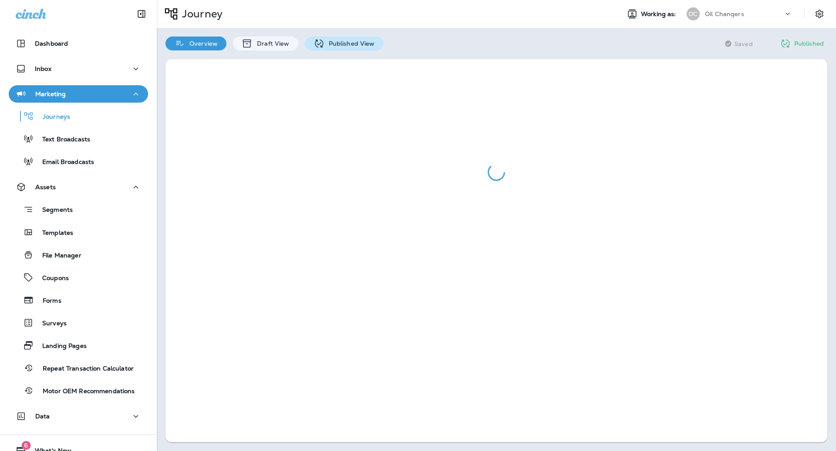
click at [346, 40] on p "Published View" at bounding box center [349, 43] width 50 height 7
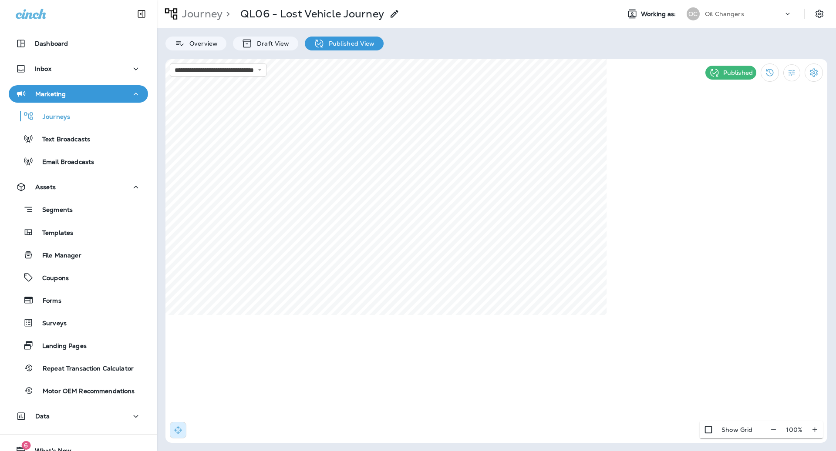
select select "*"
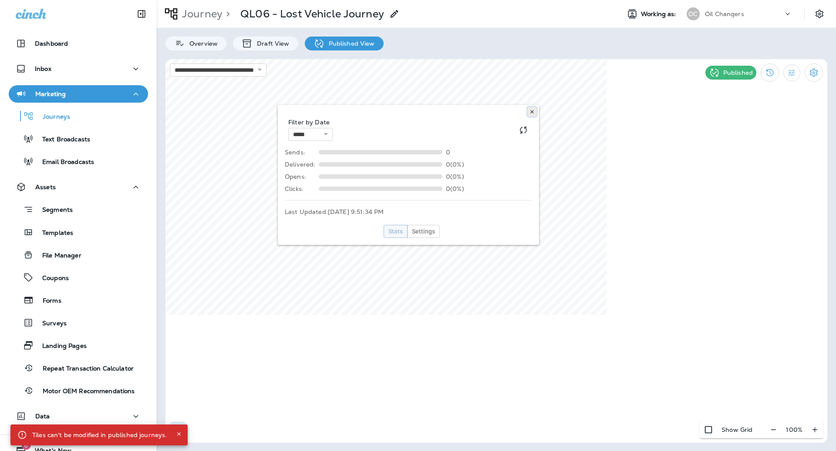
click at [528, 116] on button at bounding box center [532, 112] width 10 height 10
click at [250, 67] on select "**********" at bounding box center [218, 70] width 97 height 13
select select "**********"
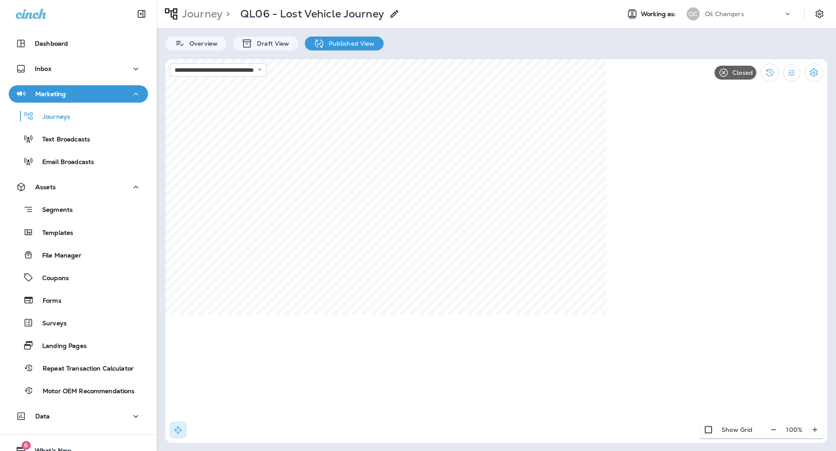
select select "*"
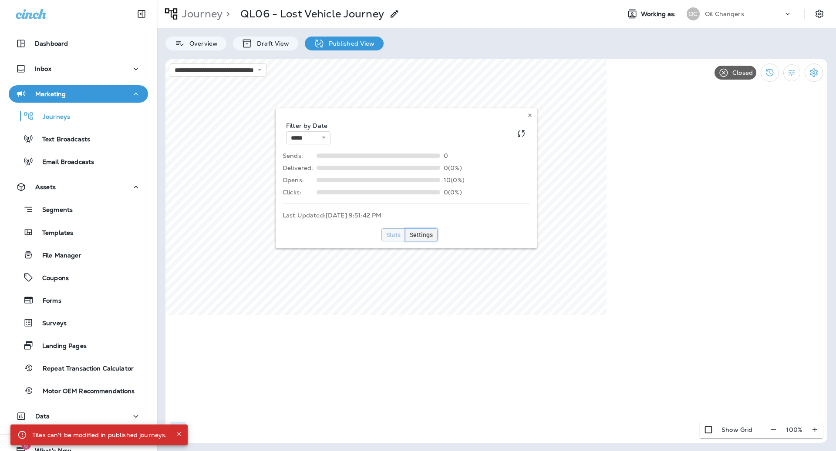
click at [427, 232] on span "Settings" at bounding box center [421, 235] width 23 height 6
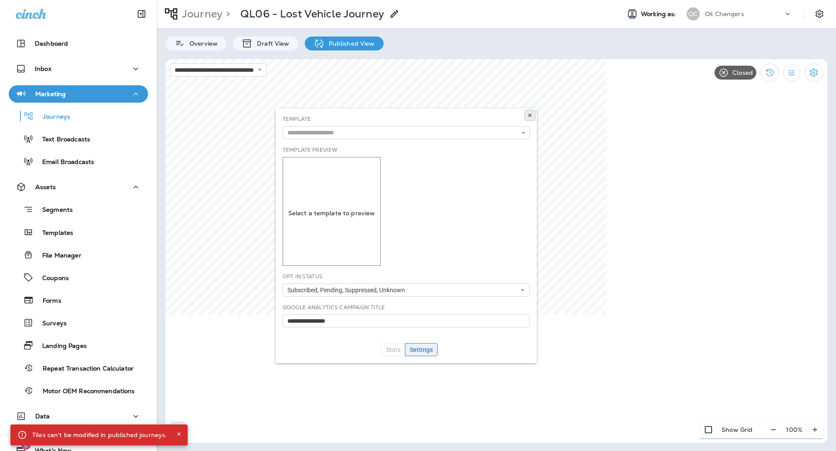
click at [528, 116] on icon at bounding box center [529, 115] width 5 height 5
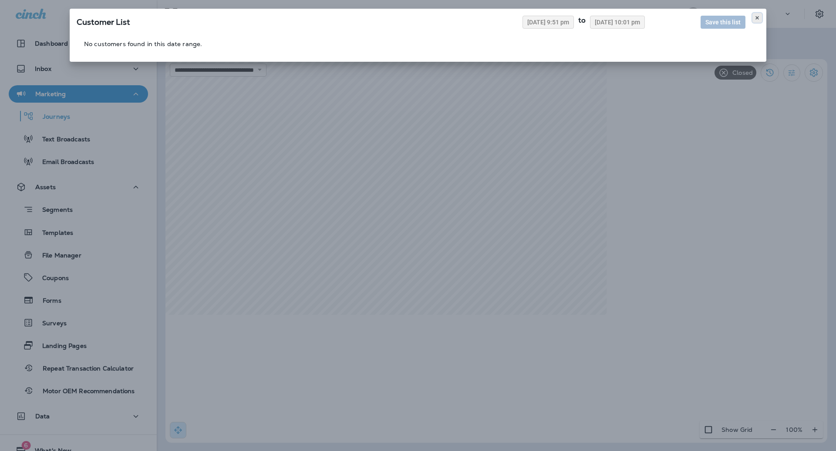
click at [757, 21] on button at bounding box center [757, 18] width 10 height 10
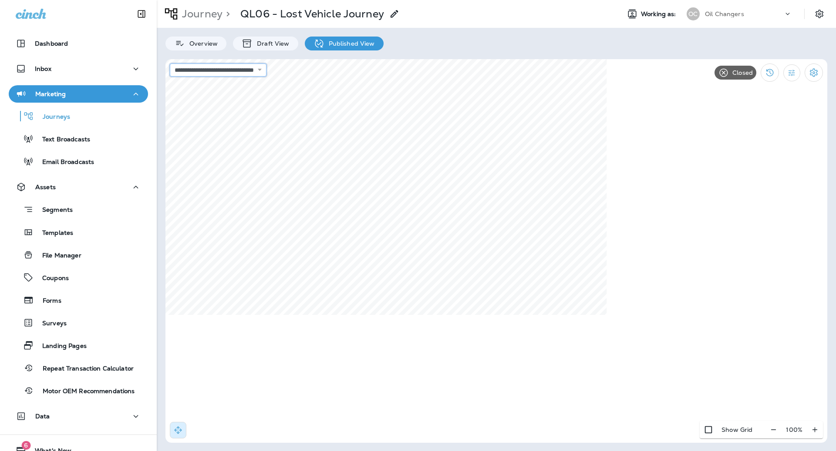
click at [266, 69] on select "**********" at bounding box center [218, 70] width 97 height 13
select select "**********"
click at [778, 429] on icon "button" at bounding box center [773, 430] width 9 height 9
click at [778, 429] on icon "button" at bounding box center [776, 430] width 9 height 9
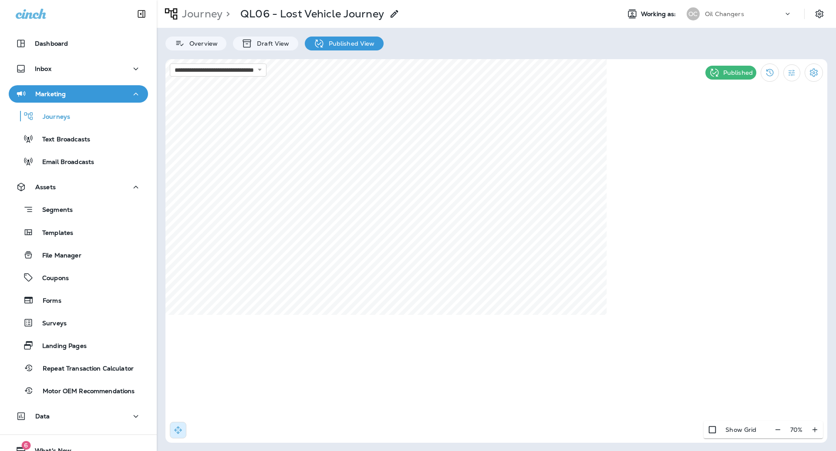
click at [785, 451] on div "**********" at bounding box center [496, 225] width 679 height 451
click at [693, 451] on div "**********" at bounding box center [496, 225] width 679 height 451
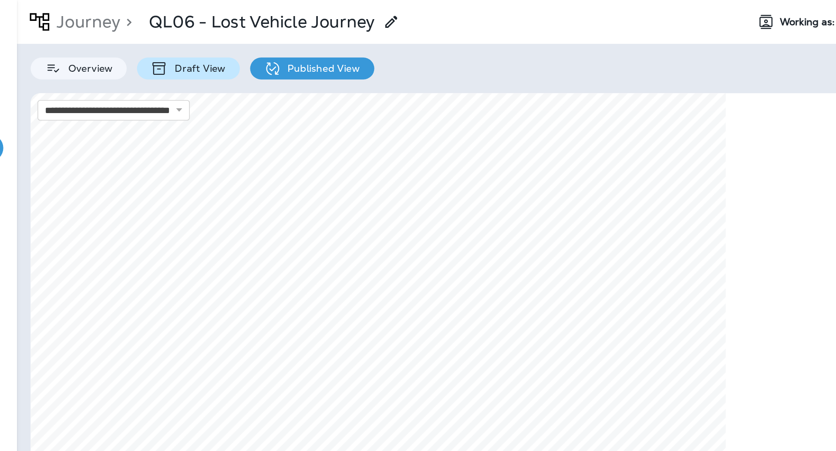
click at [284, 48] on div "Draft View" at bounding box center [265, 44] width 65 height 14
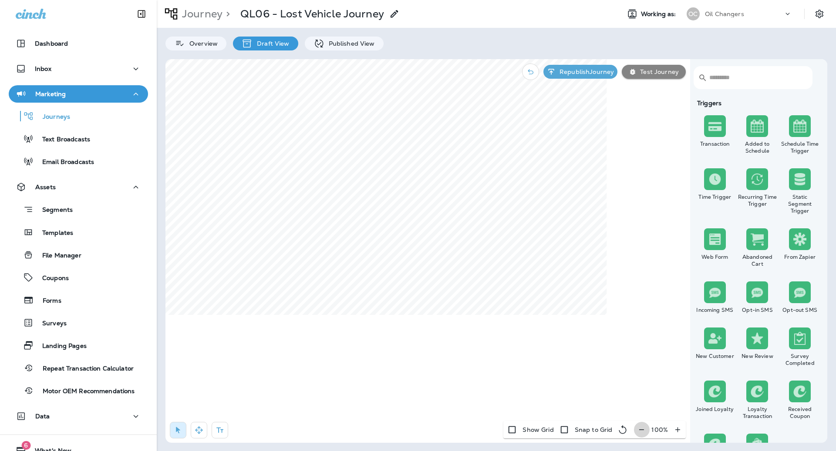
click at [643, 426] on icon "button" at bounding box center [641, 430] width 9 height 9
click at [643, 426] on icon "button" at bounding box center [644, 430] width 9 height 9
click at [643, 426] on icon "button" at bounding box center [645, 430] width 9 height 9
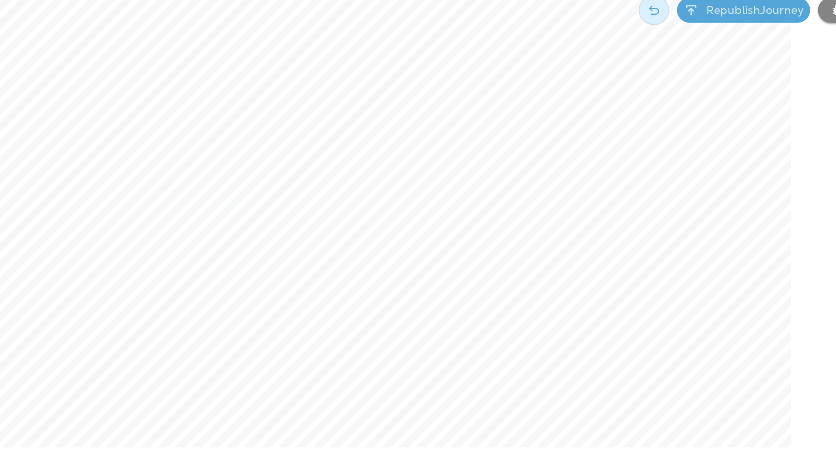
click at [400, 71] on div "​ ​ Triggers Transaction Added to Schedule Schedule Time Trigger Time Trigger R…" at bounding box center [496, 251] width 662 height 384
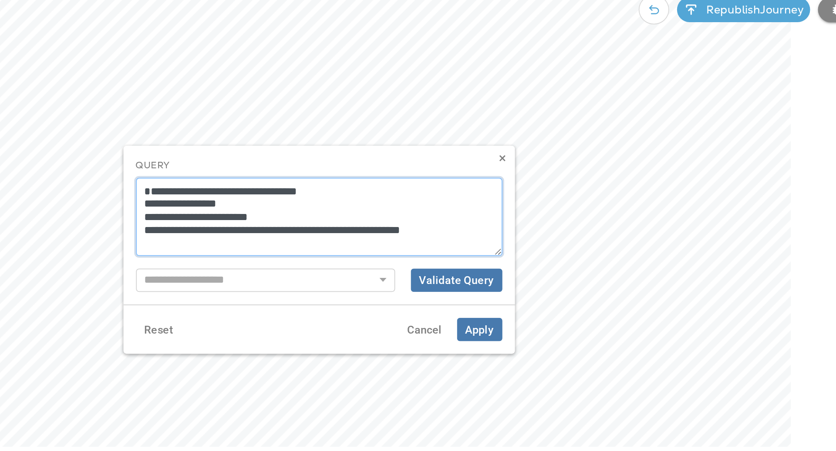
click at [247, 181] on textarea "**********" at bounding box center [344, 187] width 204 height 44
type textarea "**********"
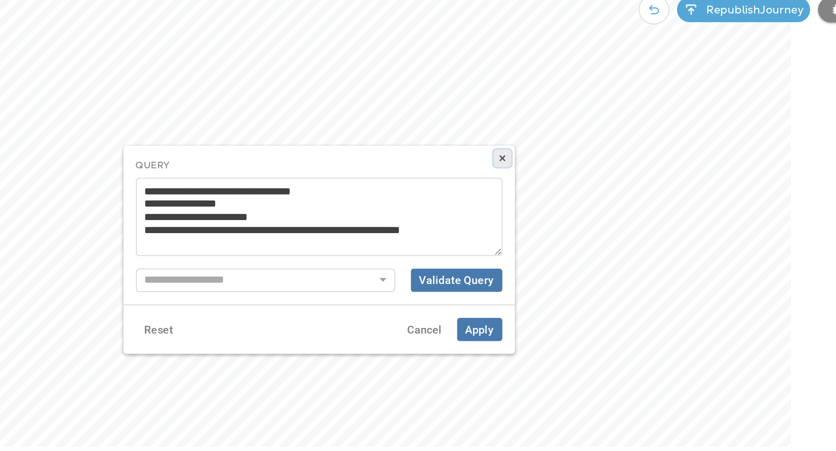
click at [444, 156] on icon at bounding box center [446, 154] width 5 height 5
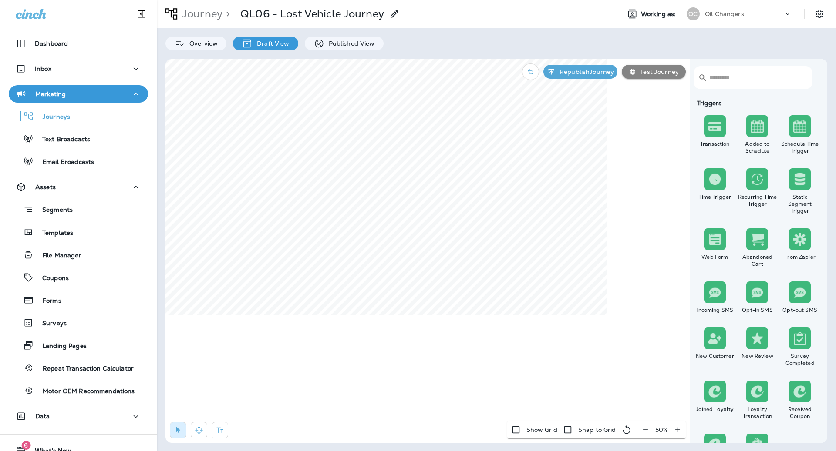
click at [735, 64] on div "​ ​" at bounding box center [757, 79] width 128 height 40
click at [735, 72] on input "text" at bounding box center [756, 77] width 94 height 23
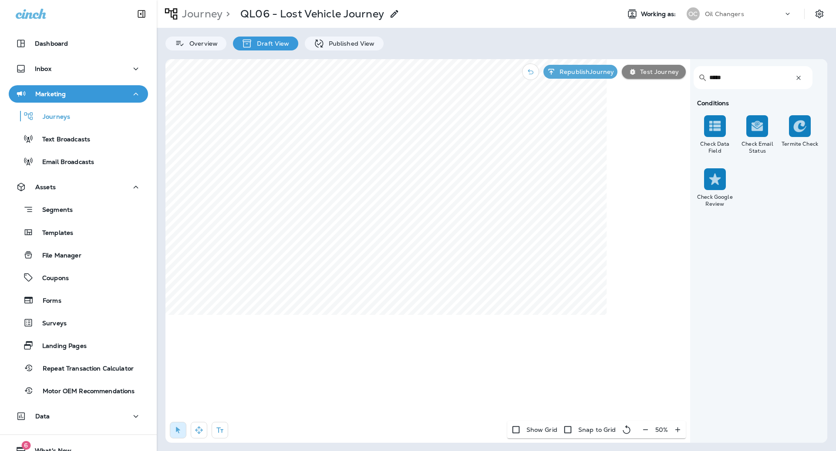
type input "*****"
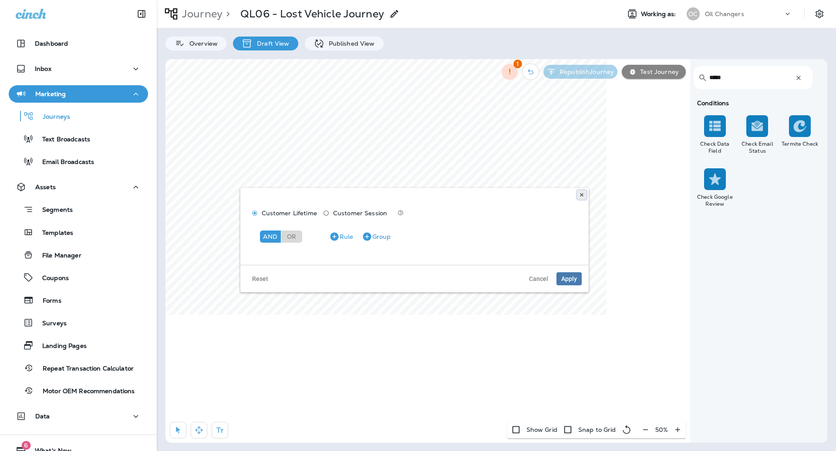
click at [578, 199] on button at bounding box center [582, 195] width 10 height 10
click at [368, 239] on icon "button" at bounding box center [367, 236] width 8 height 8
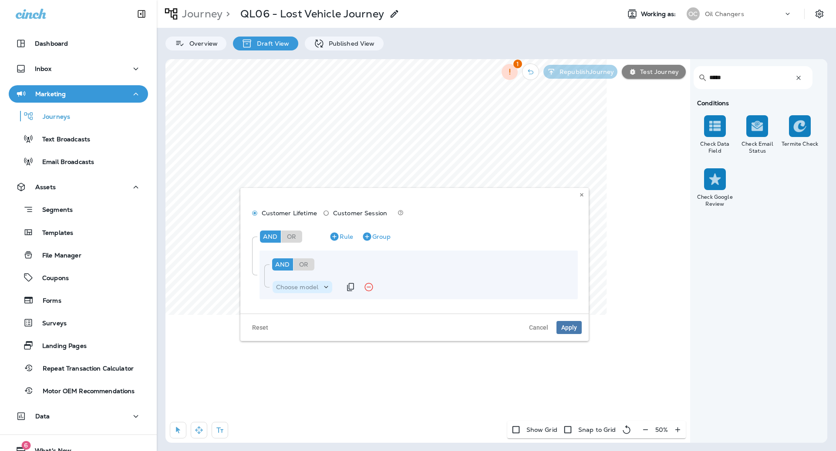
click at [296, 284] on p "Choose model" at bounding box center [297, 287] width 43 height 7
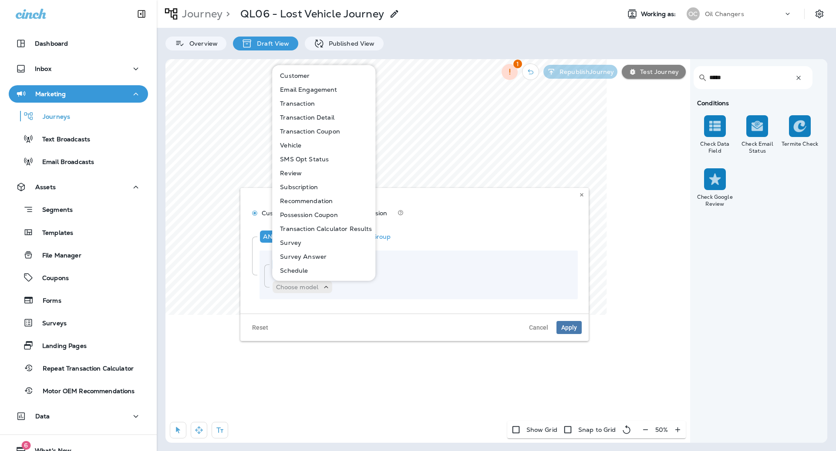
click at [311, 77] on button "Customer" at bounding box center [324, 76] width 102 height 14
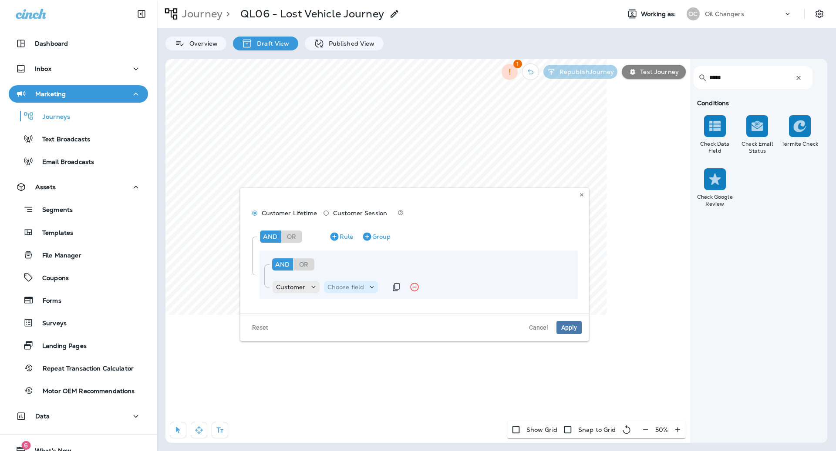
click at [340, 287] on p "Choose field" at bounding box center [345, 287] width 37 height 7
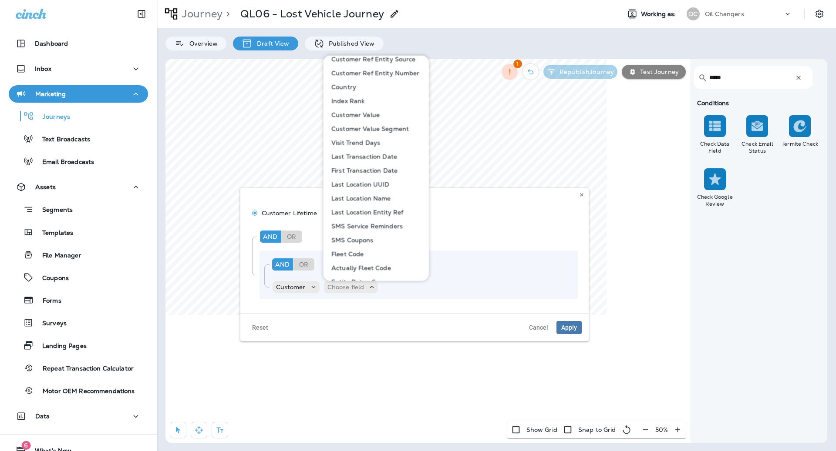
scroll to position [423, 0]
click at [357, 170] on p "Fleet Code" at bounding box center [346, 171] width 36 height 7
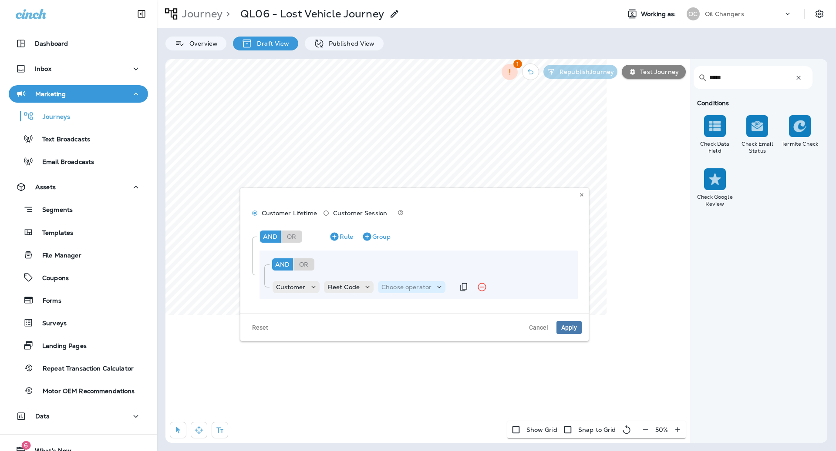
click at [395, 284] on p "Choose operator" at bounding box center [406, 287] width 50 height 7
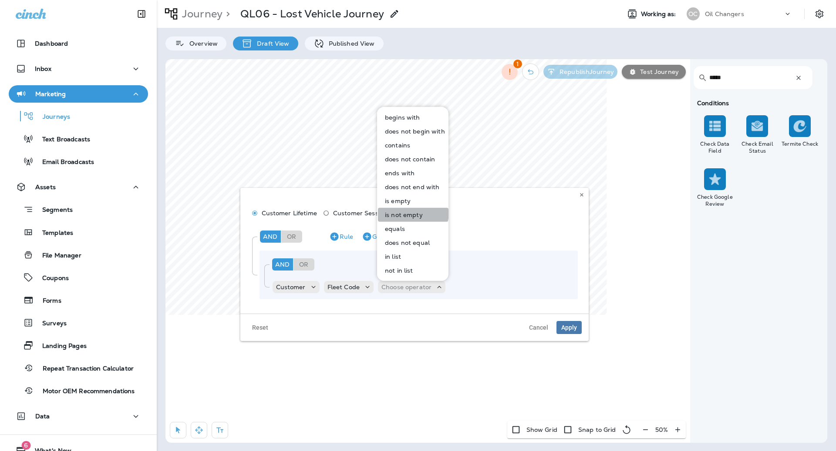
click at [410, 213] on p "is not empty" at bounding box center [401, 215] width 41 height 7
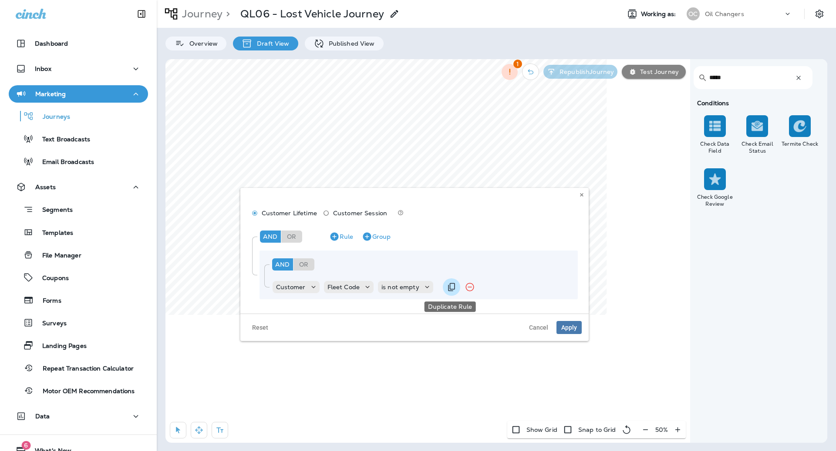
click at [443, 286] on button "Duplicate Rule" at bounding box center [451, 287] width 17 height 17
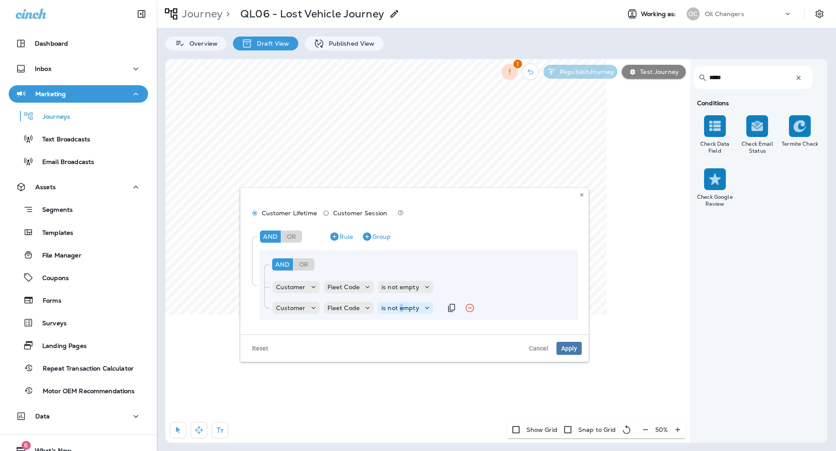
click at [400, 310] on p "is not empty" at bounding box center [400, 308] width 38 height 7
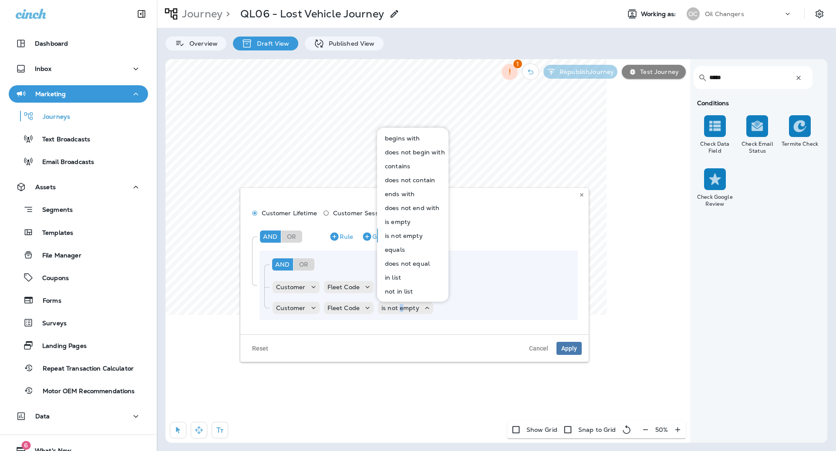
click at [404, 294] on p "not in list" at bounding box center [397, 291] width 32 height 7
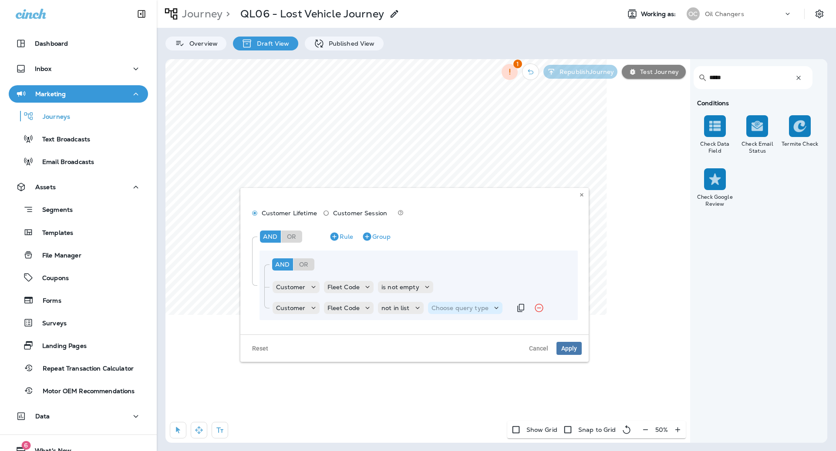
click at [448, 310] on p "Choose query type" at bounding box center [459, 308] width 57 height 7
click at [443, 328] on p "Text" at bounding box center [439, 329] width 16 height 7
click at [482, 306] on p "Select options" at bounding box center [492, 308] width 43 height 7
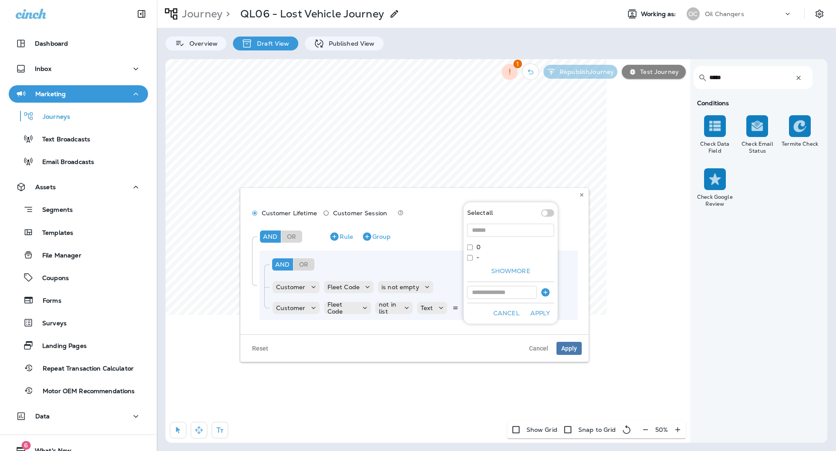
click at [472, 246] on div "0" at bounding box center [510, 247] width 87 height 7
click at [470, 252] on div "Select all 0 - Show more Cancel Apply" at bounding box center [511, 262] width 94 height 121
click at [469, 251] on div "0" at bounding box center [510, 247] width 87 height 7
click at [480, 294] on input at bounding box center [502, 292] width 70 height 13
type input "****"
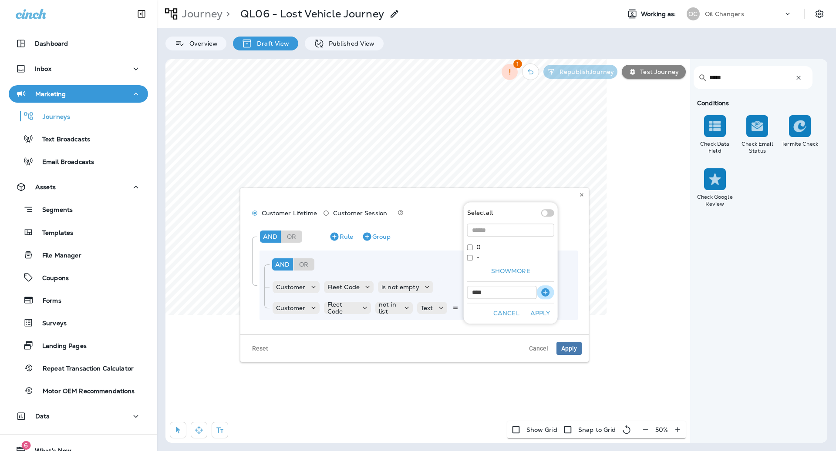
click at [549, 291] on icon "button" at bounding box center [545, 292] width 10 height 10
click at [547, 310] on button "Apply" at bounding box center [540, 313] width 28 height 13
click at [386, 234] on button "Group" at bounding box center [376, 237] width 36 height 14
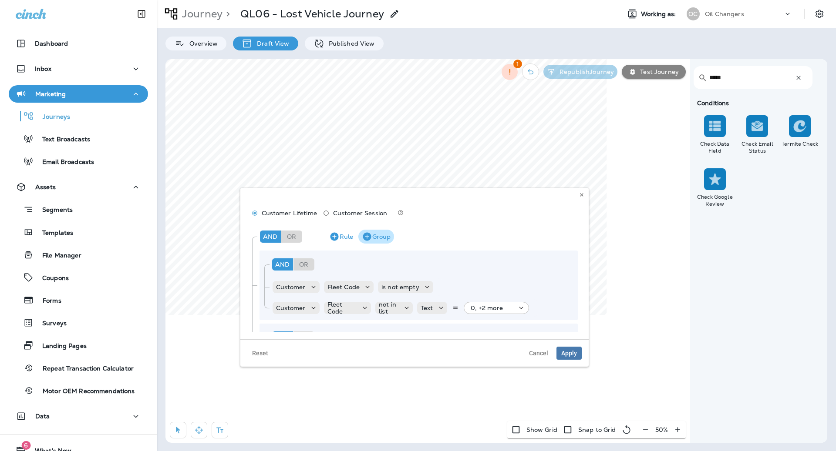
scroll to position [47, 0]
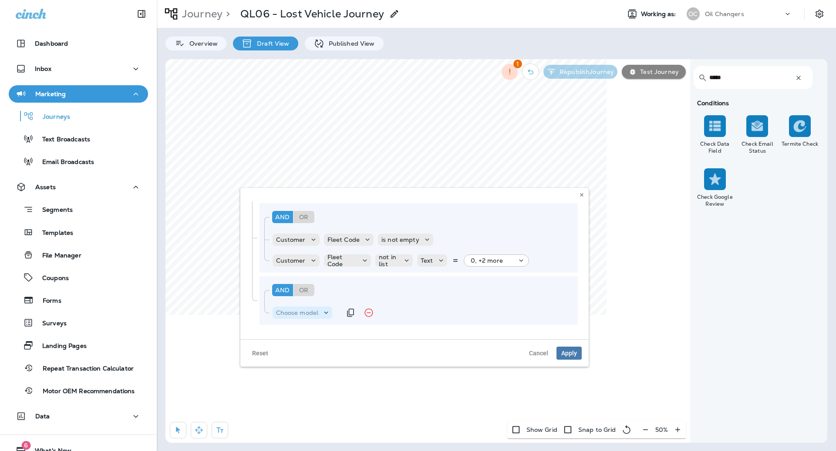
click at [307, 311] on p "Choose model" at bounding box center [297, 312] width 43 height 7
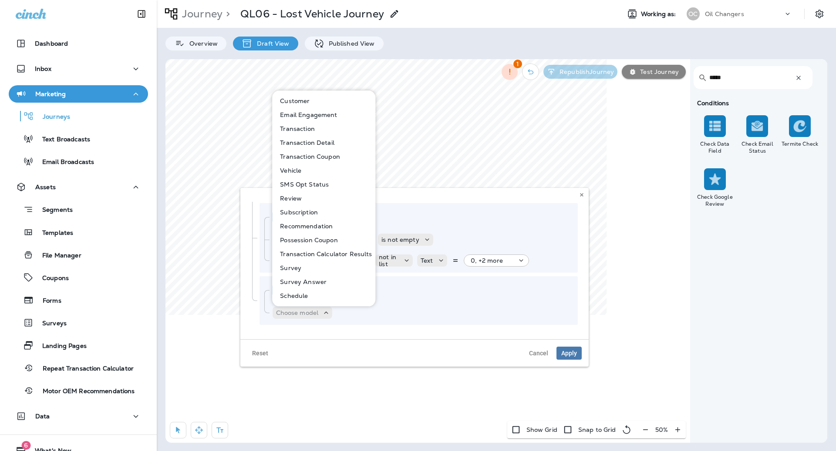
click at [307, 104] on p "Customer" at bounding box center [292, 101] width 33 height 7
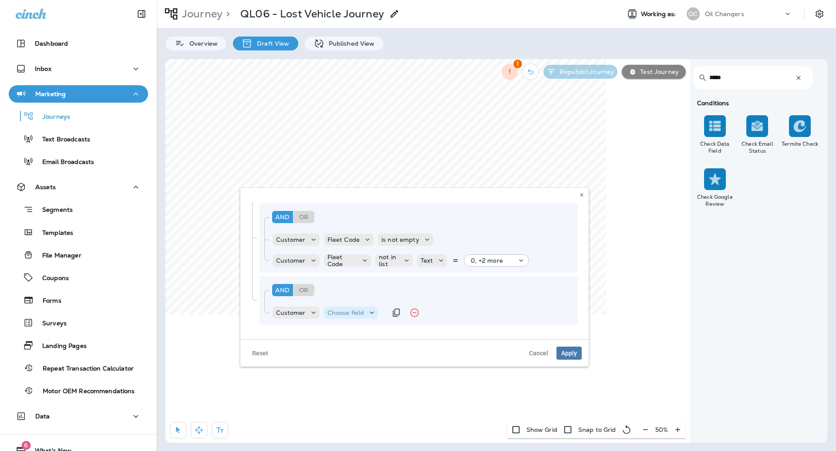
click at [347, 310] on p "Choose field" at bounding box center [345, 312] width 37 height 7
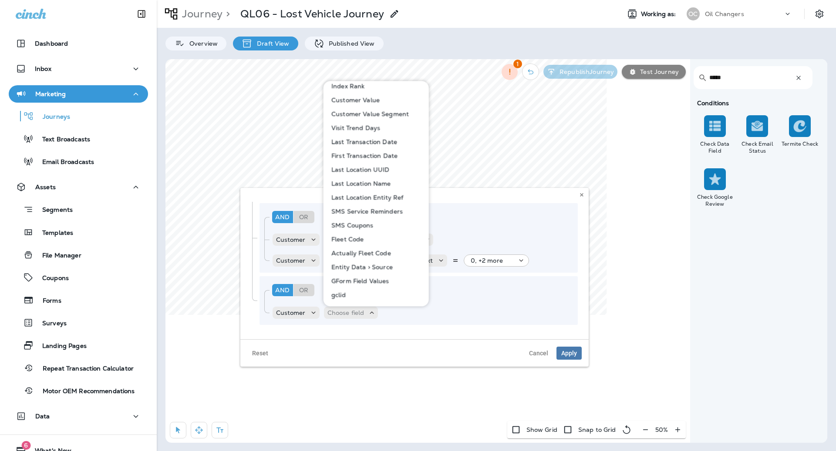
scroll to position [382, 0]
click at [380, 253] on p "Actually Fleet Code" at bounding box center [359, 252] width 63 height 7
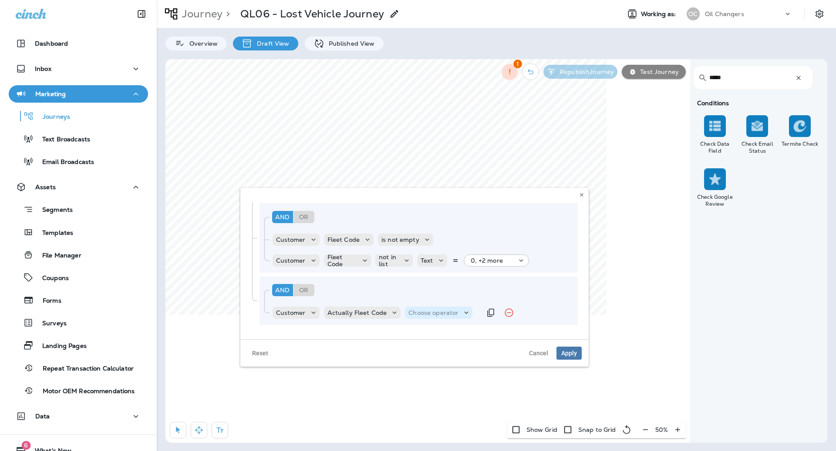
click at [425, 315] on p "Choose operator" at bounding box center [433, 312] width 50 height 7
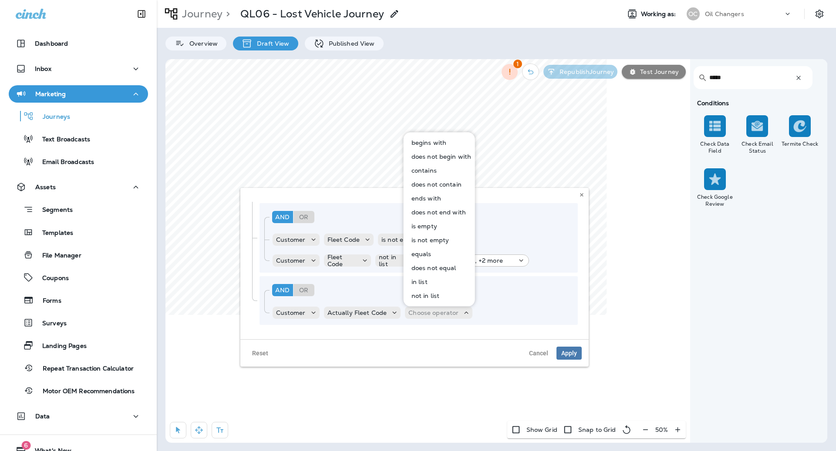
click at [442, 241] on p "is not empty" at bounding box center [428, 240] width 41 height 7
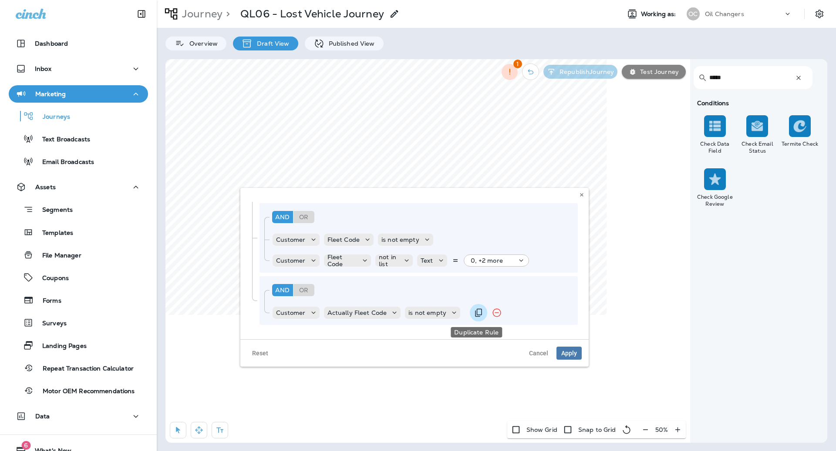
click at [473, 312] on icon "Duplicate Rule" at bounding box center [478, 313] width 10 height 10
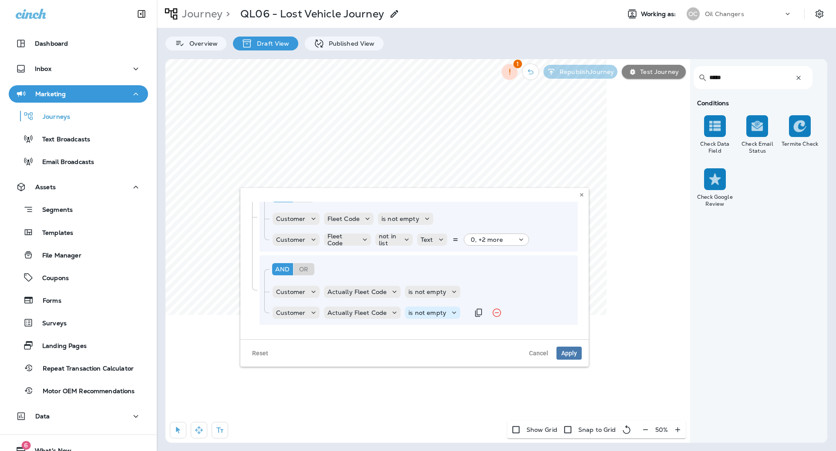
click at [430, 313] on p "is not empty" at bounding box center [427, 312] width 38 height 7
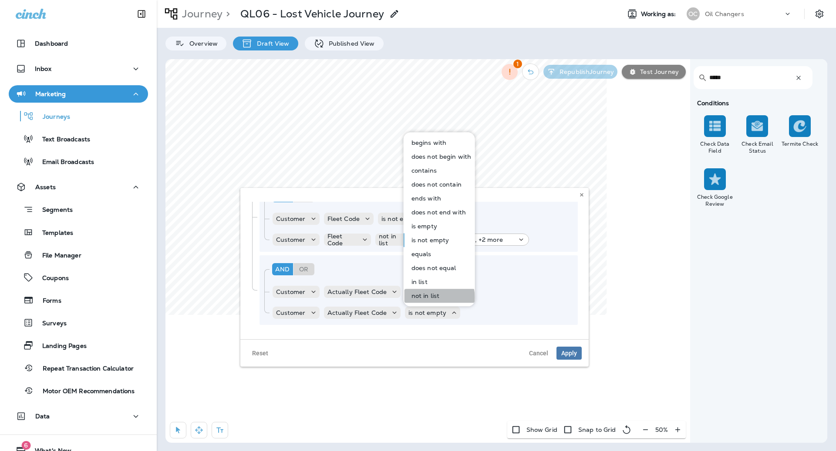
click at [433, 298] on p "not in list" at bounding box center [424, 296] width 32 height 7
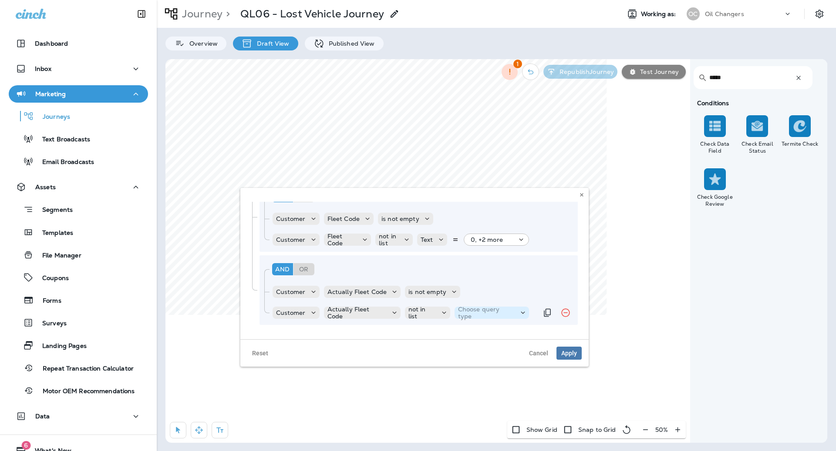
click at [460, 313] on p "Choose query type" at bounding box center [486, 313] width 57 height 14
click at [465, 333] on p "Text" at bounding box center [465, 334] width 16 height 7
click at [493, 314] on p "Select options" at bounding box center [492, 312] width 43 height 7
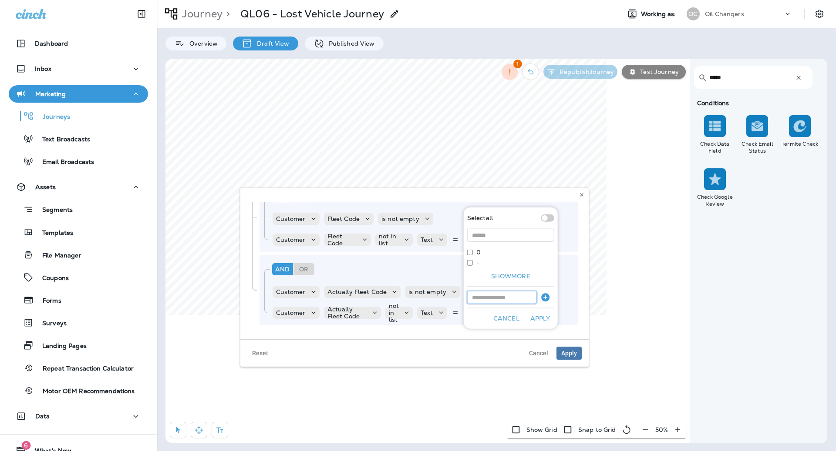
click at [481, 297] on input at bounding box center [502, 297] width 70 height 13
type input "****"
click at [547, 293] on icon "button" at bounding box center [545, 298] width 10 height 10
click at [542, 325] on button "Apply" at bounding box center [540, 318] width 28 height 13
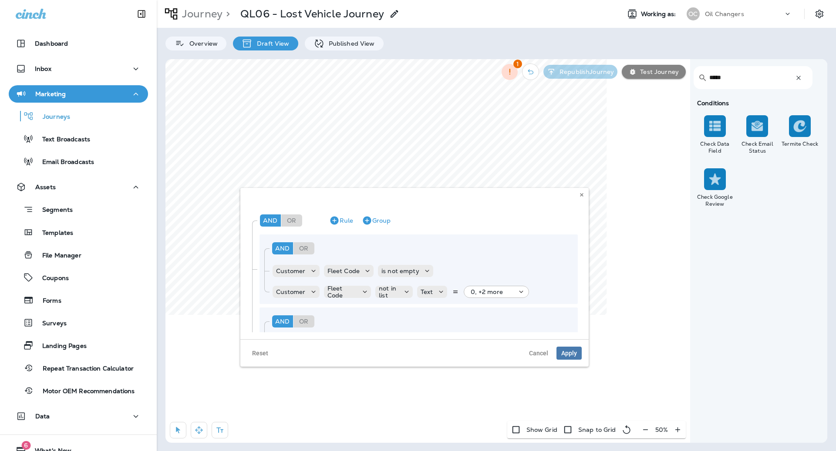
scroll to position [0, 0]
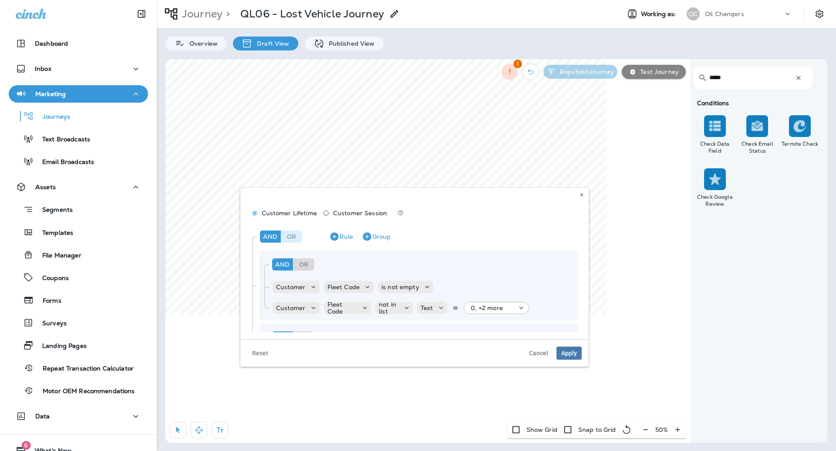
click at [299, 236] on div "Or" at bounding box center [291, 237] width 21 height 12
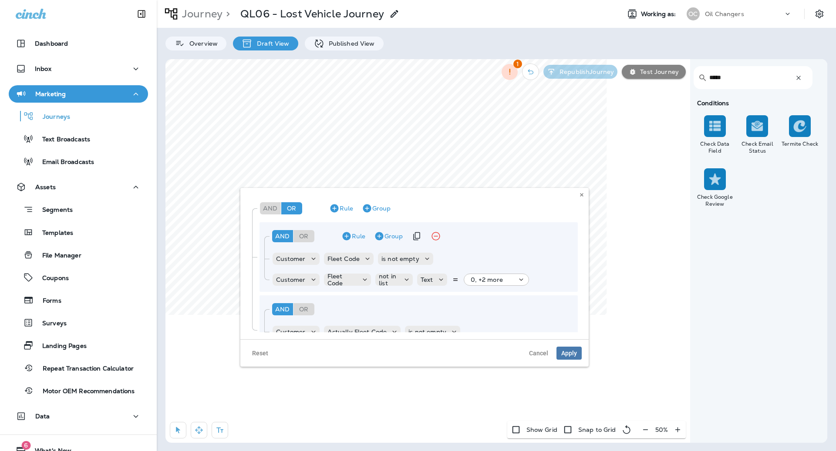
scroll to position [68, 0]
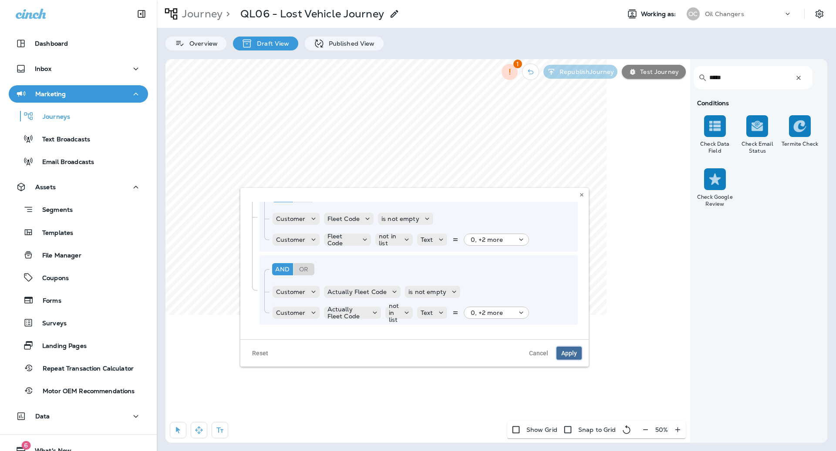
click at [568, 352] on span "Apply" at bounding box center [569, 353] width 16 height 6
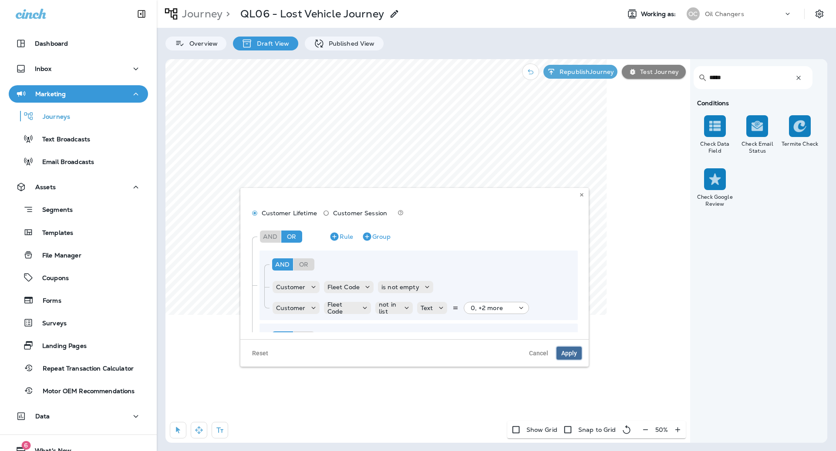
click at [569, 355] on span "Apply" at bounding box center [569, 353] width 16 height 6
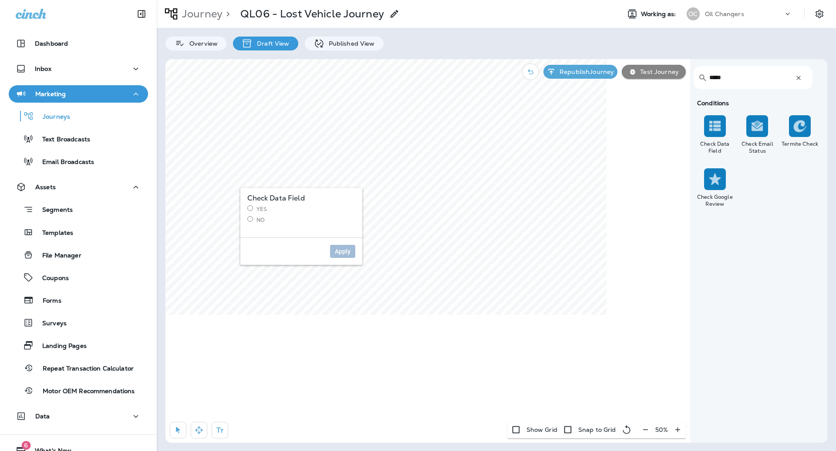
click at [259, 212] on label "Yes" at bounding box center [301, 208] width 108 height 7
click at [342, 253] on span "Apply" at bounding box center [343, 252] width 16 height 6
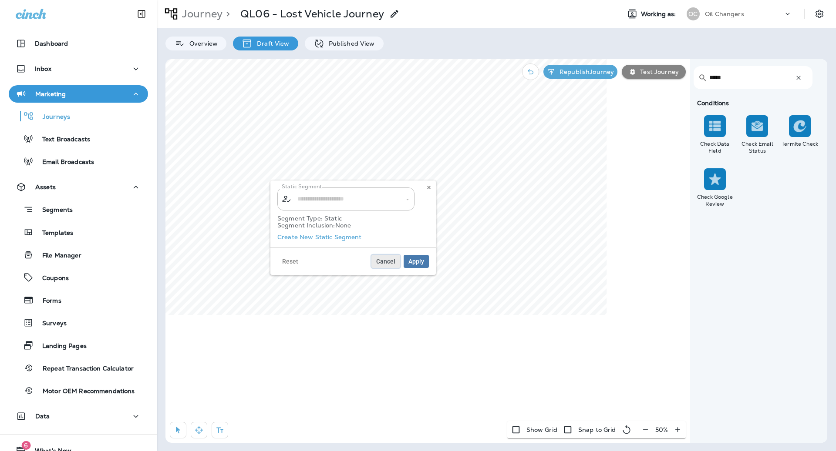
click at [390, 259] on span "Cancel" at bounding box center [385, 262] width 19 height 6
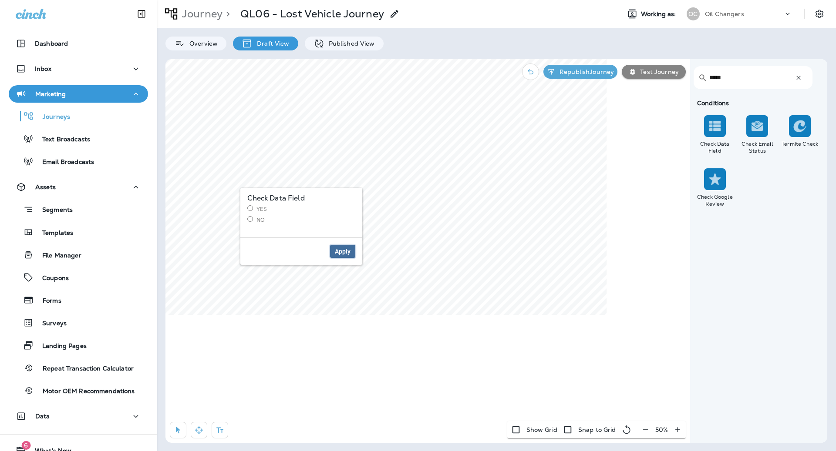
click at [348, 254] on span "Apply" at bounding box center [343, 252] width 16 height 6
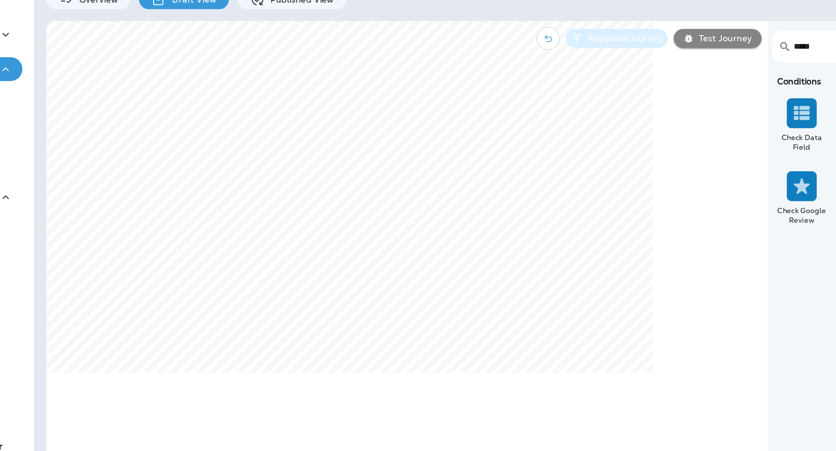
click at [599, 74] on p "Republish Journey" at bounding box center [585, 71] width 58 height 7
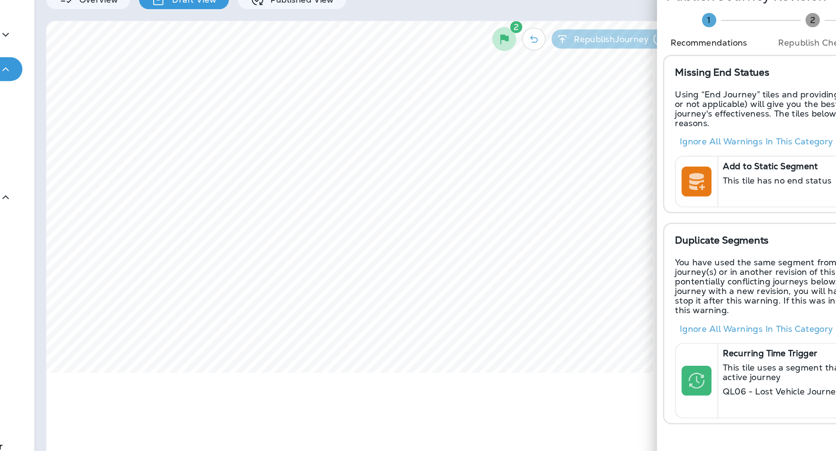
scroll to position [0, 0]
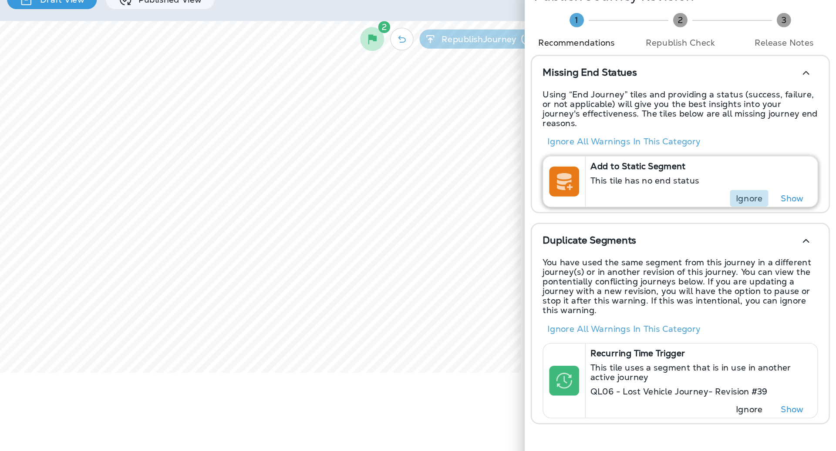
click at [774, 185] on p "Ignore" at bounding box center [773, 188] width 20 height 7
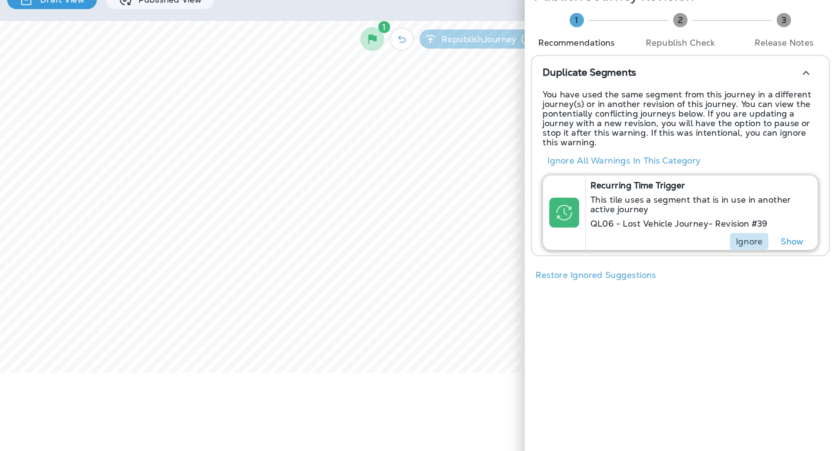
click at [773, 217] on p "Ignore" at bounding box center [773, 219] width 20 height 7
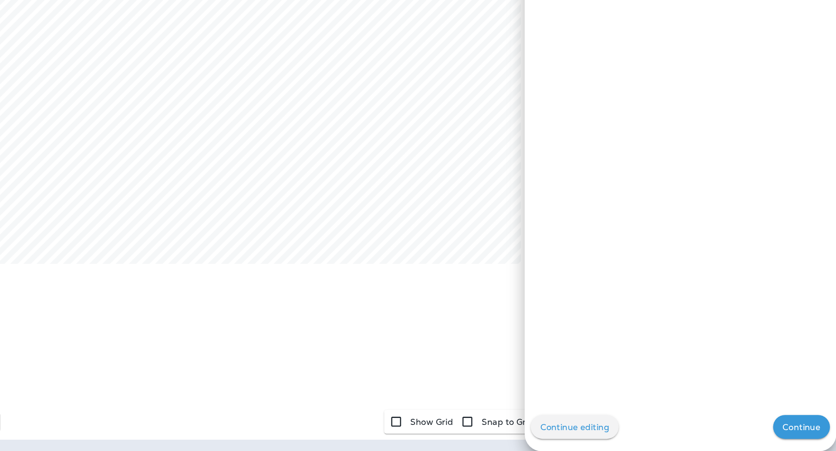
click at [825, 437] on button "Continue" at bounding box center [810, 433] width 41 height 17
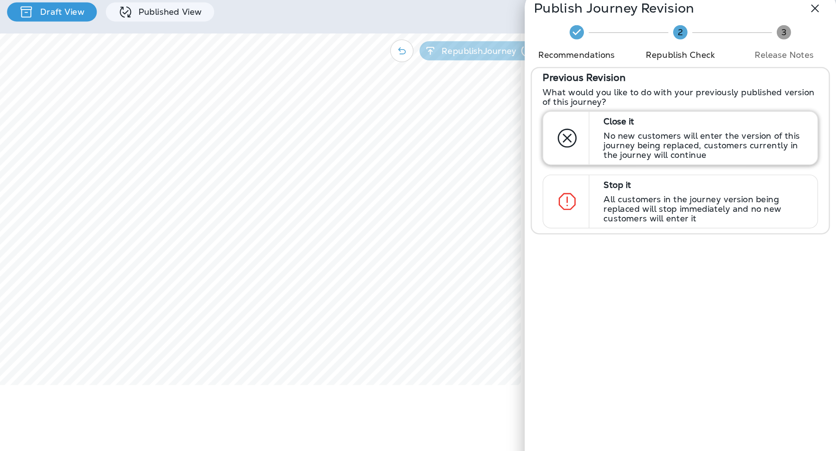
click at [745, 130] on p "No new customers will enter the version of this journey being replaced, custome…" at bounding box center [741, 140] width 148 height 21
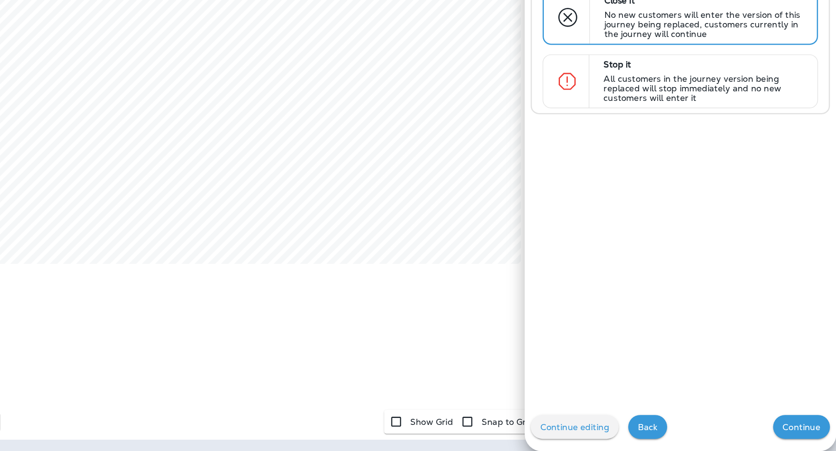
click at [814, 438] on button "Continue" at bounding box center [810, 433] width 41 height 17
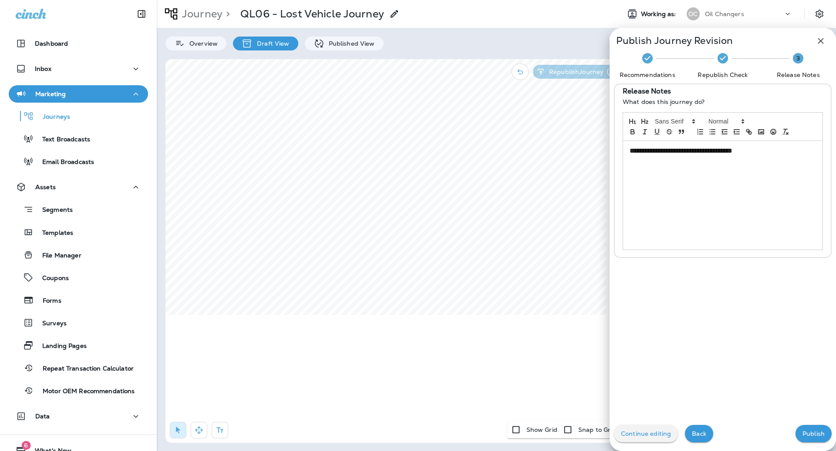
click at [732, 151] on span "**********" at bounding box center [680, 151] width 103 height 7
click at [807, 434] on p "Publish" at bounding box center [813, 434] width 22 height 7
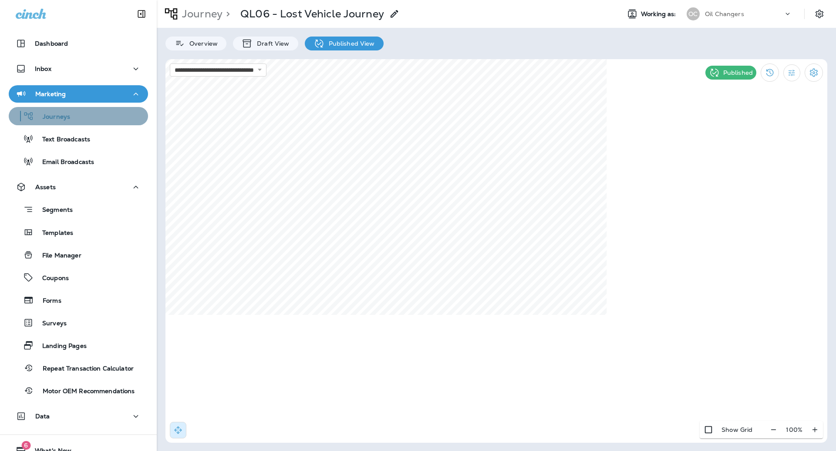
click at [74, 119] on div "Journeys" at bounding box center [78, 116] width 132 height 13
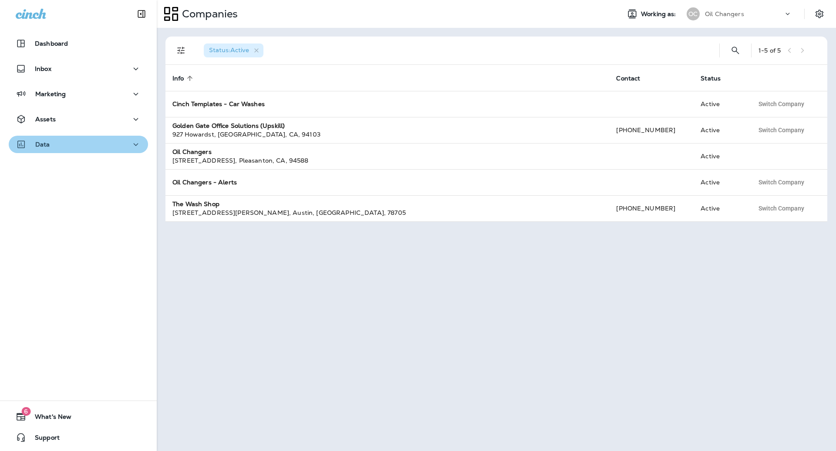
click at [47, 141] on p "Data" at bounding box center [42, 144] width 15 height 7
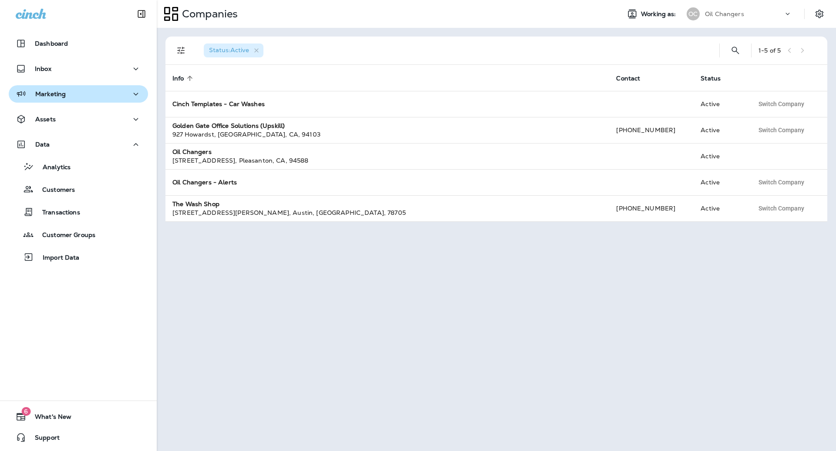
click at [69, 94] on div "Marketing" at bounding box center [78, 94] width 125 height 11
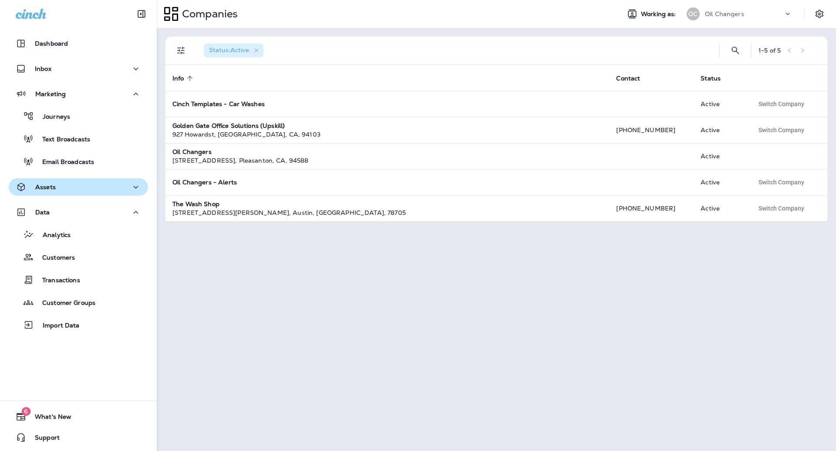
click at [88, 194] on button "Assets" at bounding box center [78, 186] width 139 height 17
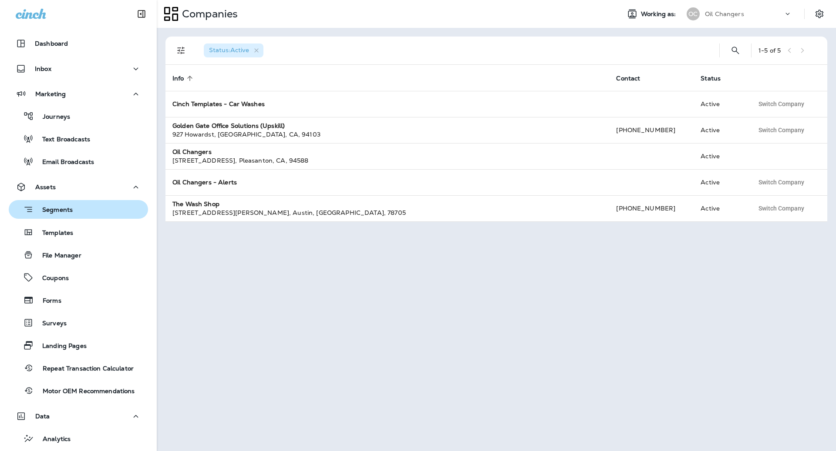
click at [85, 204] on div "Segments" at bounding box center [78, 209] width 132 height 13
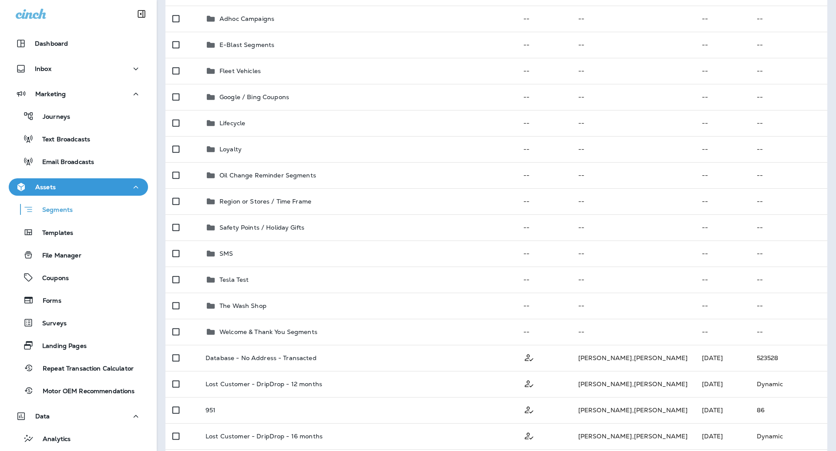
scroll to position [30, 0]
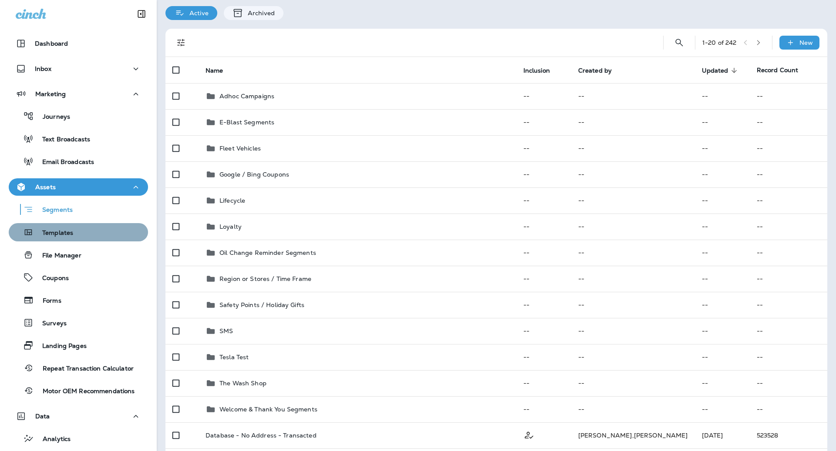
click at [101, 241] on button "Templates" at bounding box center [78, 232] width 139 height 18
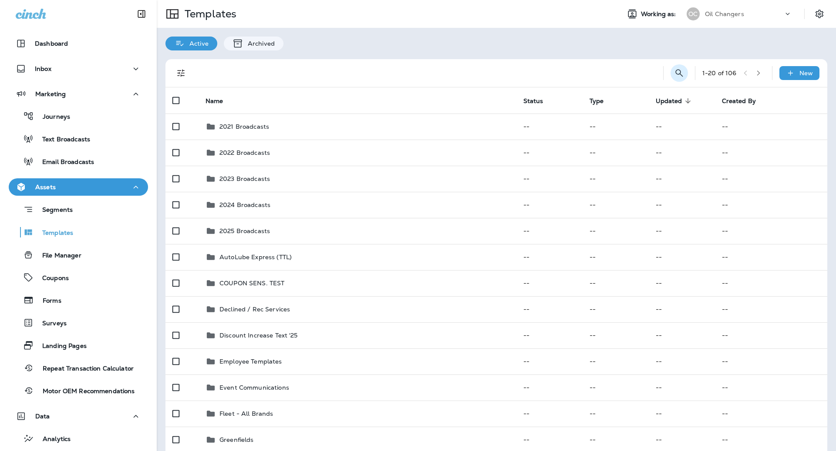
click at [681, 72] on icon "Search Templates" at bounding box center [679, 73] width 10 height 10
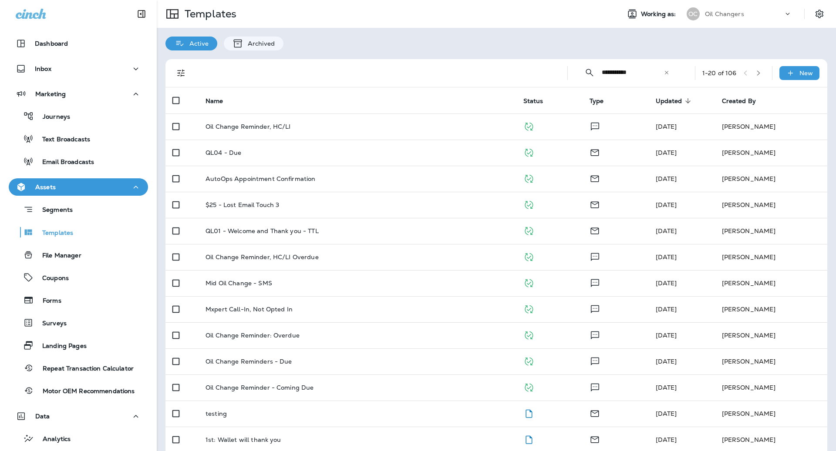
type input "**********"
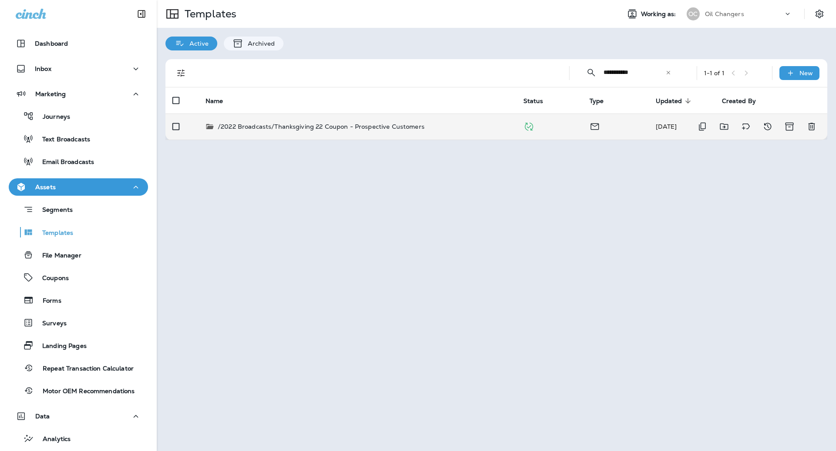
click at [417, 129] on p "/2022 Broadcasts/Thanksgiving 22 Coupon - Prospective Customers" at bounding box center [321, 126] width 207 height 9
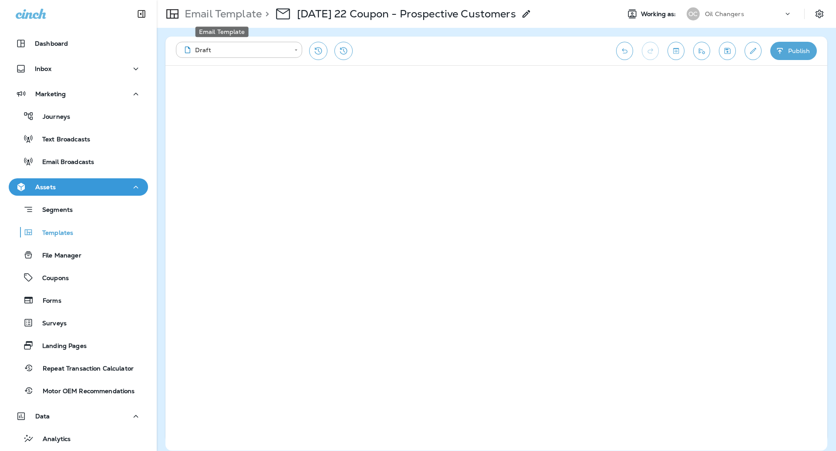
click at [239, 17] on p "Email Template" at bounding box center [221, 13] width 81 height 13
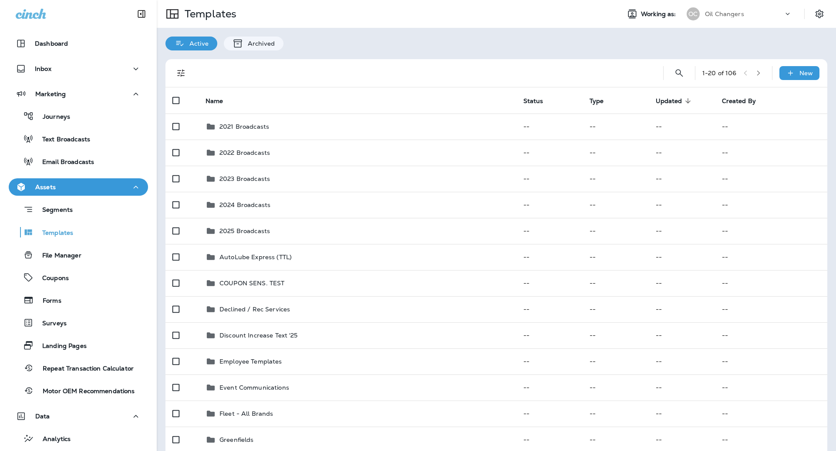
click at [758, 77] on button "button" at bounding box center [758, 73] width 13 height 13
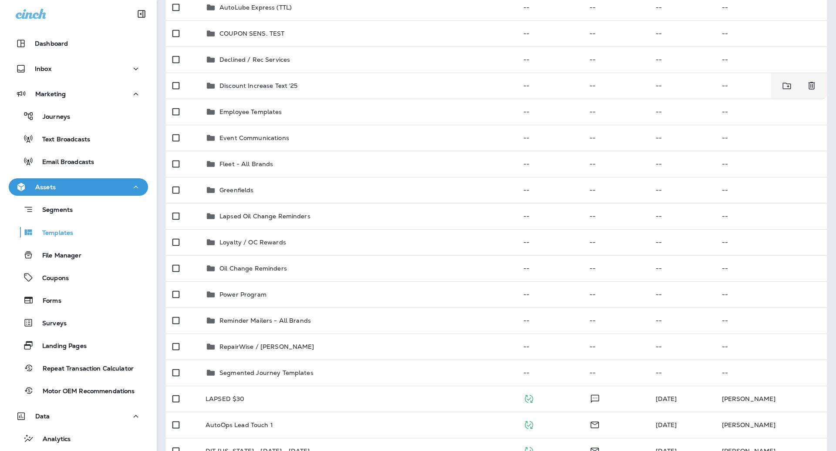
scroll to position [335, 0]
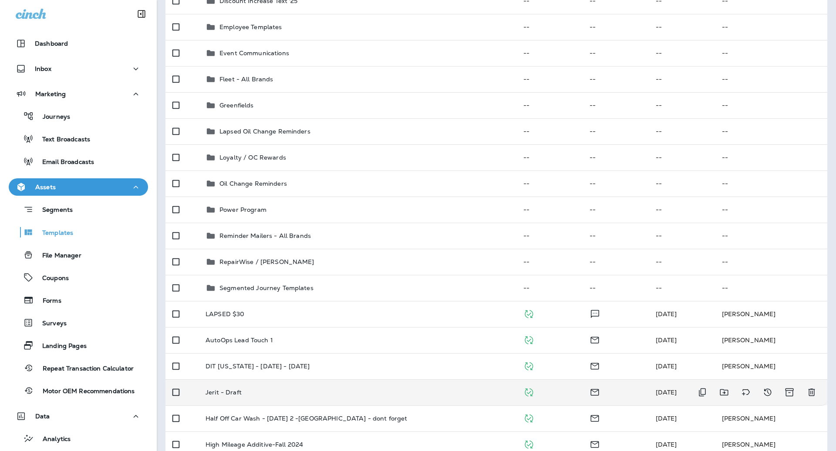
click at [323, 398] on td "Jerit - Draft" at bounding box center [357, 393] width 318 height 26
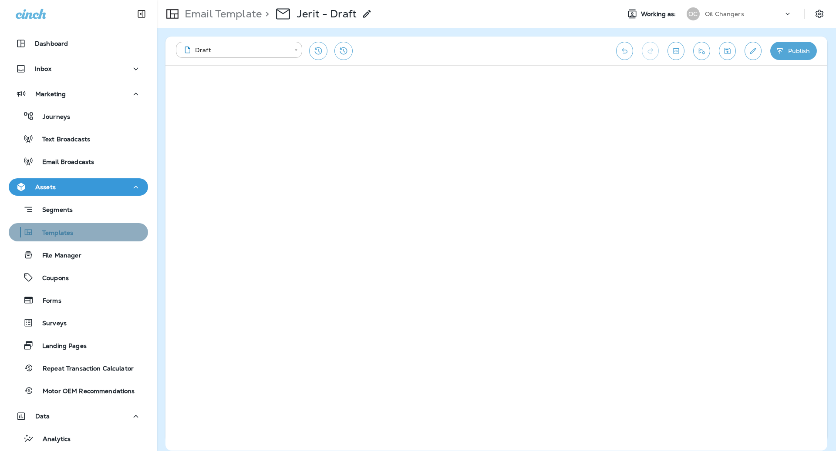
click at [77, 234] on div "Templates" at bounding box center [78, 232] width 132 height 13
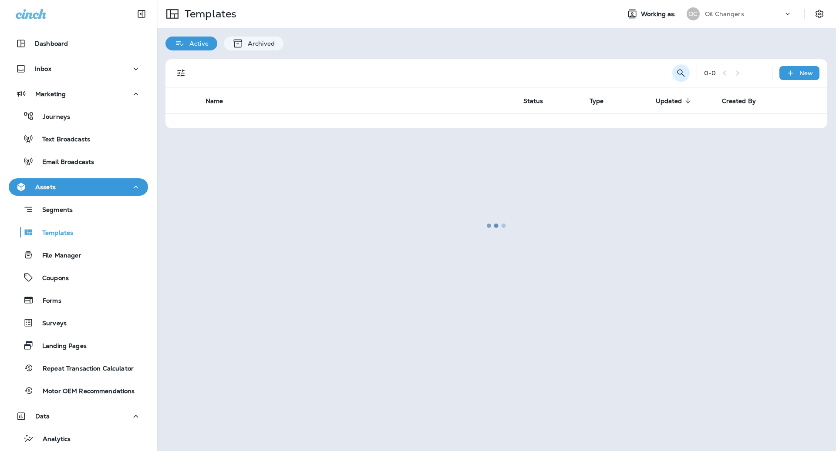
click at [677, 71] on icon "Search Templates" at bounding box center [681, 73] width 10 height 10
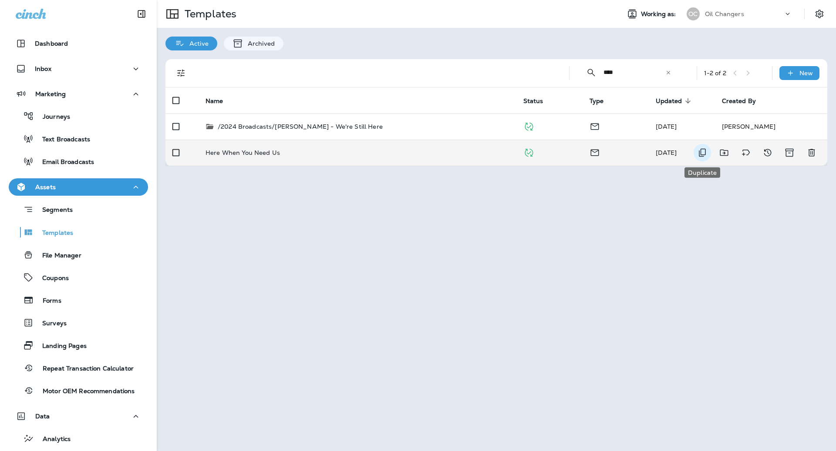
type input "****"
click at [698, 152] on icon "Duplicate" at bounding box center [702, 153] width 10 height 10
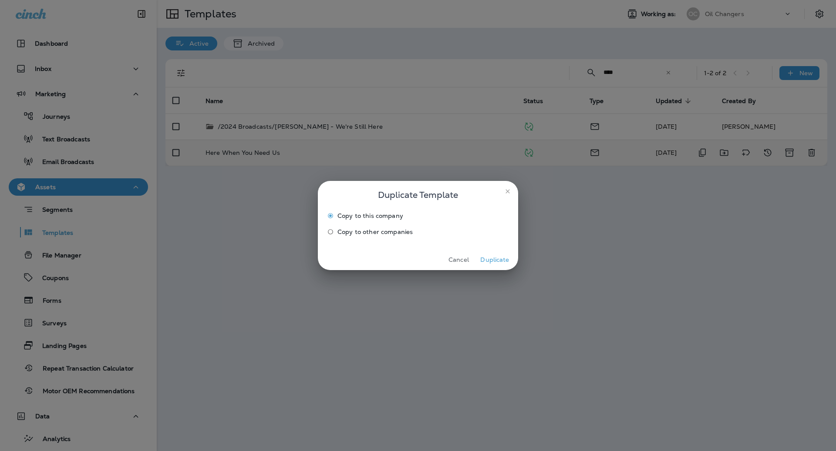
click at [503, 258] on button "Duplicate" at bounding box center [494, 259] width 33 height 13
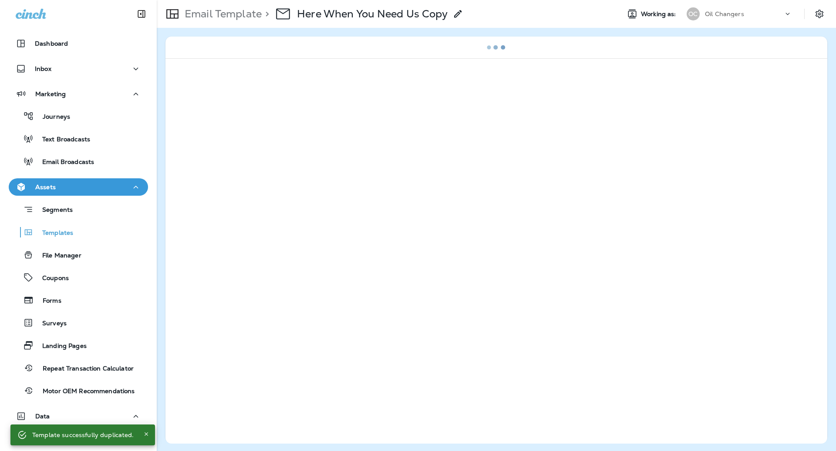
click at [456, 15] on use at bounding box center [457, 13] width 7 height 7
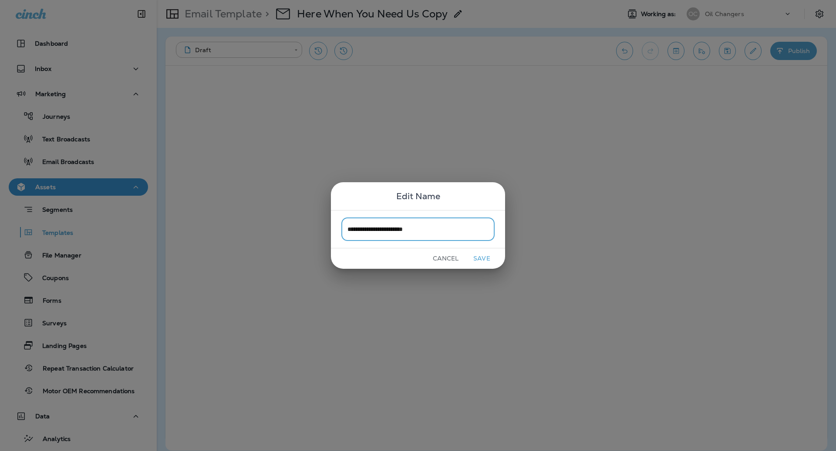
type input "**********"
click at [487, 258] on button "Save" at bounding box center [481, 258] width 33 height 13
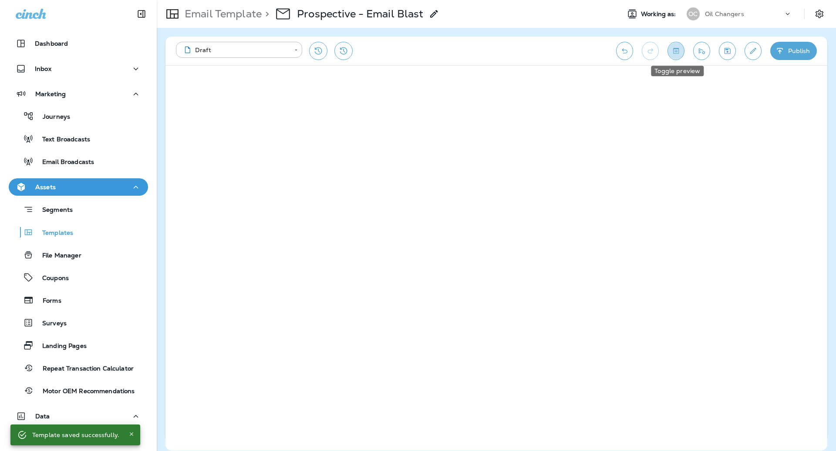
click at [674, 54] on icon "Toggle preview" at bounding box center [675, 51] width 9 height 9
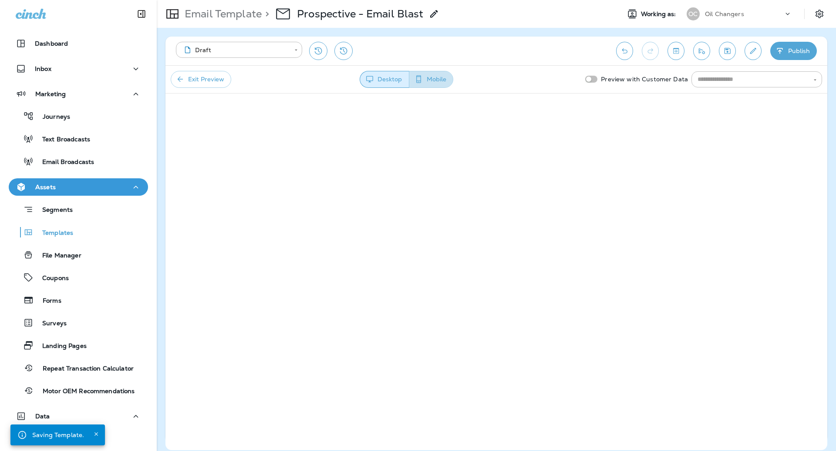
click at [438, 75] on button "Mobile" at bounding box center [431, 79] width 44 height 17
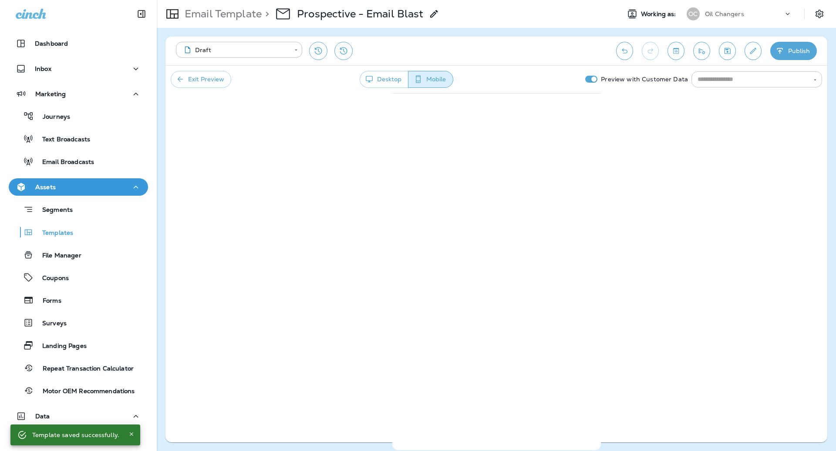
click at [713, 78] on input "text" at bounding box center [749, 79] width 111 height 11
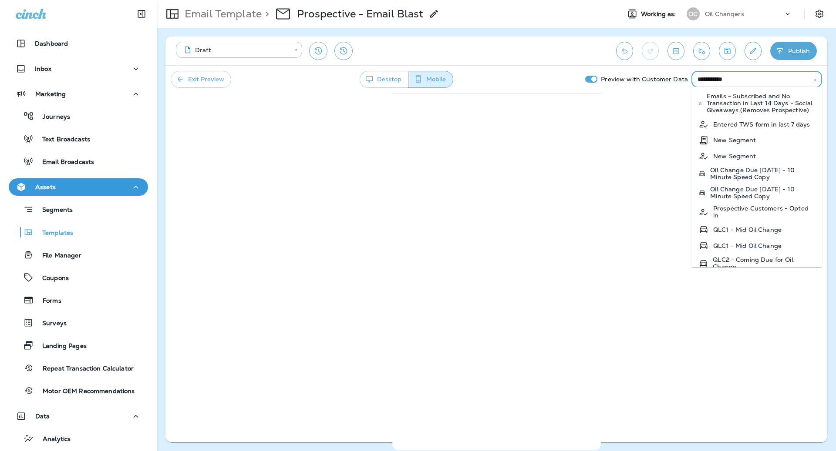
click at [748, 125] on p "Entered TWS form in last 7 days" at bounding box center [761, 124] width 97 height 7
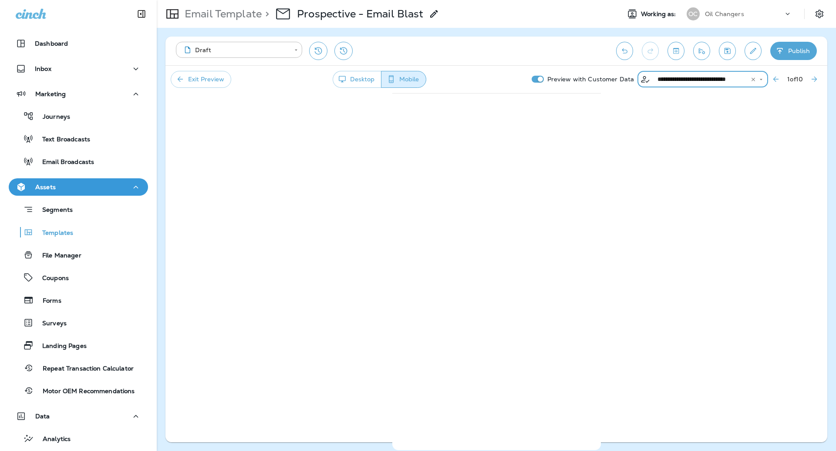
type input "**********"
click at [196, 81] on button "Exit Preview" at bounding box center [201, 79] width 61 height 17
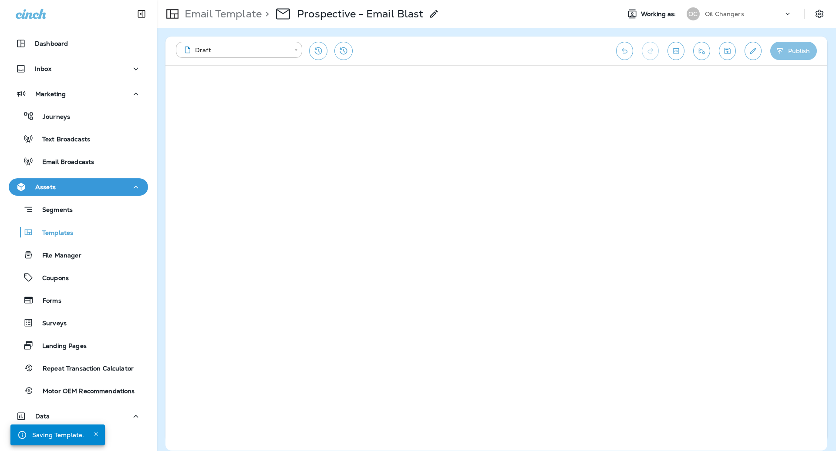
click at [785, 54] on button "Publish" at bounding box center [793, 51] width 47 height 18
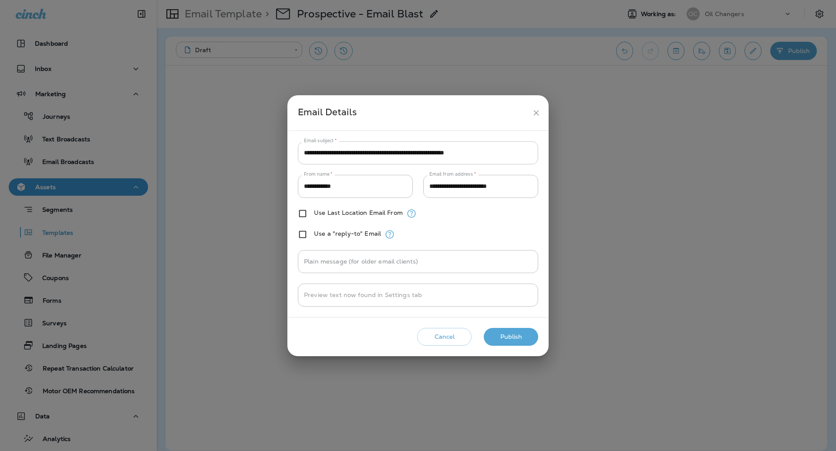
click at [380, 151] on input "**********" at bounding box center [418, 152] width 240 height 23
drag, startPoint x: 337, startPoint y: 151, endPoint x: 287, endPoint y: 151, distance: 50.1
click at [287, 151] on div "**********" at bounding box center [417, 224] width 261 height 187
drag, startPoint x: 465, startPoint y: 153, endPoint x: 539, endPoint y: 153, distance: 73.6
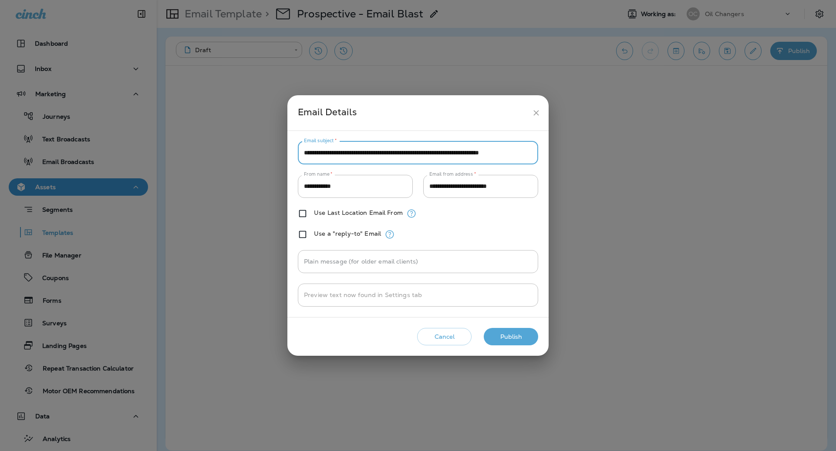
click at [538, 154] on div "**********" at bounding box center [417, 224] width 261 height 186
type input "**********"
click at [519, 335] on button "Publish" at bounding box center [511, 337] width 54 height 18
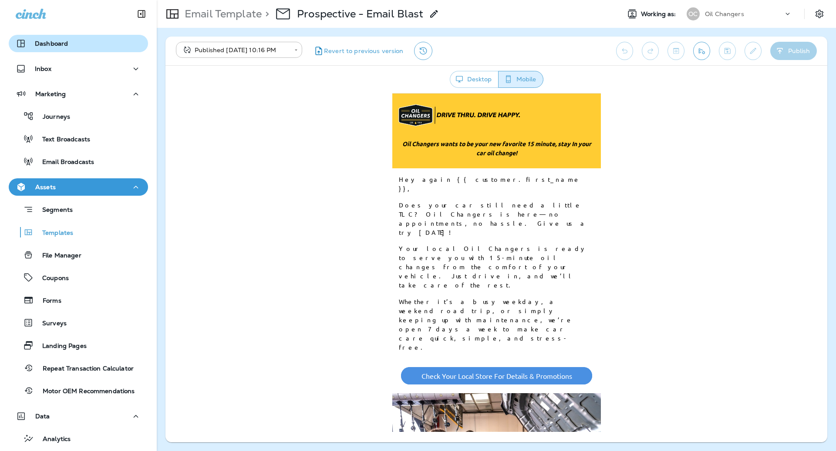
click at [53, 44] on p "Dashboard" at bounding box center [51, 43] width 33 height 7
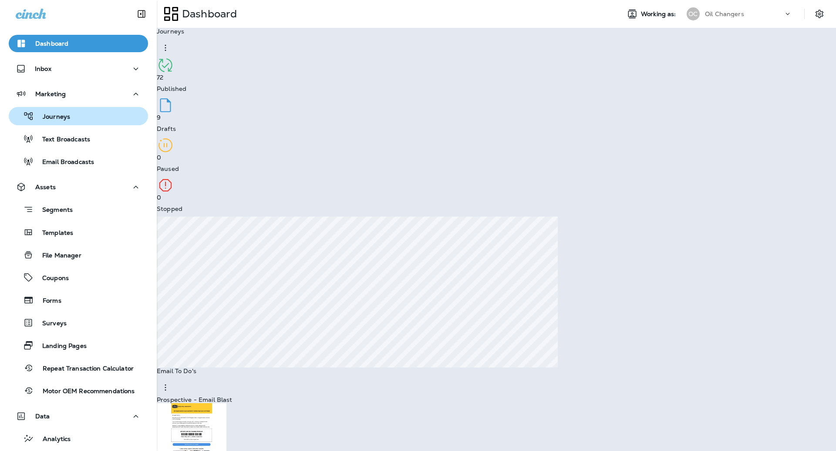
click at [62, 114] on p "Journeys" at bounding box center [52, 117] width 36 height 8
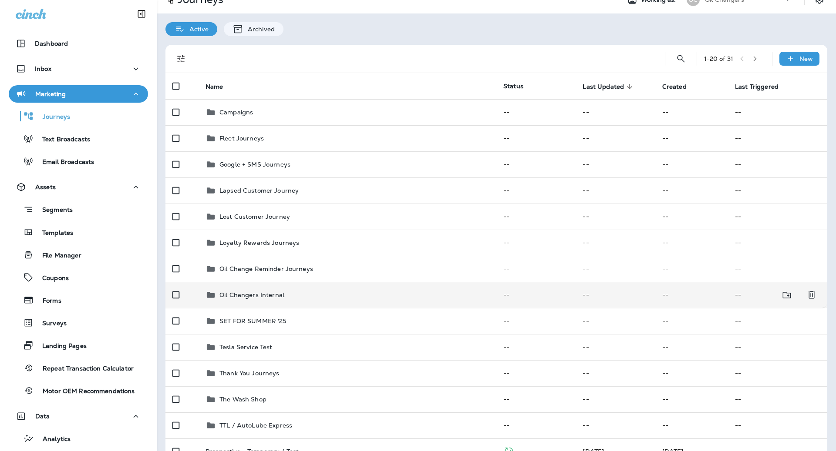
scroll to position [18, 0]
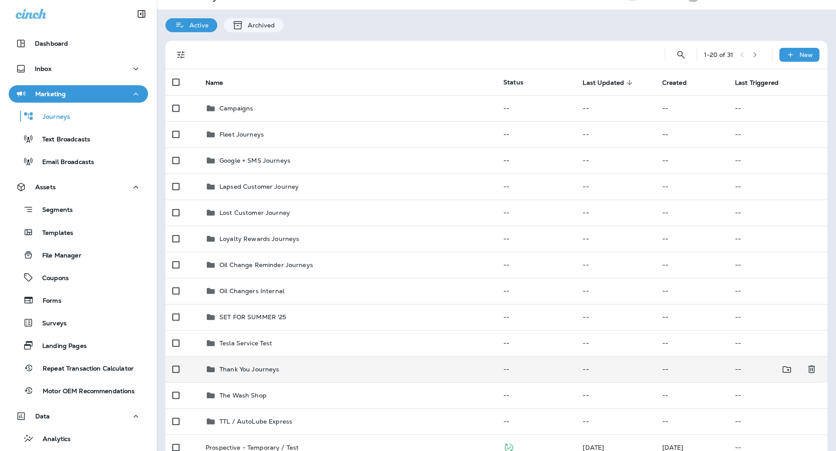
click at [314, 365] on div "Thank You Journeys" at bounding box center [347, 369] width 284 height 10
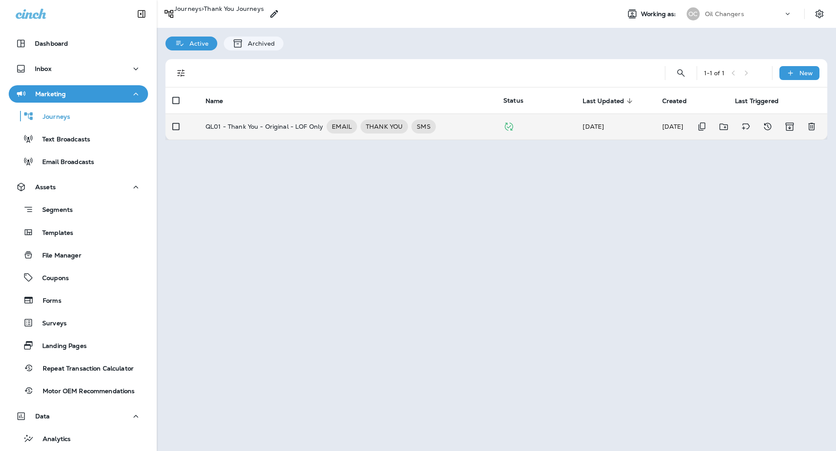
click at [303, 124] on p "QL01 - Thank You - Original - LOF Only" at bounding box center [264, 127] width 118 height 14
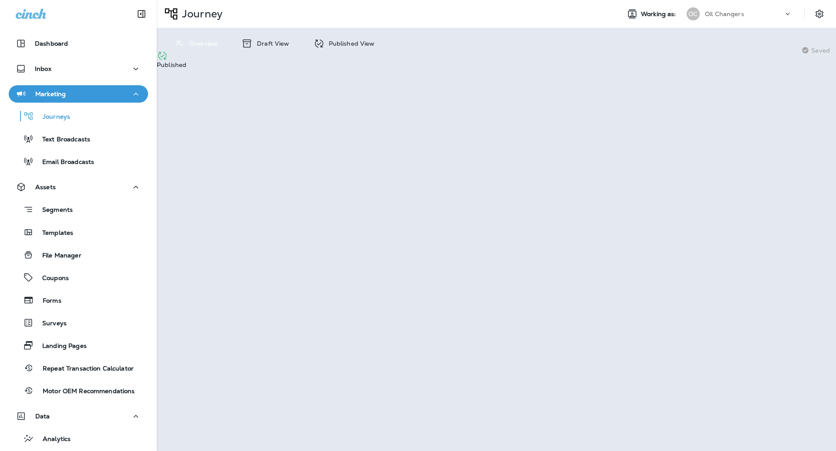
click at [280, 47] on p "Draft View" at bounding box center [270, 43] width 37 height 7
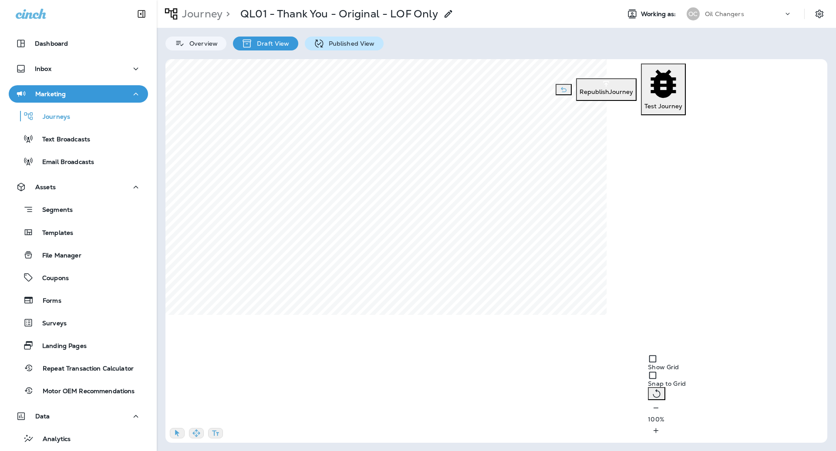
click at [363, 44] on p "Published View" at bounding box center [349, 43] width 50 height 7
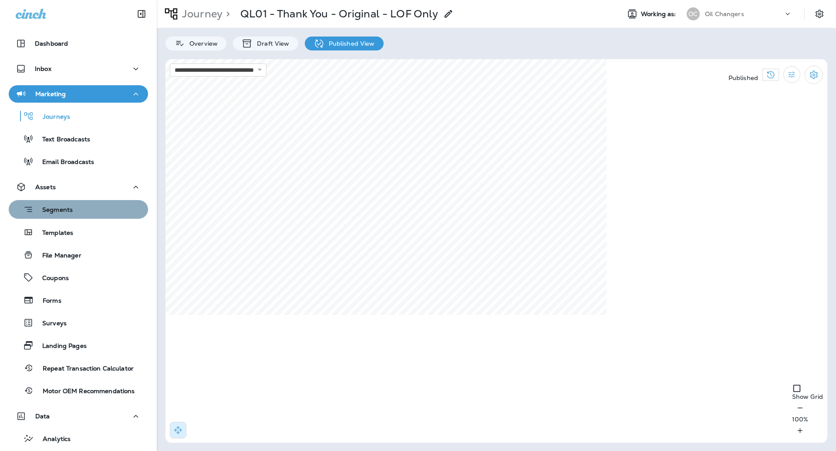
click at [75, 215] on div "Segments" at bounding box center [78, 209] width 132 height 13
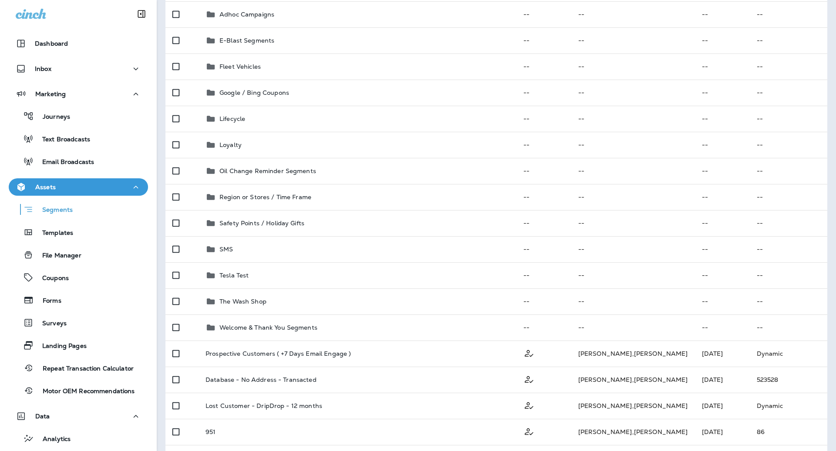
scroll to position [275, 0]
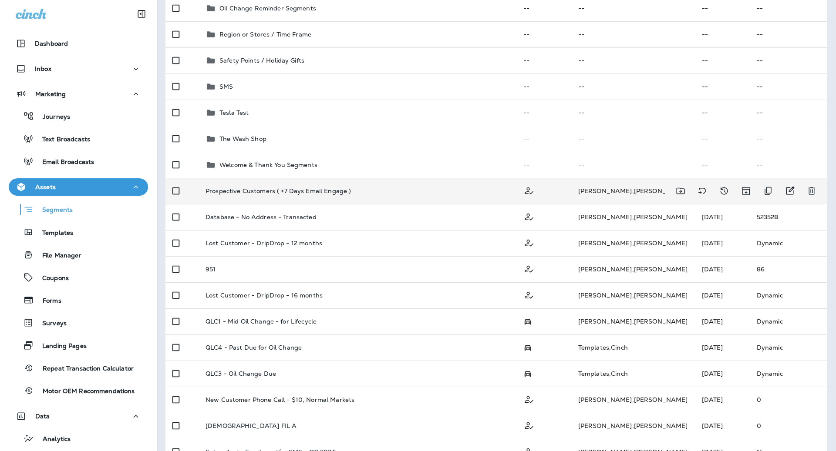
click at [470, 191] on div "Prospective Customers ( +7 Days Email Engage )" at bounding box center [357, 191] width 304 height 7
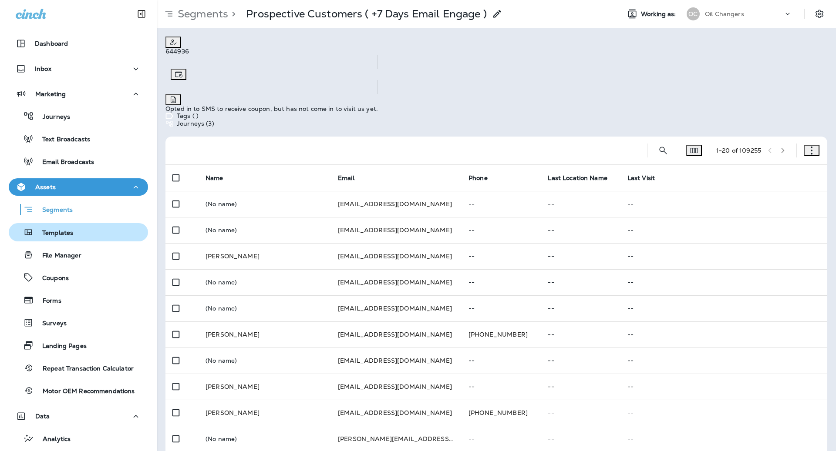
click at [67, 227] on div "Templates" at bounding box center [42, 232] width 61 height 13
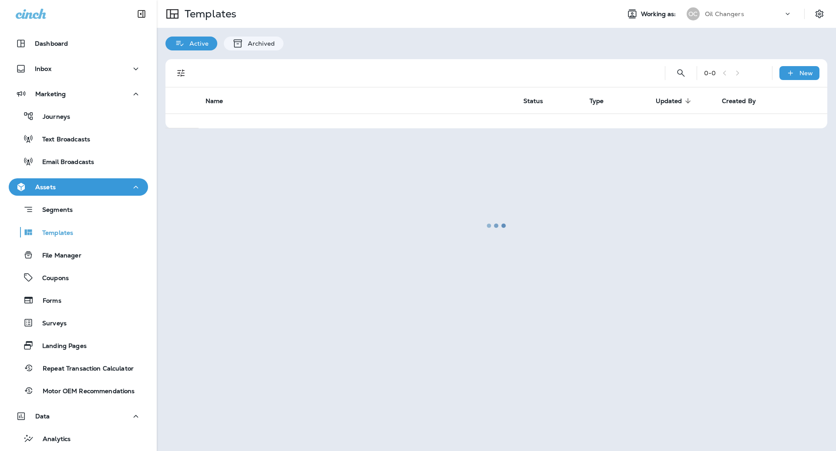
click at [685, 73] on div at bounding box center [496, 226] width 677 height 450
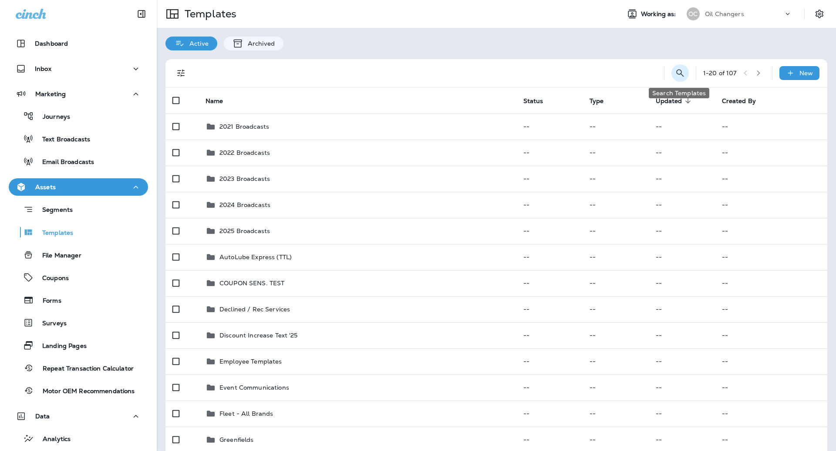
click at [677, 73] on icon "Search Templates" at bounding box center [680, 73] width 10 height 10
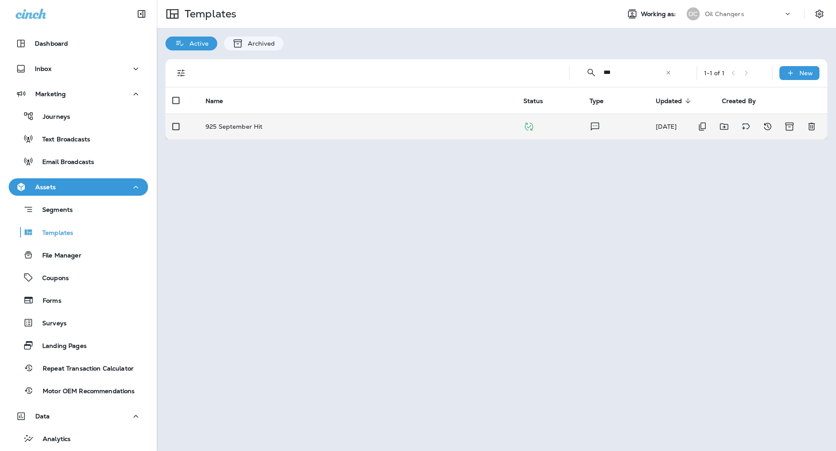
type input "***"
click at [481, 118] on td "925 September Hit" at bounding box center [357, 127] width 318 height 26
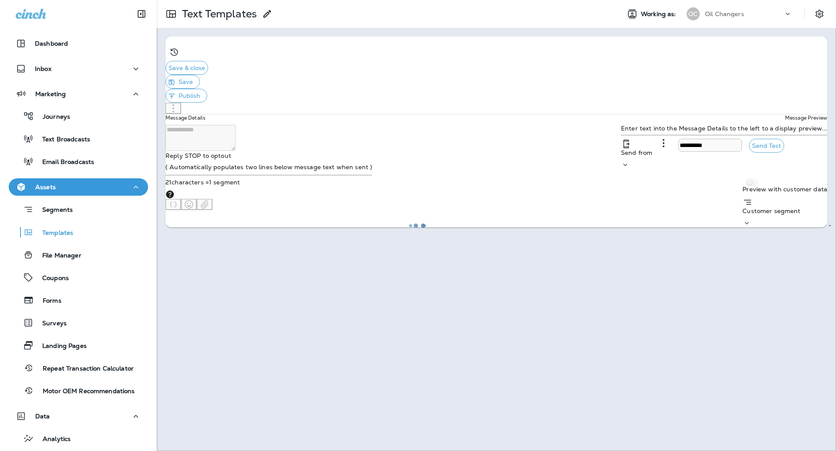
type input "**********"
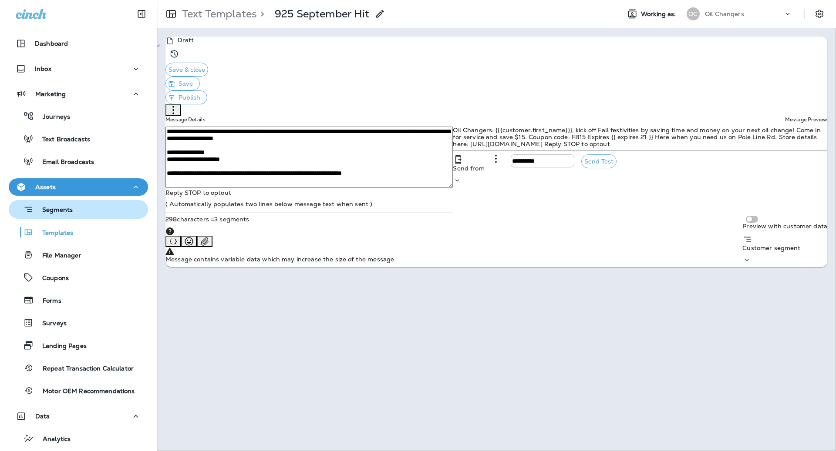
click at [64, 215] on div "Segments" at bounding box center [42, 209] width 61 height 13
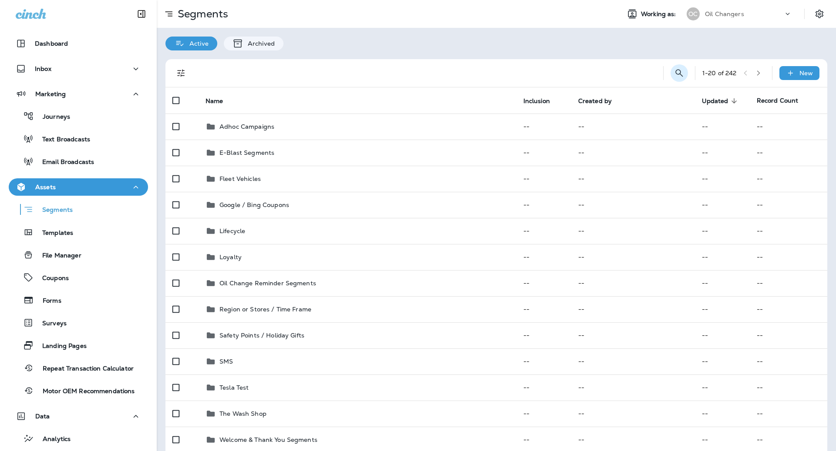
click at [674, 77] on icon "Search Segments" at bounding box center [679, 73] width 10 height 10
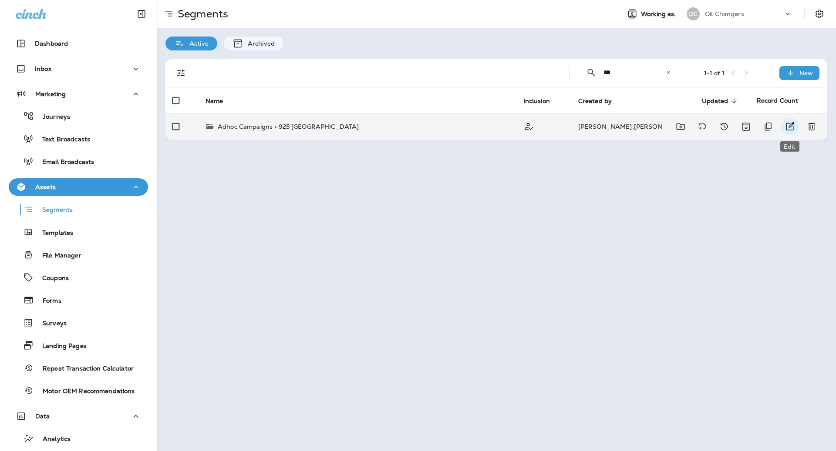
type input "***"
click at [787, 125] on icon "Edit" at bounding box center [789, 126] width 10 height 10
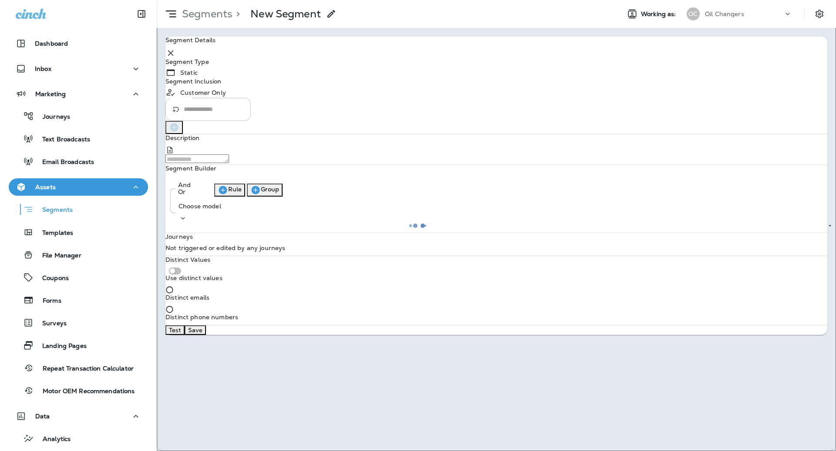
type input "*******"
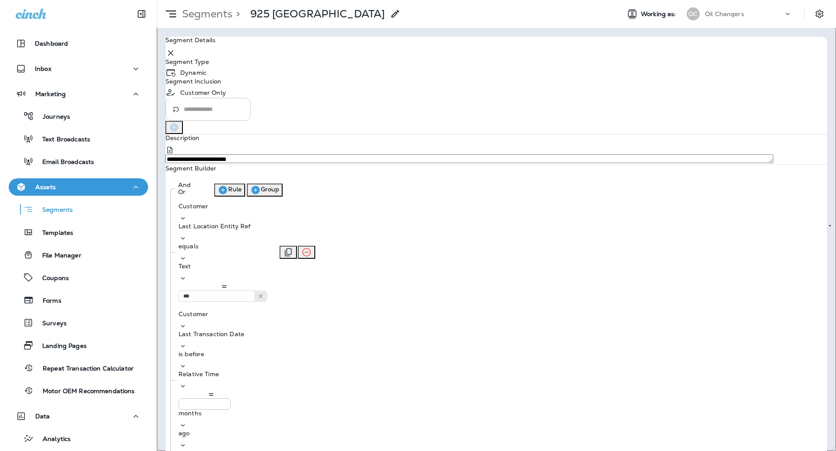
scroll to position [35, 0]
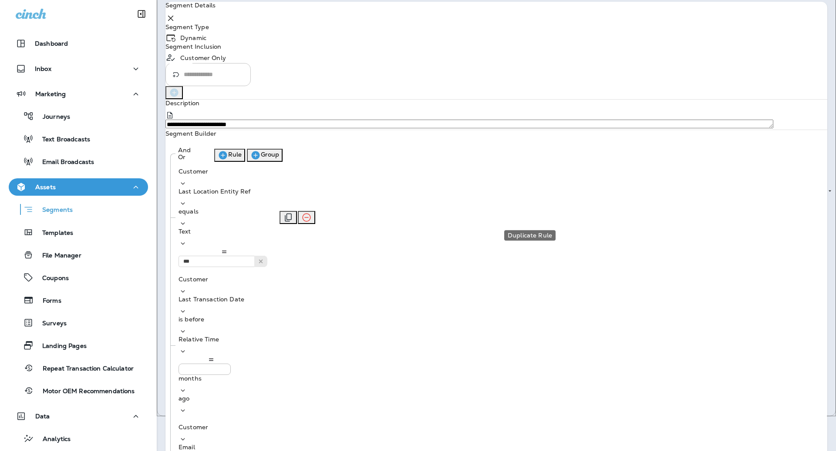
click at [293, 218] on icon "Duplicate Rule" at bounding box center [288, 217] width 10 height 10
type input "***"
click at [437, 289] on div "And Or Rule Group Customer Last Location Entity Ref equals Text *** 925 Custome…" at bounding box center [495, 370] width 661 height 456
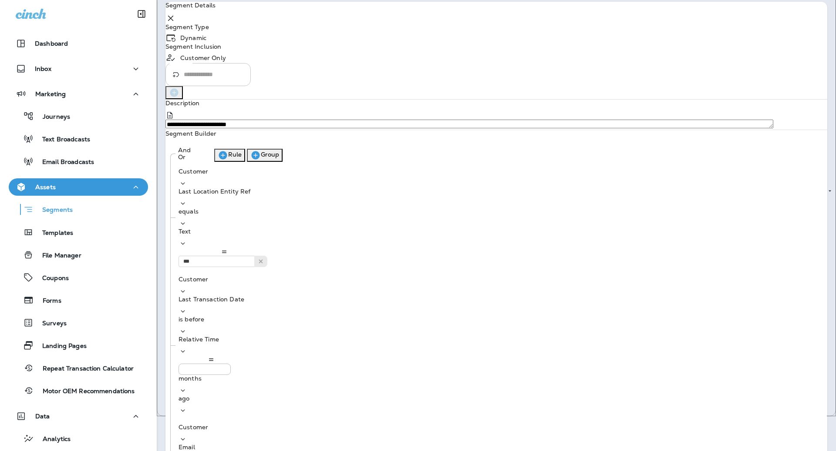
scroll to position [56, 0]
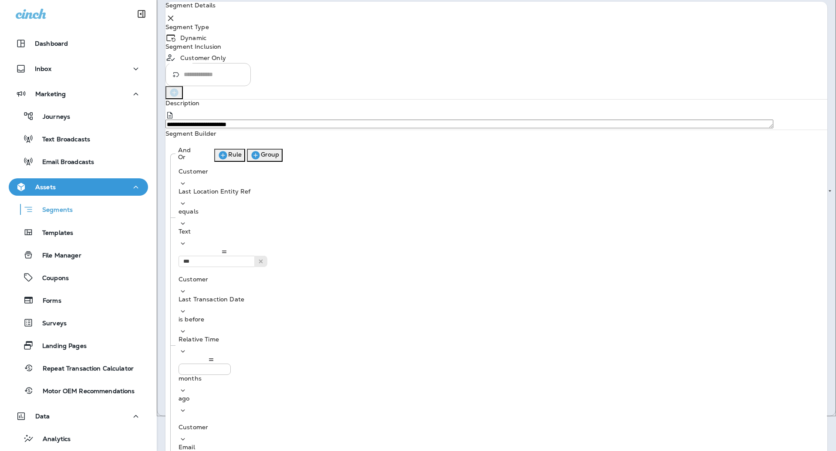
click at [283, 162] on button "Group" at bounding box center [265, 155] width 36 height 13
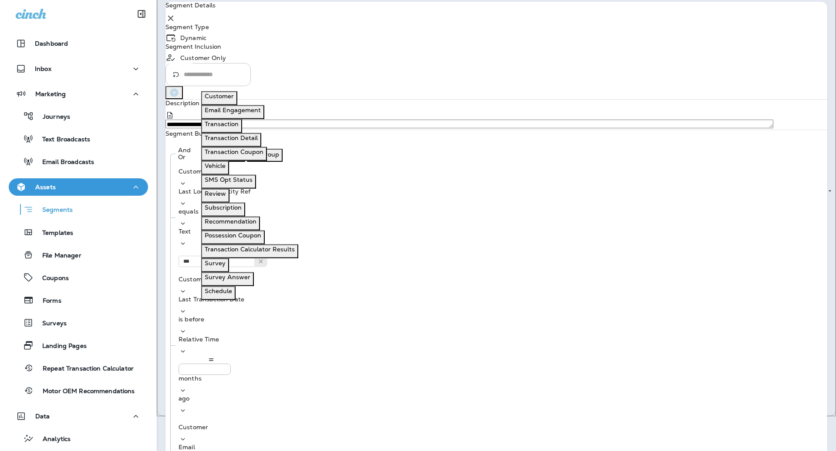
click at [237, 96] on button "Customer" at bounding box center [219, 98] width 36 height 14
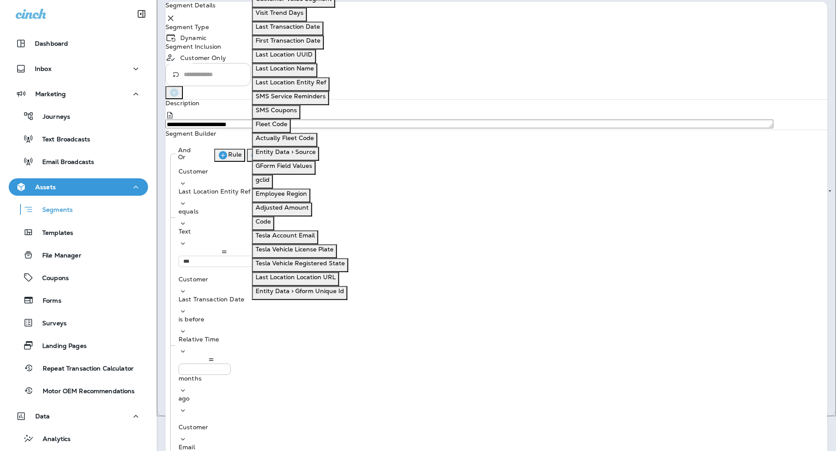
scroll to position [389, 0]
click at [311, 86] on p "Last Location Entity Ref" at bounding box center [291, 82] width 71 height 7
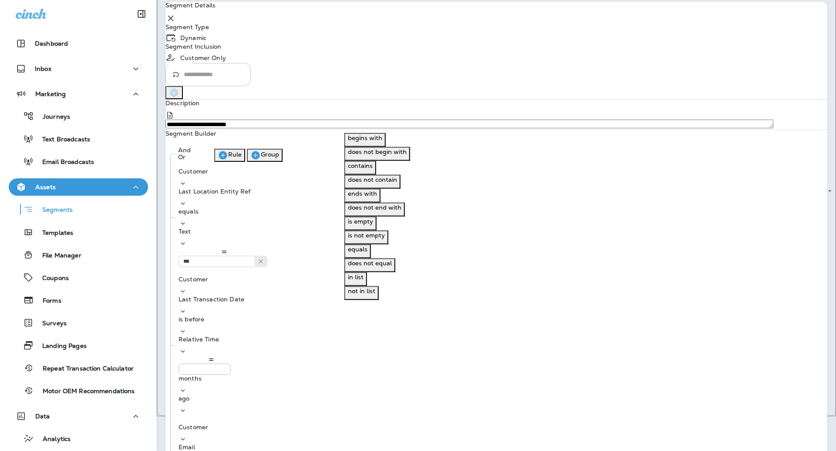
click at [371, 248] on button "equals" at bounding box center [357, 252] width 27 height 14
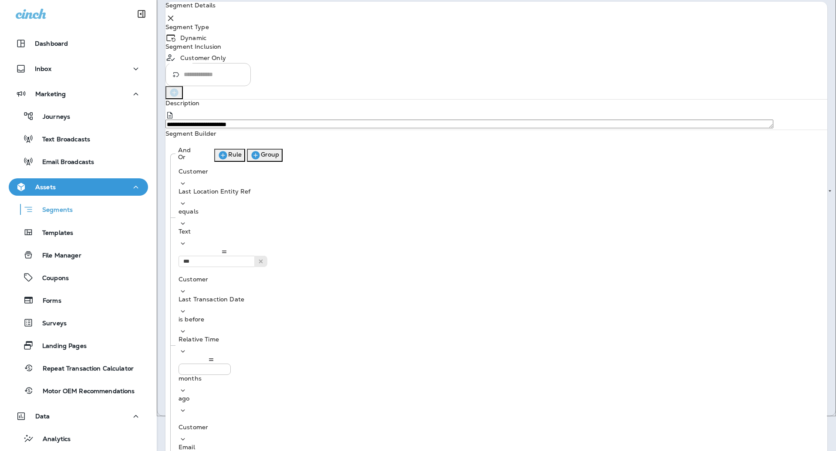
click at [405, 323] on button "Text" at bounding box center [395, 319] width 19 height 14
type input "***"
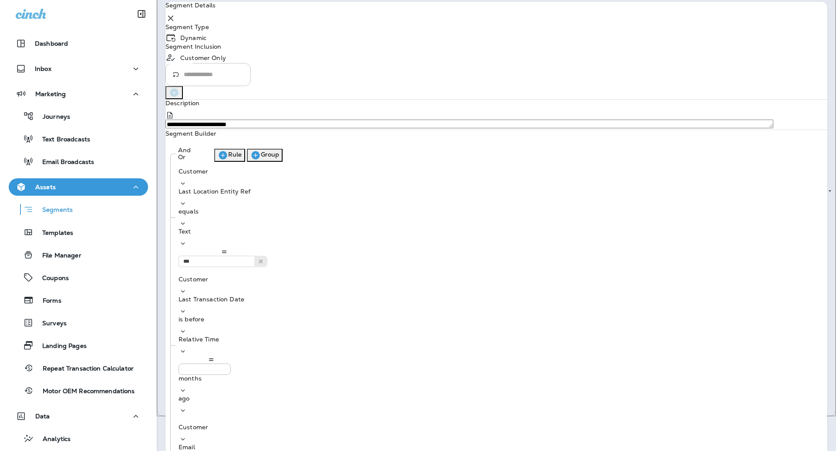
click at [455, 320] on div "And Or Rule Group Customer Last Location Entity Ref equals Text *** 925 Custome…" at bounding box center [495, 383] width 661 height 483
type input "***"
click at [478, 340] on div "And Or Rule Group Customer Last Location Entity Ref equals Text *** 925 Custome…" at bounding box center [495, 437] width 661 height 591
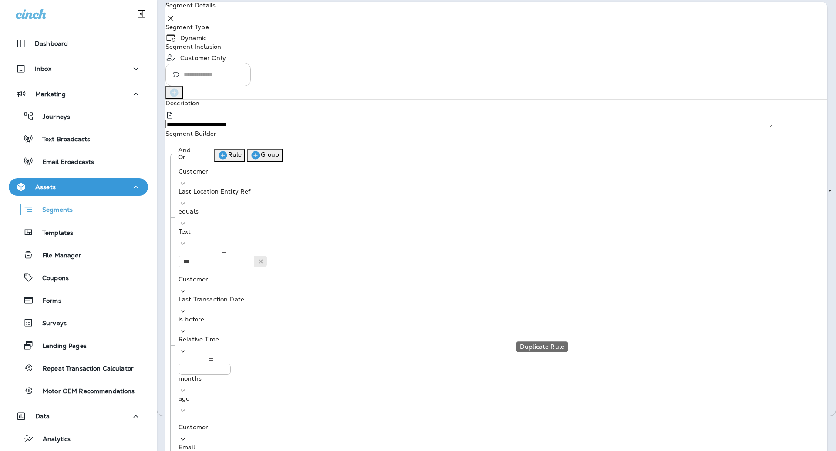
type input "***"
click at [312, 217] on icon "Remove Rule" at bounding box center [306, 217] width 10 height 10
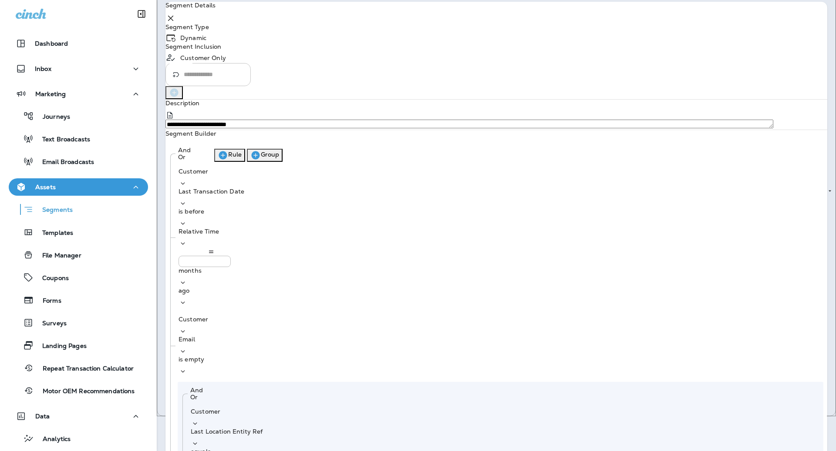
scroll to position [108, 0]
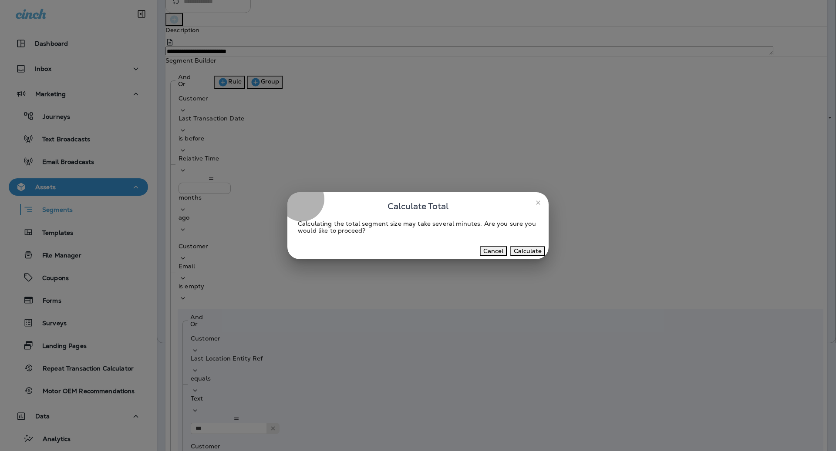
click at [521, 251] on button "Calculate" at bounding box center [527, 251] width 35 height 10
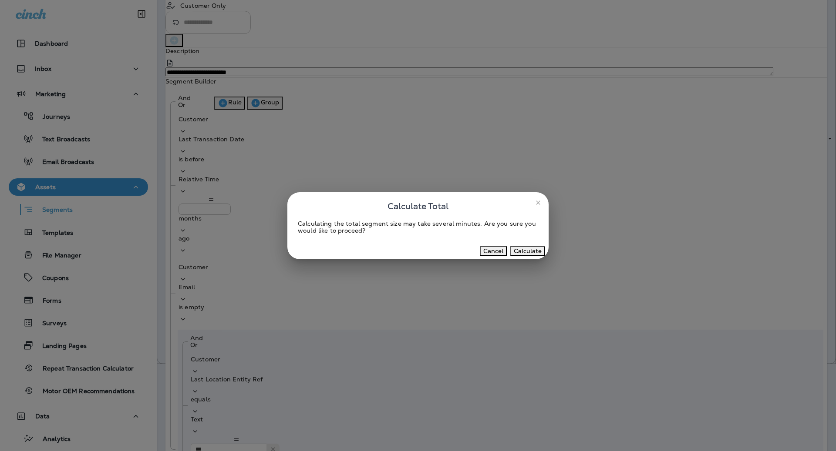
click at [523, 258] on div "Cancel Calculate" at bounding box center [417, 251] width 261 height 17
click at [523, 252] on button "Calculate" at bounding box center [527, 251] width 35 height 10
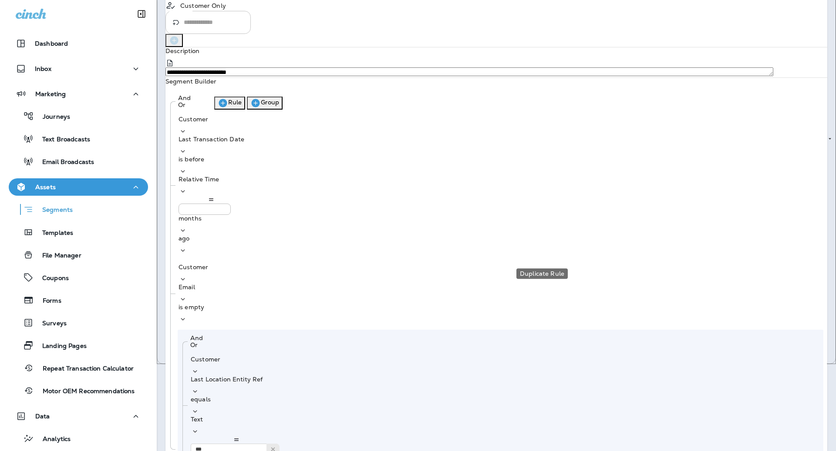
type input "***"
click at [445, 289] on div "And Or Rule Group Customer Last Transaction Date is before Relative Time * mont…" at bounding box center [495, 385] width 661 height 591
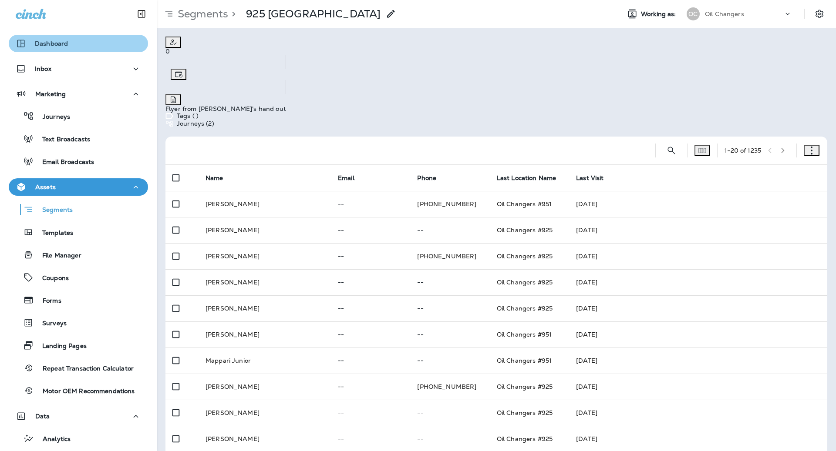
click at [30, 42] on div "Dashboard" at bounding box center [42, 43] width 52 height 10
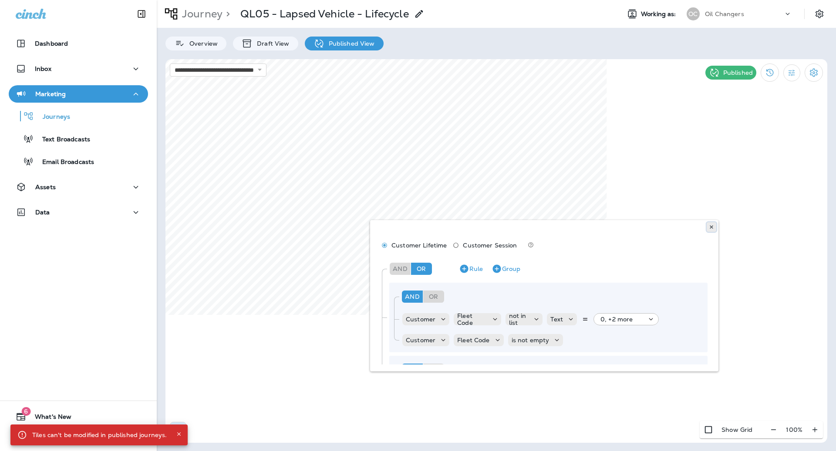
click at [711, 229] on icon at bounding box center [711, 227] width 5 height 5
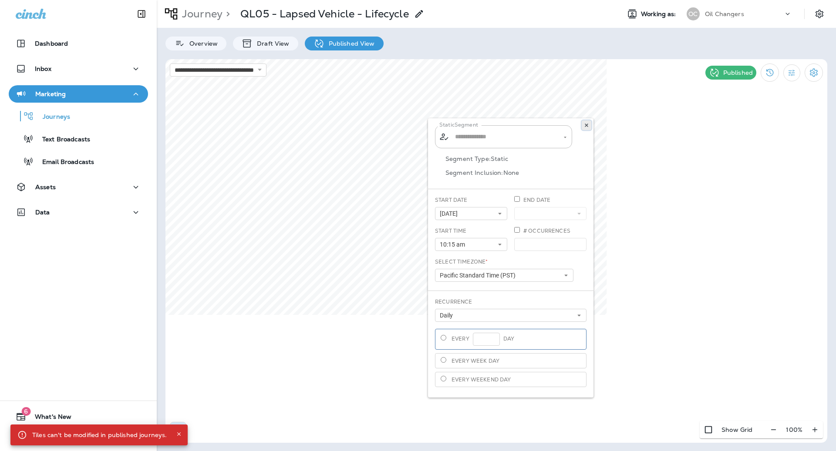
click at [591, 125] on button at bounding box center [587, 126] width 10 height 10
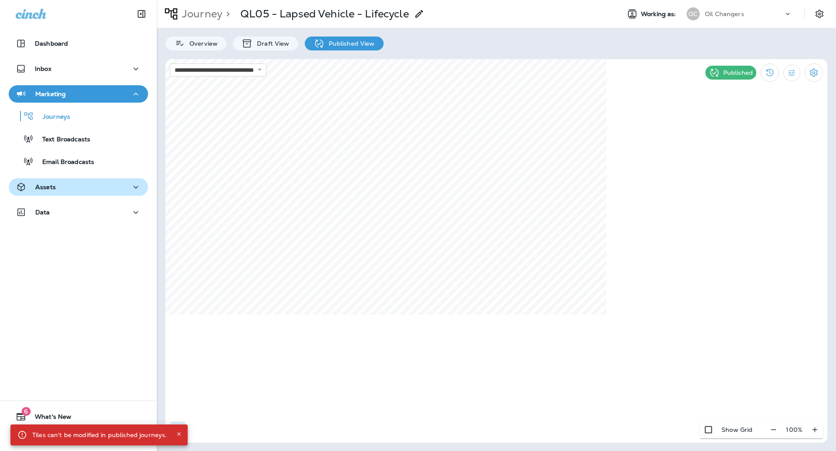
click at [58, 190] on div "Assets" at bounding box center [78, 187] width 125 height 11
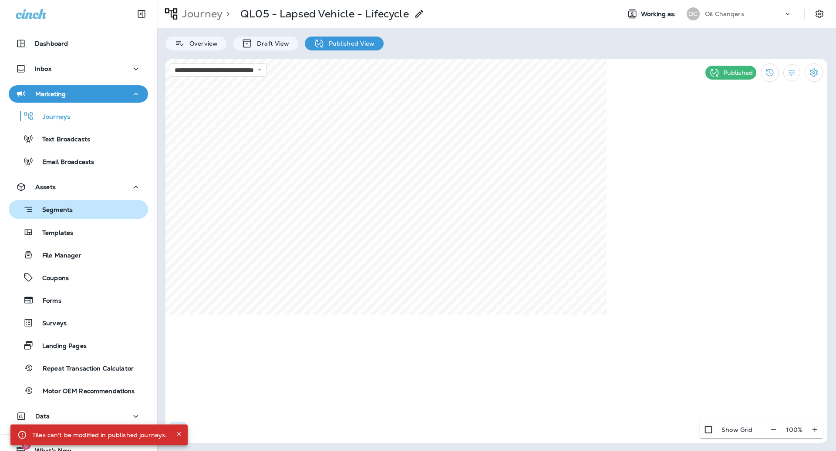
click at [73, 213] on div "Segments" at bounding box center [78, 209] width 132 height 13
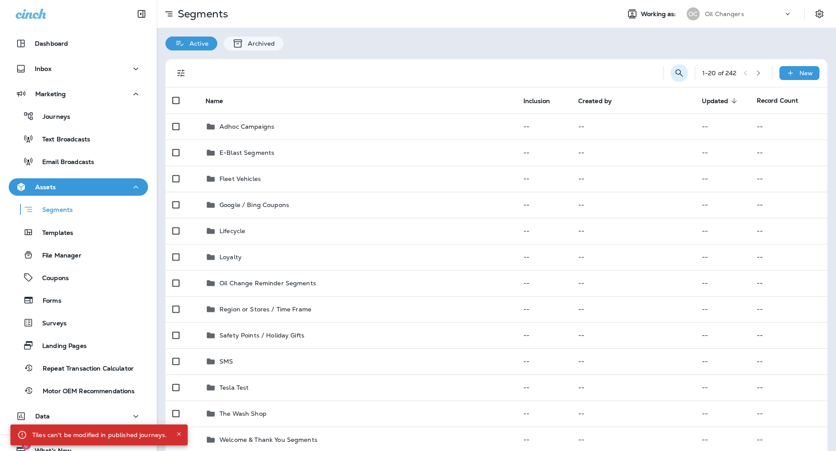
click at [674, 76] on icon "Search Segments" at bounding box center [679, 73] width 10 height 10
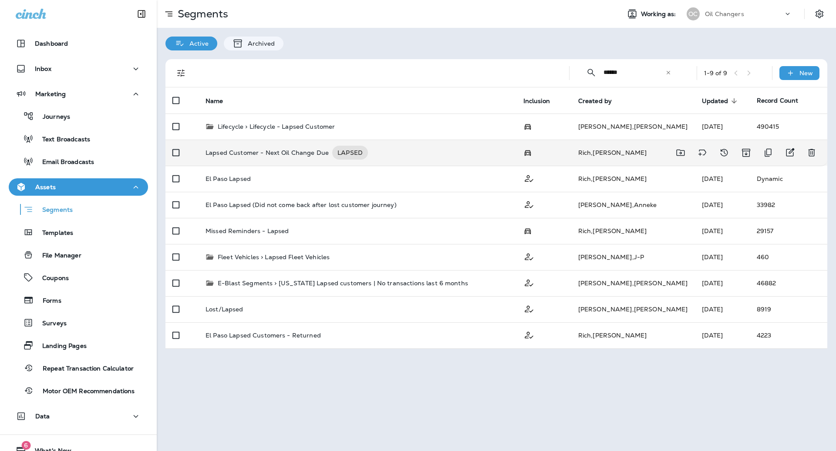
type input "******"
click at [497, 148] on div "Lapsed Customer - Next Oil Change Due LAPSED" at bounding box center [357, 153] width 304 height 14
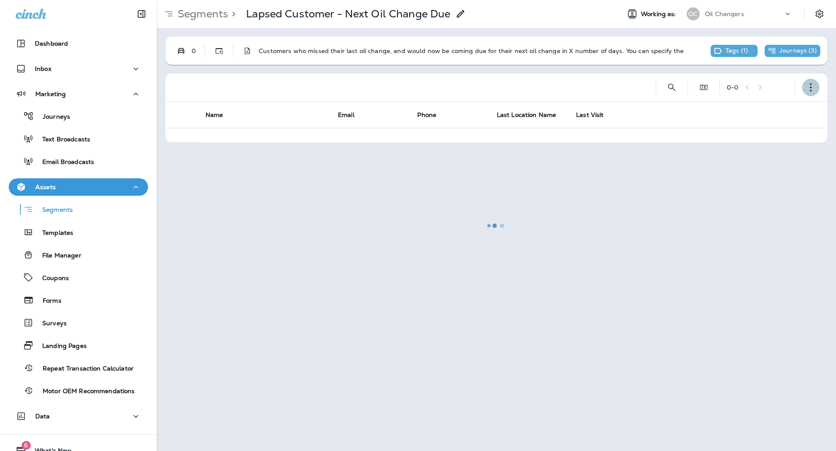
click at [806, 86] on icon "button" at bounding box center [810, 87] width 9 height 9
click at [754, 111] on p "Edit Segment" at bounding box center [752, 110] width 45 height 7
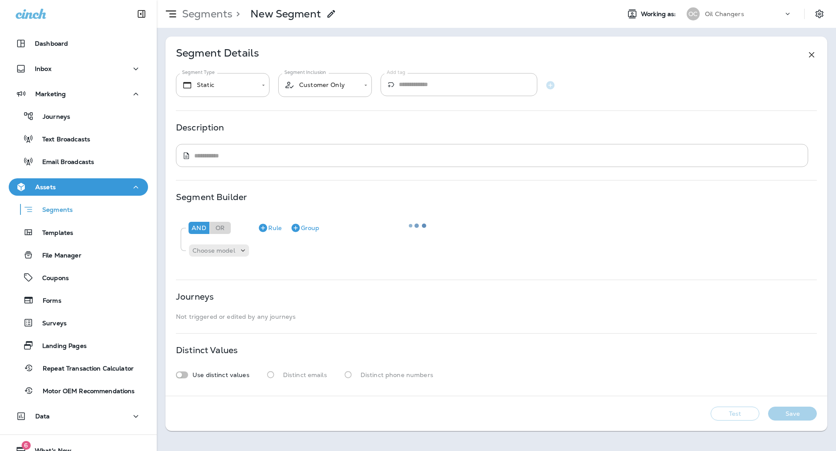
type input "*******"
type input "**********"
type textarea "**********"
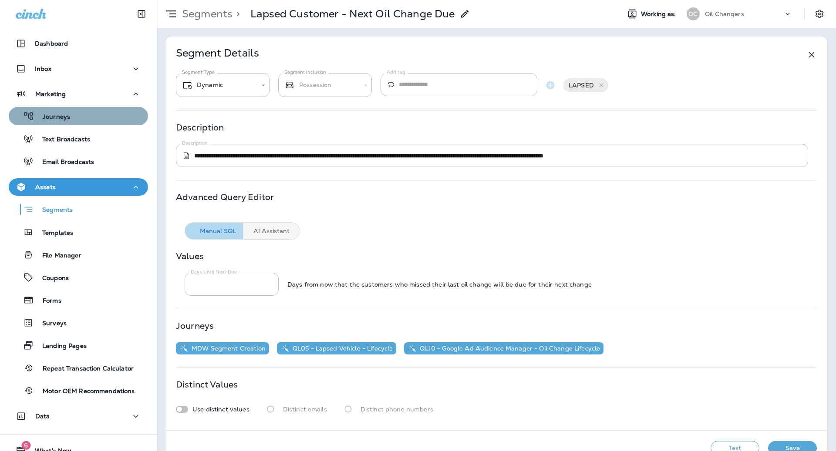
click at [66, 117] on p "Journeys" at bounding box center [52, 117] width 36 height 8
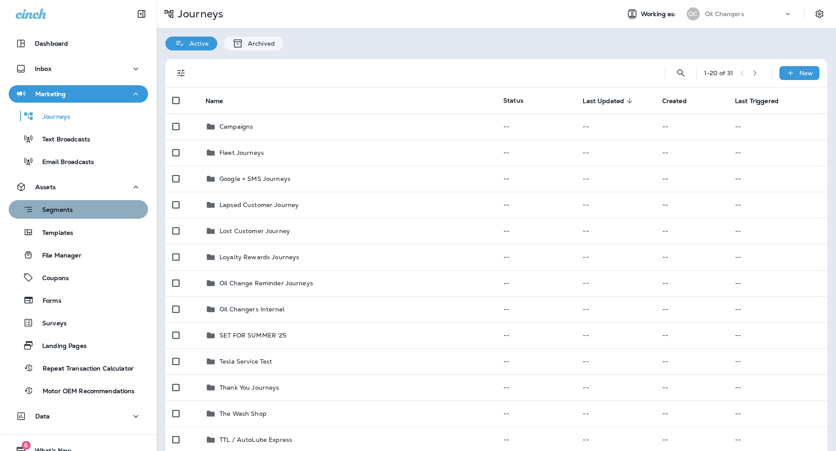
click at [57, 211] on p "Segments" at bounding box center [53, 210] width 39 height 9
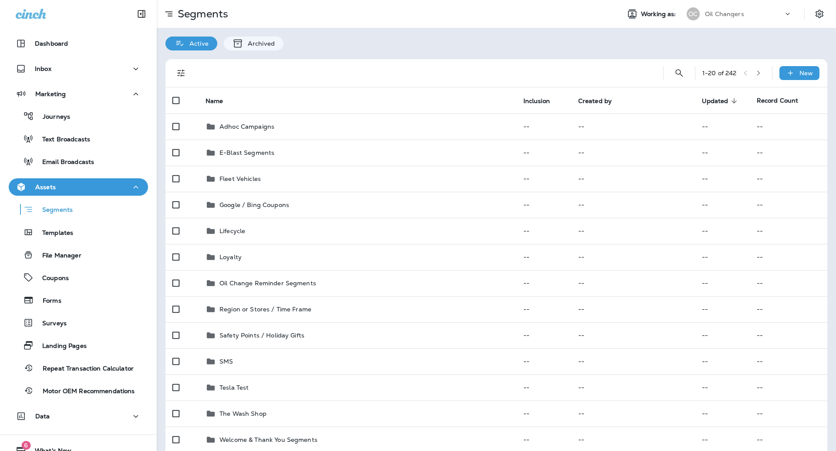
click at [665, 77] on div "1 - 20 of 242 New" at bounding box center [497, 73] width 651 height 28
click at [674, 77] on icon "Search Segments" at bounding box center [679, 73] width 10 height 10
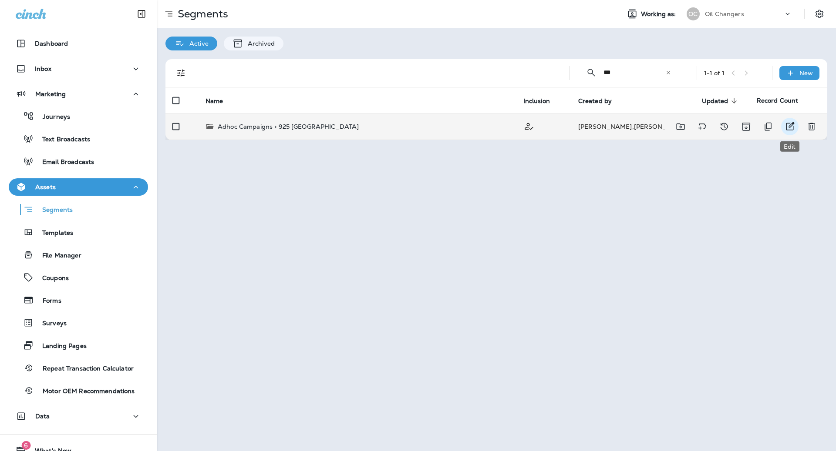
type input "***"
click at [785, 125] on icon "Edit" at bounding box center [789, 126] width 10 height 10
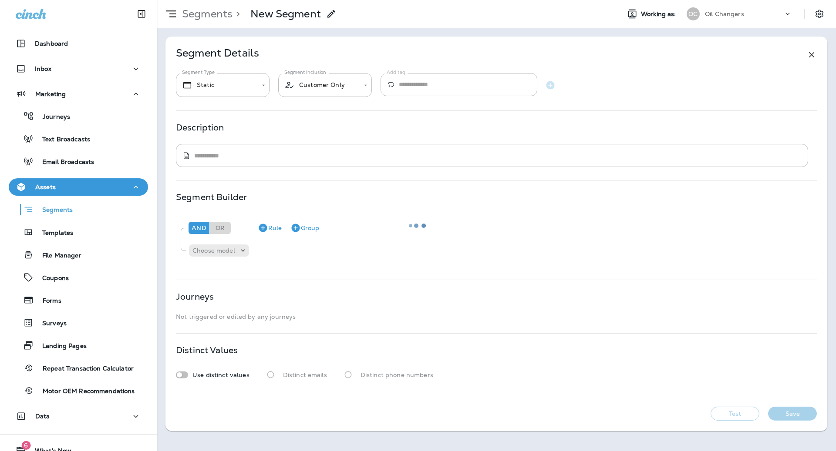
type input "*******"
type textarea "**********"
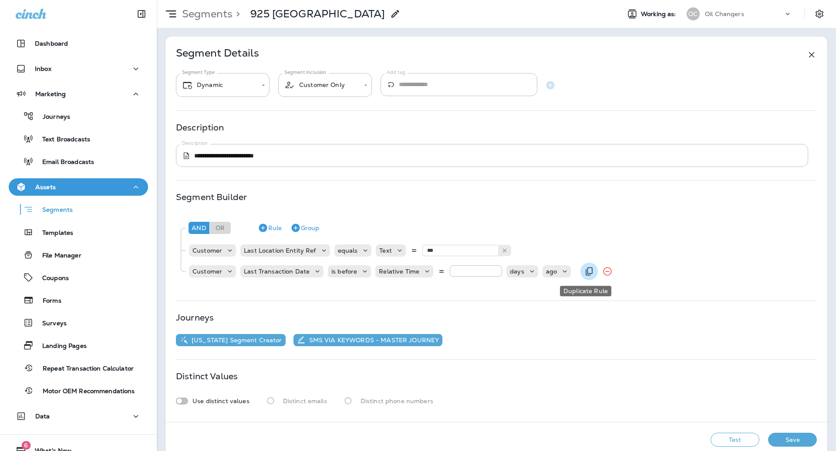
click at [584, 269] on icon "Duplicate Rule" at bounding box center [589, 271] width 10 height 10
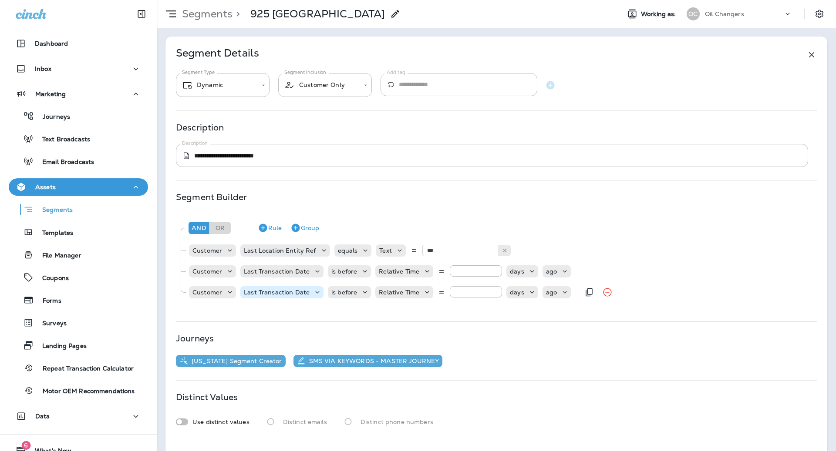
click at [272, 295] on p "Last Transaction Date" at bounding box center [277, 292] width 66 height 7
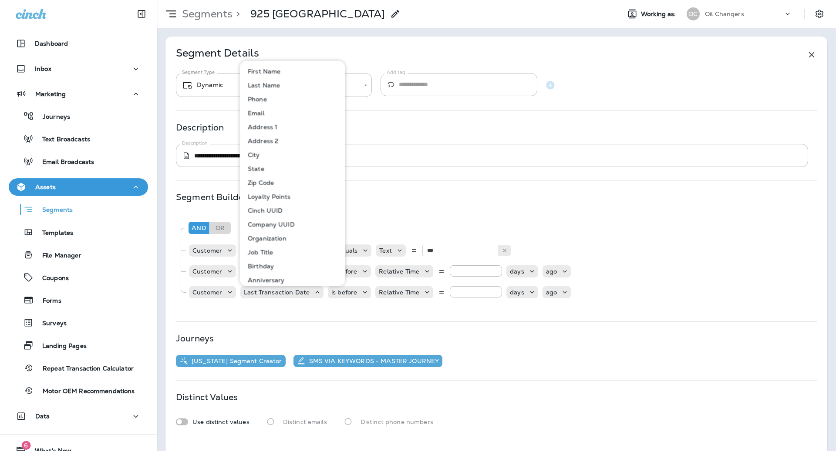
click at [268, 111] on button "Email" at bounding box center [293, 113] width 104 height 14
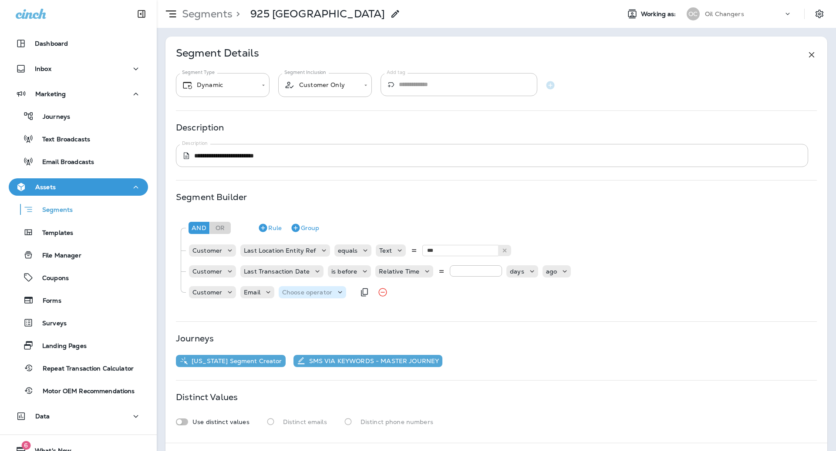
click at [328, 288] on div "Choose operator" at bounding box center [312, 292] width 67 height 9
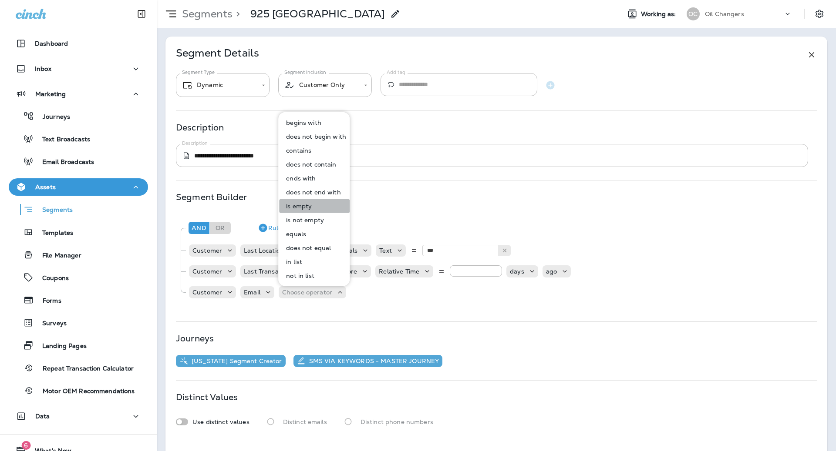
click at [315, 205] on button "is empty" at bounding box center [314, 206] width 71 height 14
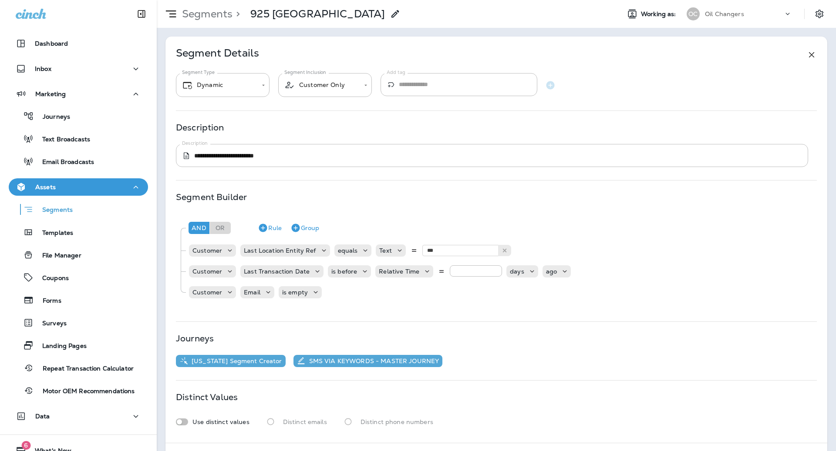
scroll to position [35, 0]
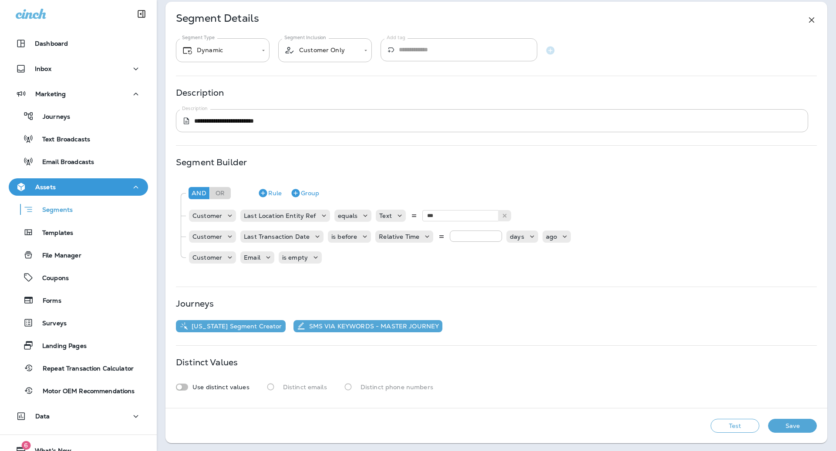
click at [756, 422] on button "Test" at bounding box center [734, 426] width 49 height 14
click at [681, 421] on button "Get Total" at bounding box center [672, 426] width 57 height 14
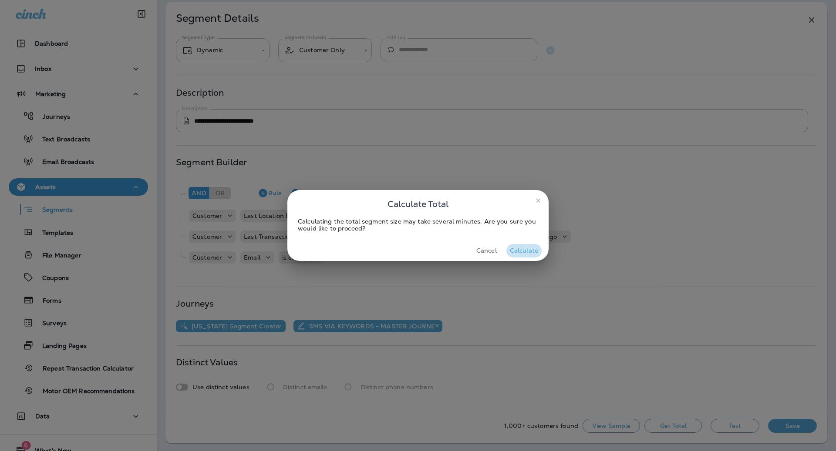
click at [531, 248] on button "Calculate" at bounding box center [523, 250] width 35 height 13
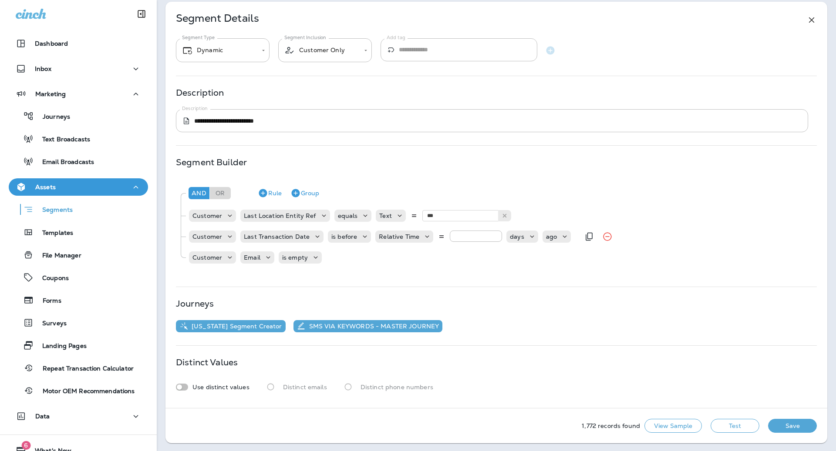
click at [494, 240] on input "*" at bounding box center [476, 236] width 52 height 11
click at [516, 238] on p "days" at bounding box center [517, 236] width 14 height 7
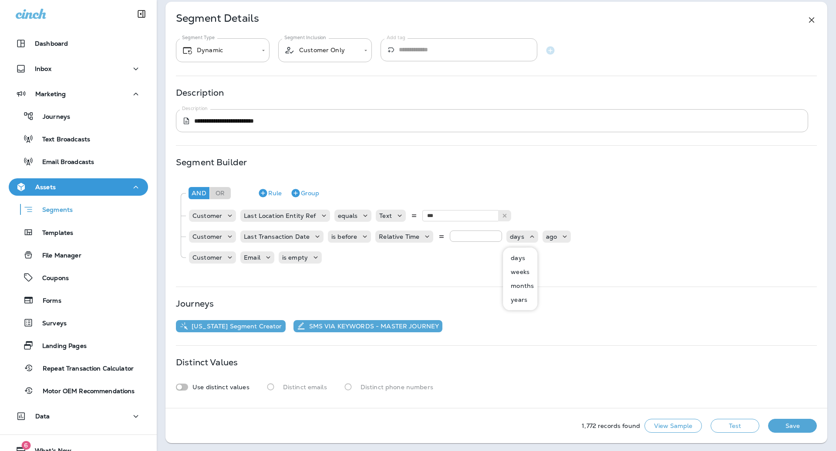
click at [520, 286] on p "months" at bounding box center [520, 286] width 27 height 7
click at [520, 286] on div "**********" at bounding box center [496, 205] width 662 height 407
click at [694, 429] on button "View Sample" at bounding box center [672, 426] width 57 height 14
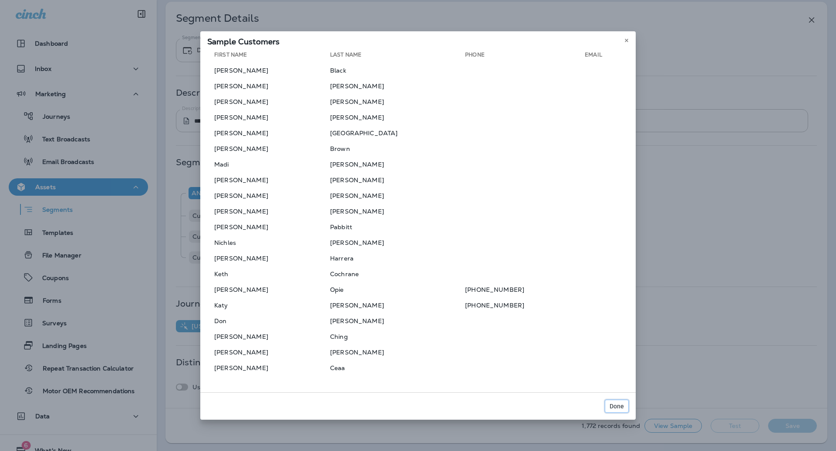
click at [624, 407] on button "Done" at bounding box center [617, 406] width 24 height 13
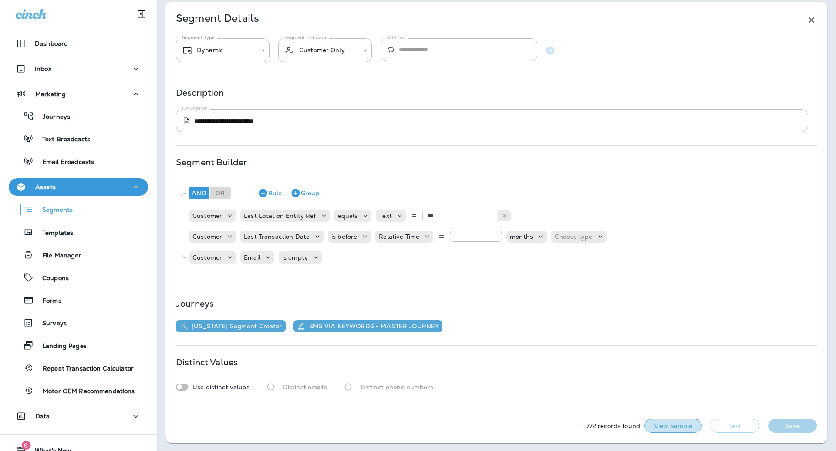
click at [672, 420] on button "View Sample" at bounding box center [672, 426] width 57 height 14
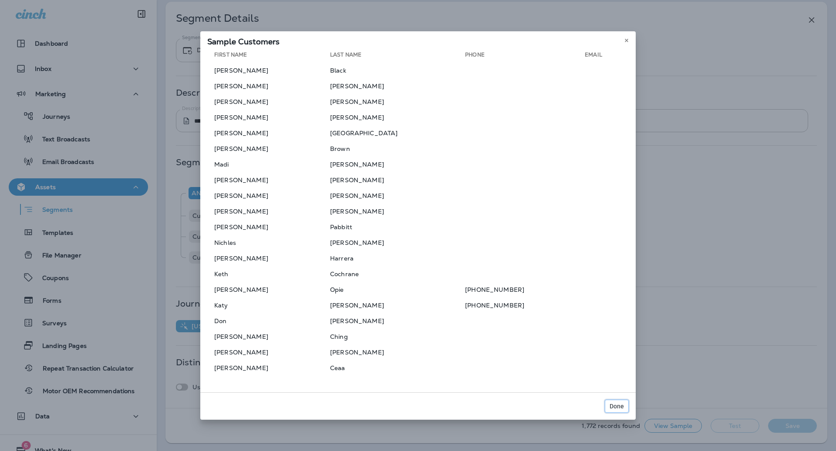
click at [612, 404] on span "Done" at bounding box center [616, 407] width 14 height 6
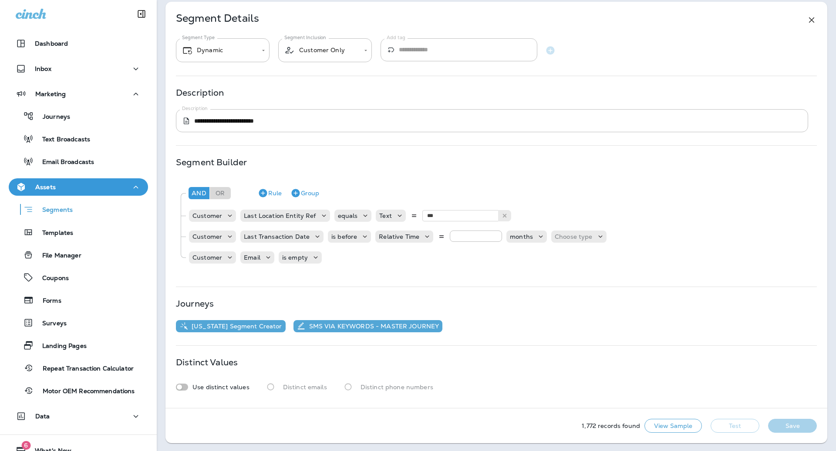
click at [731, 420] on button "Test" at bounding box center [734, 426] width 49 height 14
click at [582, 247] on div "And Or Rule Group Customer Last Location Entity Ref equals Text *** 925 Custome…" at bounding box center [496, 224] width 640 height 91
click at [666, 423] on button "View Sample" at bounding box center [672, 426] width 57 height 14
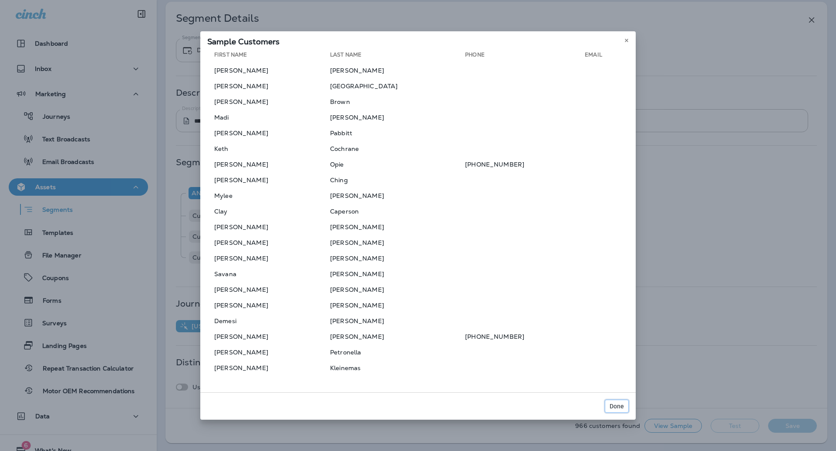
click at [615, 405] on span "Done" at bounding box center [616, 407] width 14 height 6
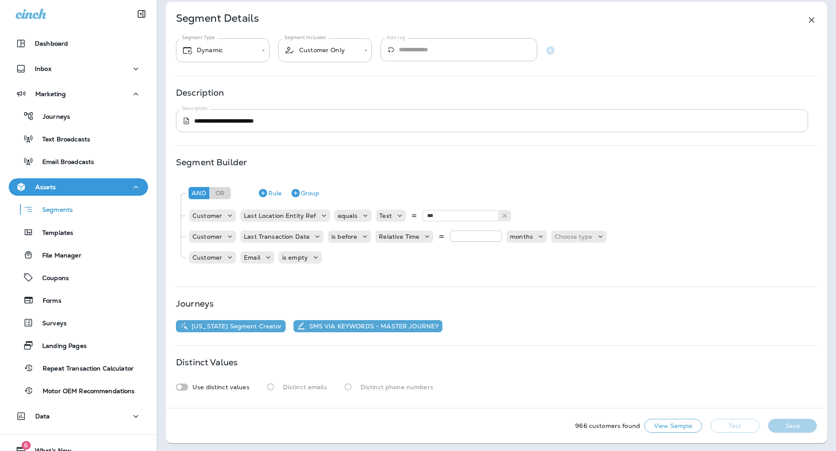
click at [599, 304] on div "Journeys" at bounding box center [496, 303] width 641 height 7
click at [573, 239] on p "Choose type" at bounding box center [574, 236] width 38 height 7
click at [569, 260] on button "ago" at bounding box center [567, 258] width 39 height 14
click at [714, 424] on button "Test" at bounding box center [734, 426] width 49 height 14
click at [493, 233] on input "*" at bounding box center [476, 236] width 52 height 11
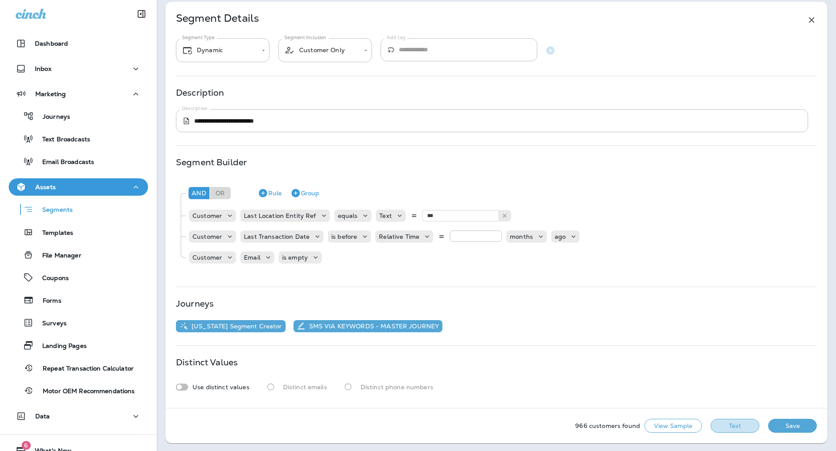
click at [724, 424] on button "Test" at bounding box center [734, 426] width 49 height 14
type input "*"
click at [495, 237] on input "*" at bounding box center [476, 236] width 52 height 11
click at [802, 423] on button "Save" at bounding box center [792, 426] width 49 height 14
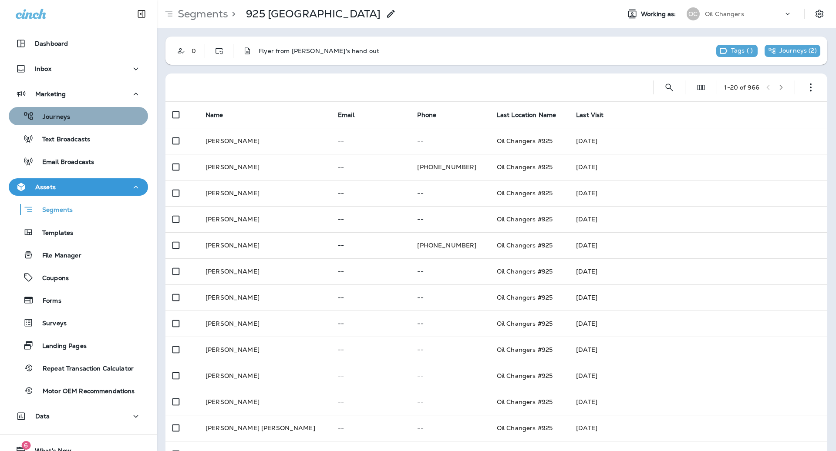
click at [120, 114] on div "Journeys" at bounding box center [78, 116] width 132 height 13
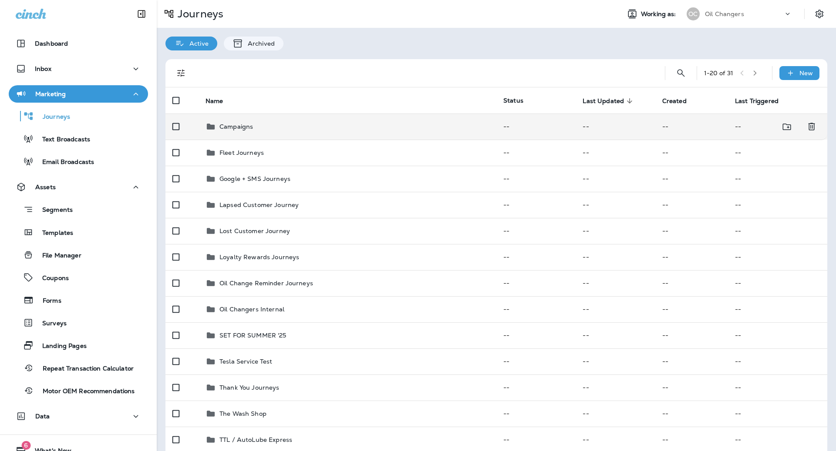
click at [239, 124] on p "Campaigns" at bounding box center [236, 126] width 34 height 7
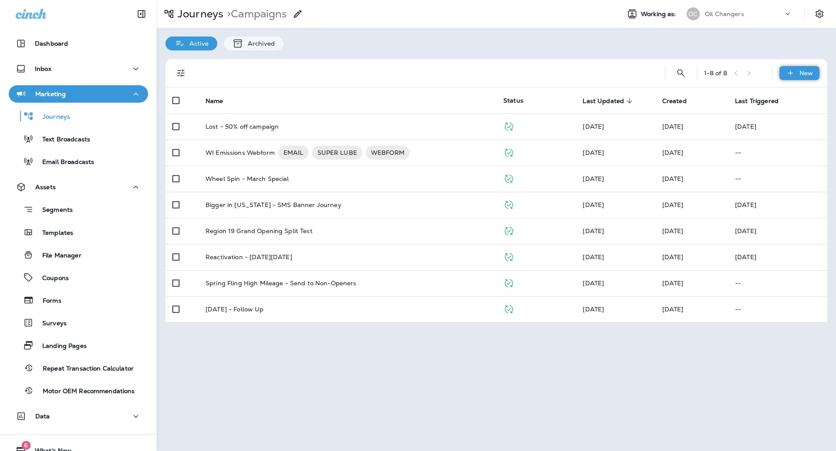
click at [789, 70] on icon at bounding box center [790, 73] width 9 height 9
click at [772, 94] on p "New Journey" at bounding box center [791, 94] width 44 height 7
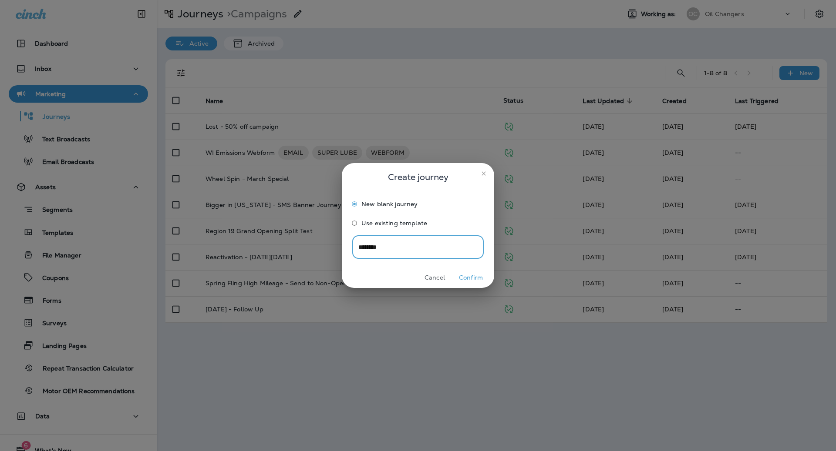
type input "********"
click at [462, 277] on button "Confirm" at bounding box center [470, 277] width 33 height 13
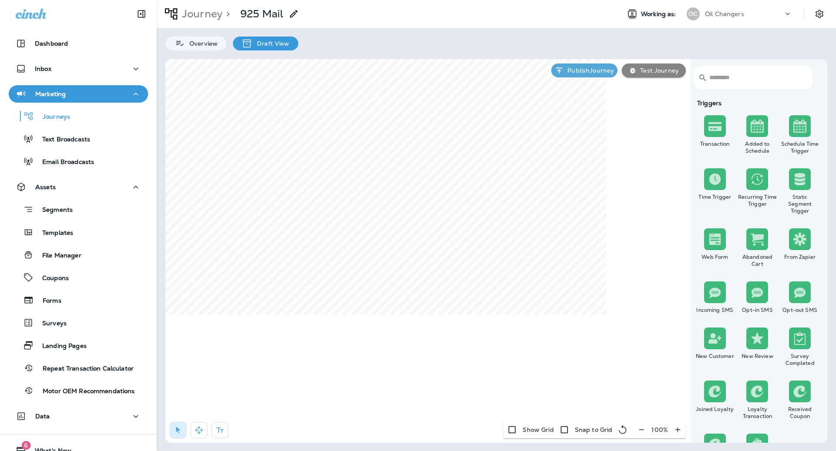
click at [764, 74] on input "text" at bounding box center [756, 77] width 94 height 23
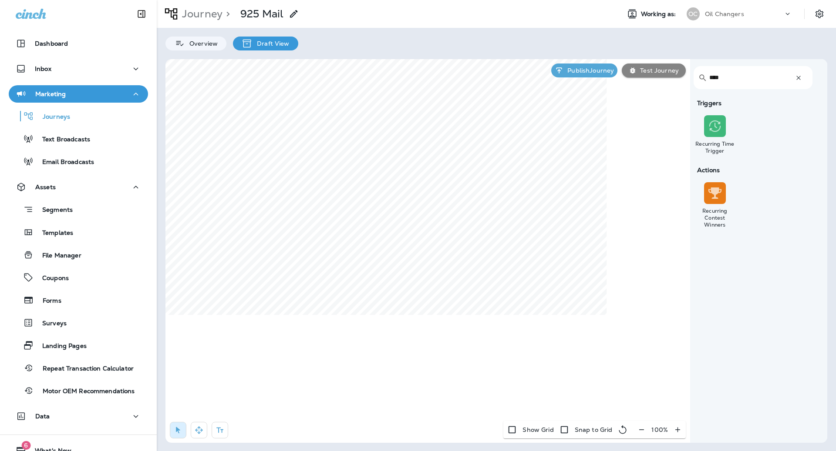
click at [732, 80] on input "****" at bounding box center [748, 77] width 78 height 23
type input "****"
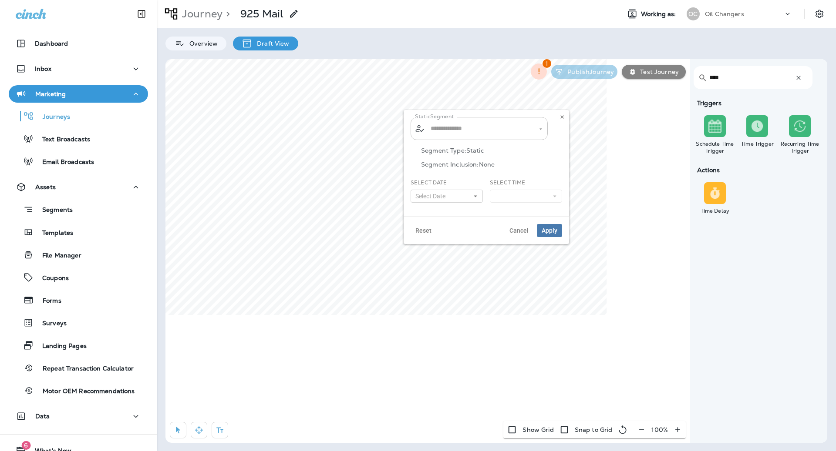
click at [440, 128] on input "text" at bounding box center [479, 128] width 102 height 15
click at [470, 149] on span "925 Twin Falls" at bounding box center [472, 151] width 81 height 7
type input "**********"
click at [457, 200] on button "Select Date" at bounding box center [446, 196] width 72 height 13
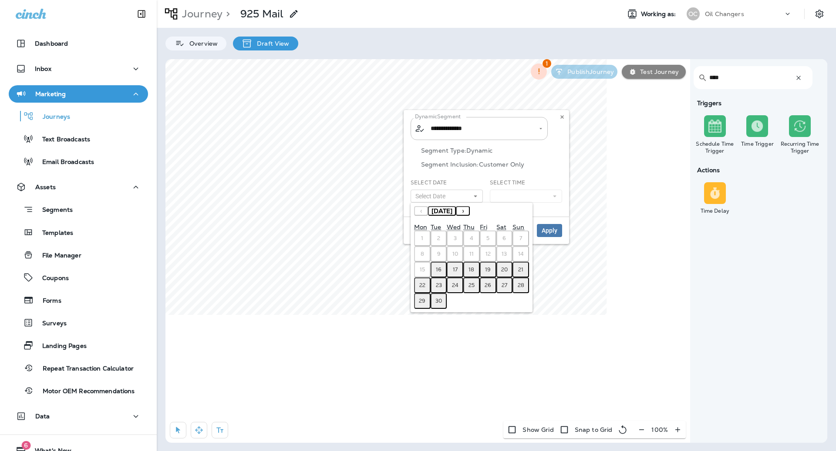
click at [451, 272] on button "17" at bounding box center [455, 270] width 17 height 16
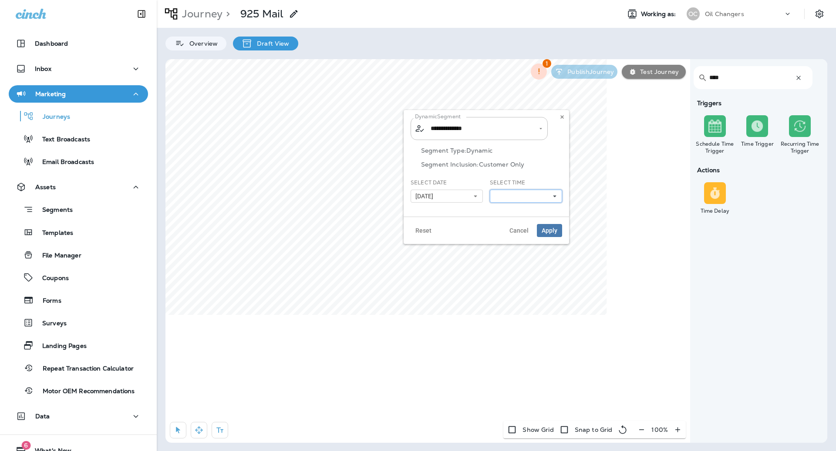
click at [525, 197] on button at bounding box center [526, 196] width 72 height 13
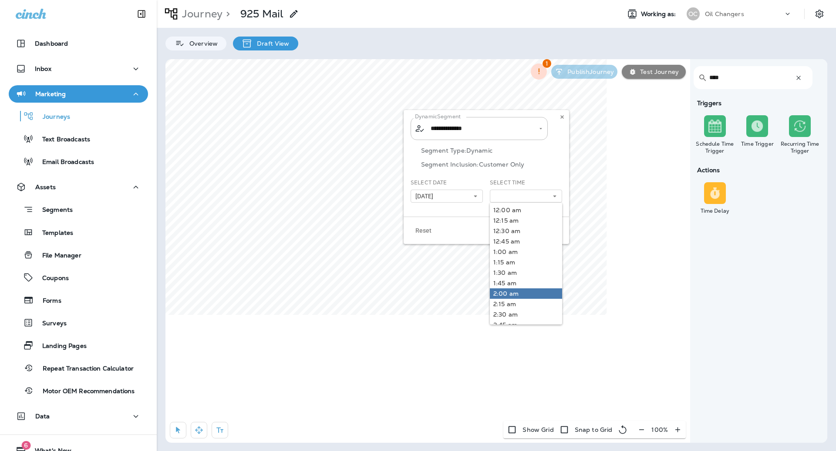
click at [522, 291] on link "2:00 am" at bounding box center [526, 294] width 72 height 10
click at [548, 178] on div "Segment Type: Dynamic Segment Inclusion: Customer Only" at bounding box center [485, 163] width 151 height 32
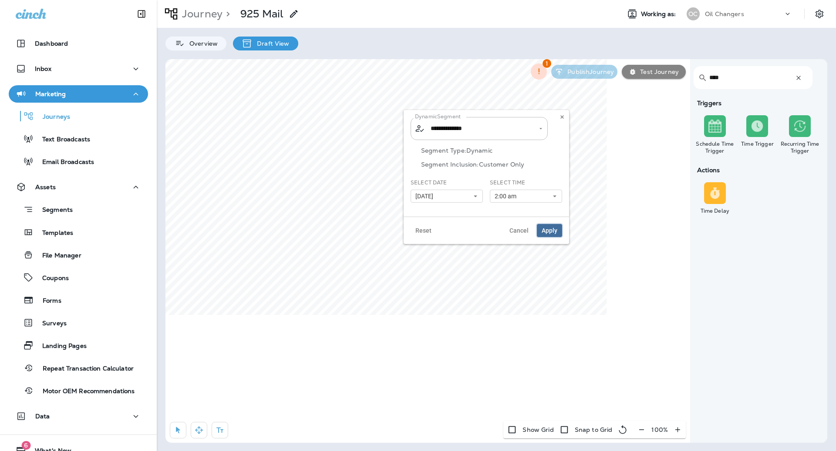
click at [551, 230] on span "Apply" at bounding box center [550, 231] width 16 height 6
click at [517, 194] on span "2:00 am" at bounding box center [506, 196] width 25 height 7
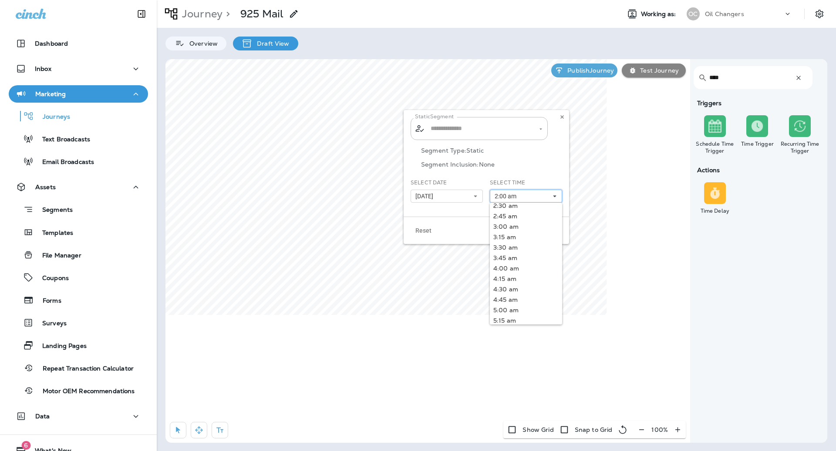
scroll to position [133, 0]
type input "**********"
click at [521, 285] on link "5:00 am" at bounding box center [526, 286] width 72 height 10
click at [558, 179] on div "Select Time 5:00 am 12:00 am 12:15 am 12:30 am 12:45 am 1:00 am 1:15 am 1:30 am…" at bounding box center [526, 191] width 72 height 24
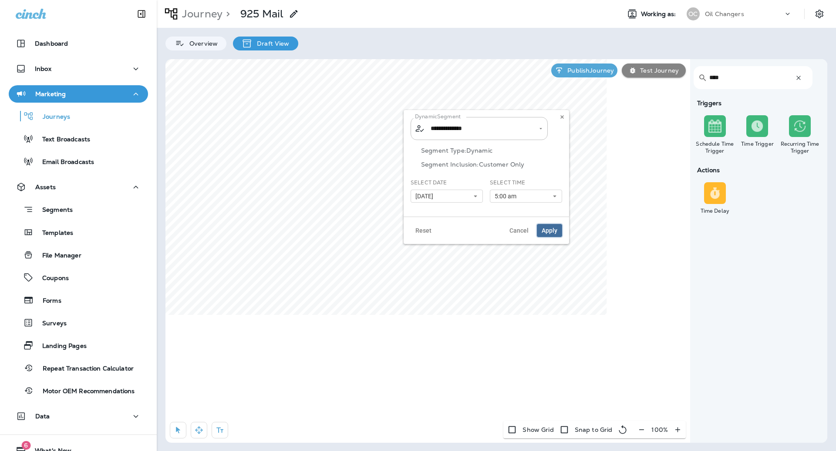
click at [557, 232] on span "Apply" at bounding box center [550, 231] width 16 height 6
click at [744, 81] on input "****" at bounding box center [748, 77] width 78 height 23
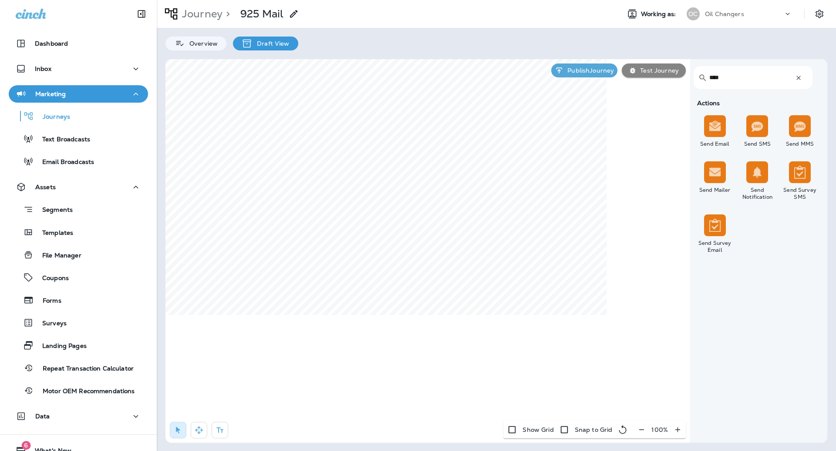
type input "****"
click at [434, 246] on input "text" at bounding box center [485, 241] width 151 height 13
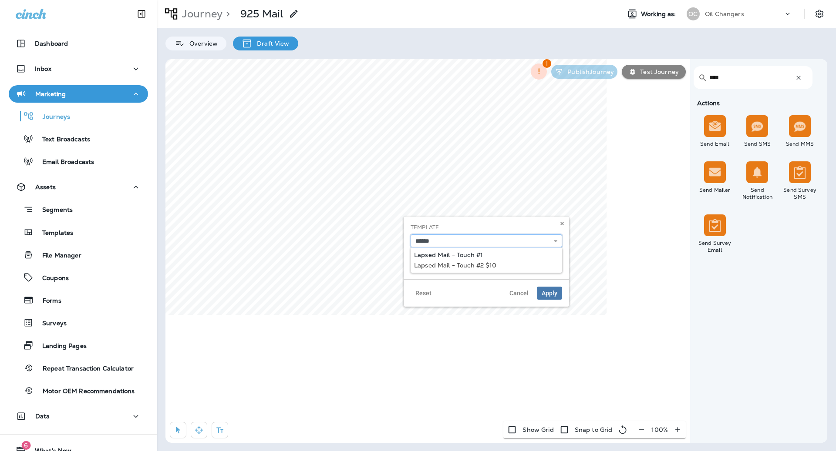
type input "**********"
click at [449, 256] on div "**********" at bounding box center [485, 245] width 151 height 42
click at [553, 295] on span "Apply" at bounding box center [550, 293] width 16 height 6
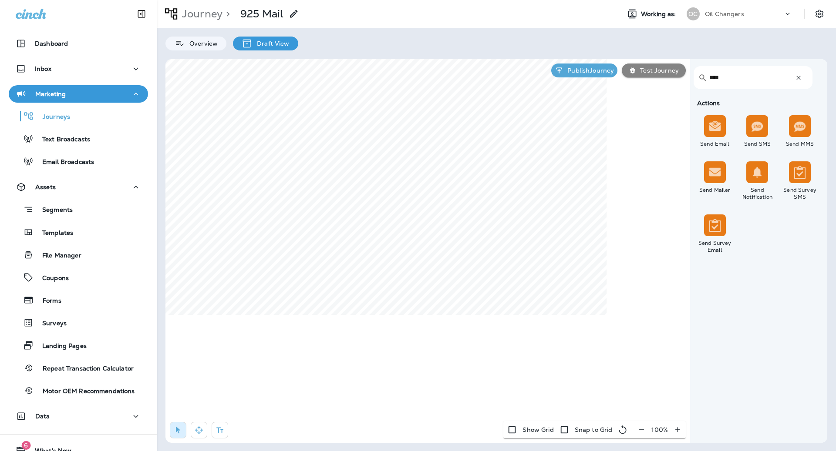
click at [780, 73] on input "****" at bounding box center [748, 77] width 78 height 23
type input "***"
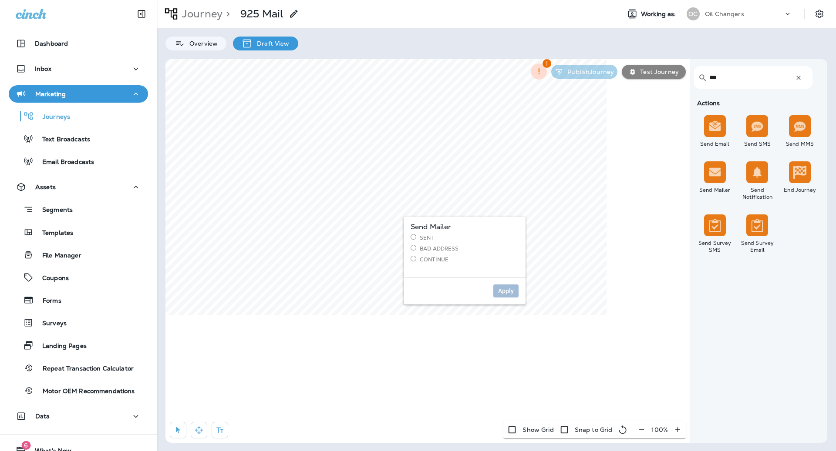
click at [431, 239] on label "Sent" at bounding box center [464, 237] width 108 height 7
click at [505, 289] on span "Apply" at bounding box center [506, 291] width 16 height 6
click at [433, 303] on div "**********" at bounding box center [484, 309] width 151 height 24
click at [433, 307] on div "**********" at bounding box center [484, 309] width 151 height 24
click at [443, 315] on select "**********" at bounding box center [484, 314] width 151 height 13
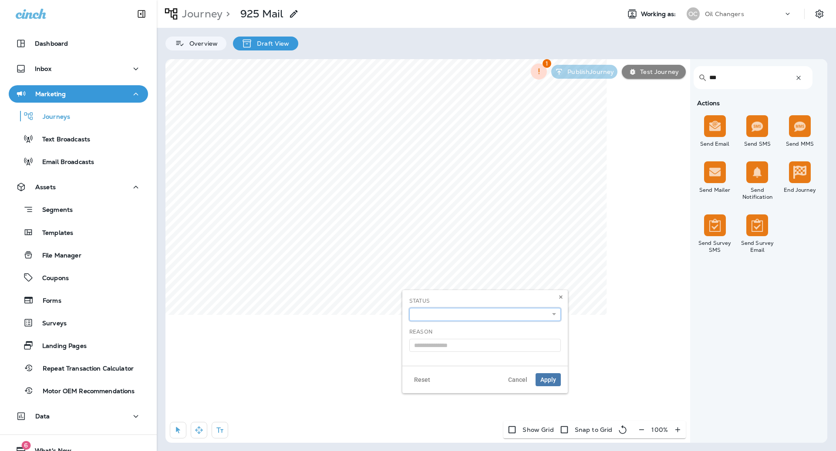
select select "*******"
click at [545, 377] on span "Apply" at bounding box center [548, 380] width 16 height 6
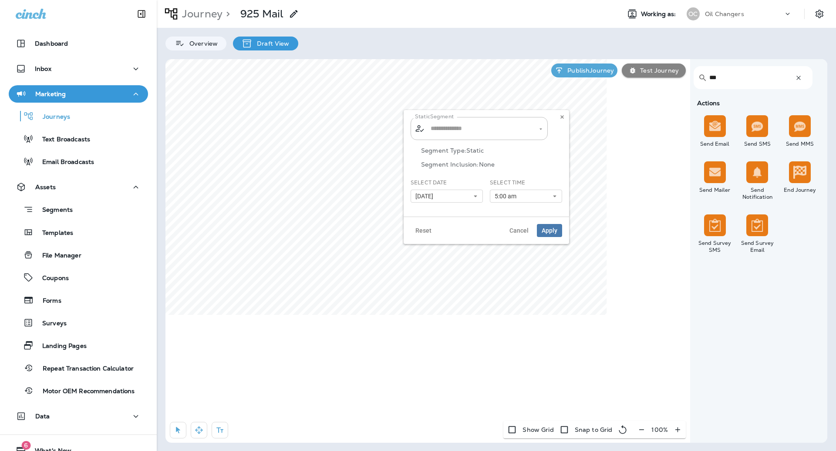
type input "**********"
click at [522, 228] on span "Cancel" at bounding box center [518, 231] width 19 height 6
click at [552, 230] on span "Apply" at bounding box center [550, 231] width 16 height 6
click at [607, 67] on p "Publish Journey" at bounding box center [589, 70] width 50 height 7
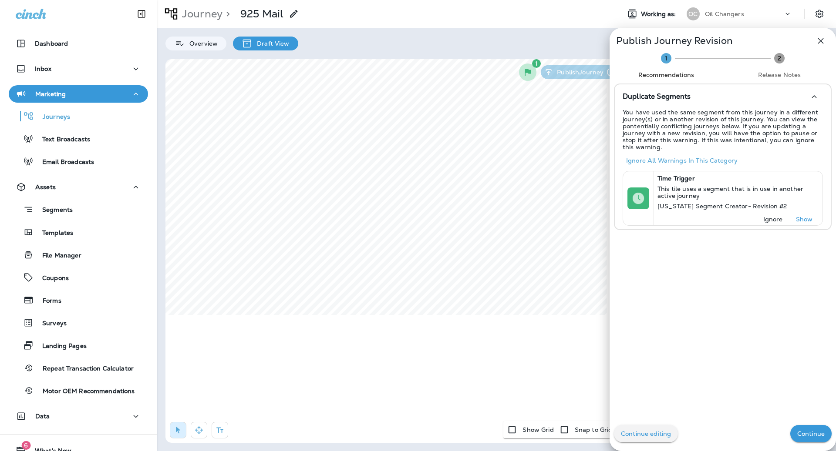
click at [816, 438] on button "Continue" at bounding box center [810, 433] width 41 height 17
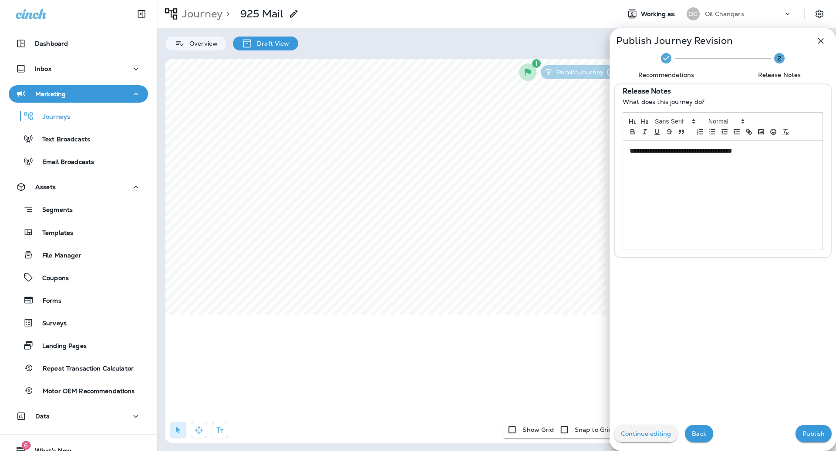
click at [804, 447] on div "Continue editing Back Publish" at bounding box center [722, 434] width 226 height 35
click at [805, 438] on button "Publish" at bounding box center [813, 433] width 36 height 17
